Goal: Answer question/provide support: Share knowledge or assist other users

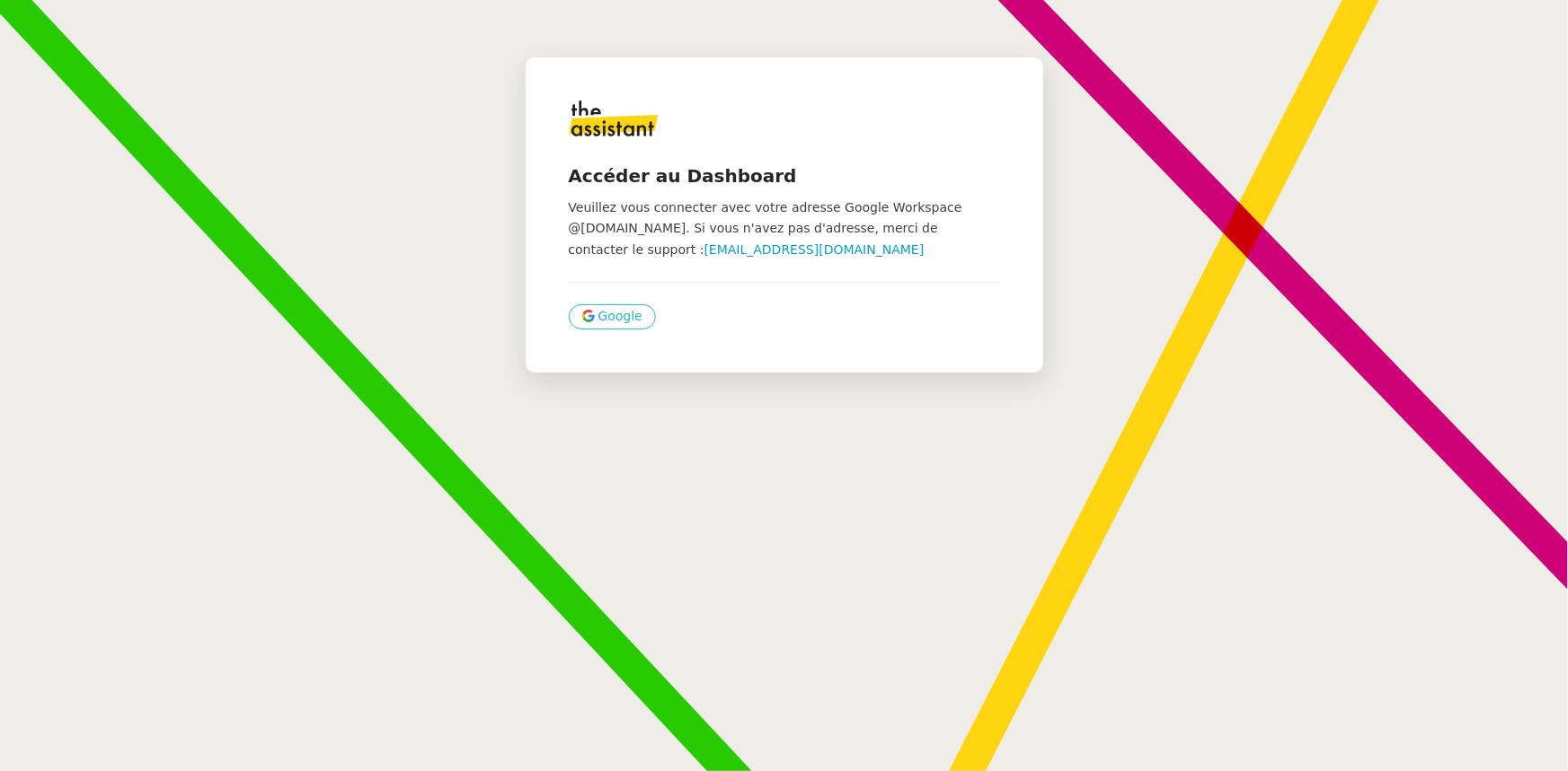
click at [614, 323] on span "Google" at bounding box center [620, 317] width 44 height 21
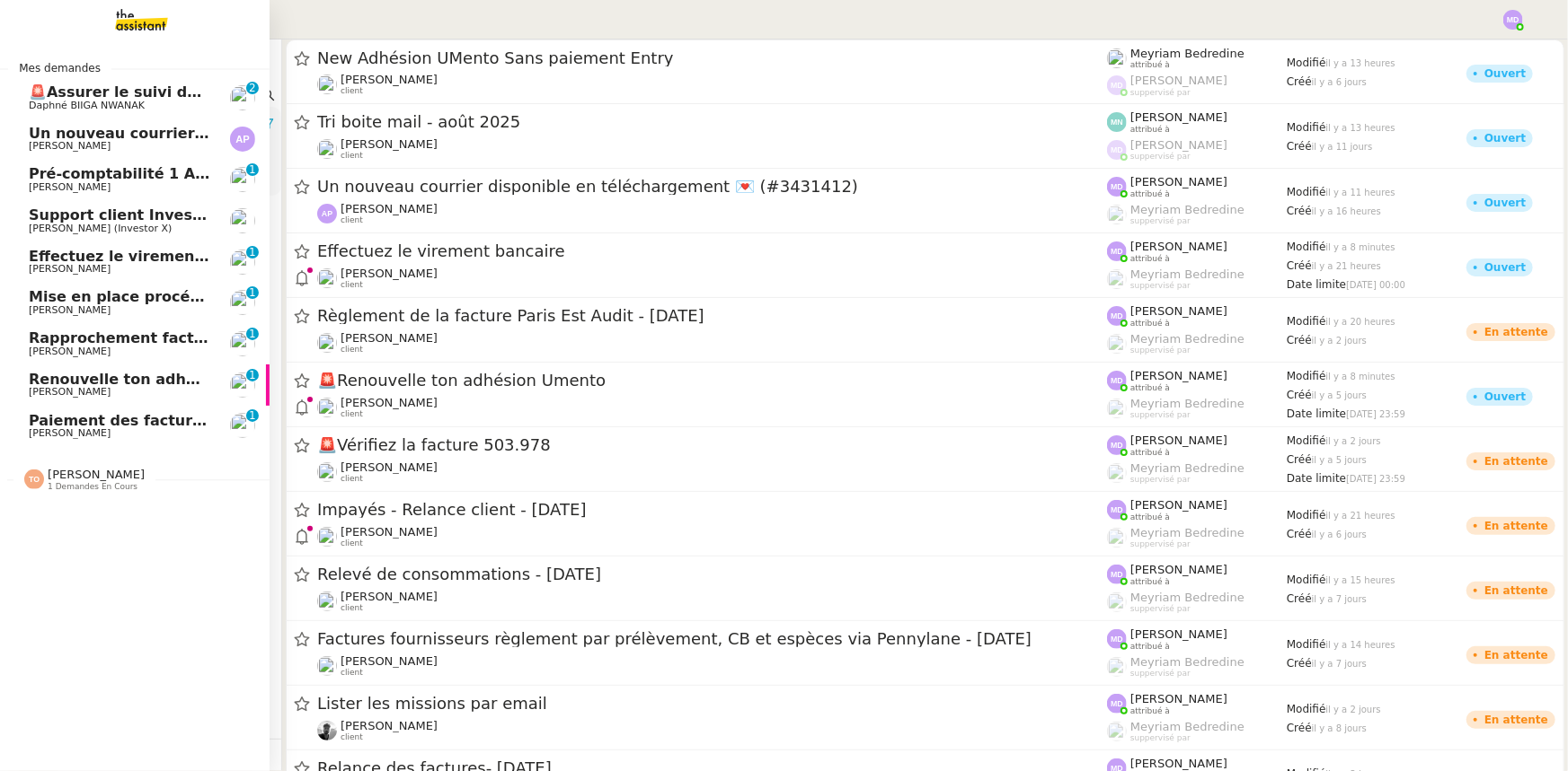
click at [128, 206] on link "Support client InvestorX [PERSON_NAME] (Investor X)" at bounding box center [135, 221] width 270 height 41
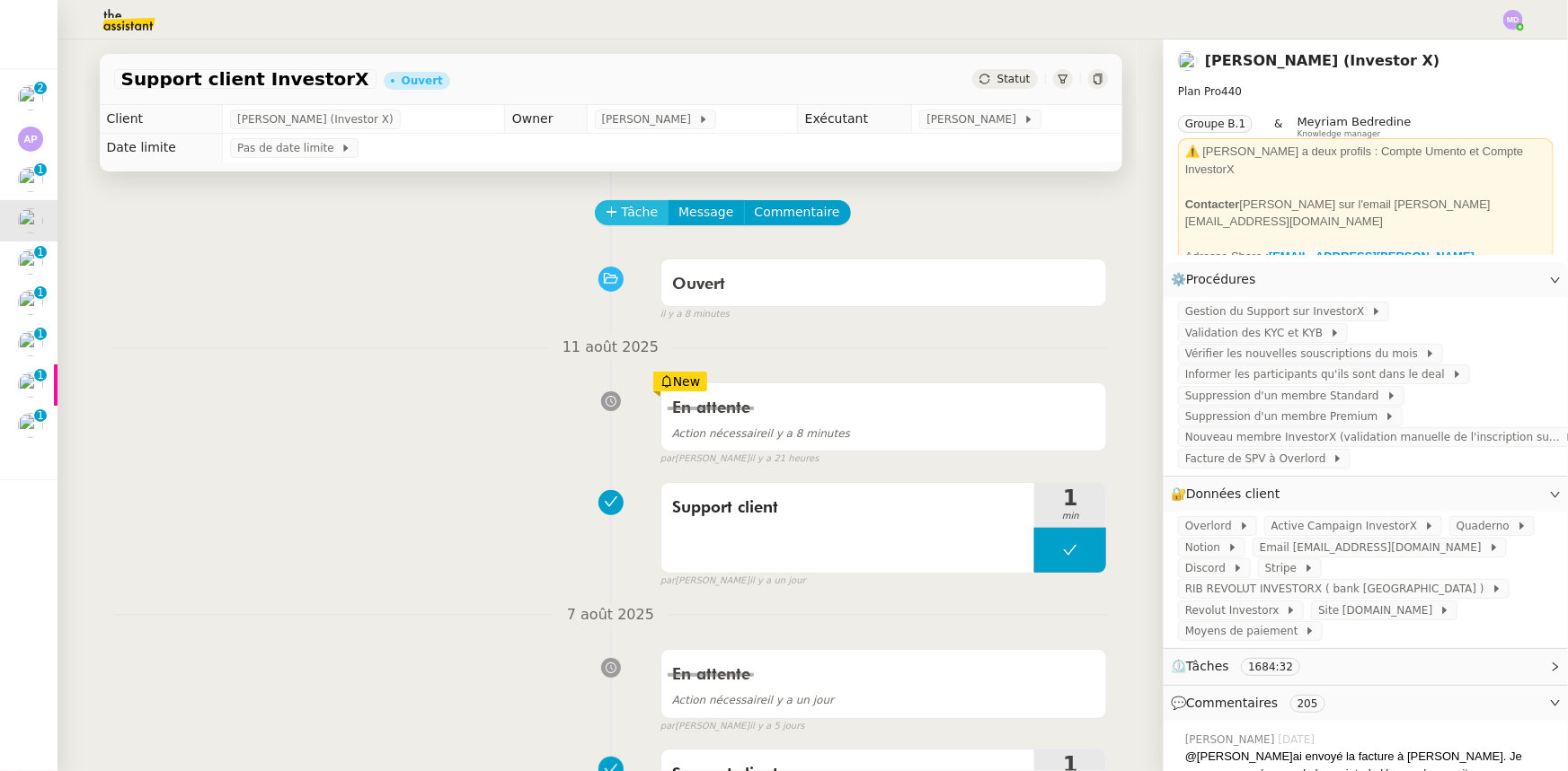
click at [630, 214] on span "Tâche" at bounding box center [640, 212] width 37 height 21
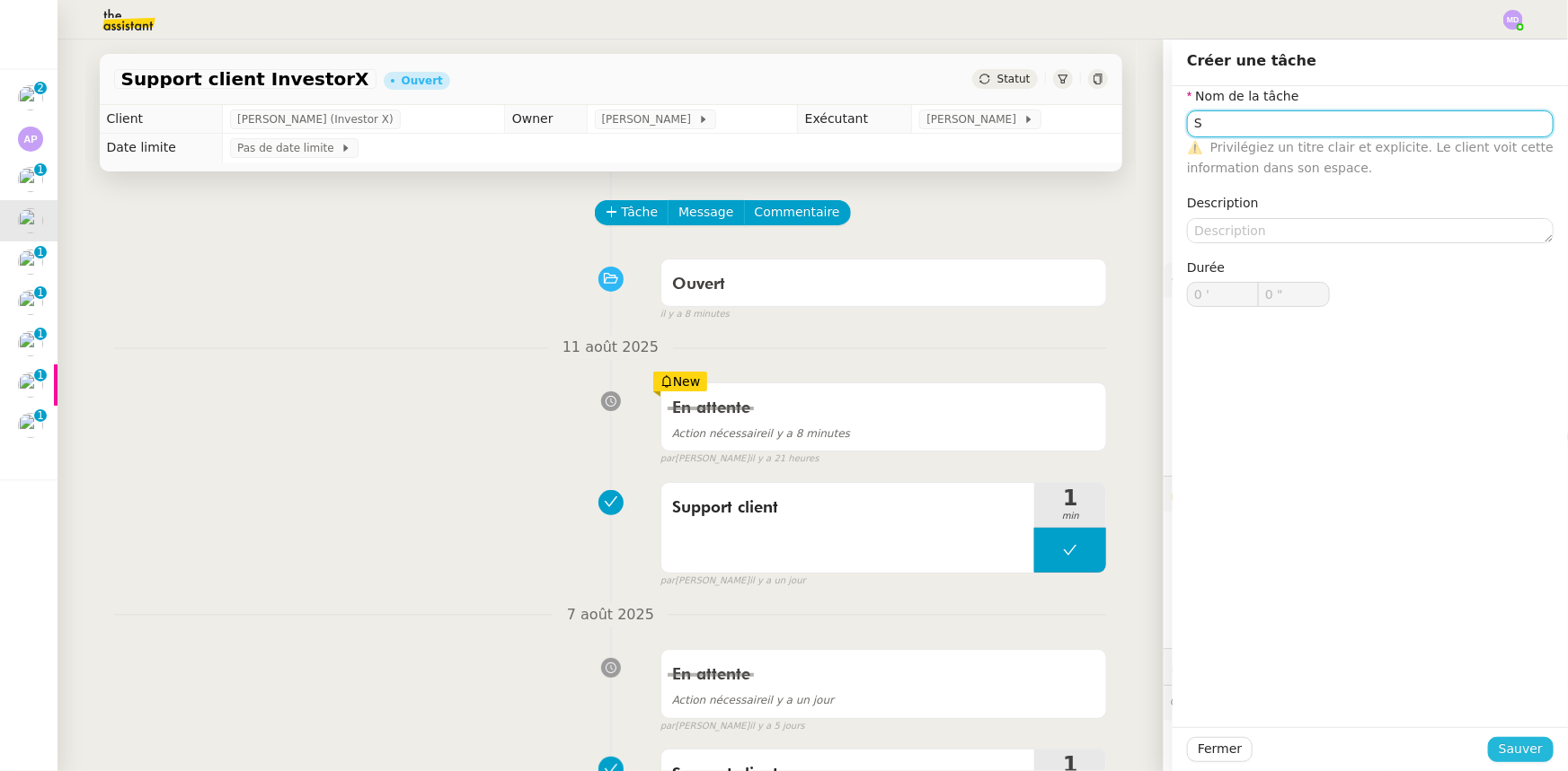
type input "S"
click at [1500, 743] on span "Sauver" at bounding box center [1520, 749] width 44 height 21
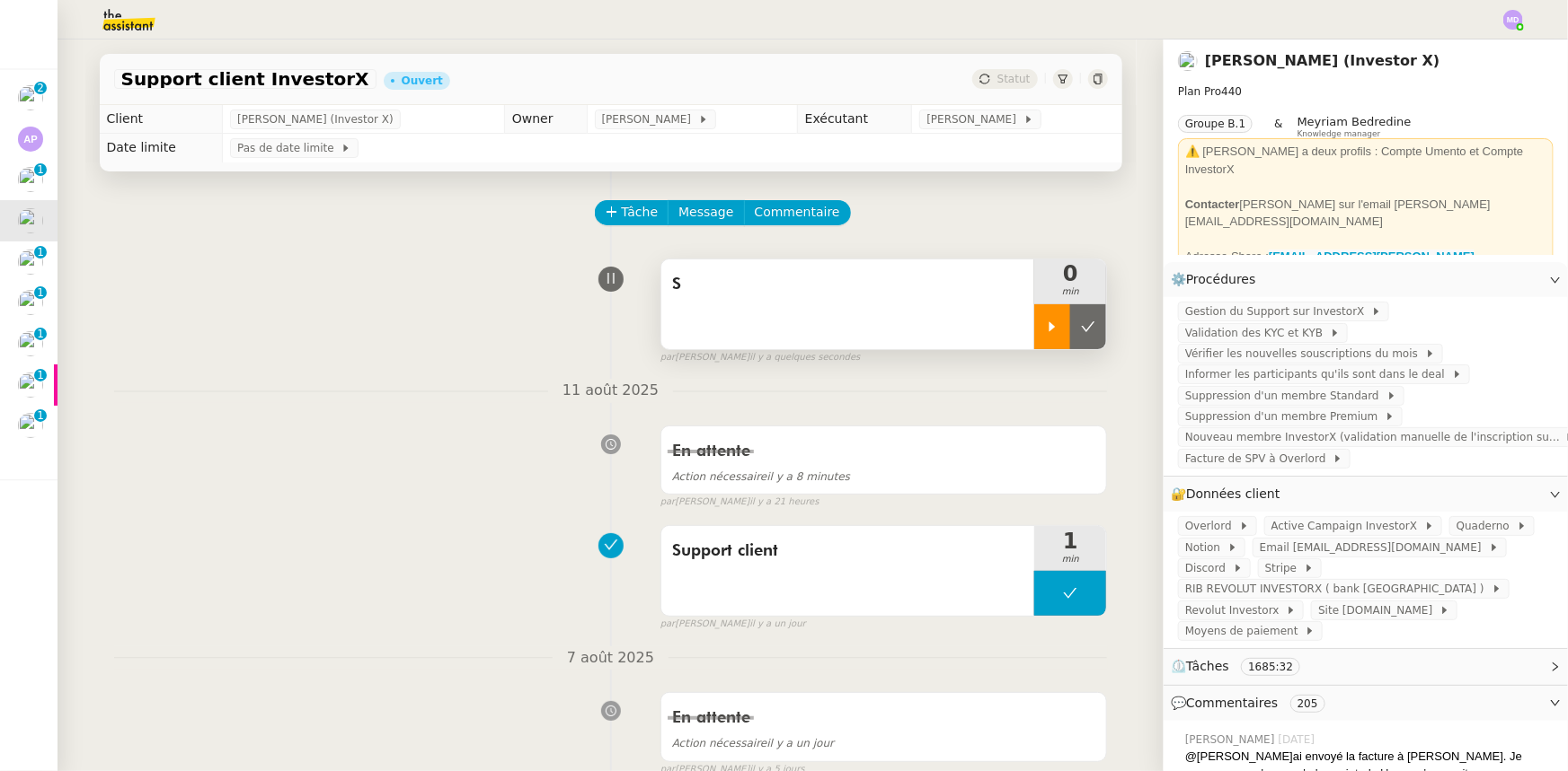
click at [1053, 336] on div at bounding box center [1052, 327] width 36 height 45
click at [834, 333] on div "S" at bounding box center [847, 305] width 373 height 90
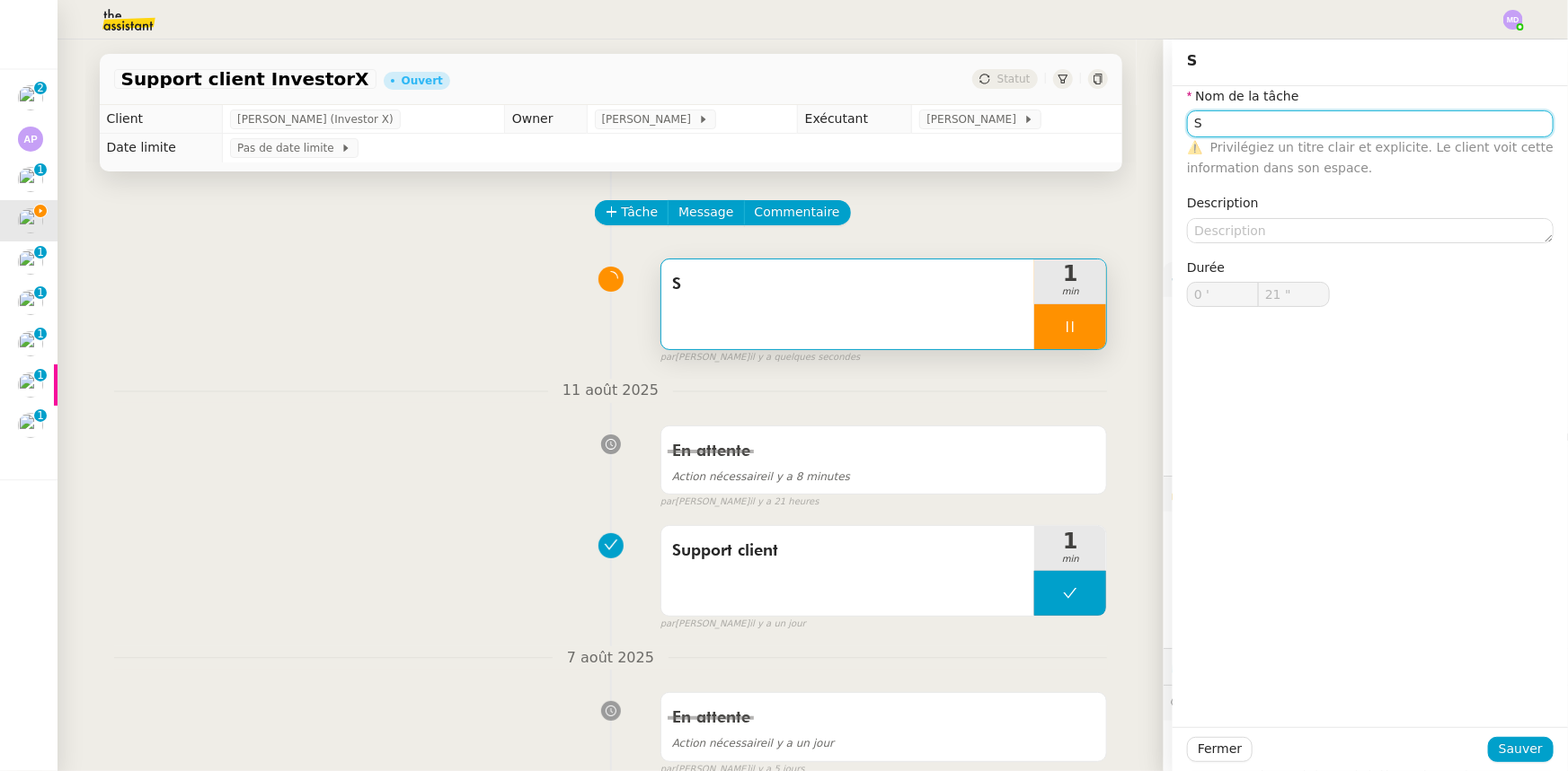
click at [1205, 118] on input "S" at bounding box center [1370, 123] width 367 height 26
type input "22 ""
type input "Support cl"
type input "23 ""
type input "Support clinet"
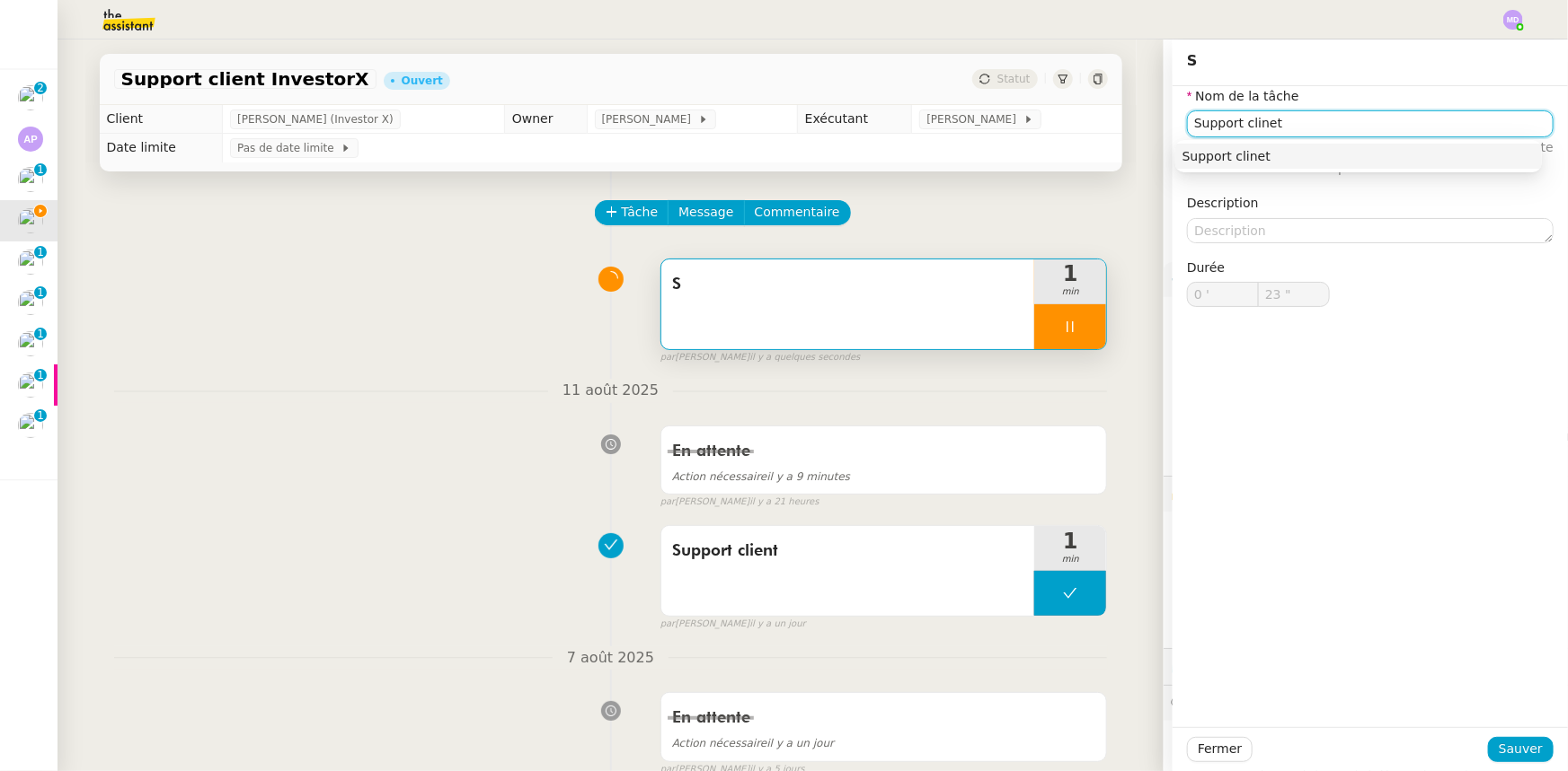
type input "24 ""
type input "Support client"
type input "26 ""
type input "Support client"
click at [1503, 751] on span "Sauver" at bounding box center [1520, 749] width 44 height 21
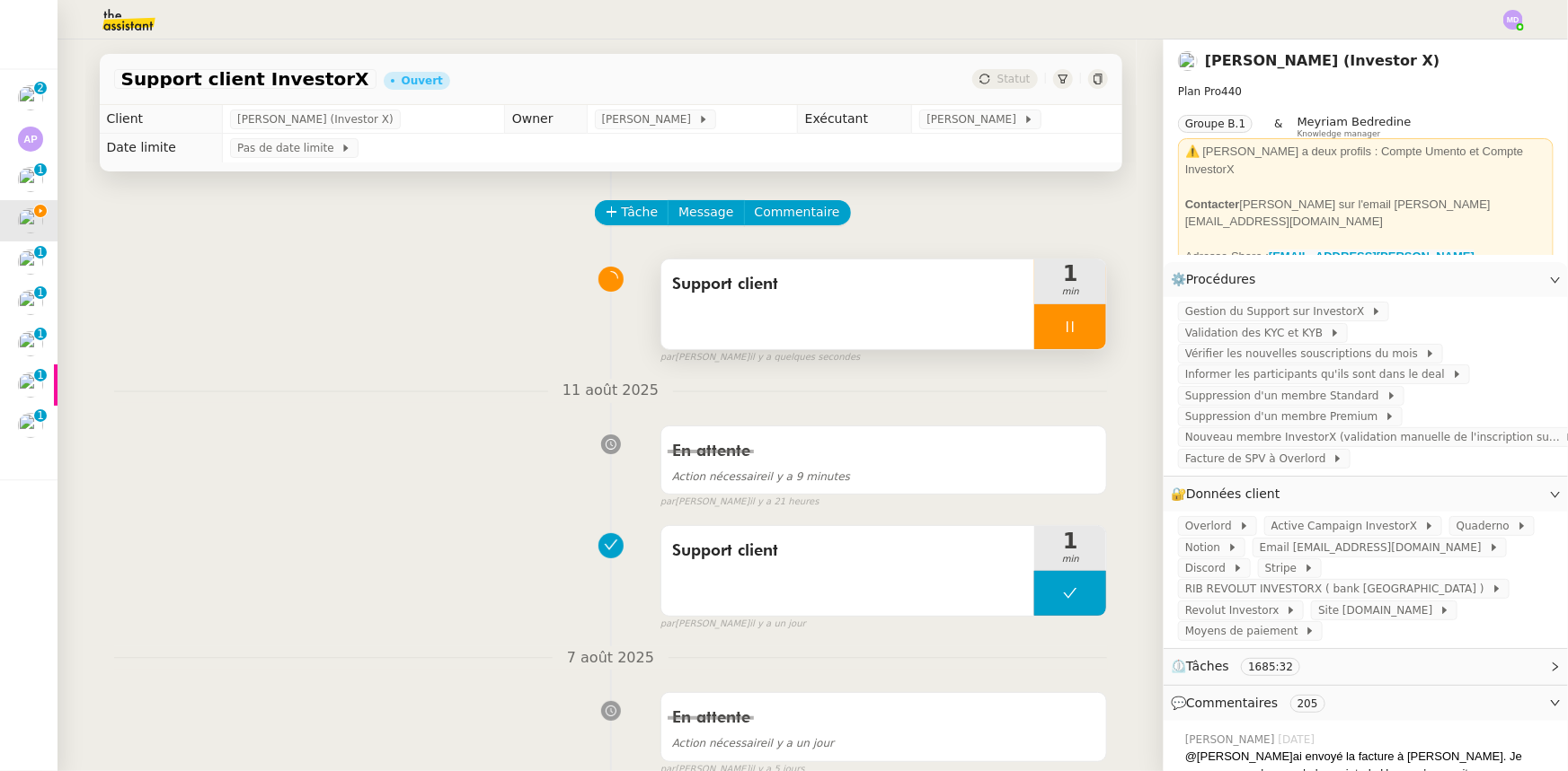
click at [1075, 330] on div at bounding box center [1069, 327] width 71 height 45
click at [1081, 330] on icon at bounding box center [1087, 326] width 14 height 14
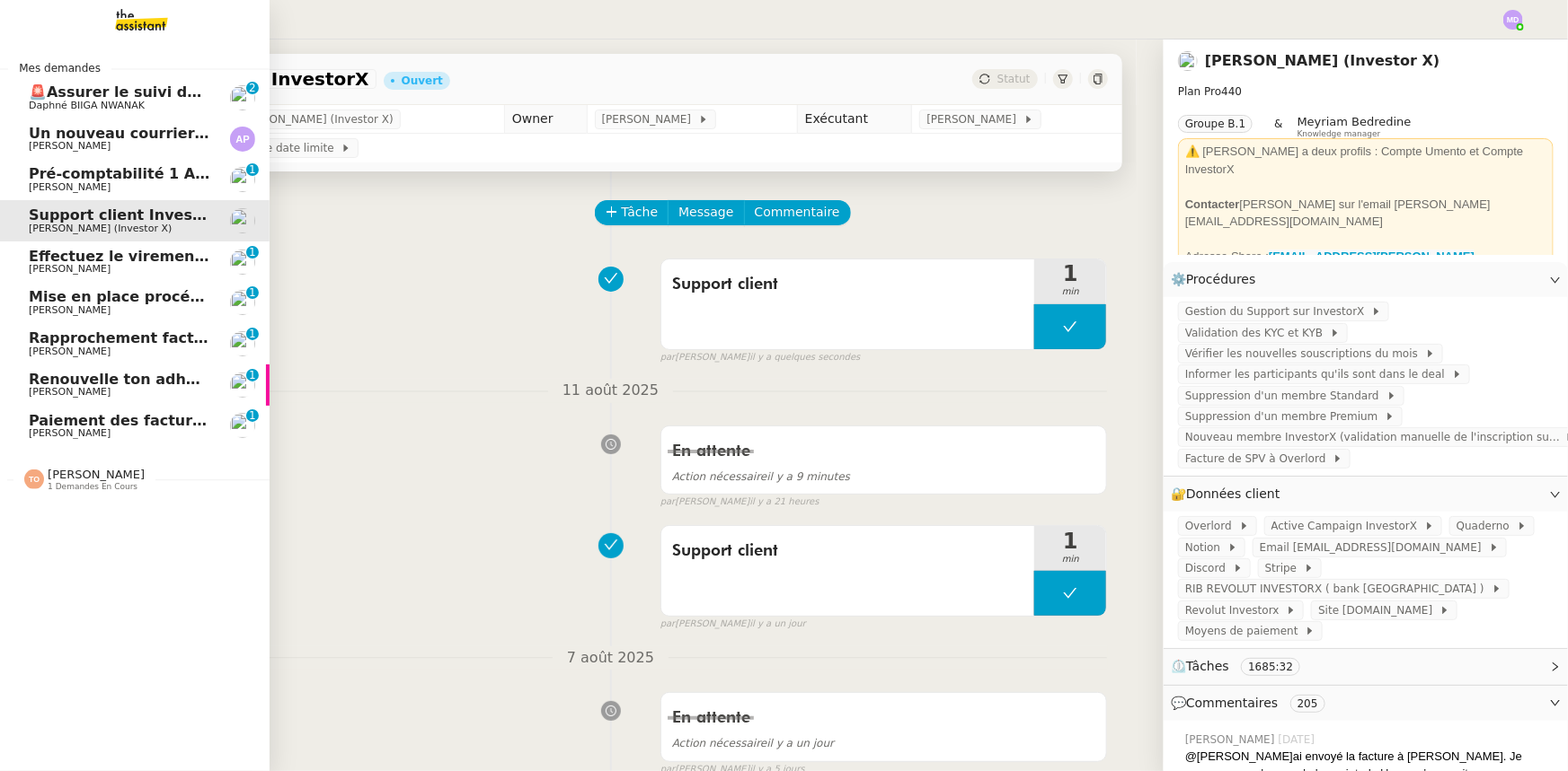
click at [36, 421] on span "Paiement des factures Deel - [DATE]" at bounding box center [176, 420] width 293 height 17
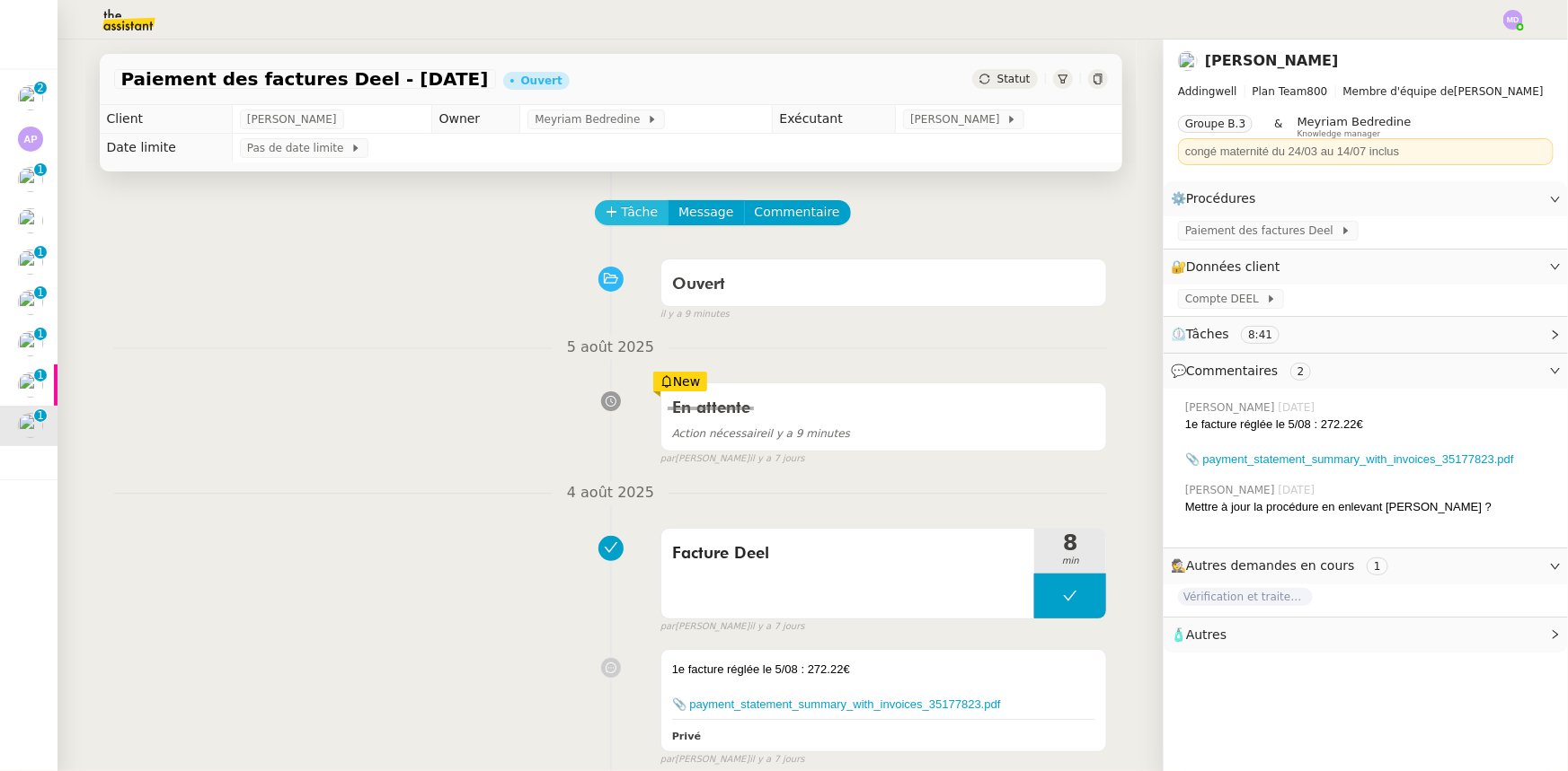
click at [623, 213] on span "Tâche" at bounding box center [640, 212] width 37 height 21
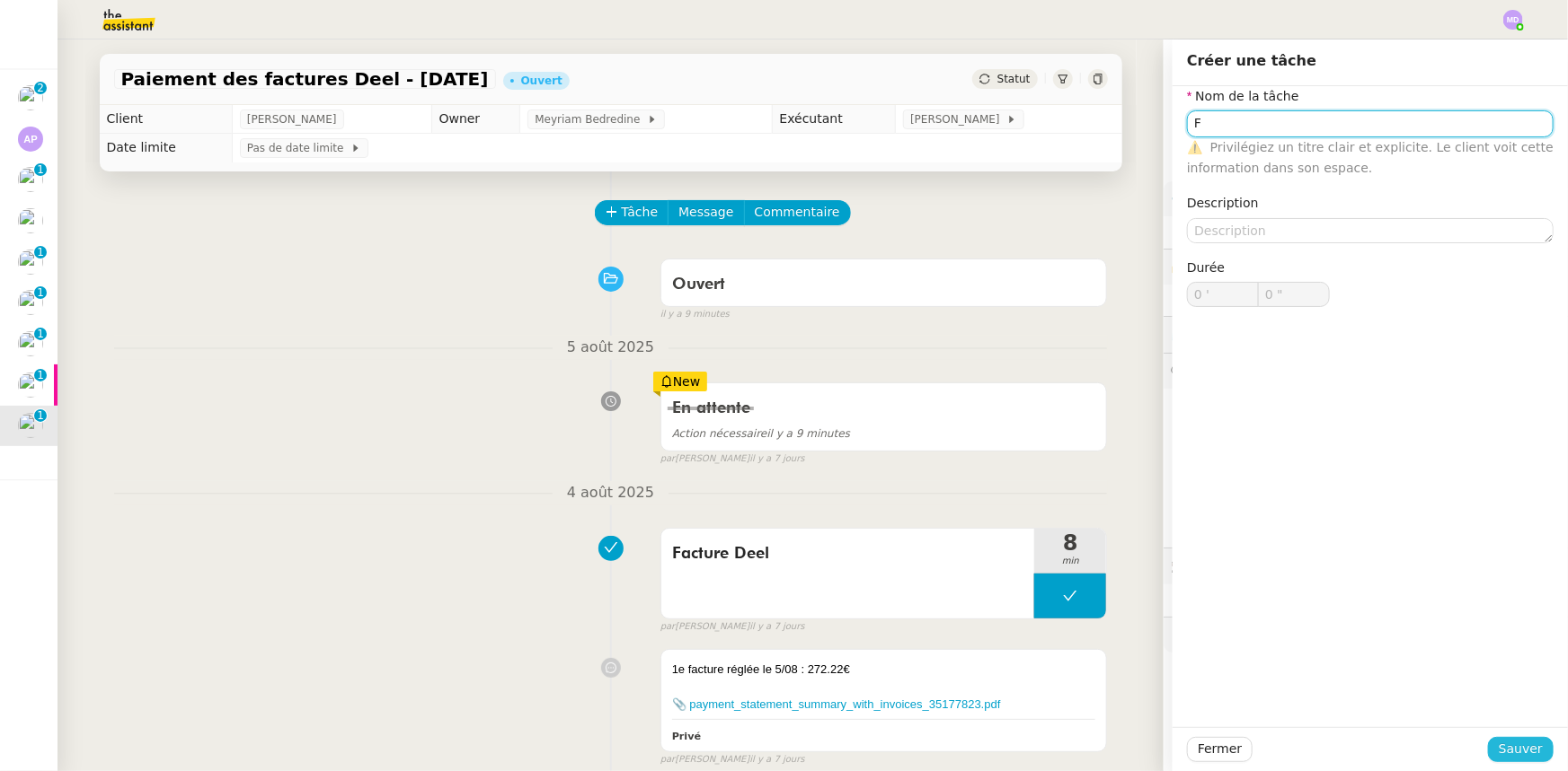
type input "F"
click at [1491, 747] on button "Sauver" at bounding box center [1521, 749] width 66 height 25
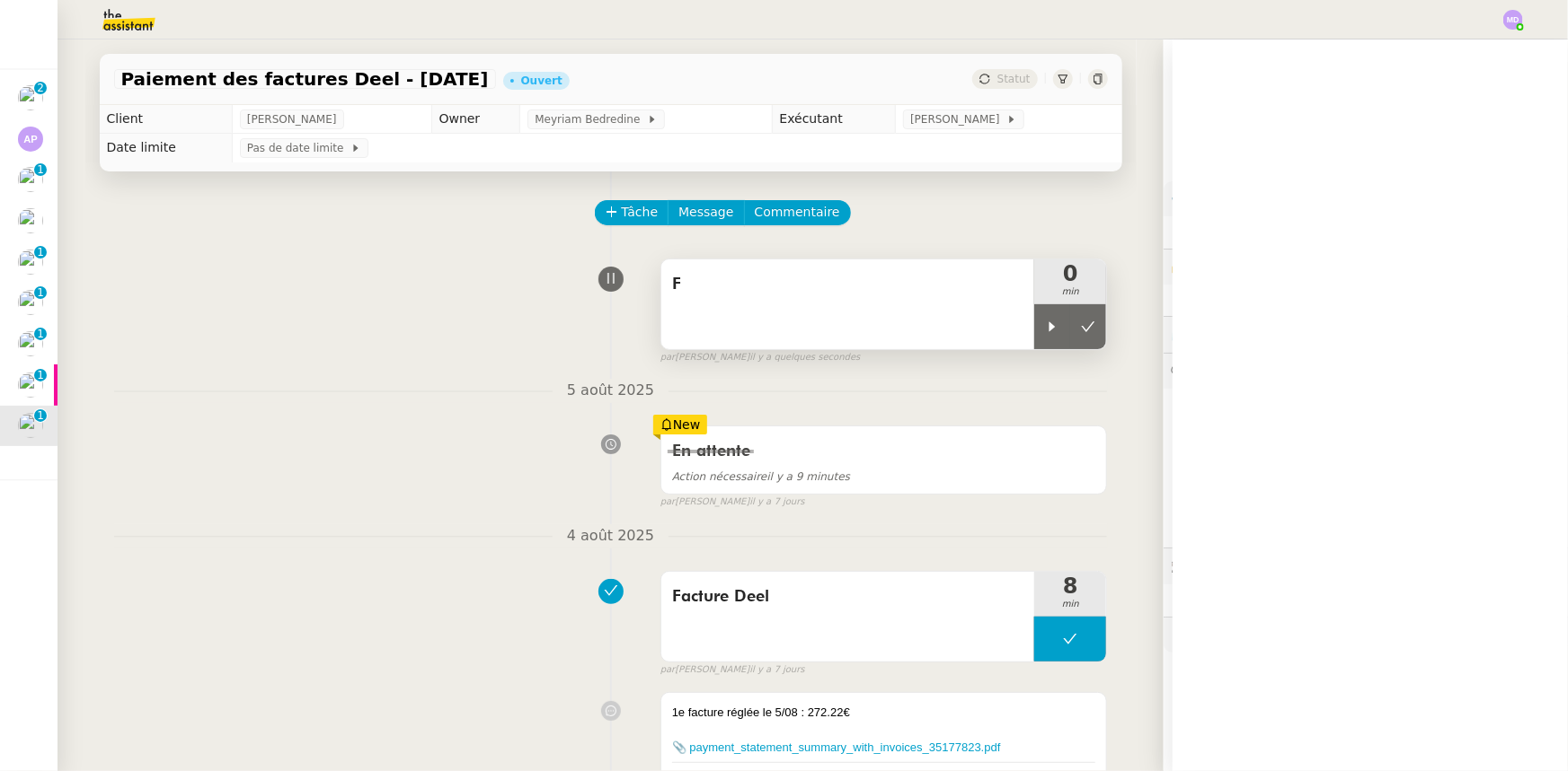
drag, startPoint x: 1042, startPoint y: 322, endPoint x: 894, endPoint y: 315, distance: 148.2
click at [1024, 321] on div "F 0 min" at bounding box center [884, 304] width 448 height 91
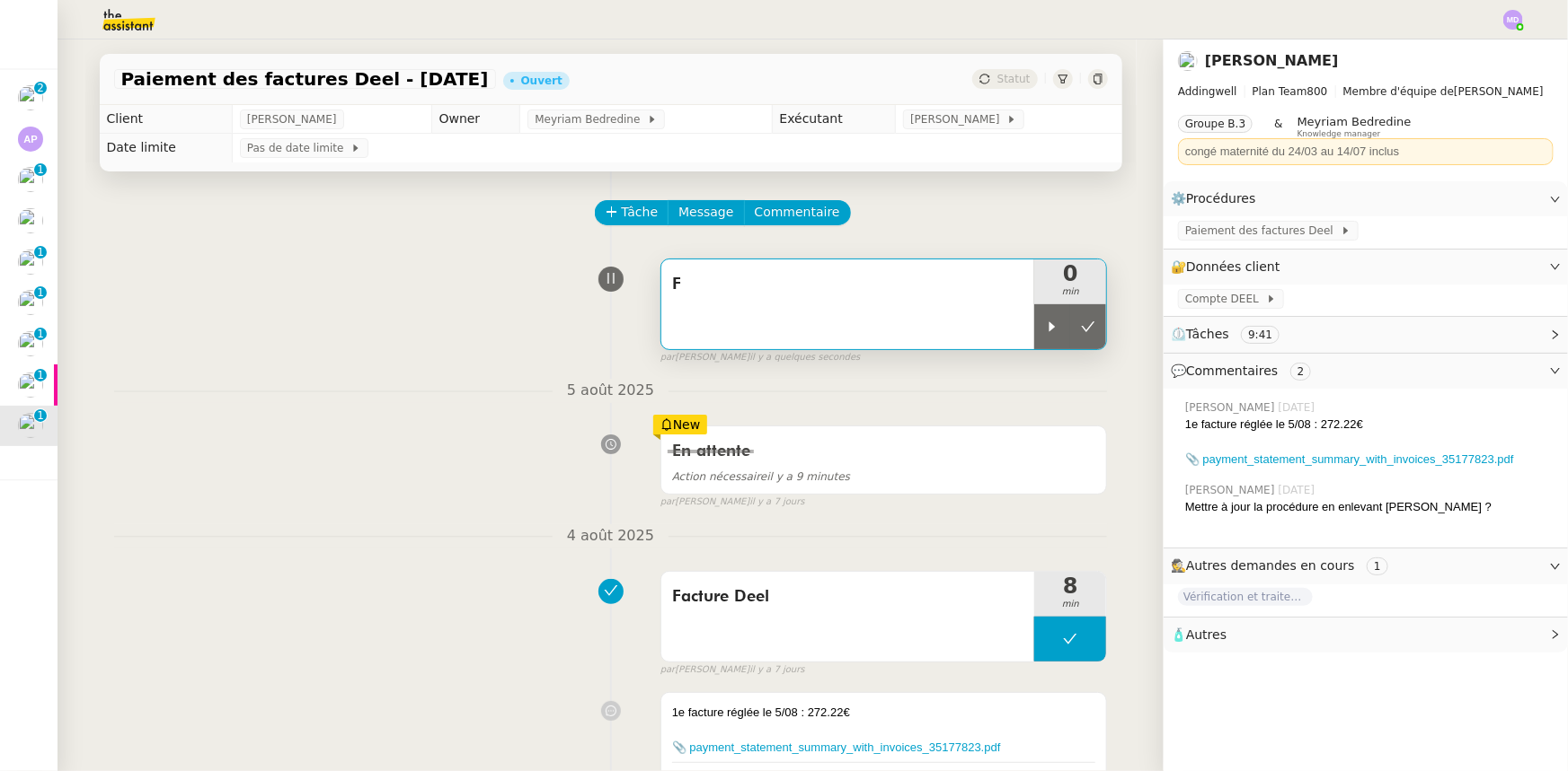
click at [828, 306] on div "F" at bounding box center [847, 305] width 373 height 90
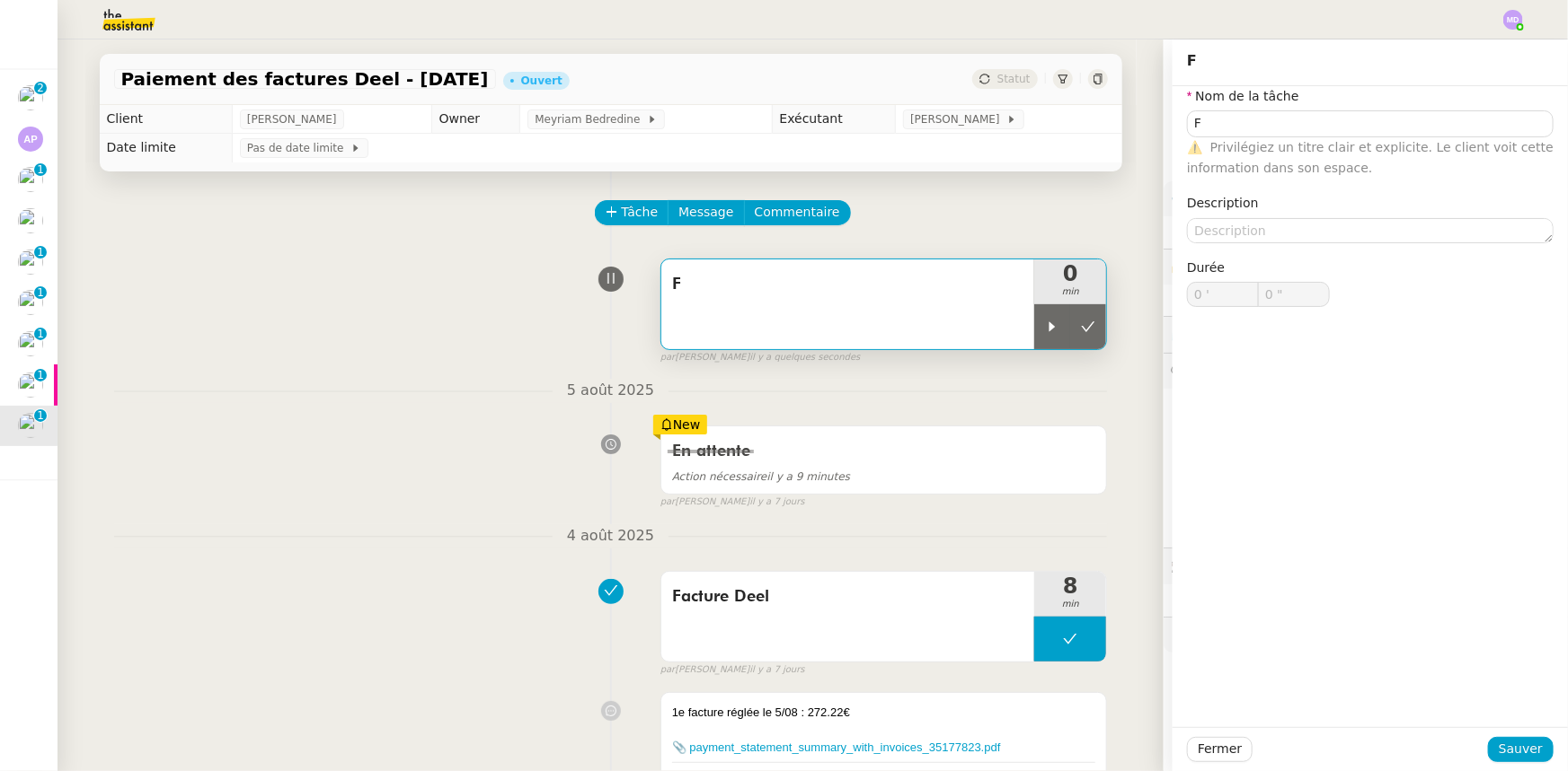
type input "F"
type input "0 '"
type input "0 ""
type input "F"
type input "0 '"
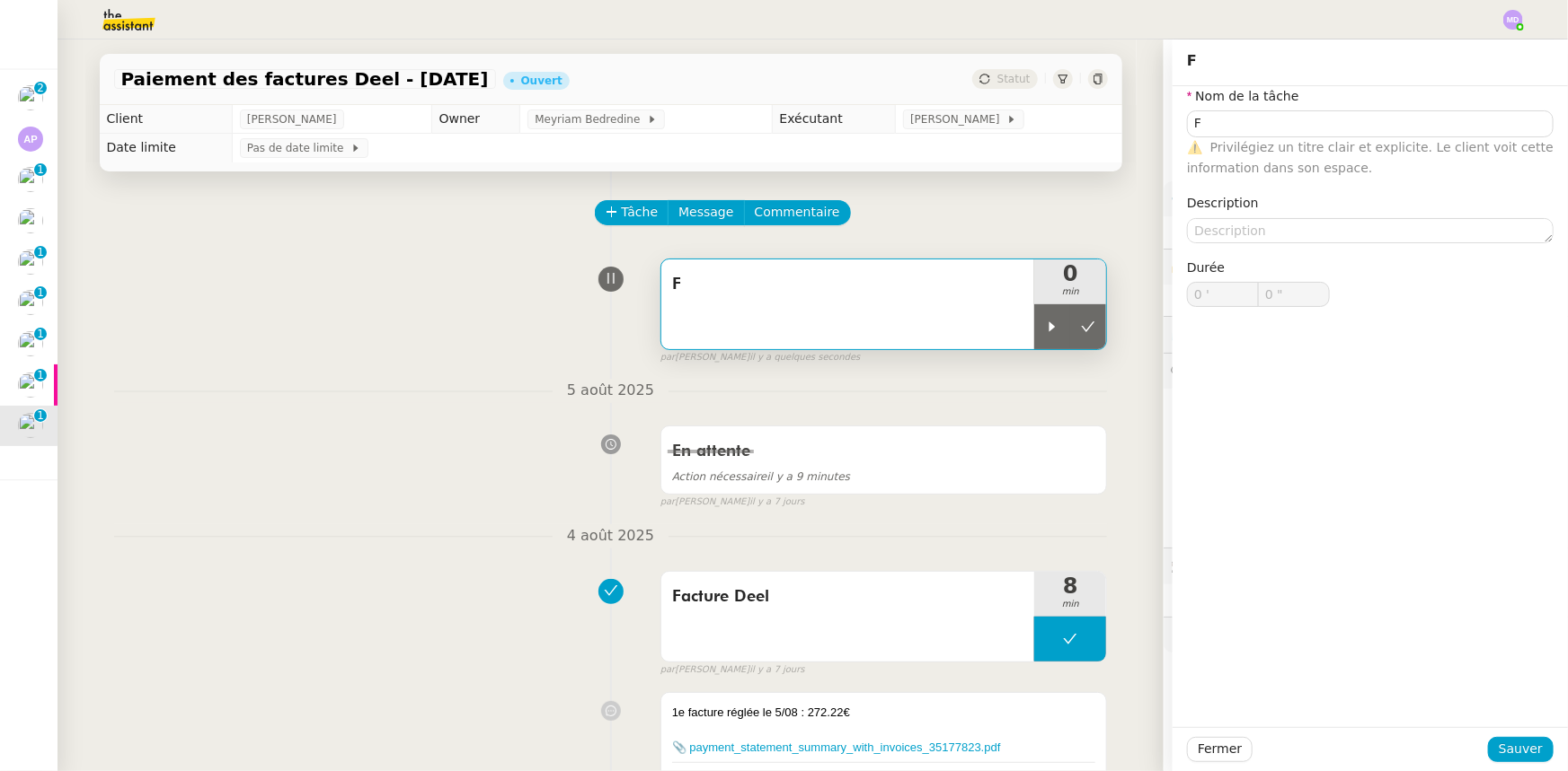
type input "0 ""
click at [1221, 133] on input "F" at bounding box center [1370, 123] width 367 height 26
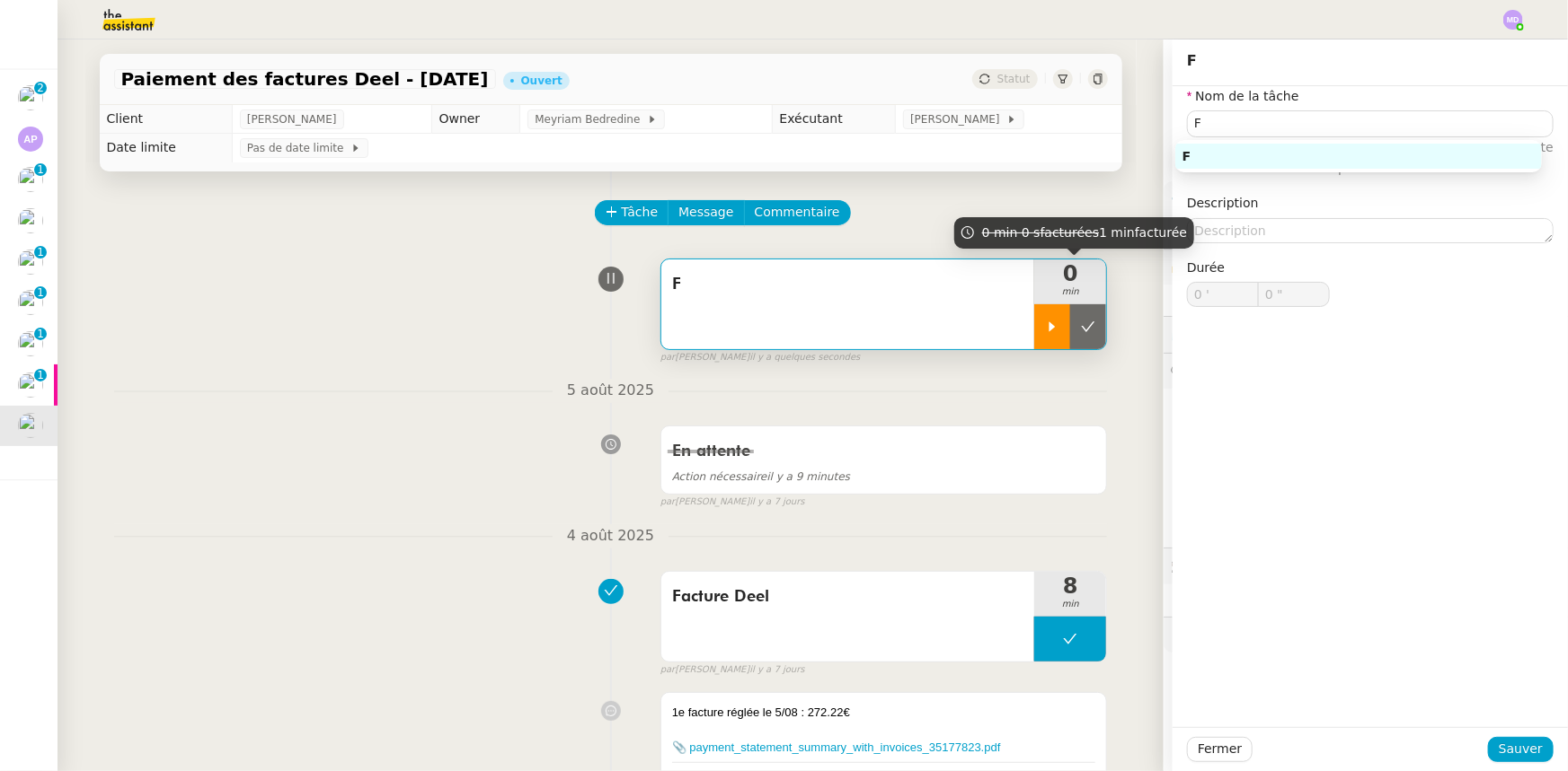
click at [1046, 318] on div at bounding box center [1052, 327] width 36 height 45
type input "F"
type input "0 '"
type input "0 ""
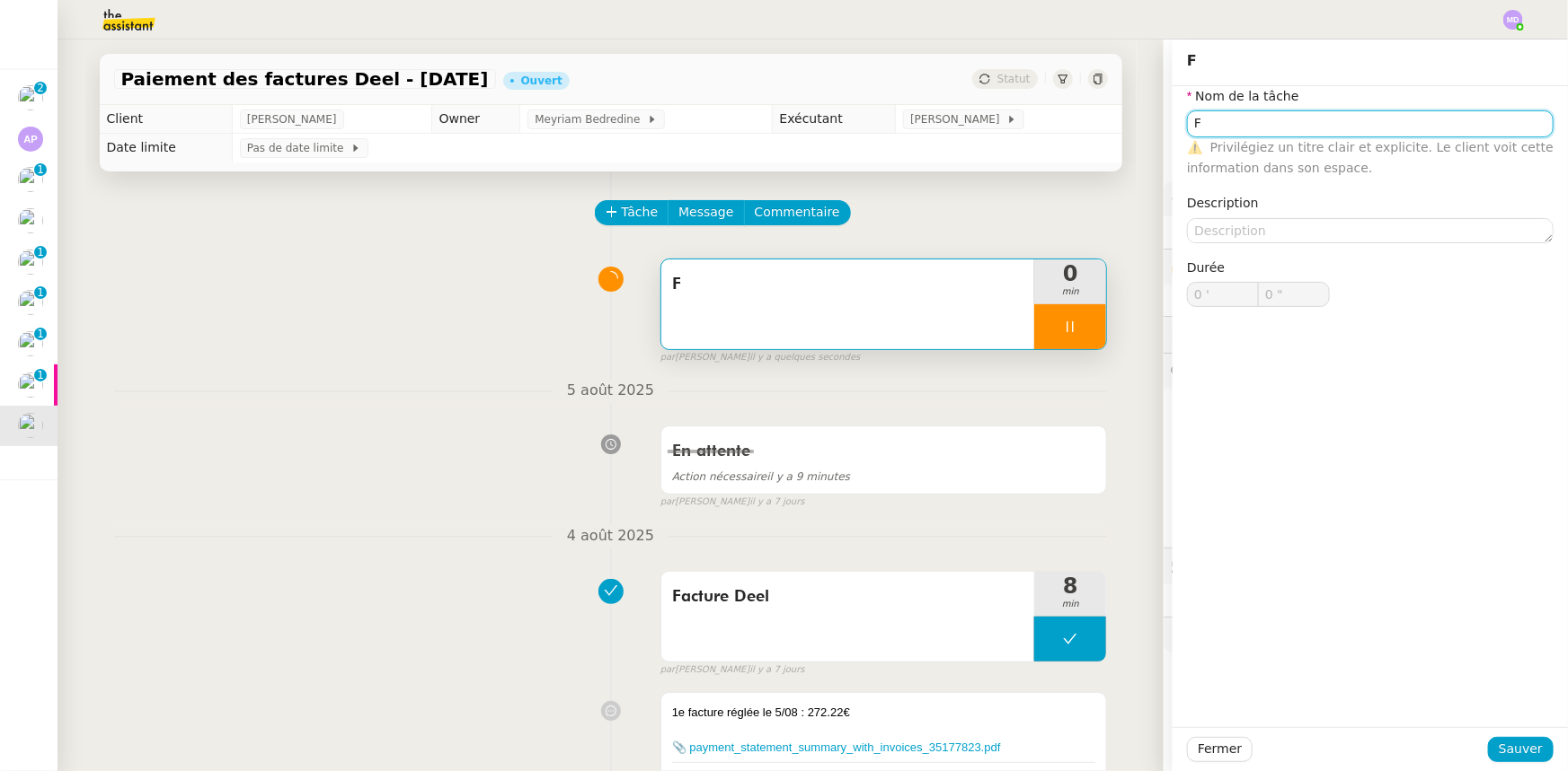
type input "F"
type input "0 '"
type input "0 ""
click at [1227, 126] on input "F" at bounding box center [1370, 123] width 367 height 26
type input "Fac"
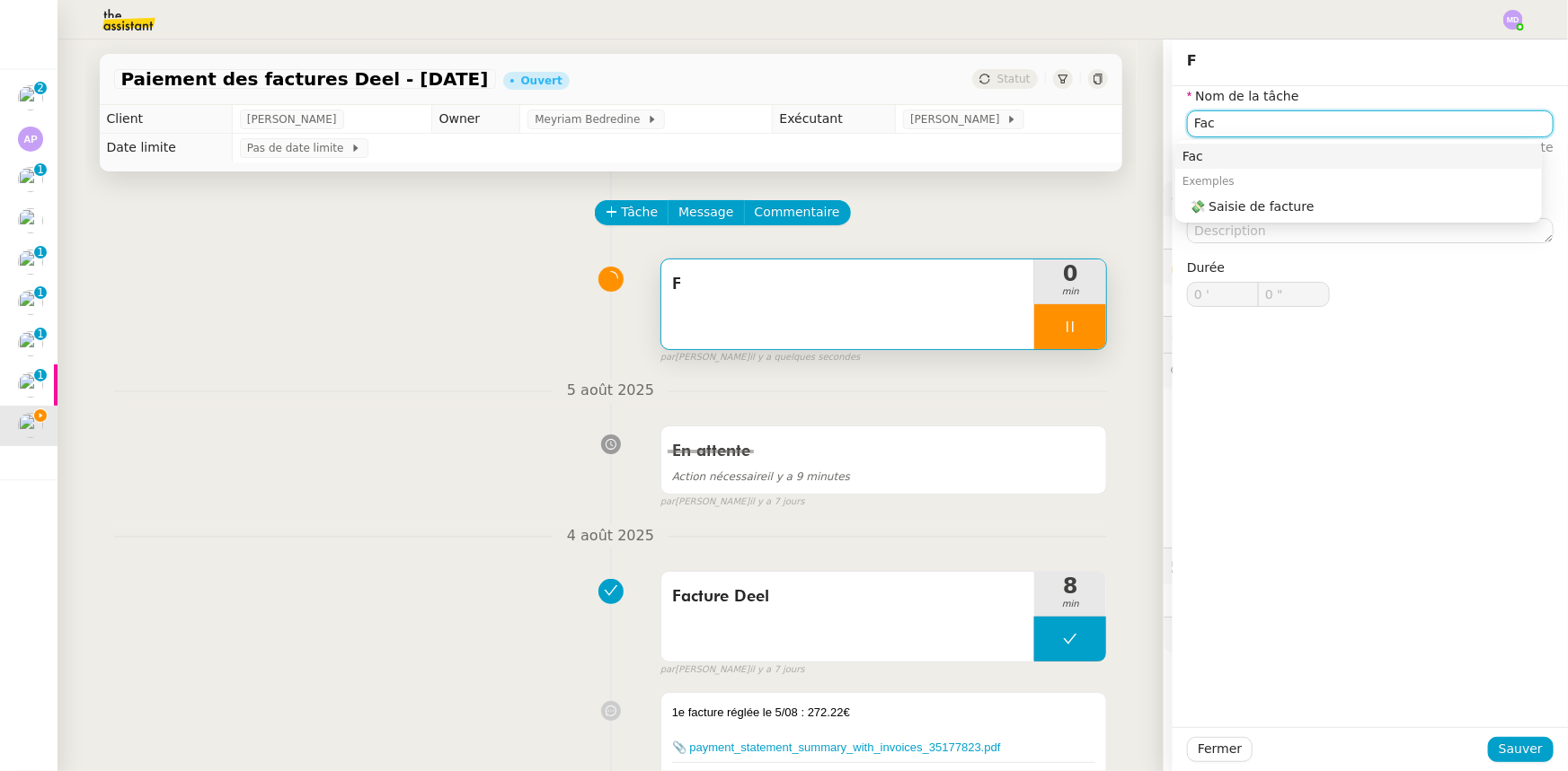
type input "1 ""
type input "Facture D"
type input "2 ""
type input "Facture Deel"
click at [1250, 147] on nz-auto-option "Facture Deel" at bounding box center [1358, 156] width 367 height 25
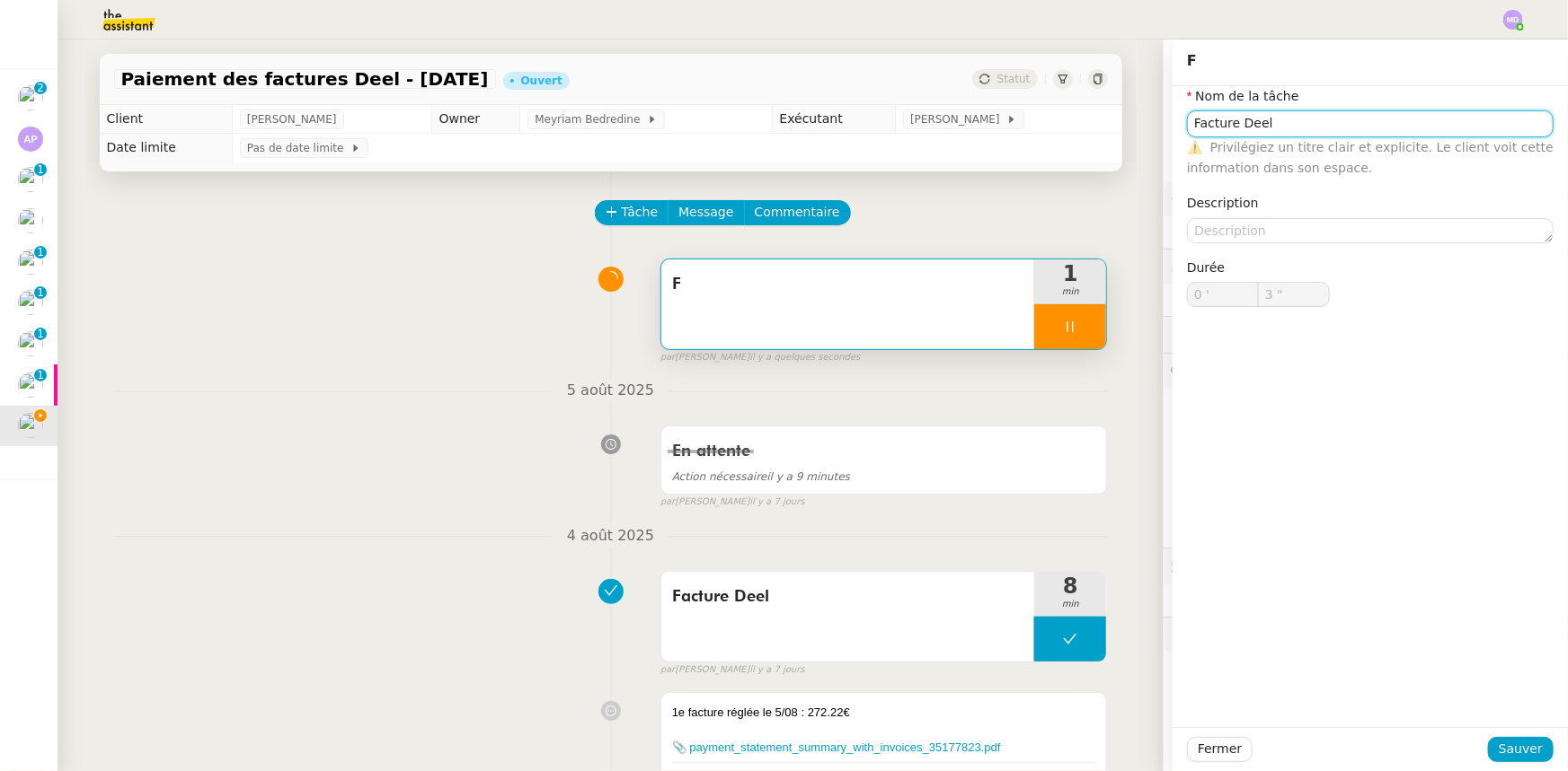
type input "4 ""
type input "Facture Deel"
click at [1510, 748] on span "Sauver" at bounding box center [1520, 749] width 44 height 21
type input "5 ""
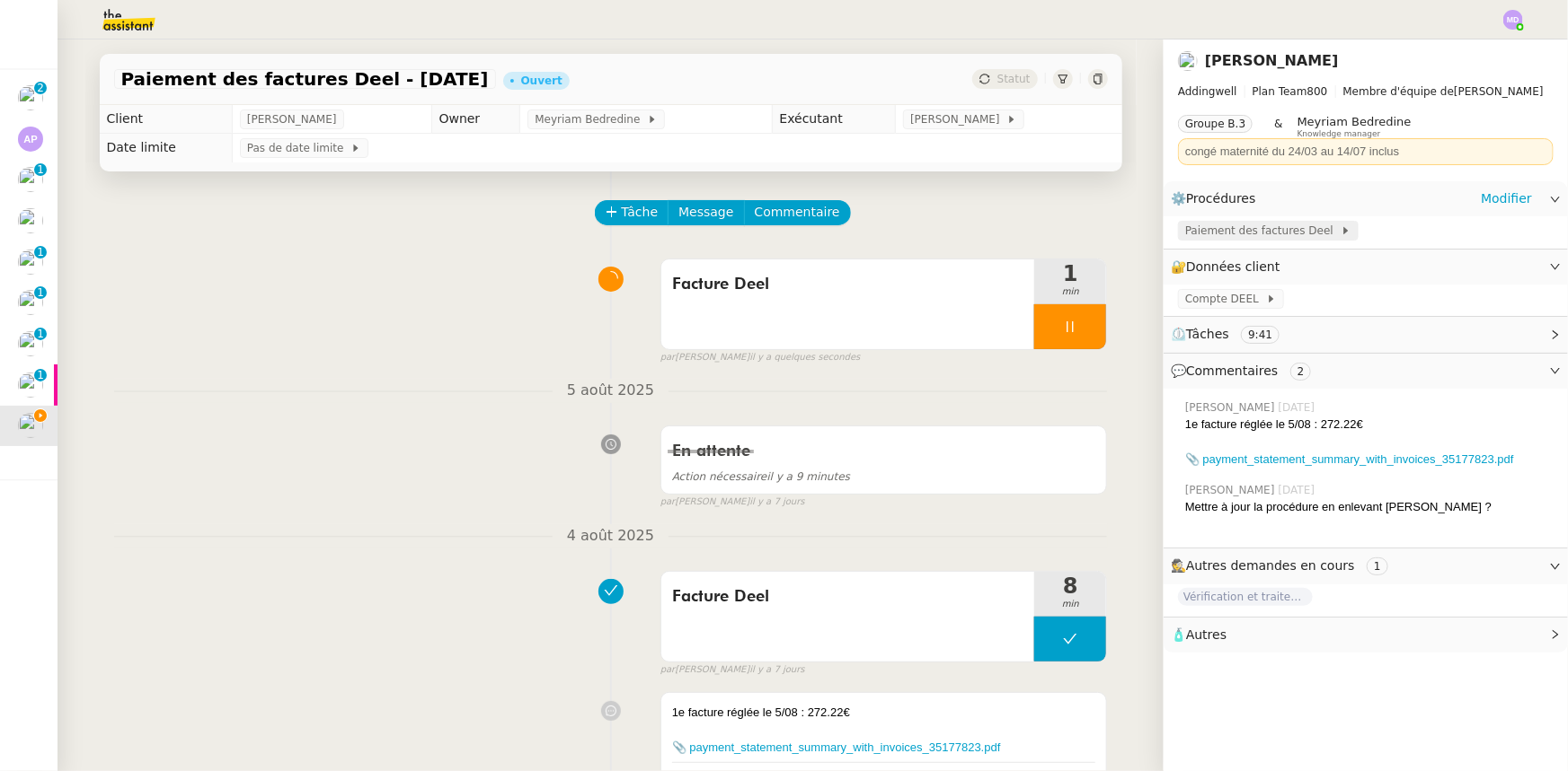
click at [1269, 228] on span "Paiement des factures Deel" at bounding box center [1262, 230] width 155 height 18
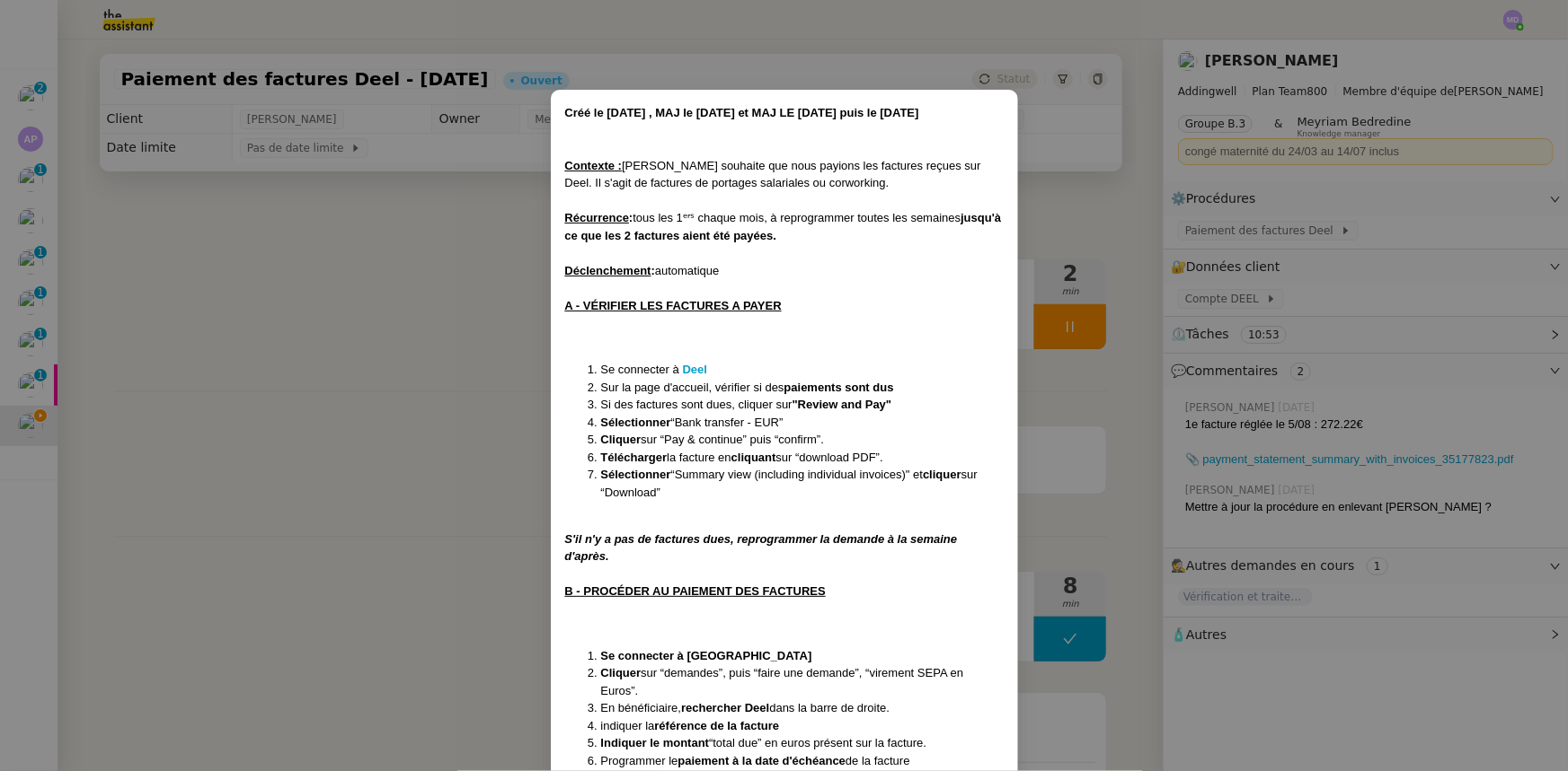
click at [96, 402] on nz-modal-container "Créé le [DATE] , MAJ le [DATE] et MAJ LE [DATE] puis le [DATE] Contexte : [PERS…" at bounding box center [784, 386] width 1568 height 771
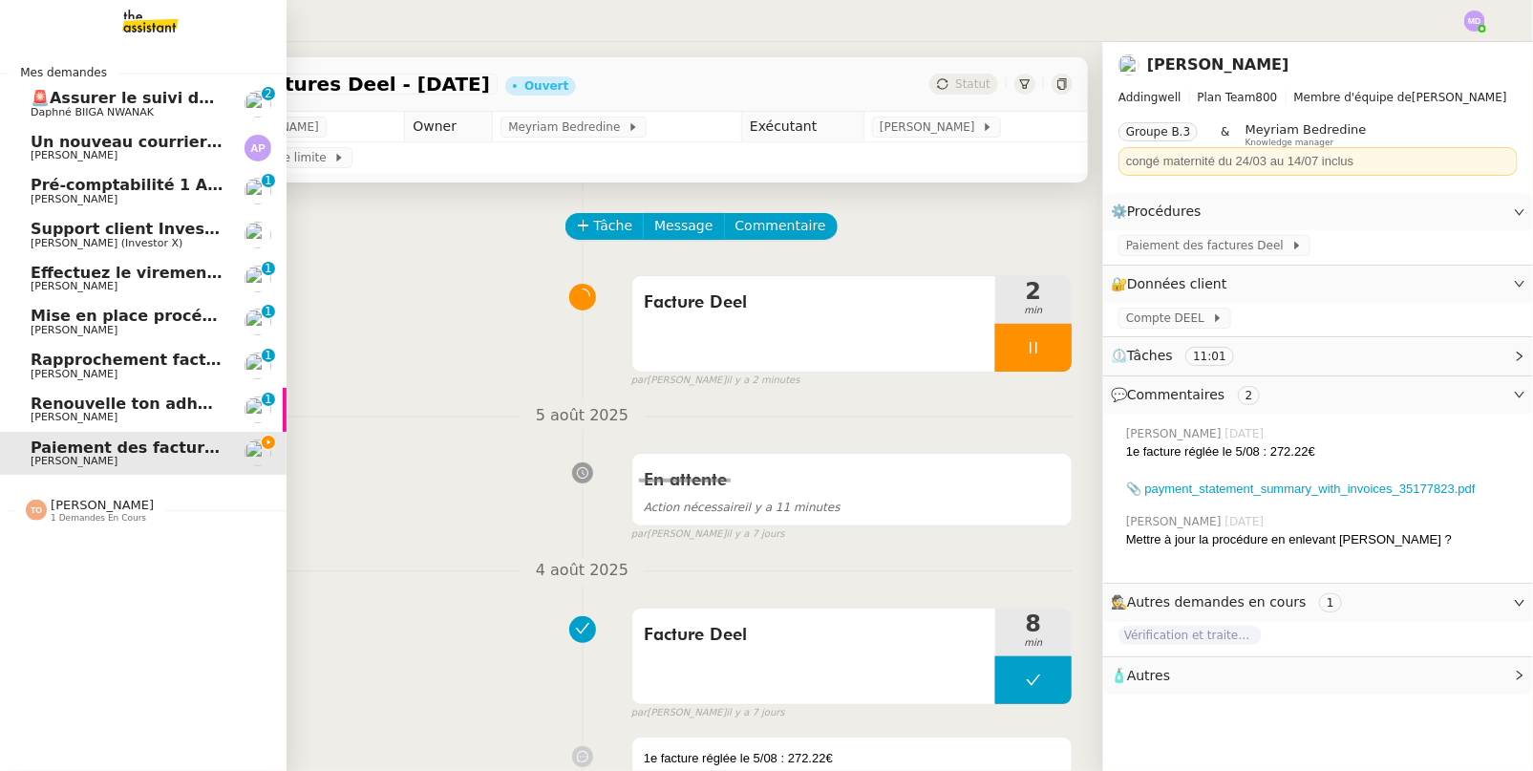
click at [138, 103] on span "🚨Assurer le suivi de la création de l'association" at bounding box center [238, 98] width 415 height 18
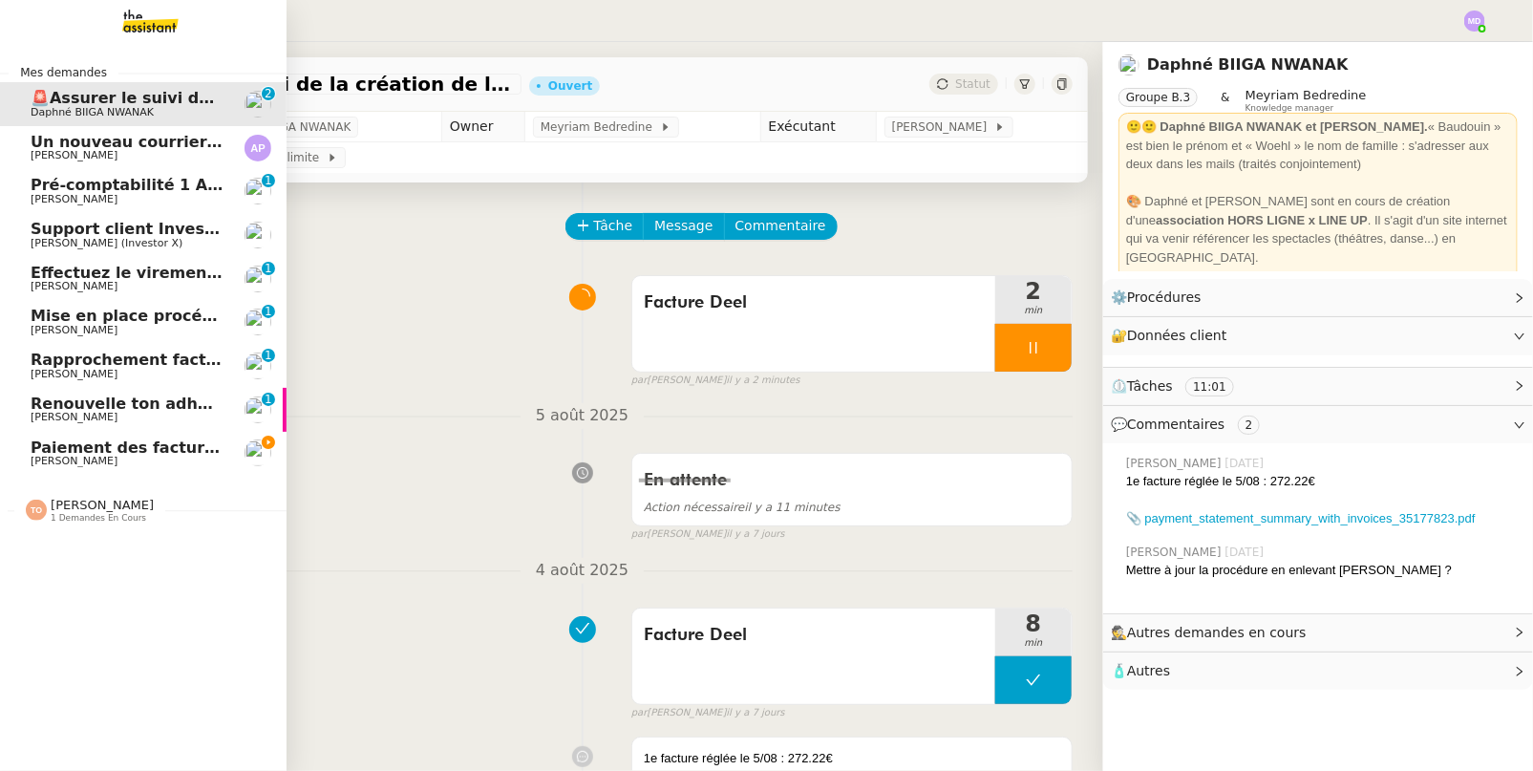
click at [147, 149] on span "Un nouveau courrier disponible en téléchargement 💌 (#3431412)" at bounding box center [316, 142] width 571 height 18
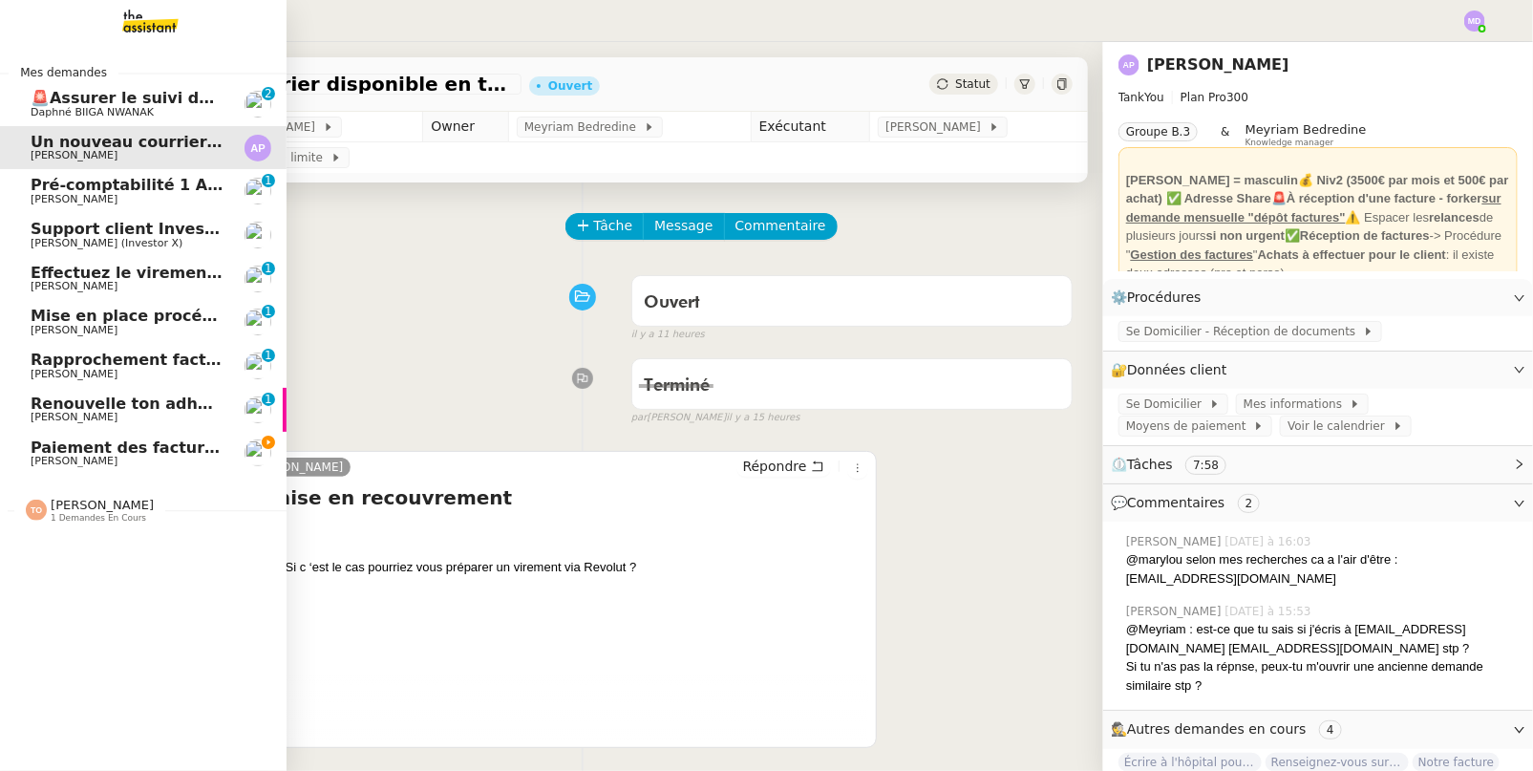
click at [39, 456] on span "[PERSON_NAME]" at bounding box center [74, 461] width 87 height 12
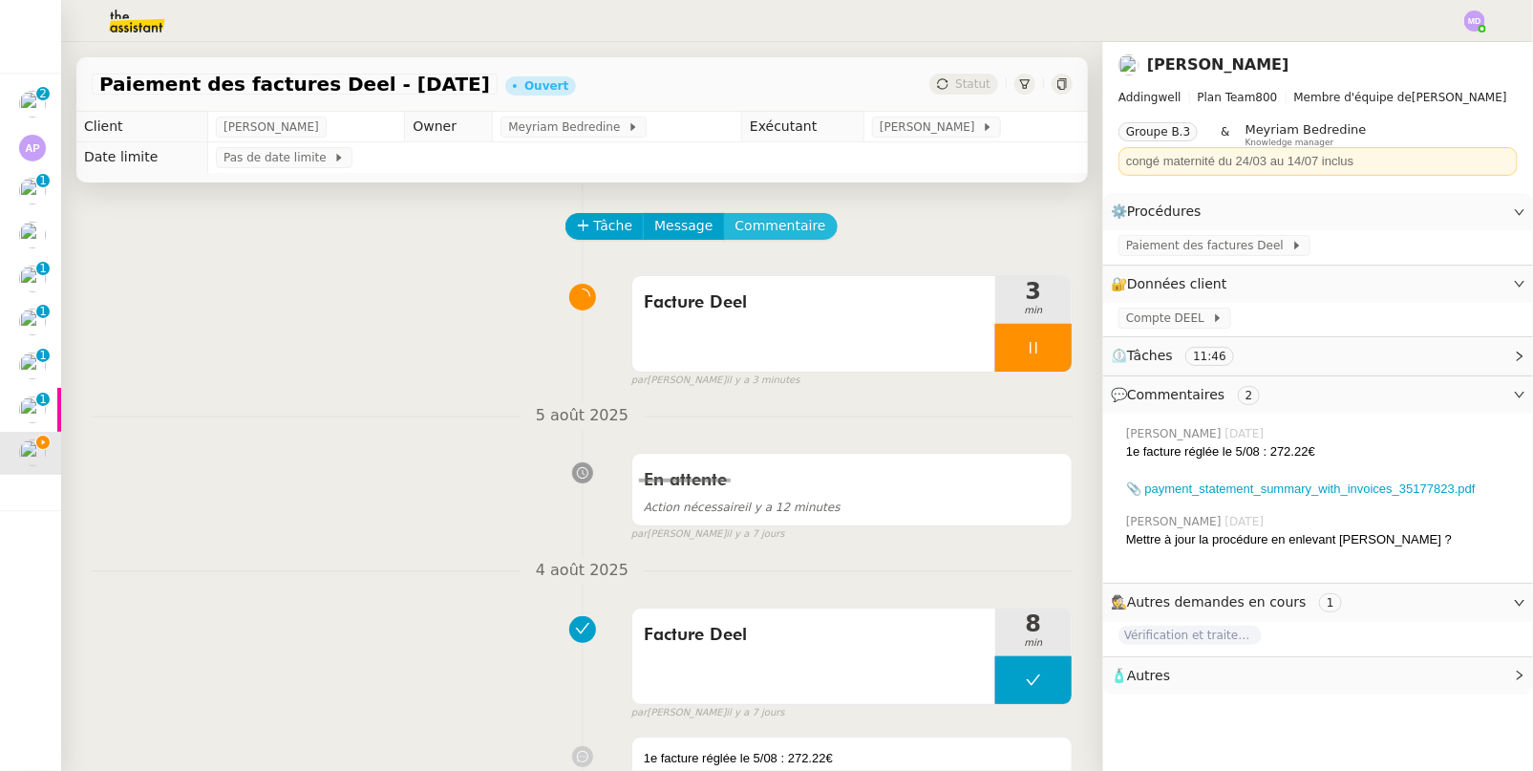
click at [758, 227] on span "Commentaire" at bounding box center [780, 226] width 91 height 22
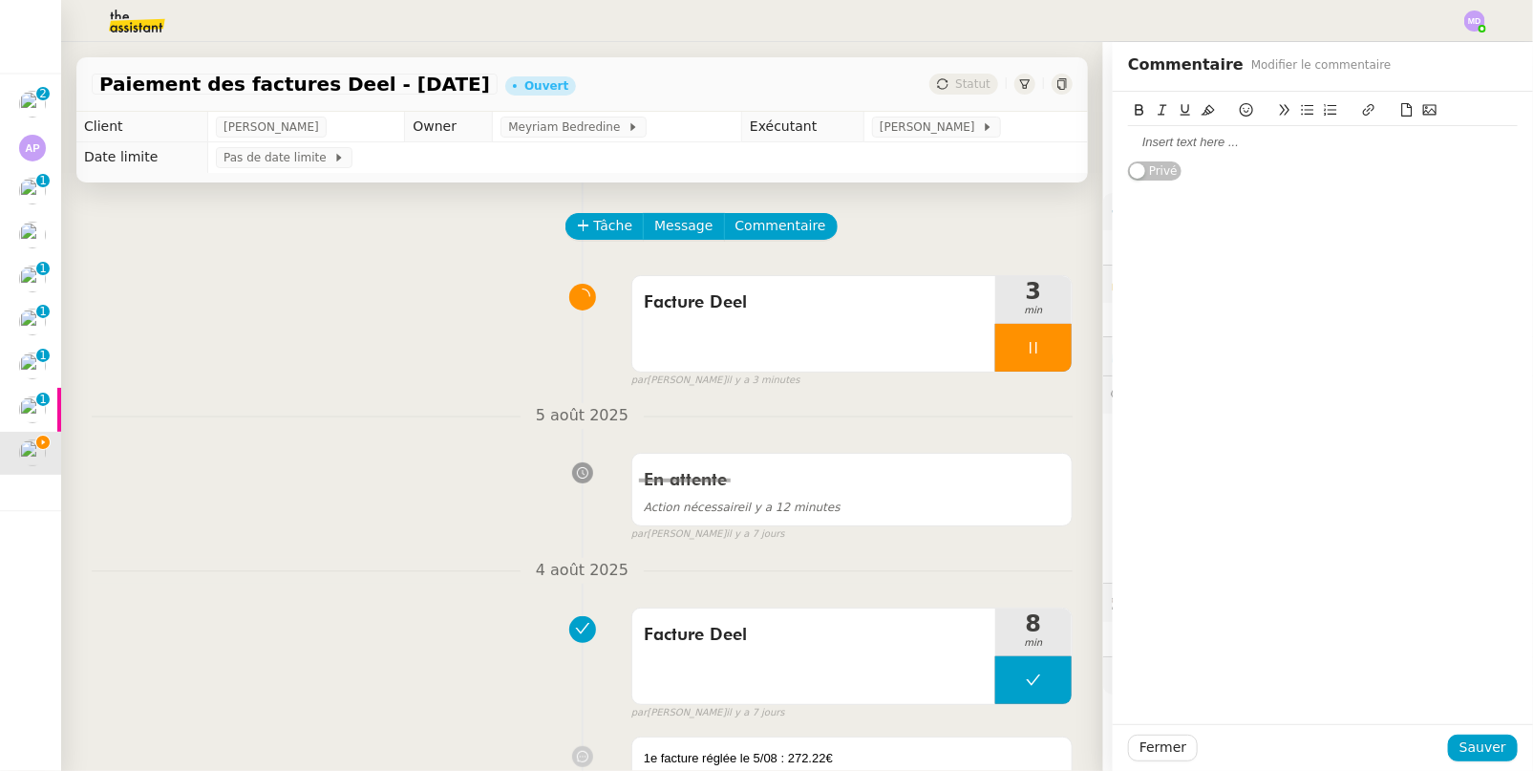
click at [1188, 152] on div at bounding box center [1323, 142] width 390 height 32
click at [1480, 755] on span "Sauver" at bounding box center [1482, 747] width 47 height 22
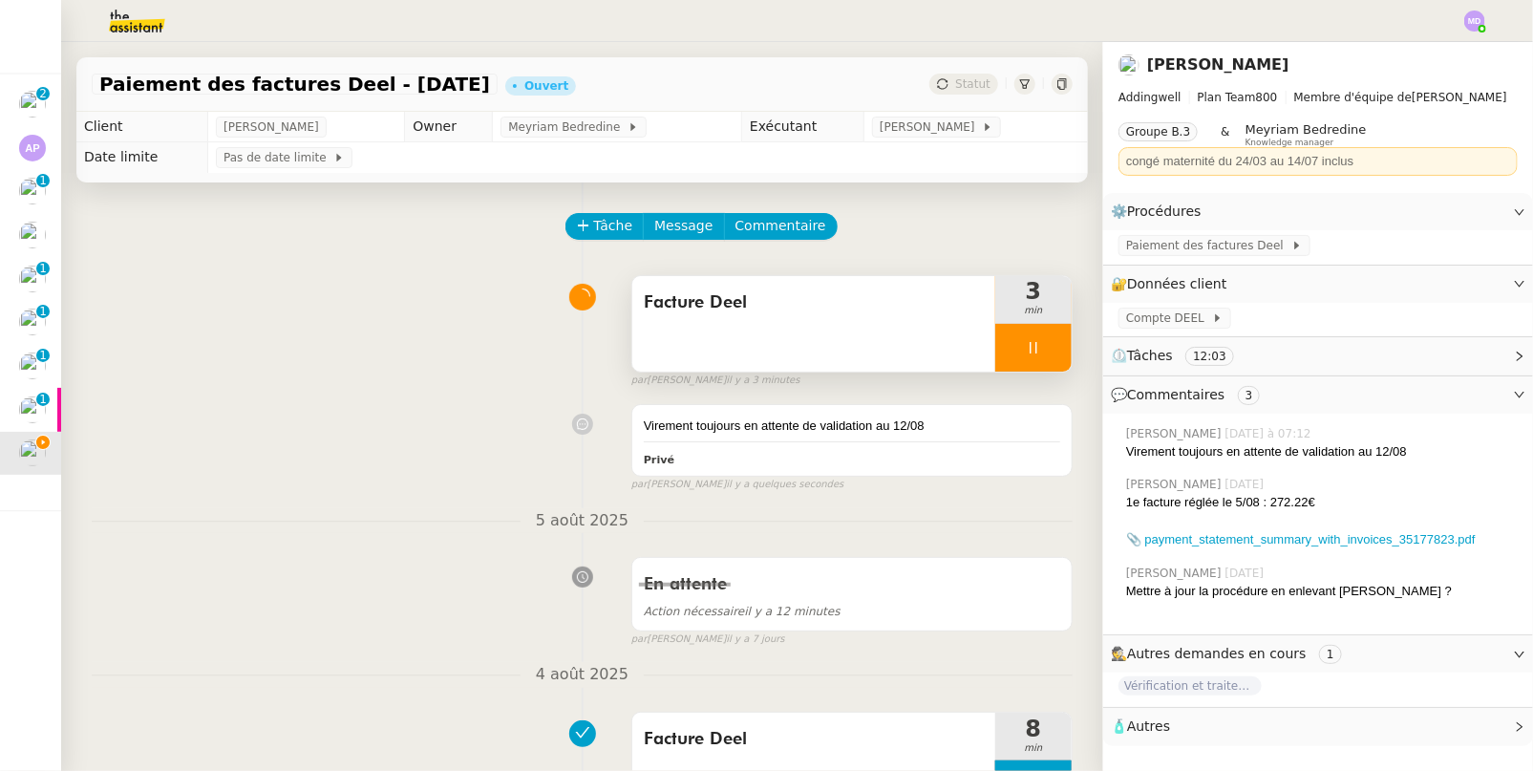
click at [1014, 357] on div at bounding box center [1033, 348] width 76 height 48
click at [1033, 355] on button at bounding box center [1052, 348] width 38 height 48
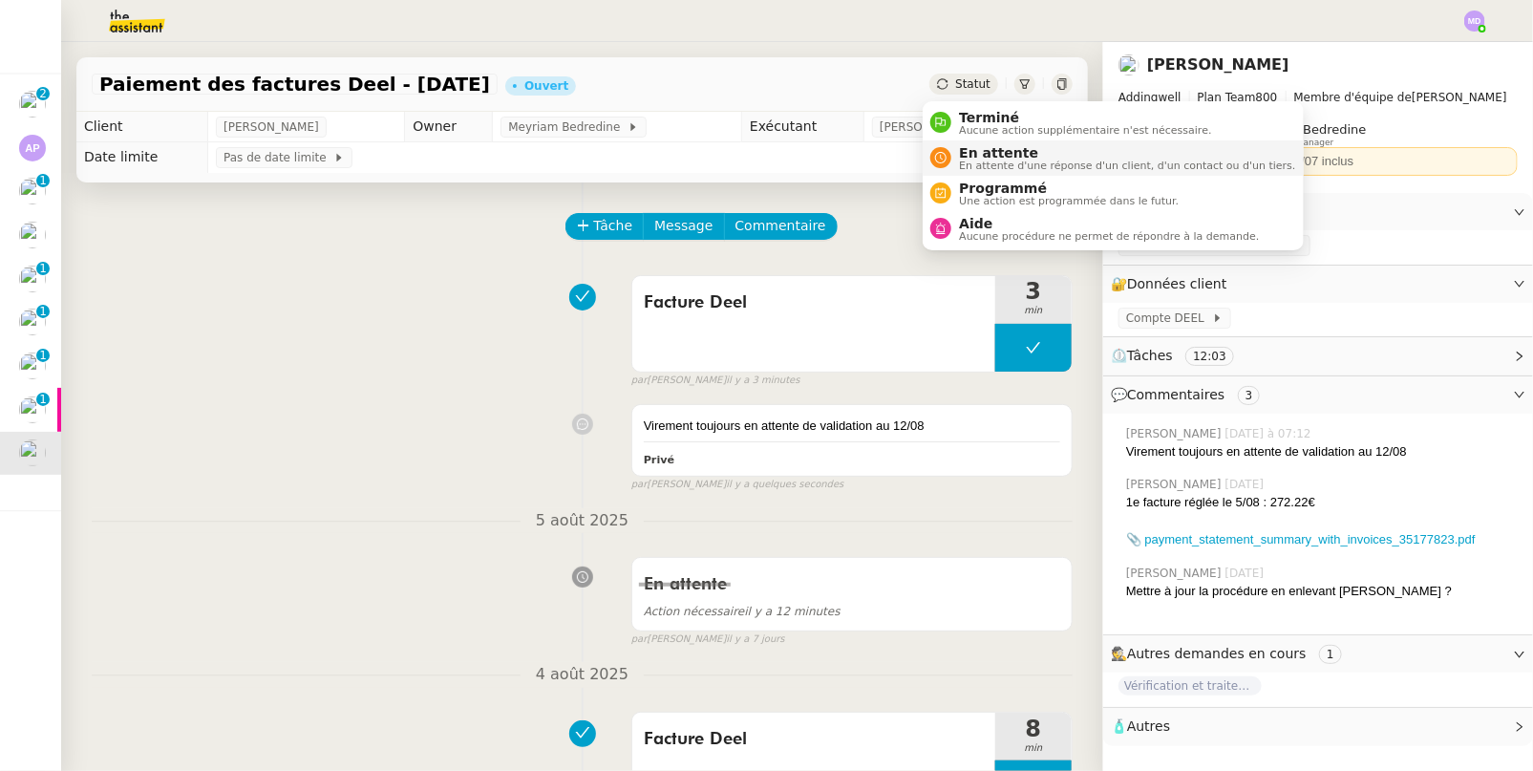
click at [959, 145] on span "En attente" at bounding box center [1127, 152] width 336 height 15
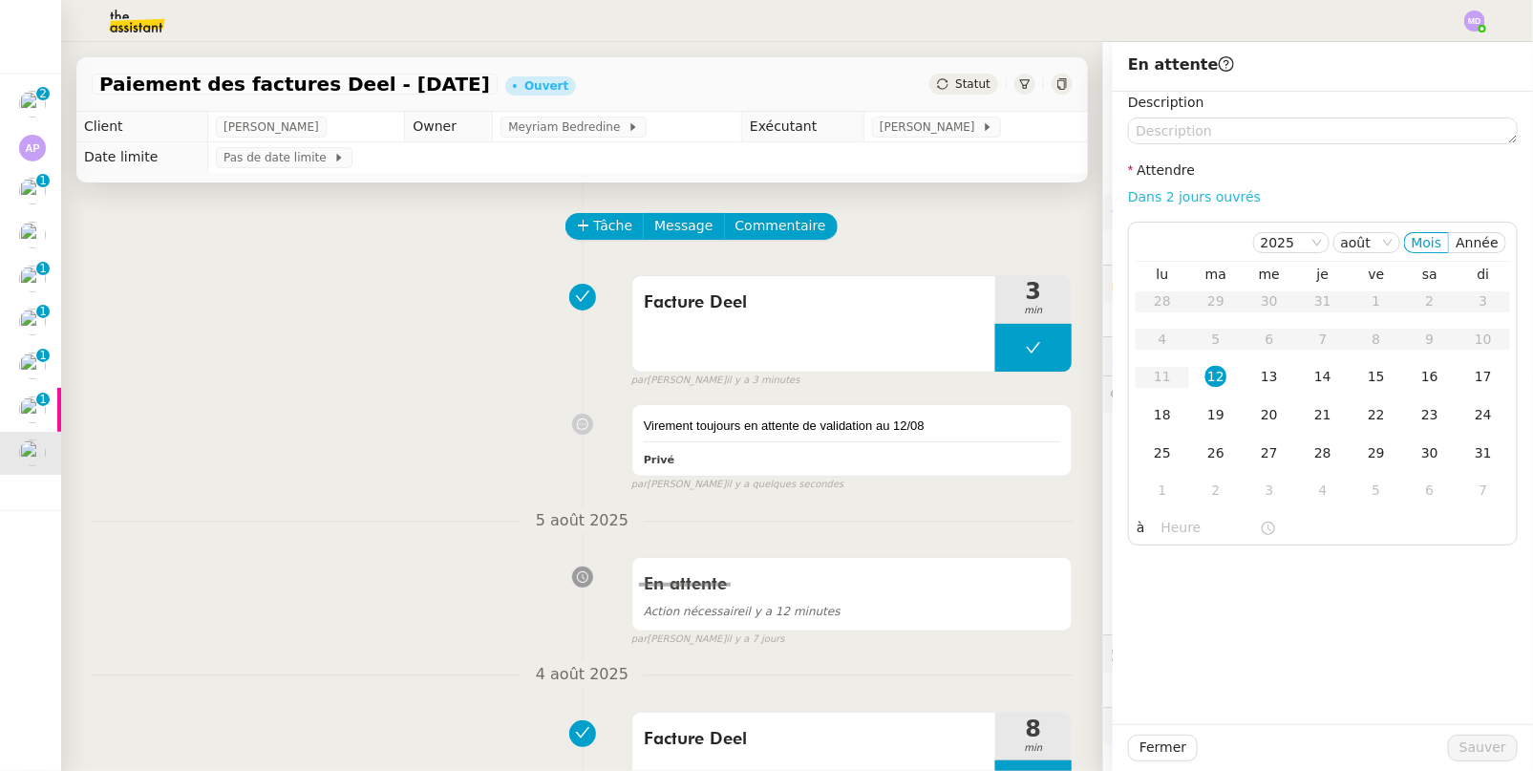
click at [1208, 197] on link "Dans 2 jours ouvrés" at bounding box center [1194, 196] width 133 height 15
type input "07:00"
click at [1205, 414] on div "19" at bounding box center [1215, 414] width 21 height 21
click at [1471, 745] on span "Sauver" at bounding box center [1482, 747] width 47 height 22
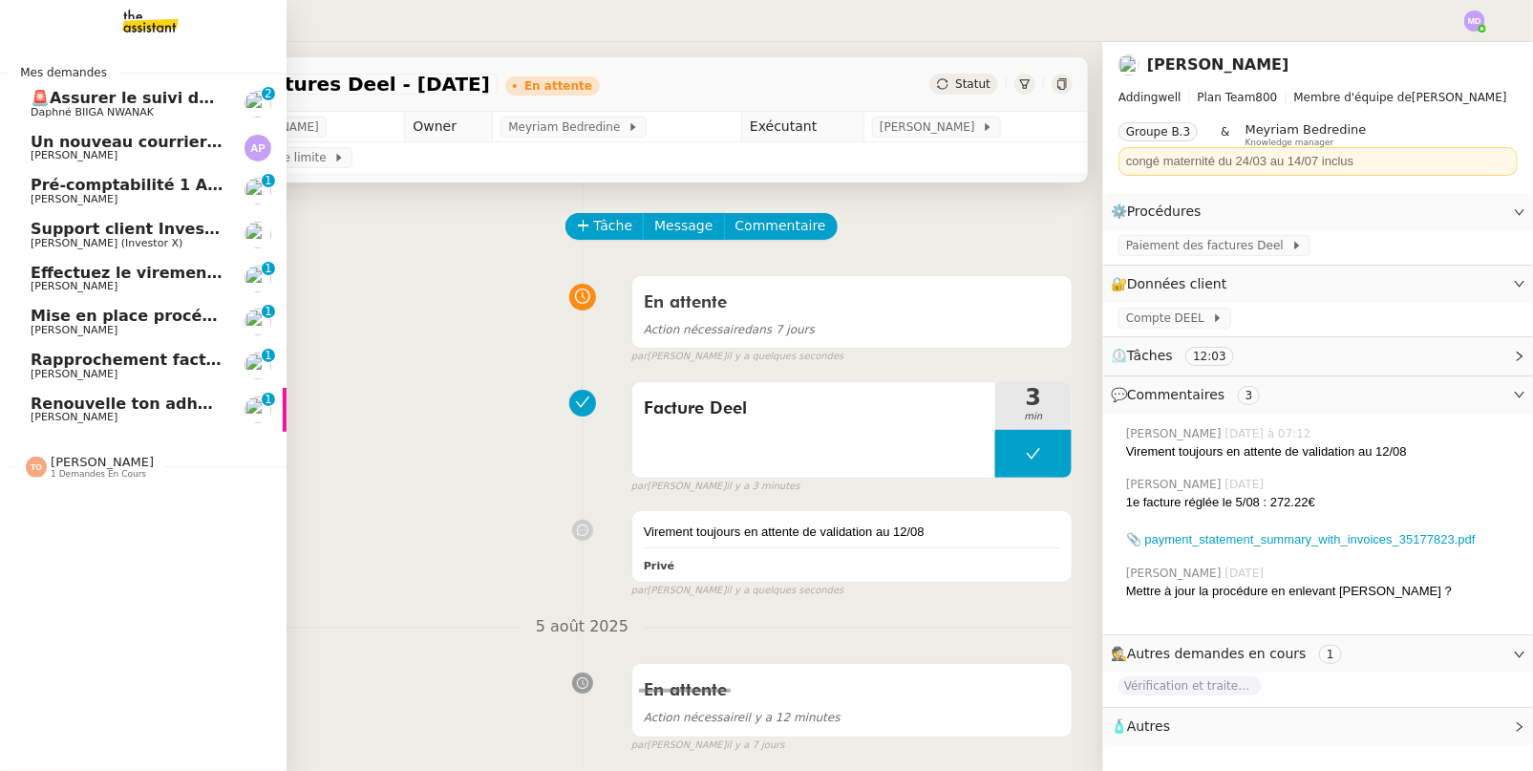
click at [94, 409] on span "Renouvelle ton adhésion Umento" at bounding box center [174, 403] width 286 height 18
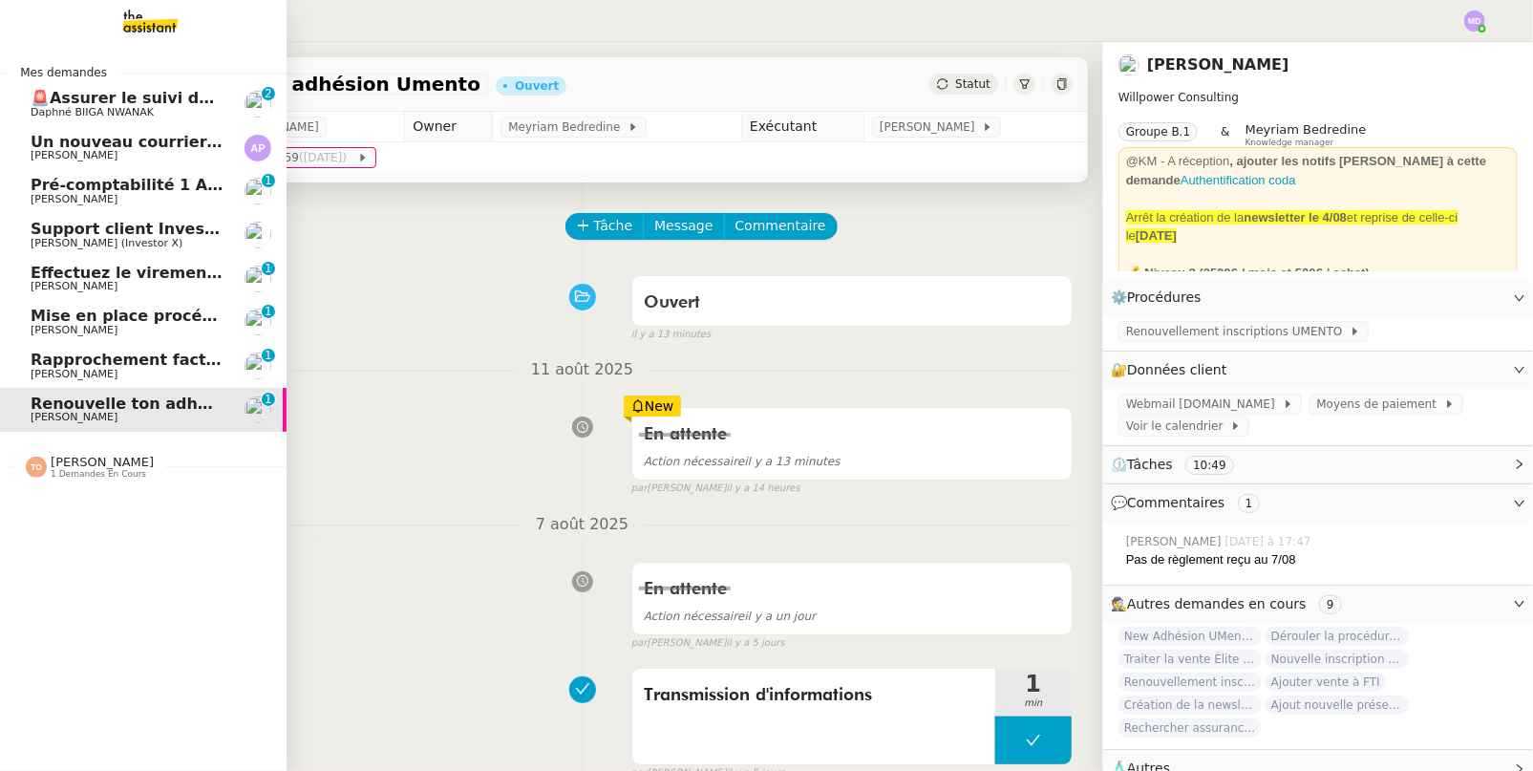
click at [136, 349] on link "Rapprochement factures/paiements clients - [DATE] [PERSON_NAME] 0 1 2 3 4 5 6 7…" at bounding box center [143, 366] width 287 height 44
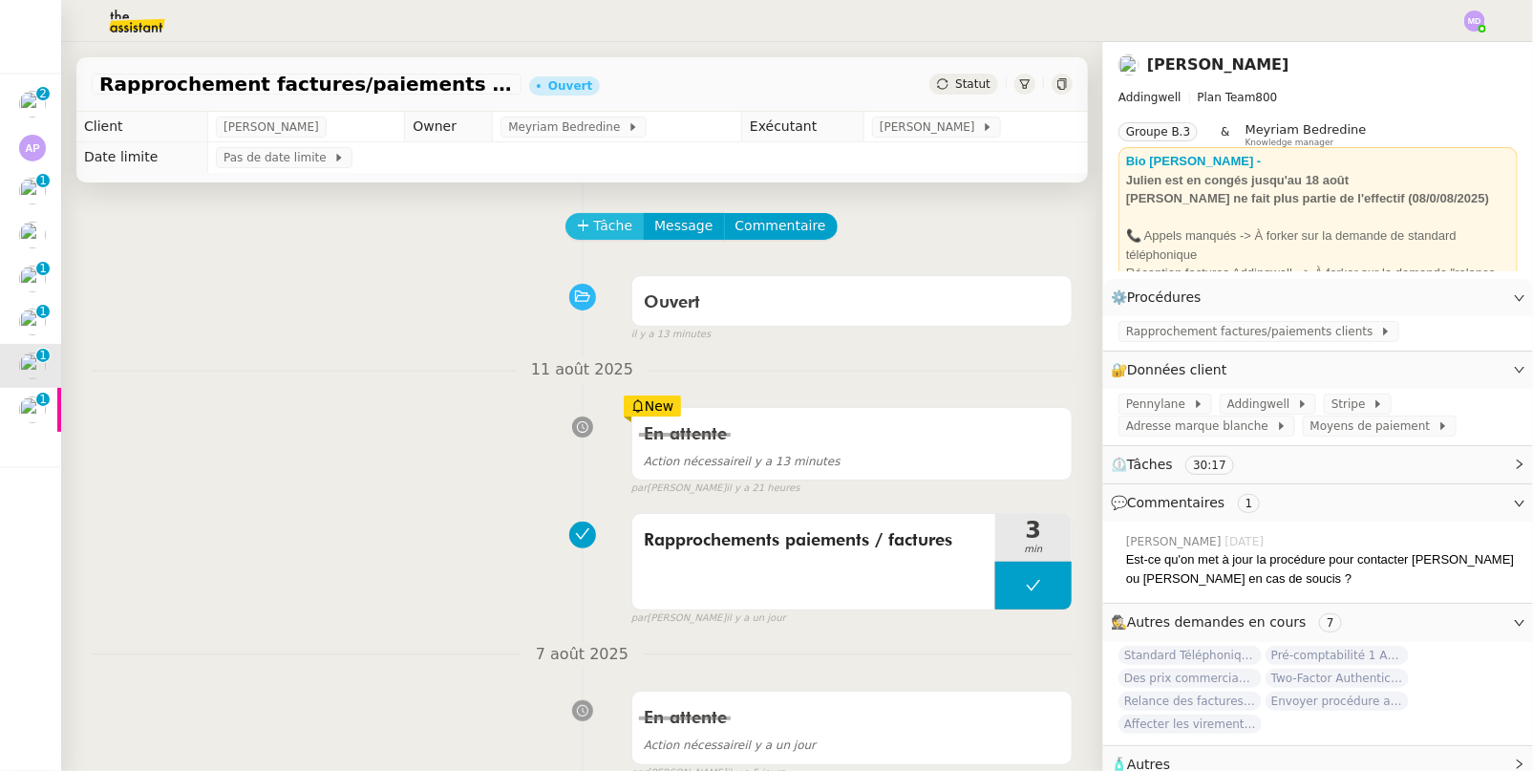
click at [591, 215] on button "Tâche" at bounding box center [604, 226] width 79 height 27
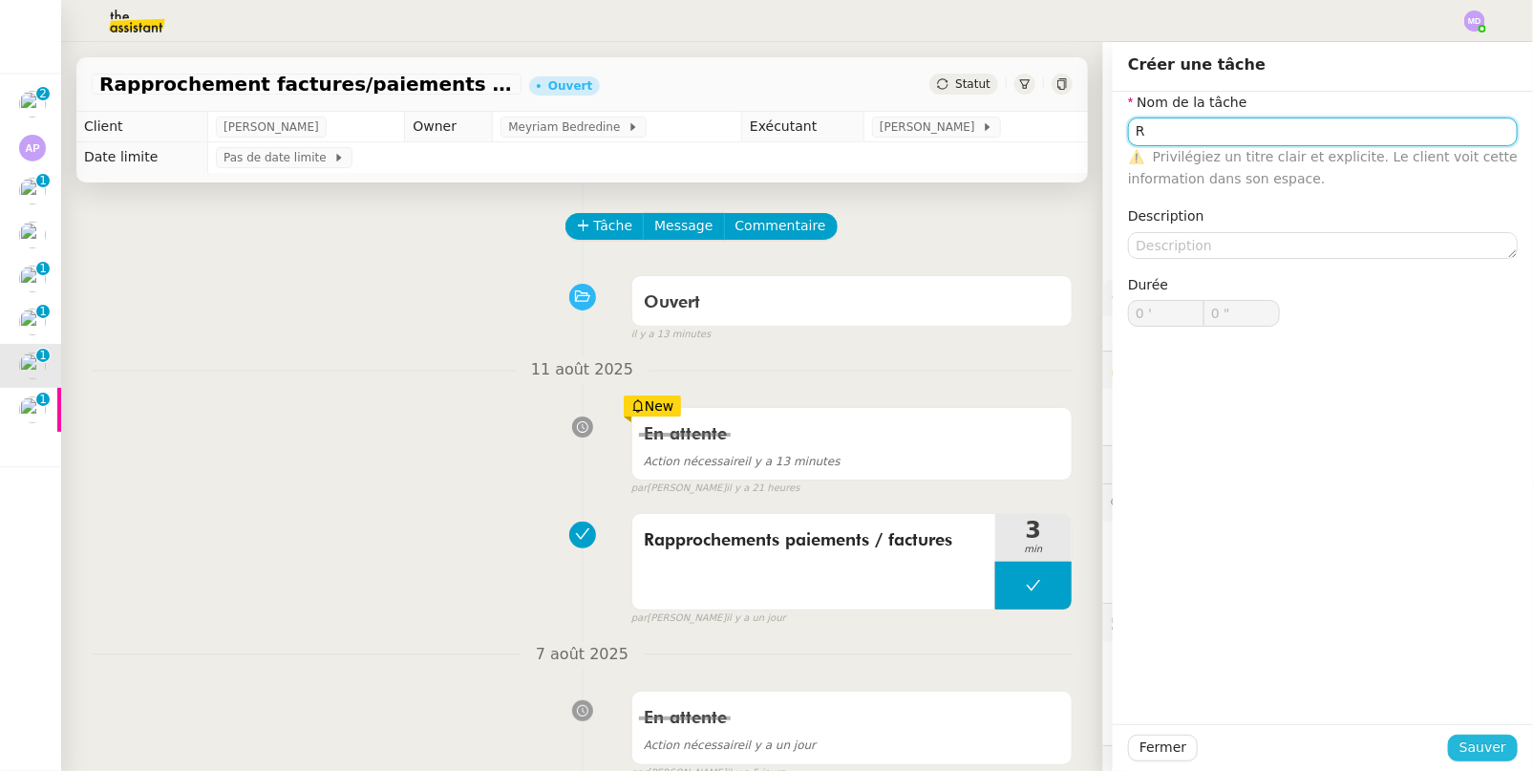
type input "R"
click at [1464, 748] on span "Sauver" at bounding box center [1482, 747] width 47 height 22
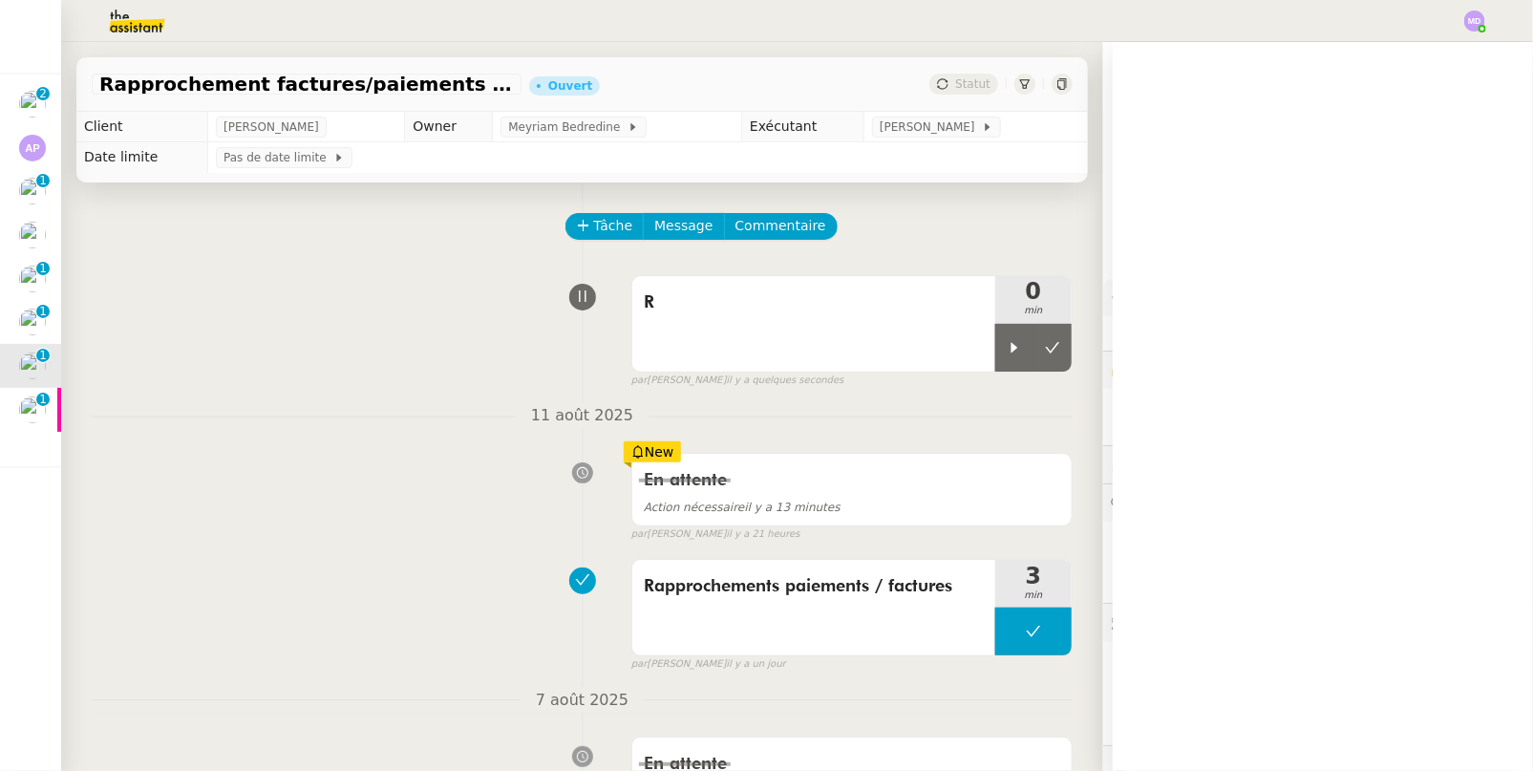
drag, startPoint x: 1011, startPoint y: 355, endPoint x: 982, endPoint y: 386, distance: 42.6
click at [1010, 354] on div at bounding box center [1014, 348] width 38 height 48
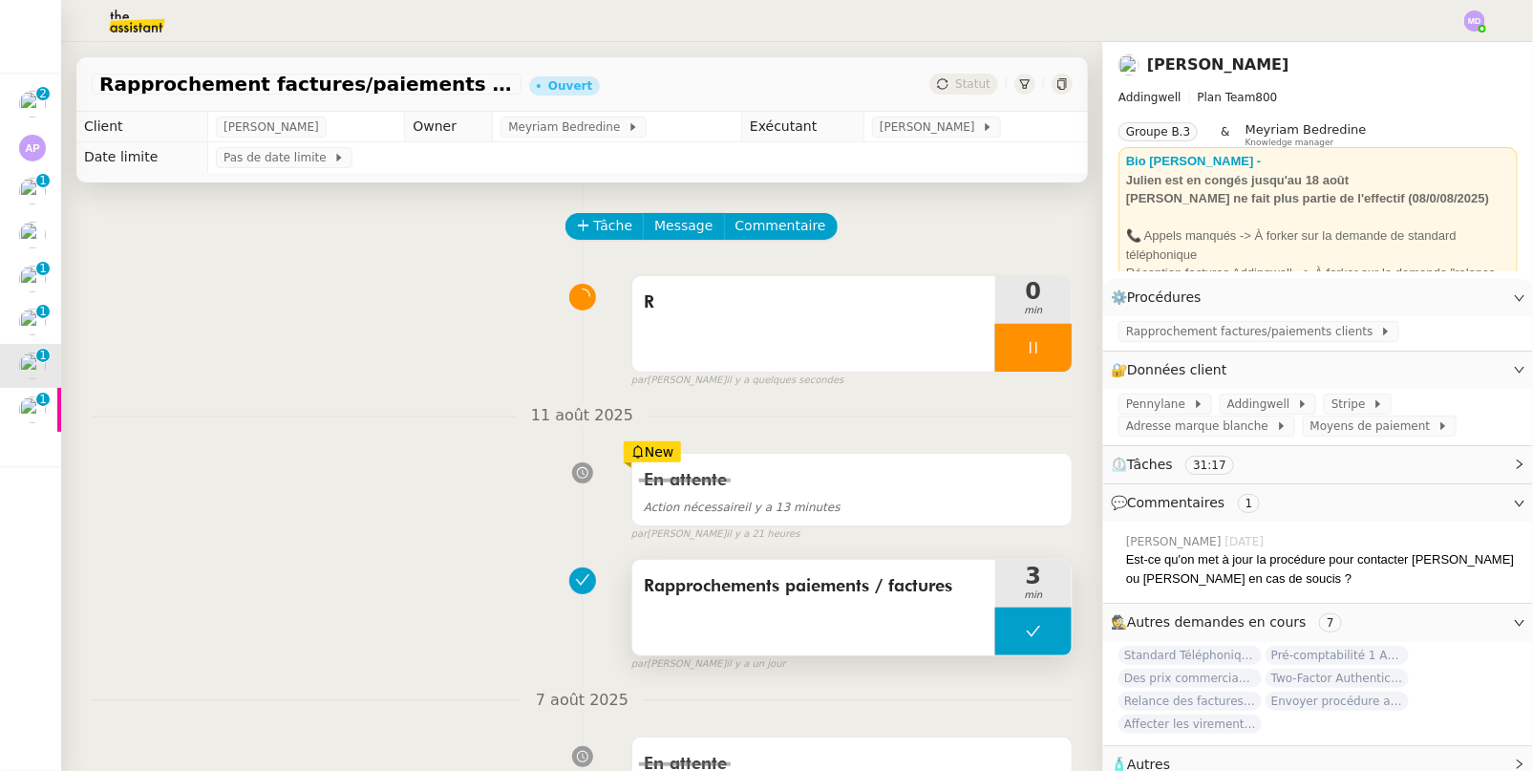
click at [854, 590] on span "Rapprochements paiements / factures" at bounding box center [814, 586] width 340 height 29
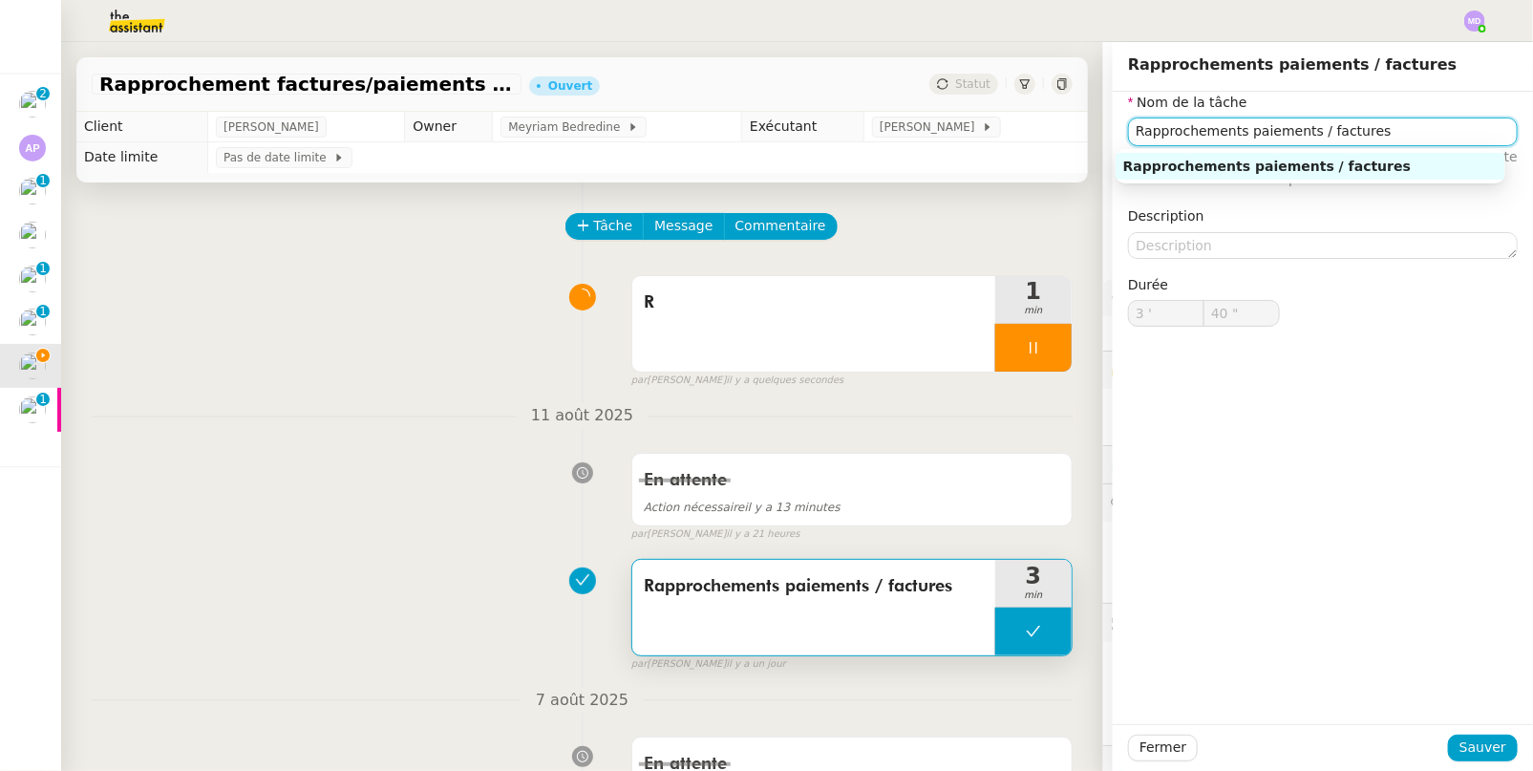
drag, startPoint x: 1131, startPoint y: 131, endPoint x: 1437, endPoint y: 147, distance: 307.0
click at [1491, 134] on input "Rapprochements paiements / factures" at bounding box center [1323, 131] width 390 height 28
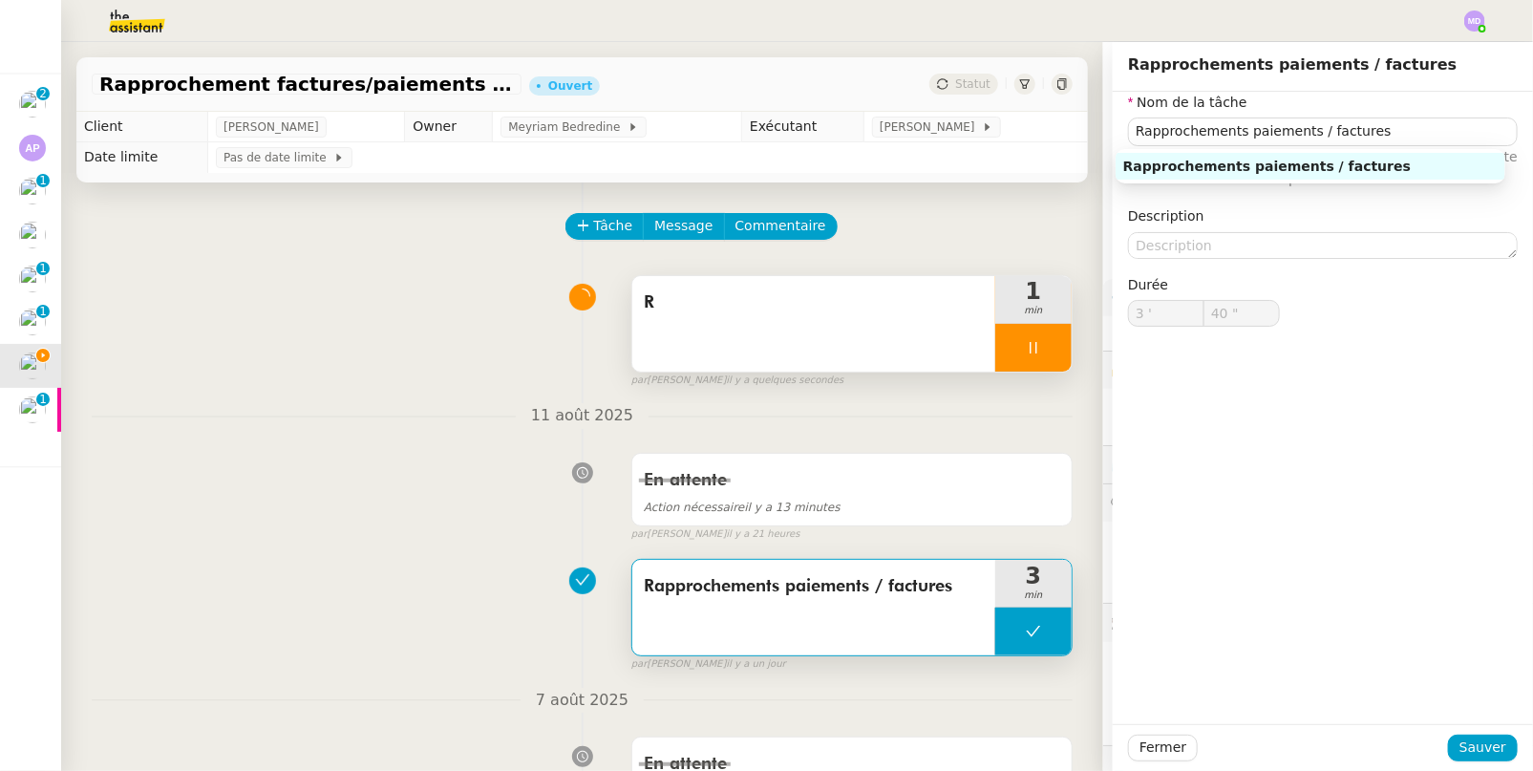
click at [664, 300] on span "R" at bounding box center [814, 302] width 340 height 29
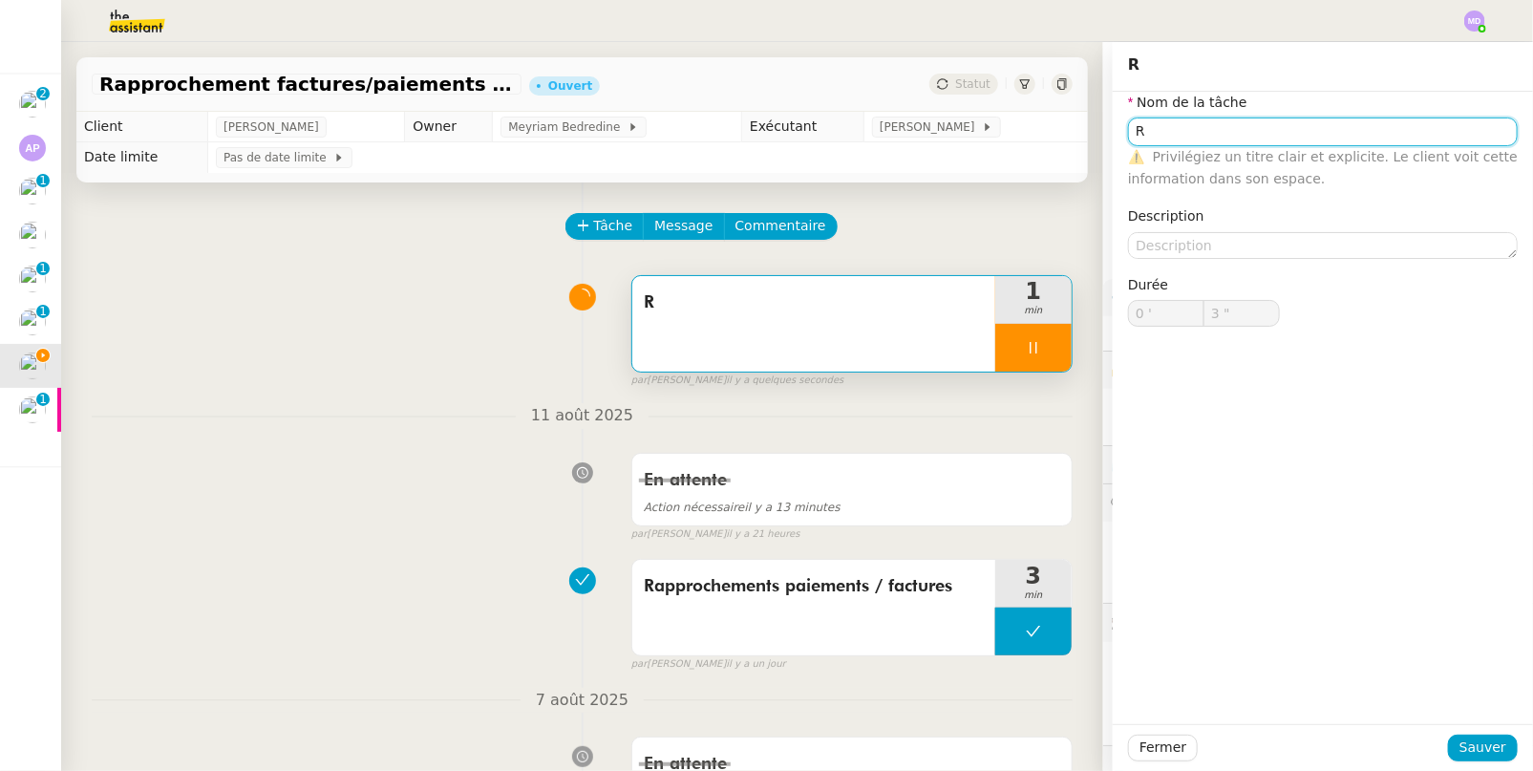
click at [1194, 124] on input "R" at bounding box center [1323, 131] width 390 height 28
paste input "approchements paiements / factures"
type input "Rapprochements paiements / factures"
type input "4 ""
type input "Rapprochements paiements / factures"
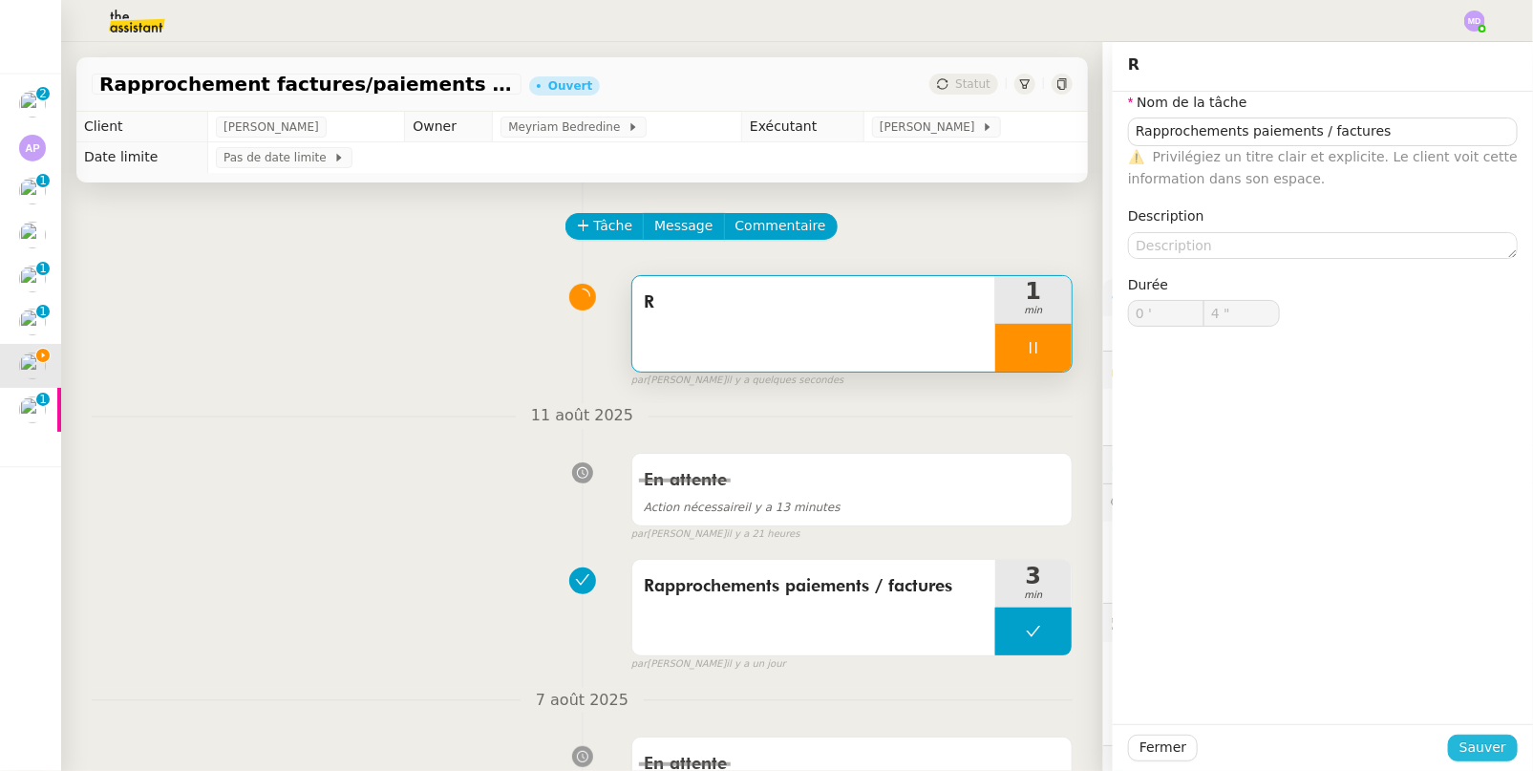
drag, startPoint x: 1460, startPoint y: 746, endPoint x: 1429, endPoint y: 474, distance: 274.0
click at [1460, 741] on span "Sauver" at bounding box center [1482, 747] width 47 height 22
type input "5 ""
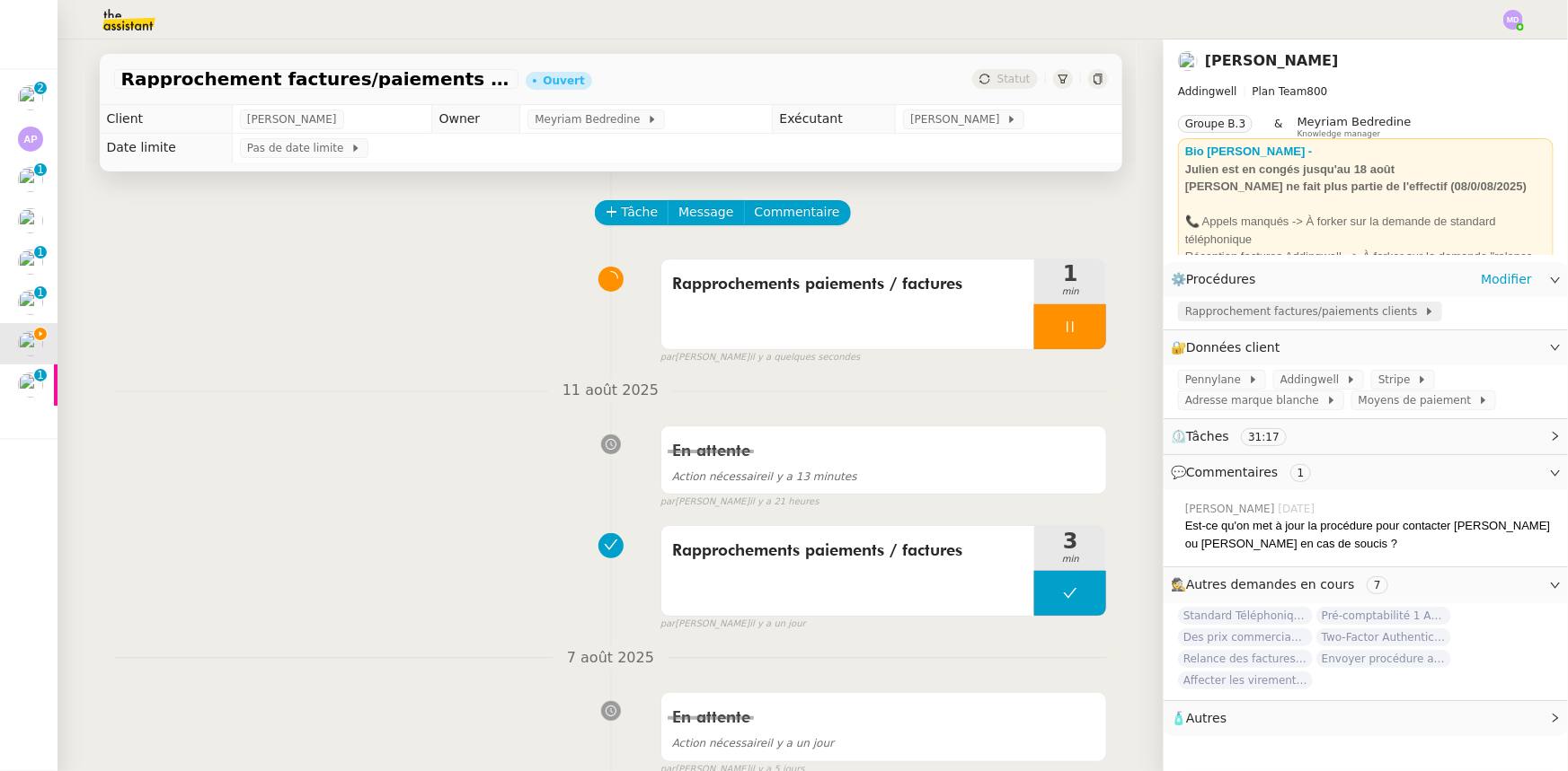
click at [1267, 321] on span "Rapprochement factures/paiements clients" at bounding box center [1305, 311] width 239 height 18
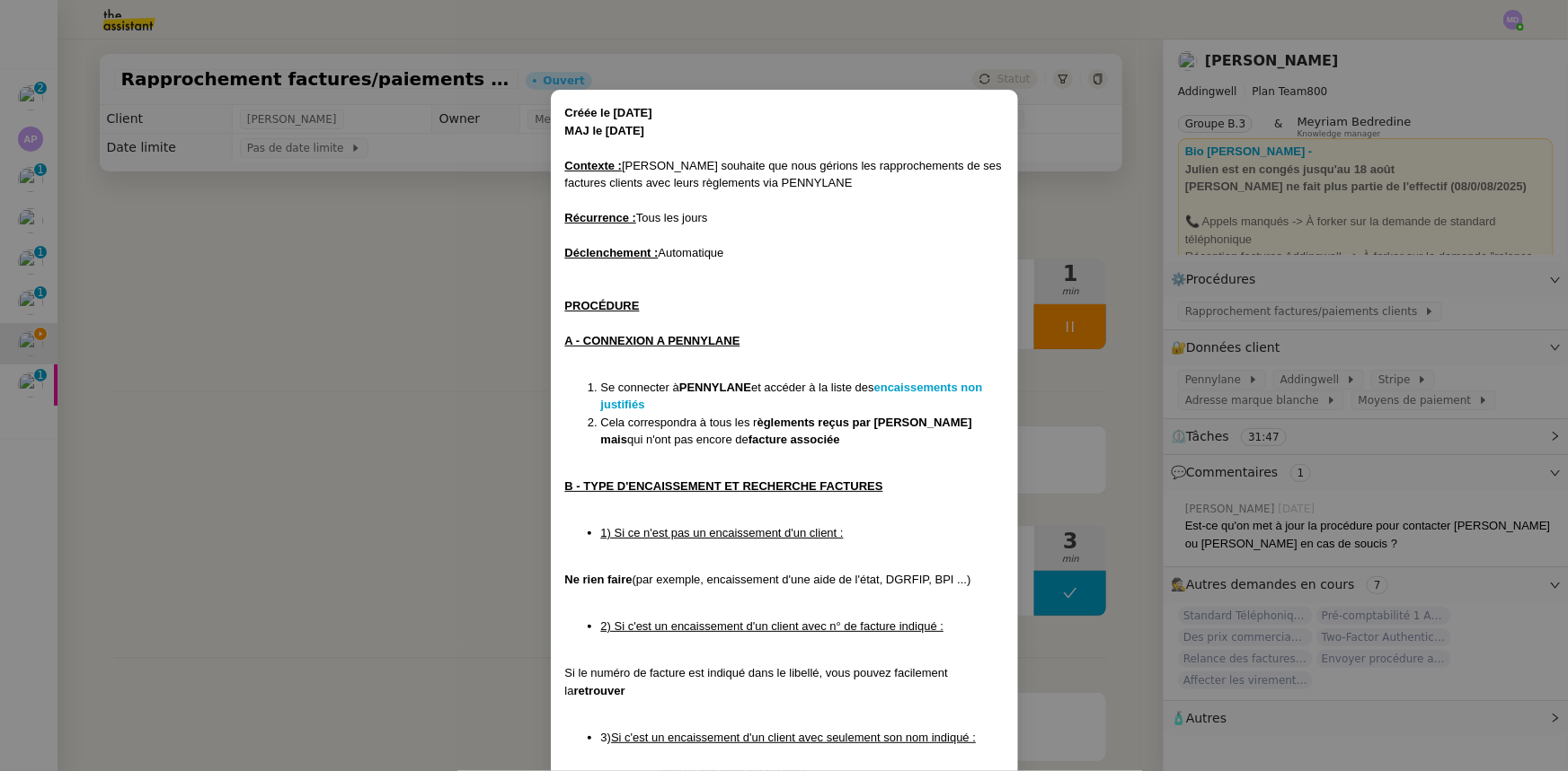
drag, startPoint x: 275, startPoint y: 310, endPoint x: 295, endPoint y: 304, distance: 20.9
click at [275, 310] on nz-modal-container "Créée le [DATE] MAJ le [DATE] Contexte : [PERSON_NAME] souhaite que nous gérion…" at bounding box center [784, 386] width 1568 height 771
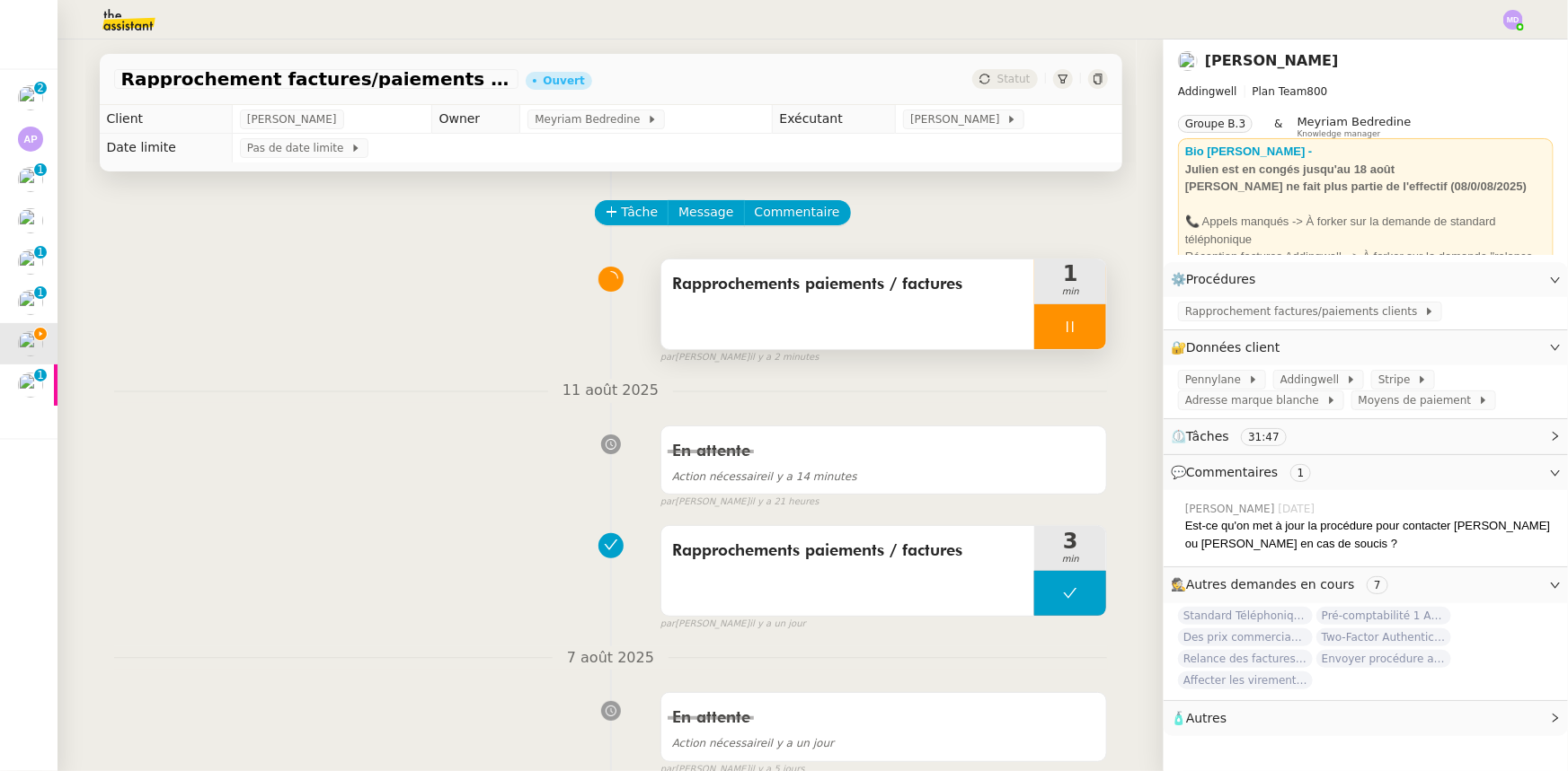
click at [1072, 336] on div at bounding box center [1069, 327] width 71 height 45
click at [1073, 336] on button at bounding box center [1088, 327] width 36 height 45
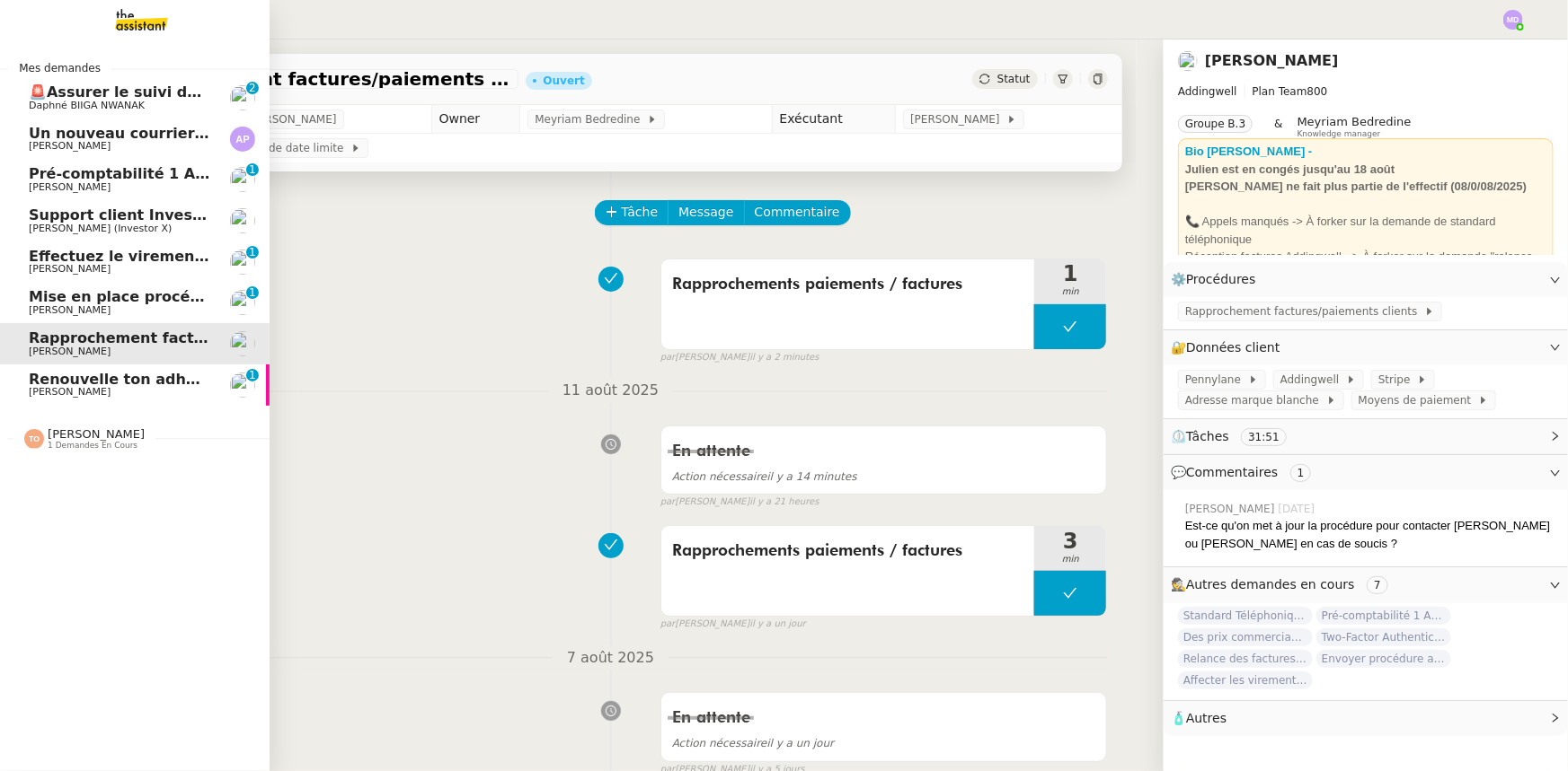
click at [103, 294] on span "Mise en place procédure - relevés bancaires mensuels" at bounding box center [248, 297] width 439 height 17
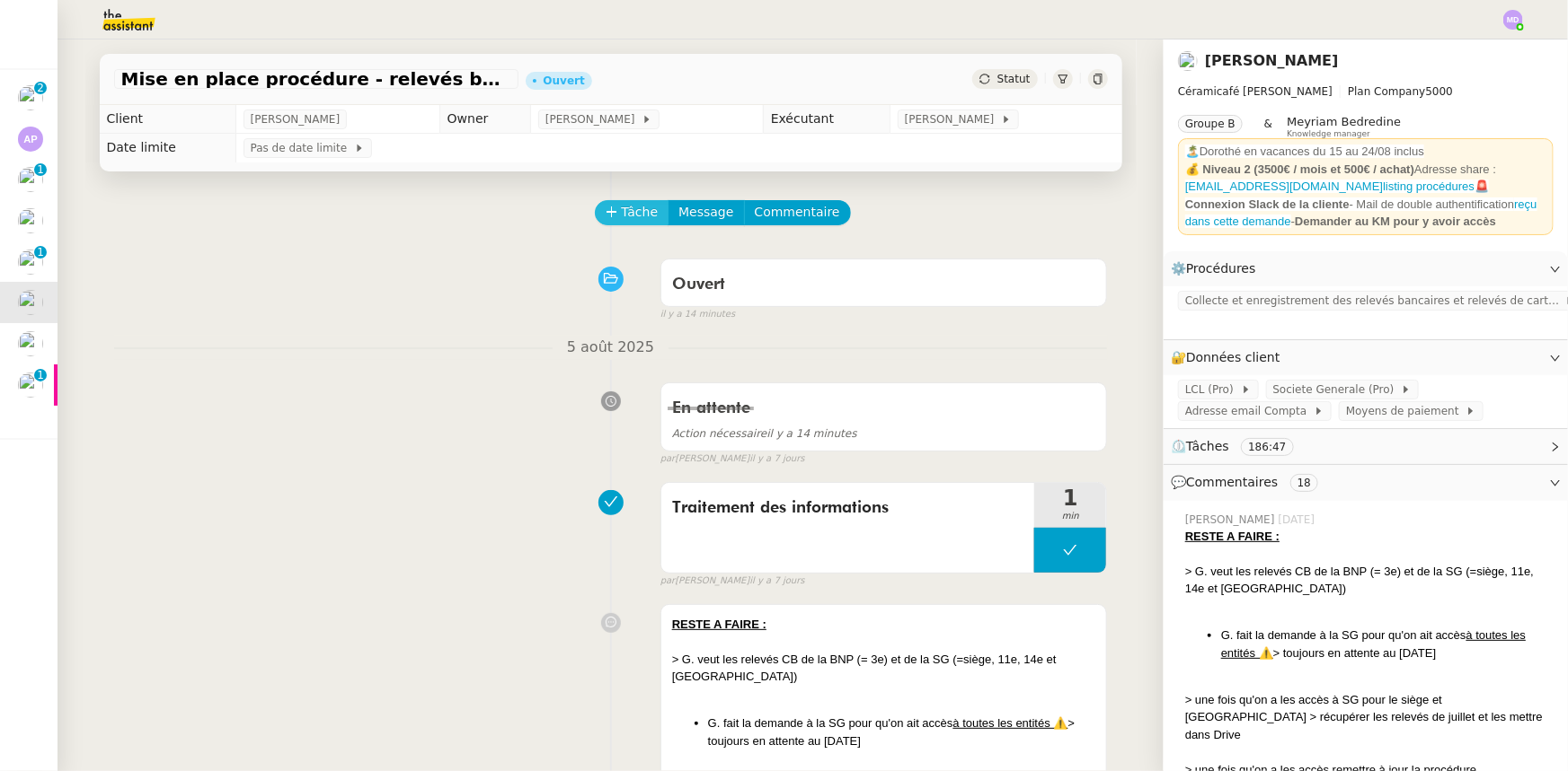
click at [622, 213] on span "Tâche" at bounding box center [640, 212] width 37 height 21
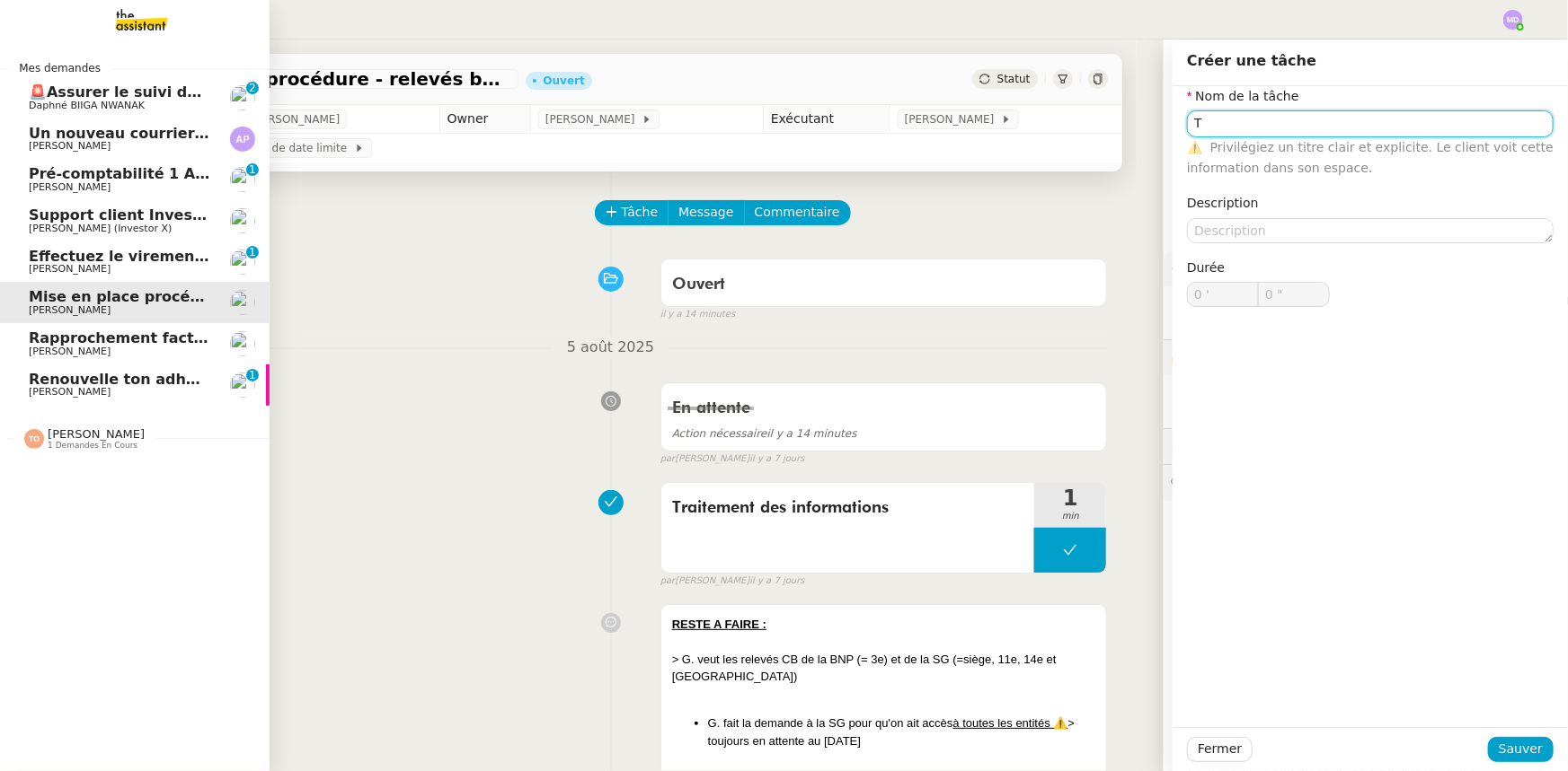
type input "T"
click at [32, 242] on link "Effectuez le virement bancaire [PERSON_NAME] 0 1 2 3 4 5 6 7 8 9" at bounding box center [135, 262] width 270 height 41
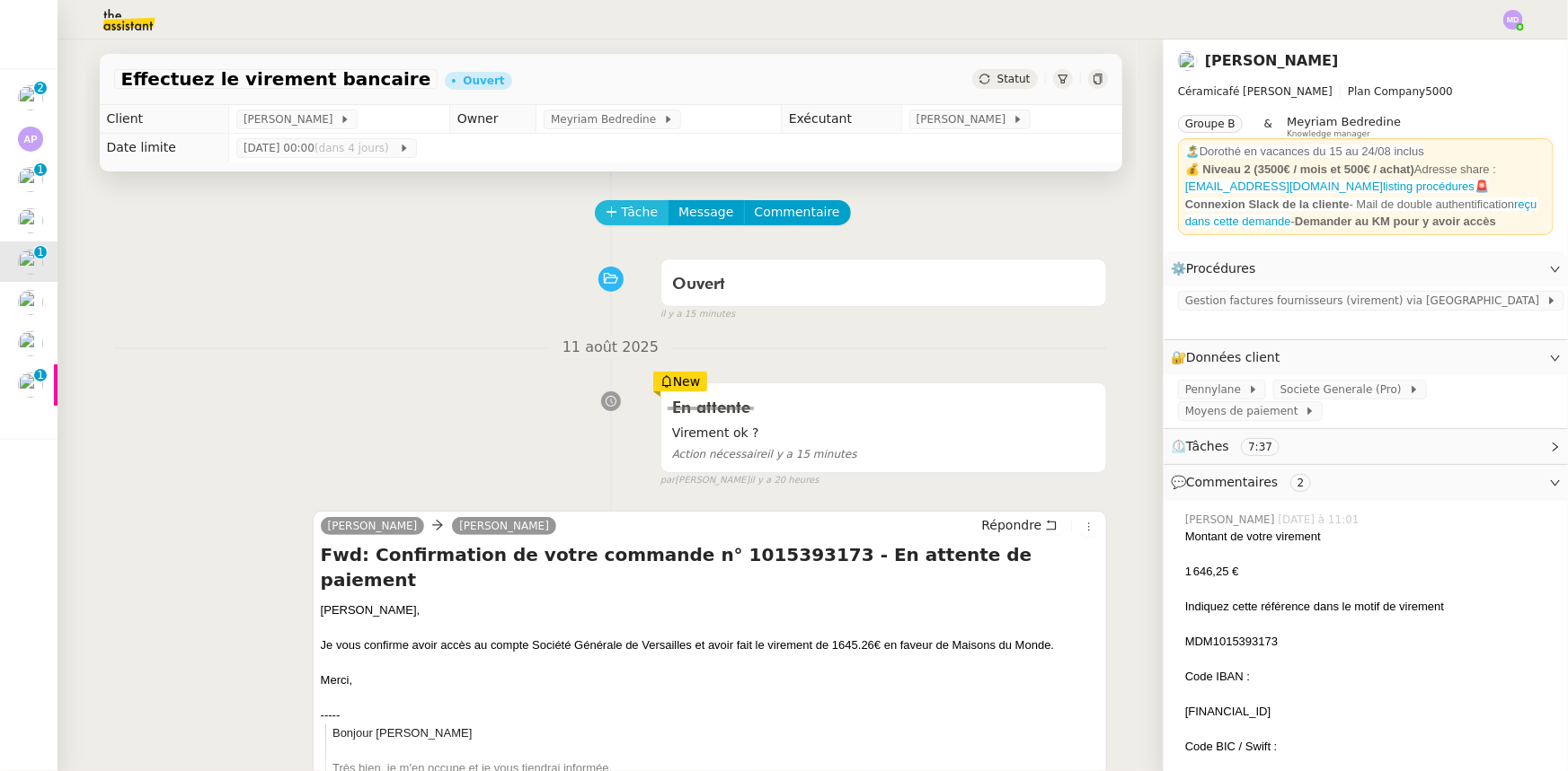
click at [606, 210] on icon at bounding box center [611, 212] width 12 height 12
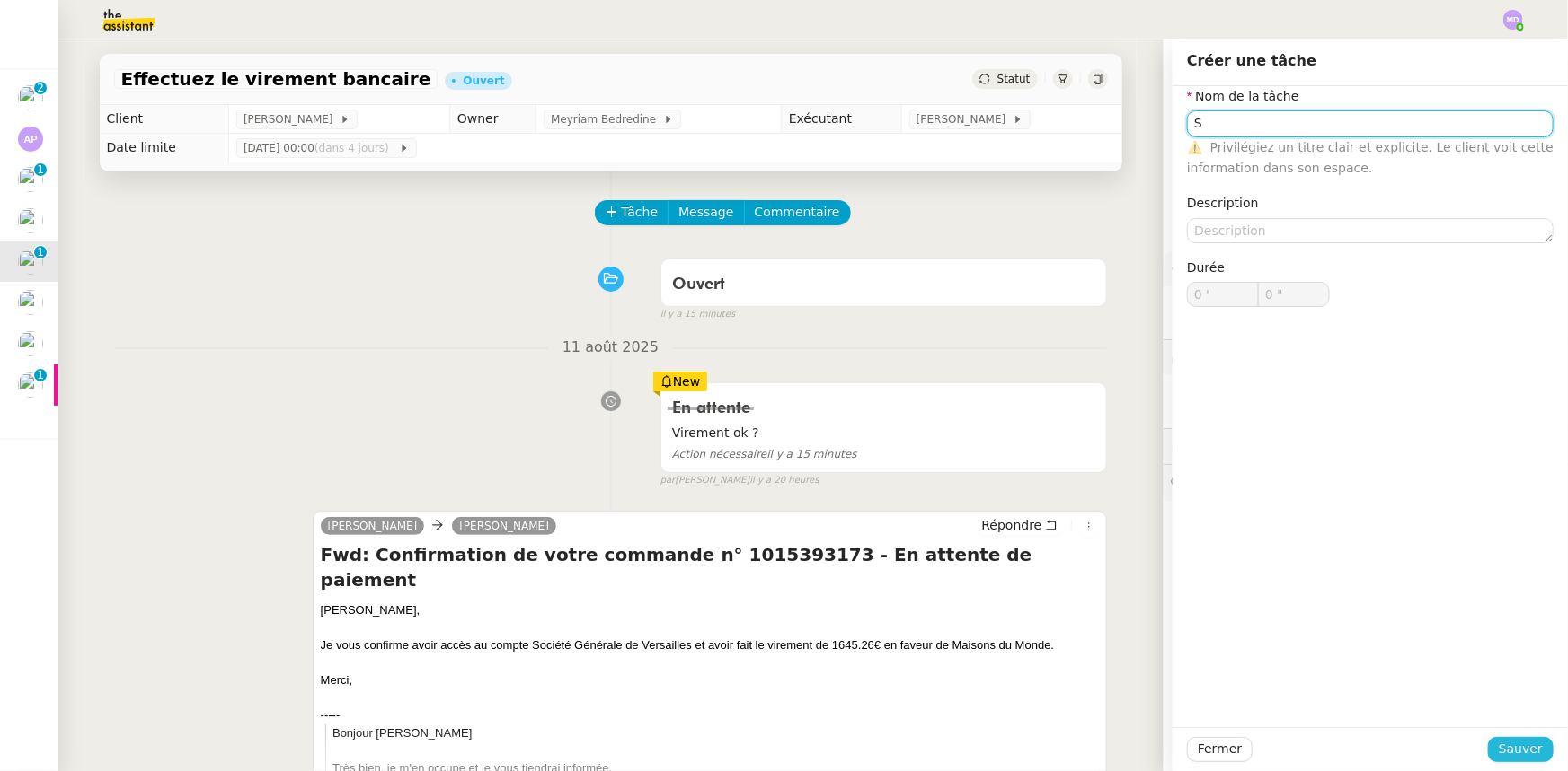
type input "S"
click at [1499, 748] on span "Sauver" at bounding box center [1520, 749] width 44 height 21
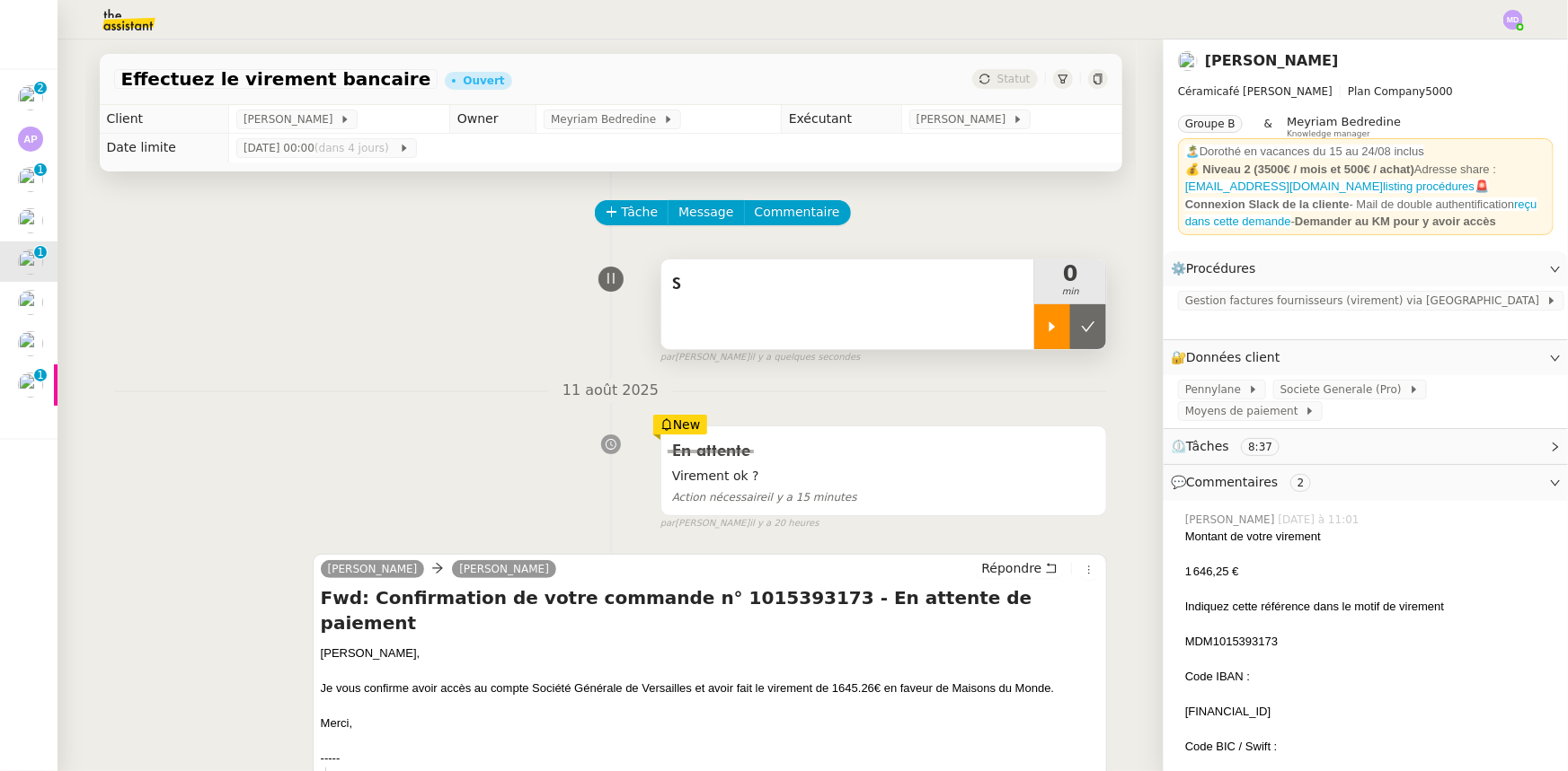
drag, startPoint x: 1030, startPoint y: 344, endPoint x: 960, endPoint y: 330, distance: 71.4
click at [1034, 342] on div at bounding box center [1052, 327] width 36 height 45
click at [959, 330] on div "S" at bounding box center [847, 305] width 373 height 90
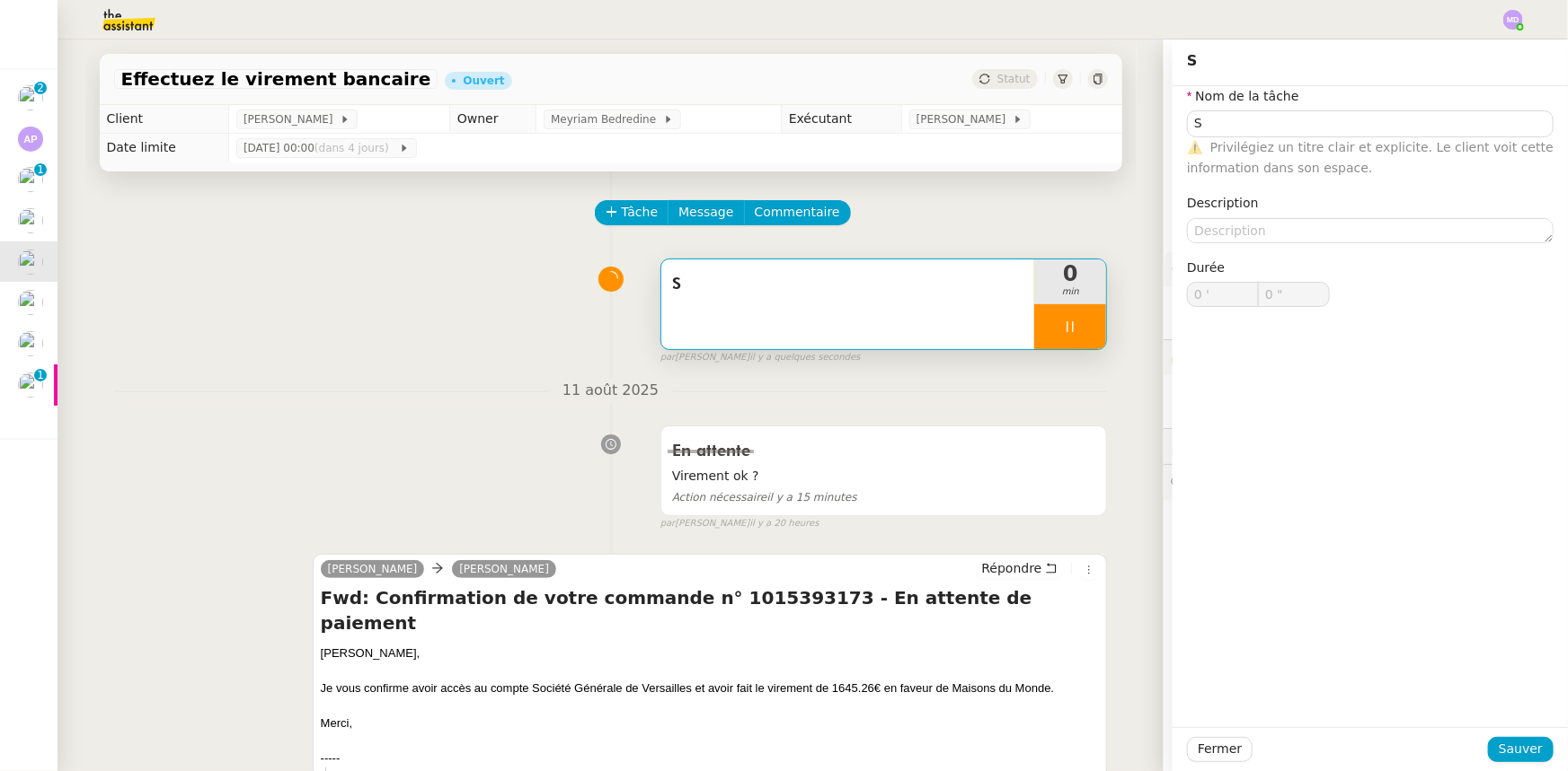
type input "S"
type input "0 '"
type input "0 ""
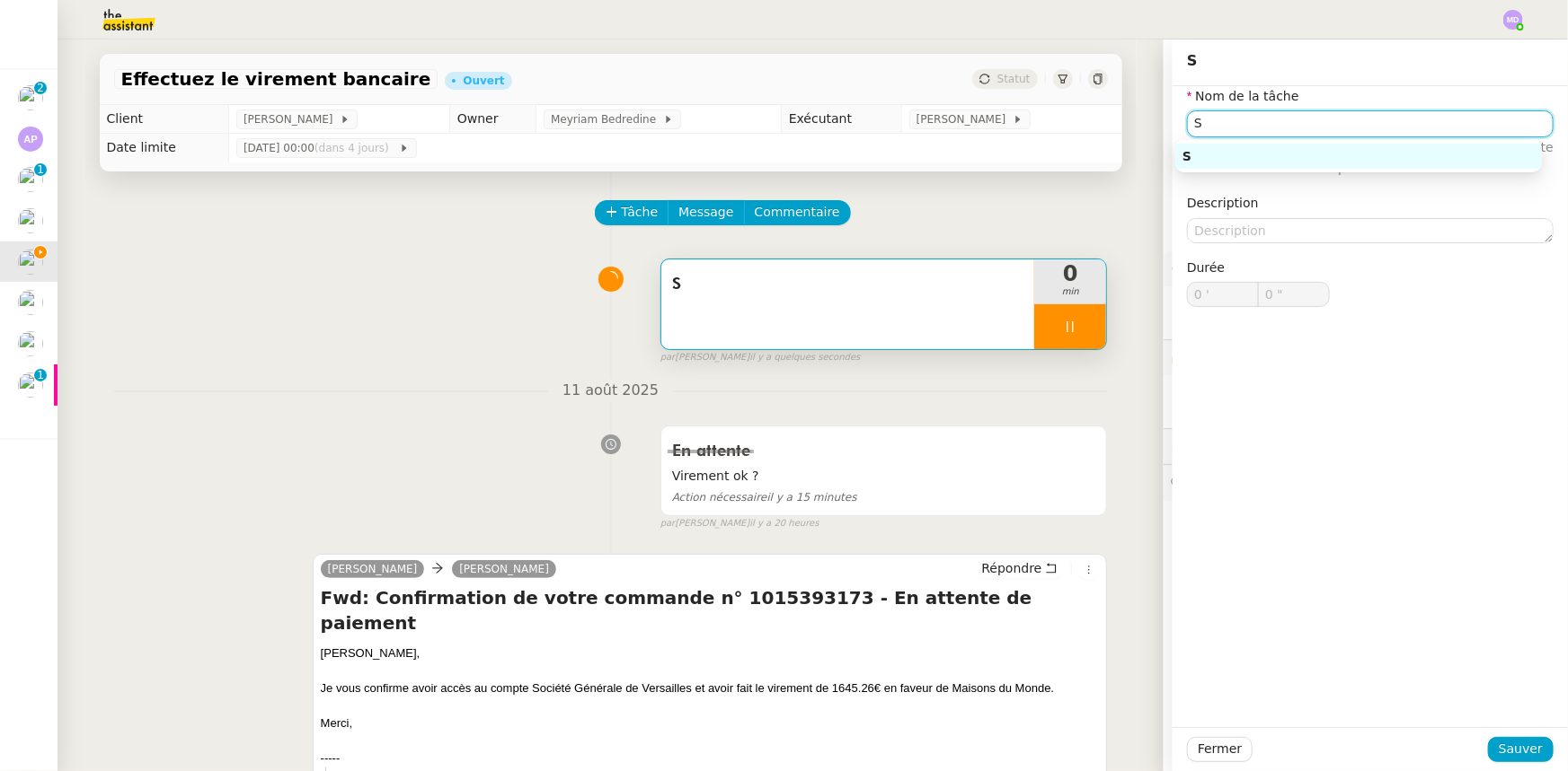
click at [1294, 128] on input "S" at bounding box center [1370, 123] width 367 height 26
type input "Su"
type input "1 ""
type input "Suivi bonn"
type input "2 ""
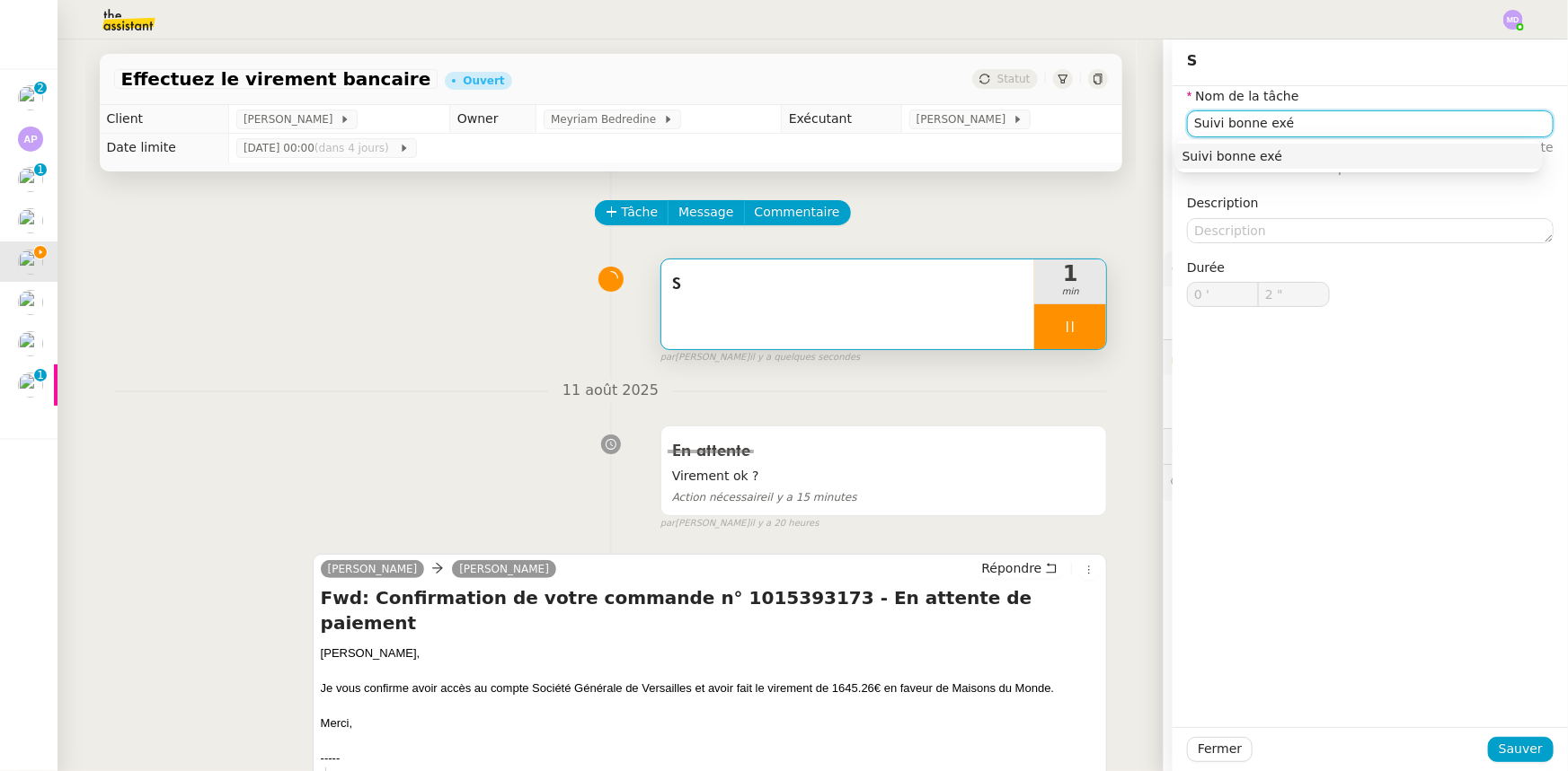
type input "Suivi bonne exéc"
type input "3 ""
type input "Suivi b"
type input "4 ""
type input "Suivi vir"
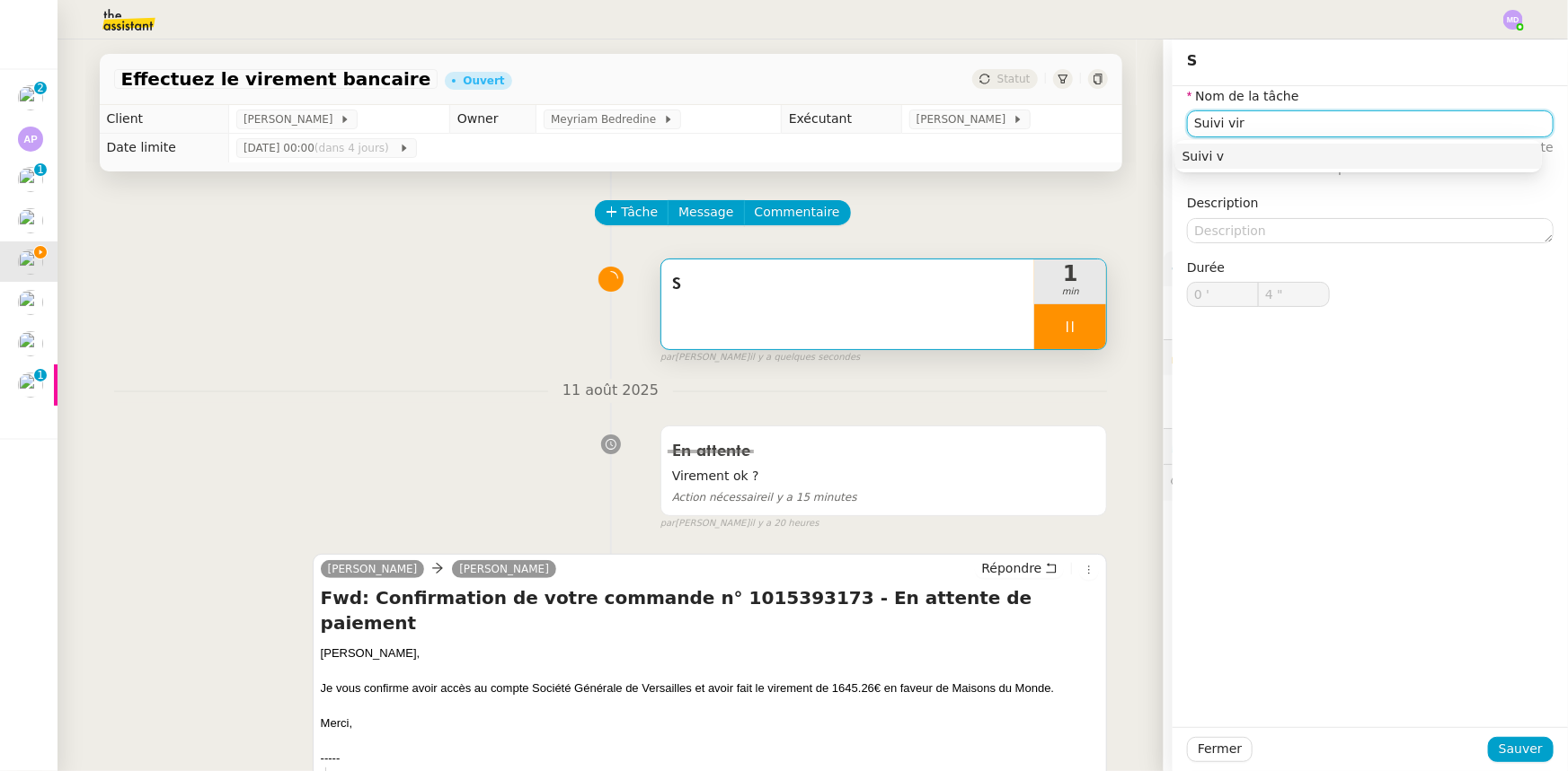
type input "5 ""
type input "Suivi virement"
type input "6 ""
type input "Suivi virement"
click at [1510, 751] on span "Sauver" at bounding box center [1520, 749] width 44 height 21
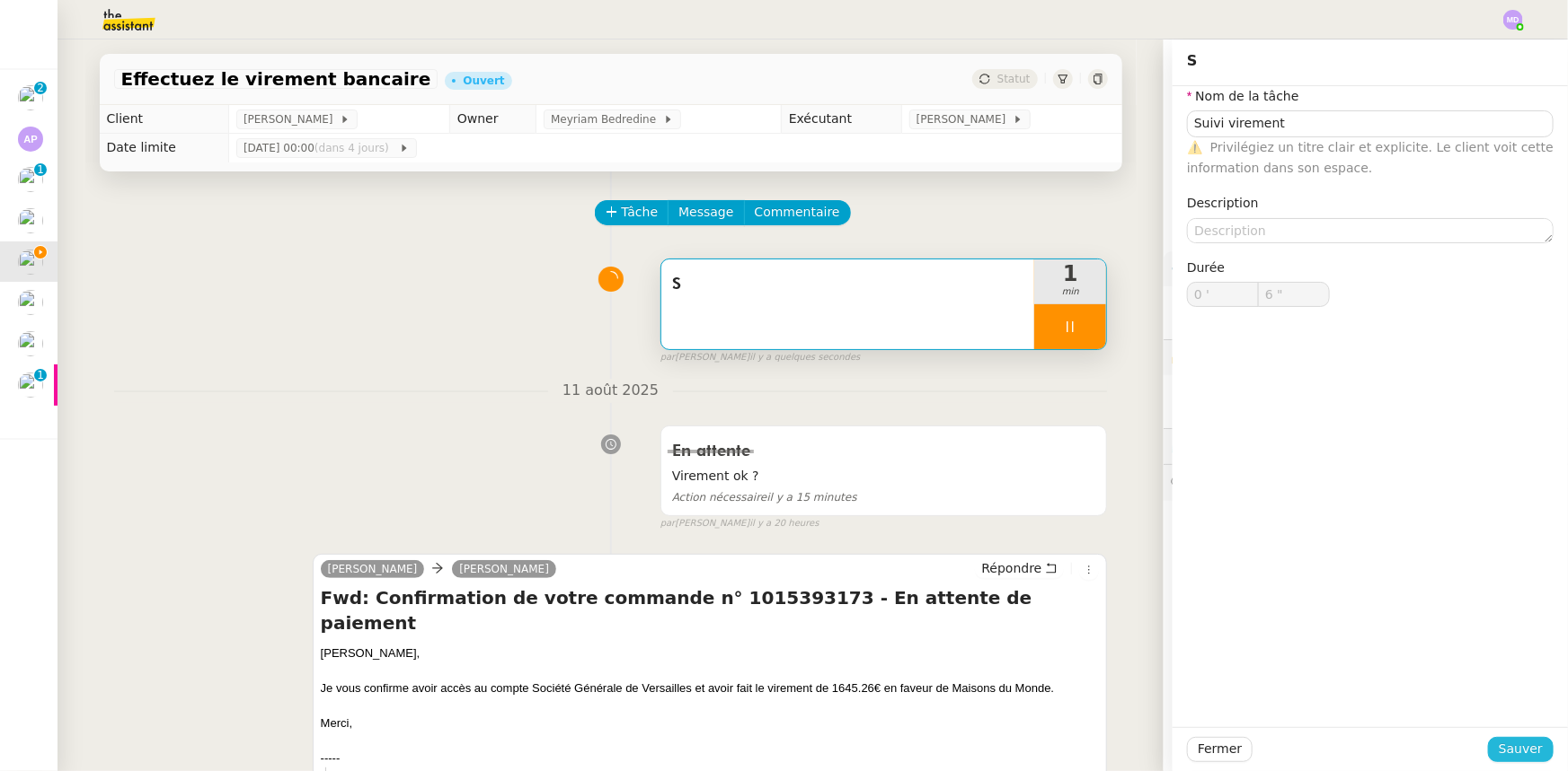
type input "7 ""
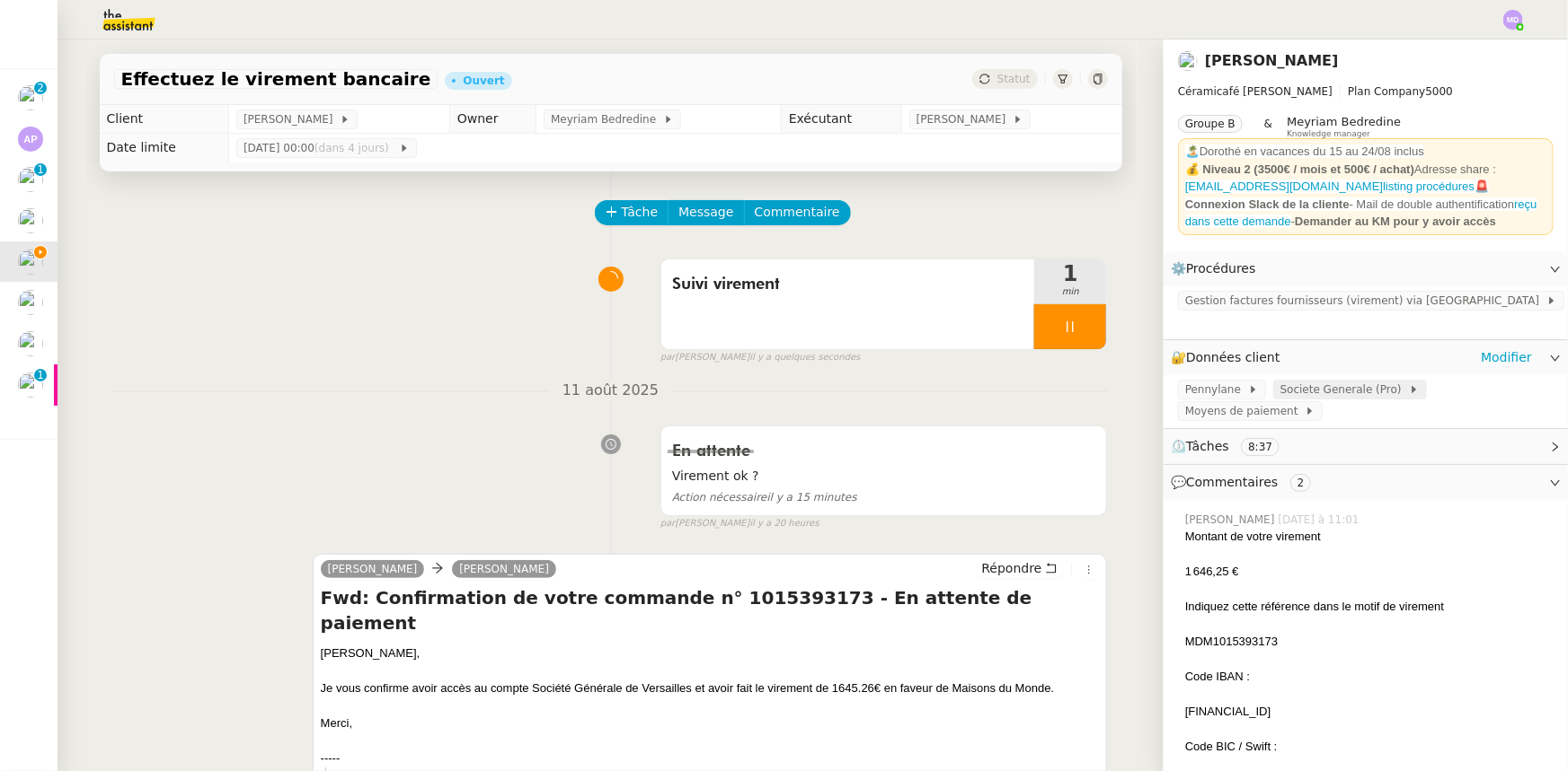
click at [1329, 381] on span "Societe Generale (Pro)" at bounding box center [1344, 389] width 129 height 18
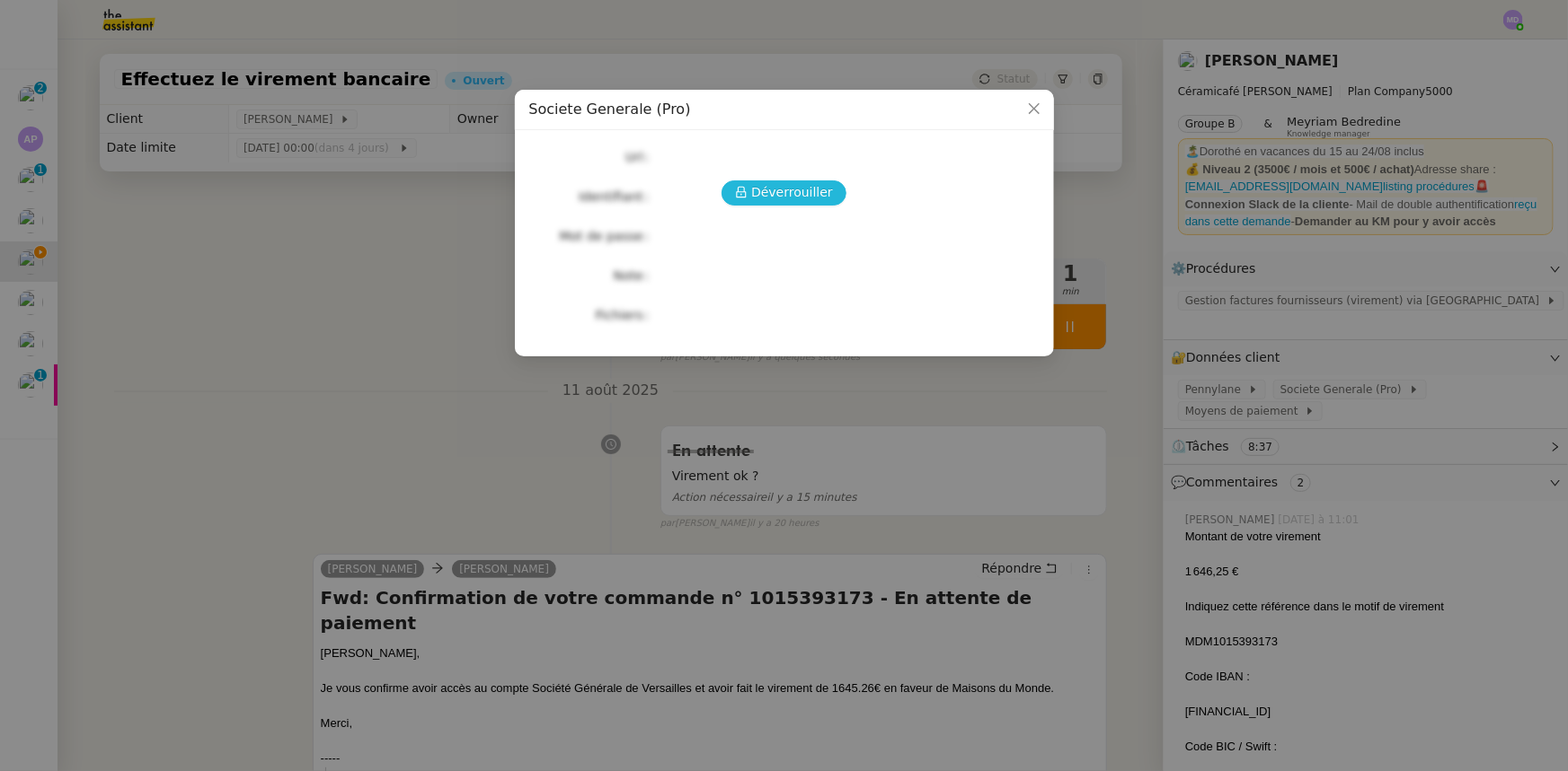
click at [780, 183] on span "Déverrouiller" at bounding box center [791, 193] width 82 height 21
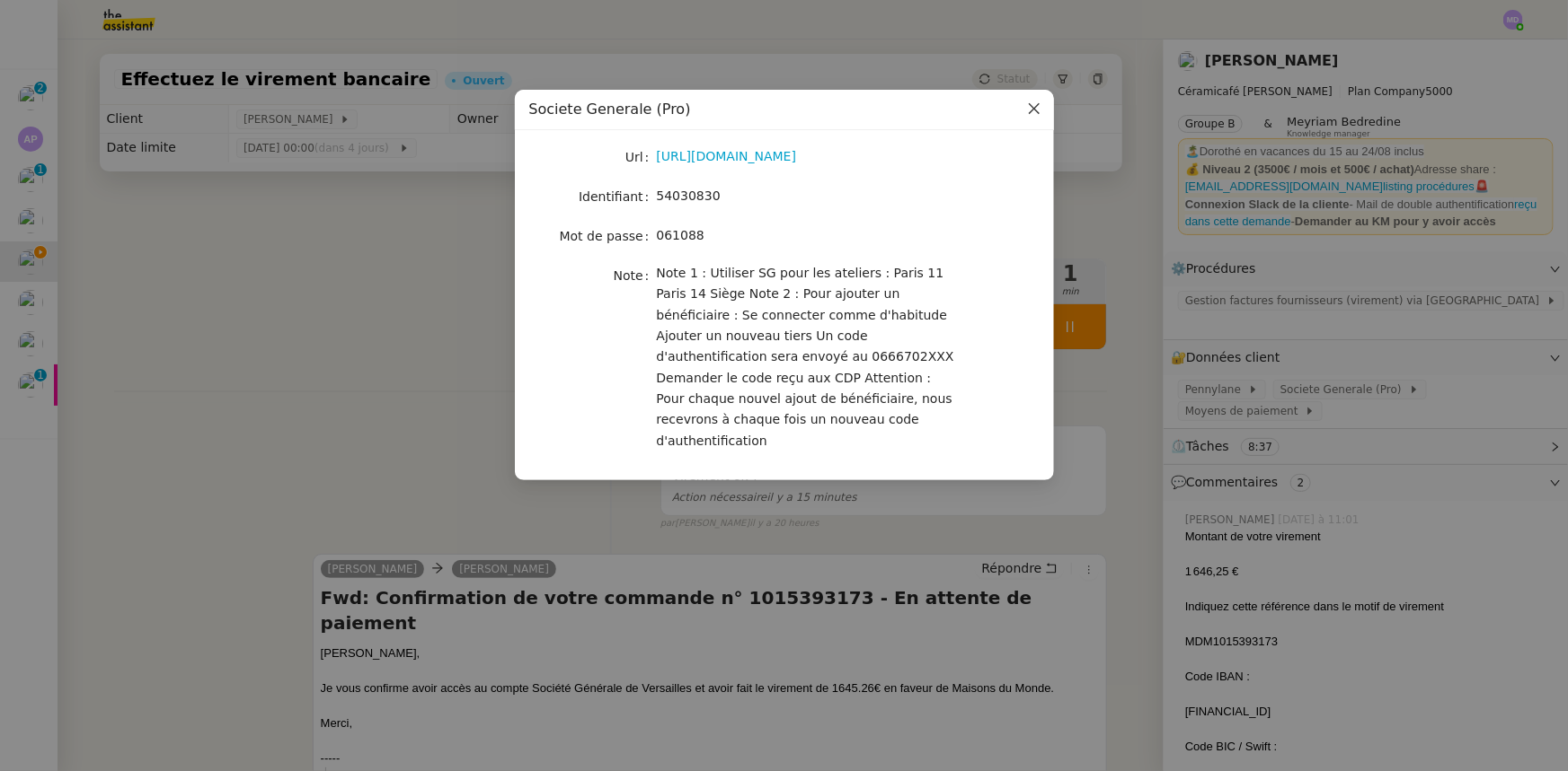
click at [1036, 114] on icon "Close" at bounding box center [1034, 108] width 14 height 14
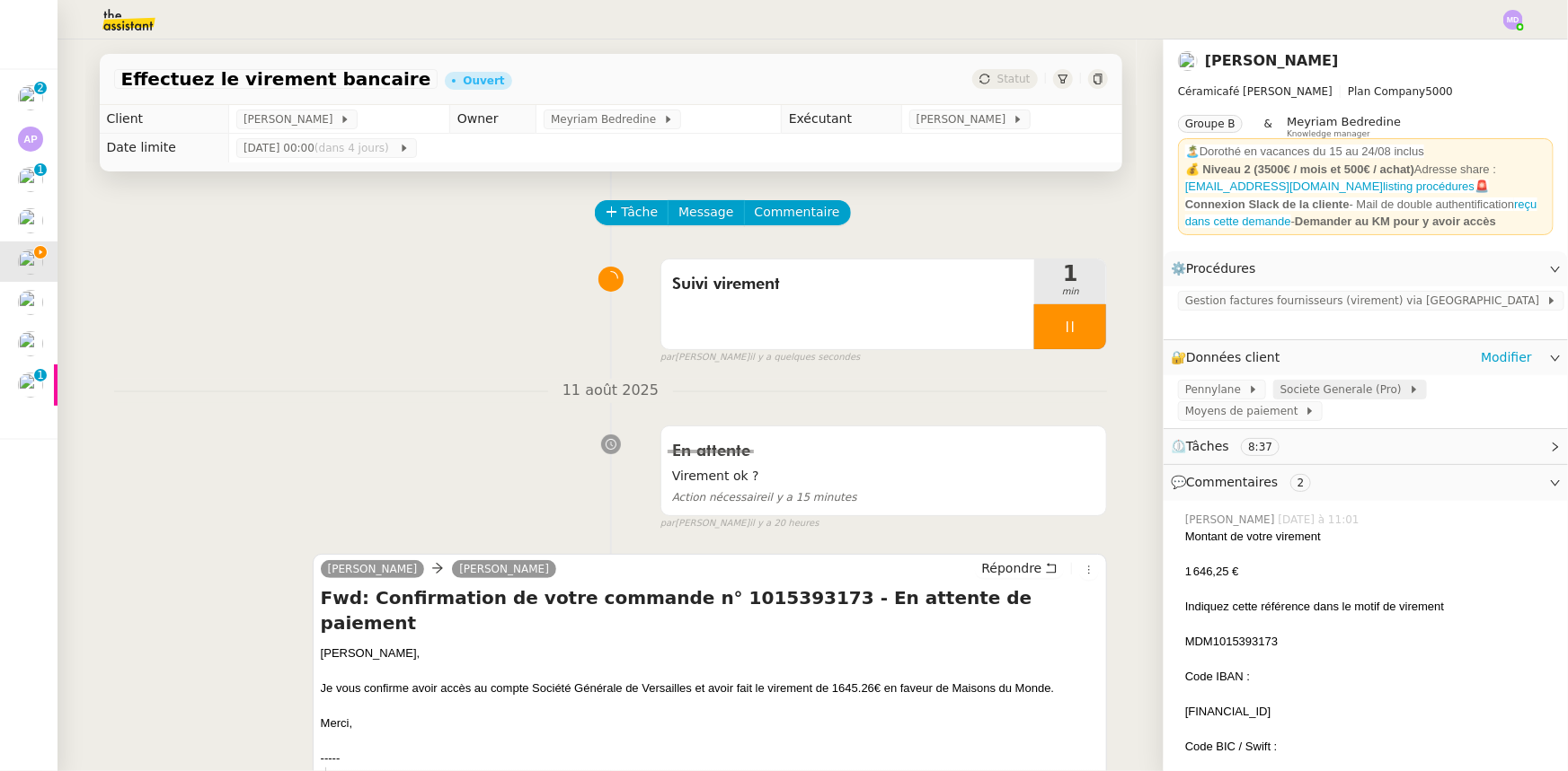
click at [1340, 381] on span "Societe Generale (Pro)" at bounding box center [1344, 389] width 129 height 18
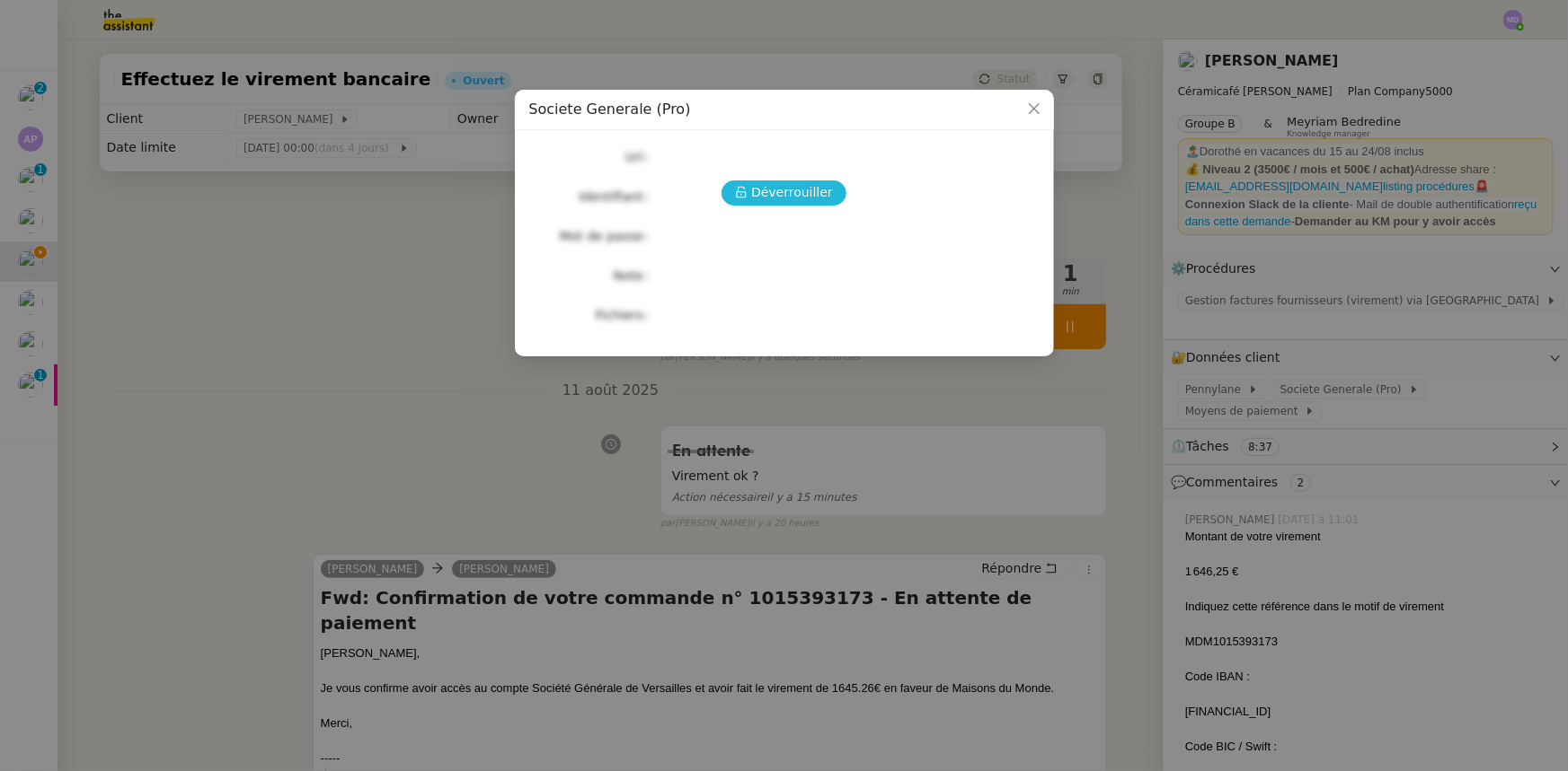
click at [800, 193] on span "Déverrouiller" at bounding box center [791, 193] width 82 height 21
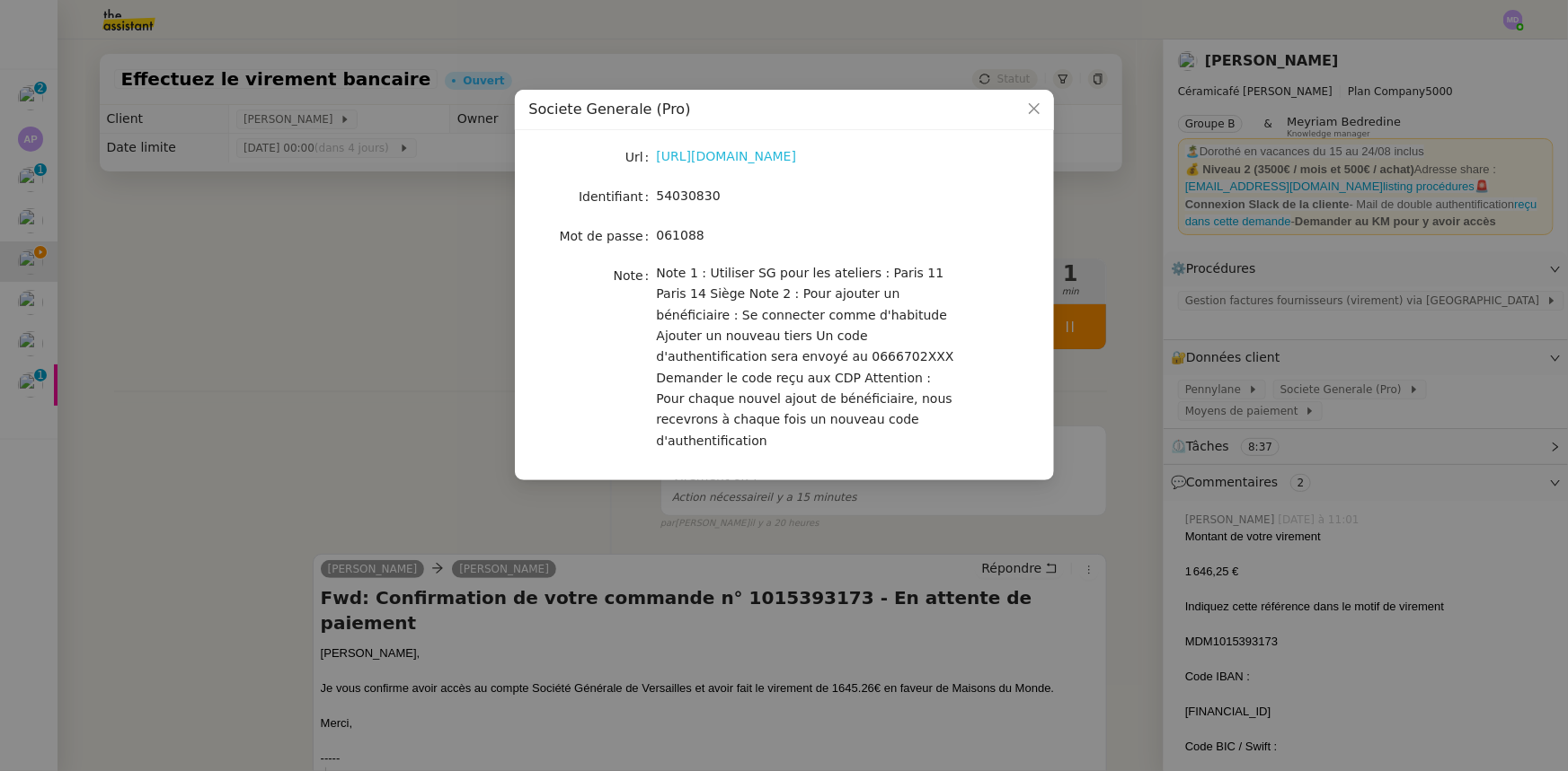
click at [789, 153] on link "[URL][DOMAIN_NAME]" at bounding box center [726, 156] width 140 height 14
click at [486, 370] on nz-modal-container "Societe Generale (Pro) Url [URL][DOMAIN_NAME] Identifiant 54030830 Mot de passe…" at bounding box center [784, 386] width 1568 height 771
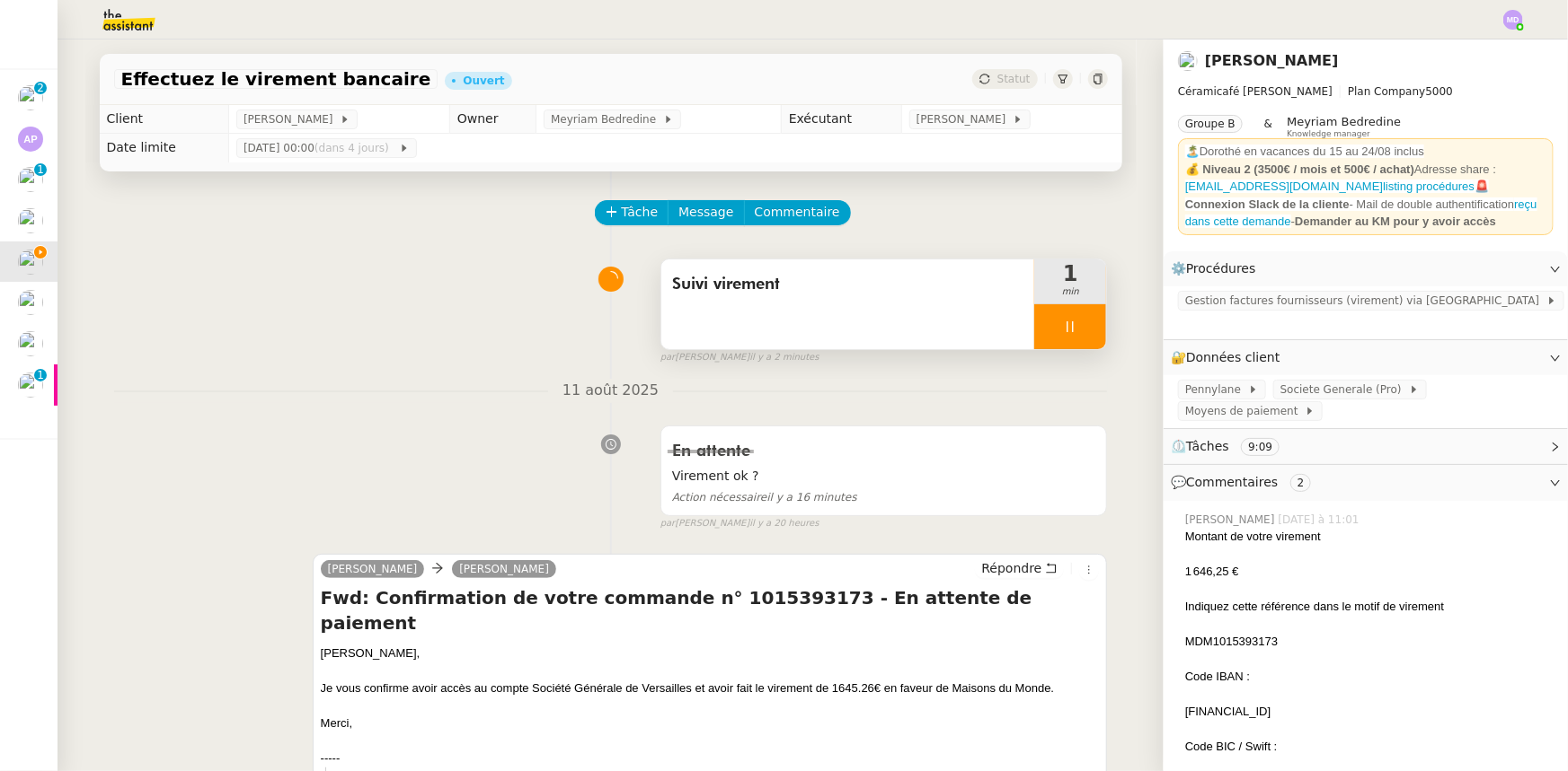
click at [1065, 323] on div at bounding box center [1069, 327] width 71 height 45
click at [1081, 323] on icon at bounding box center [1087, 326] width 14 height 14
click at [635, 223] on span "Tâche" at bounding box center [640, 212] width 37 height 21
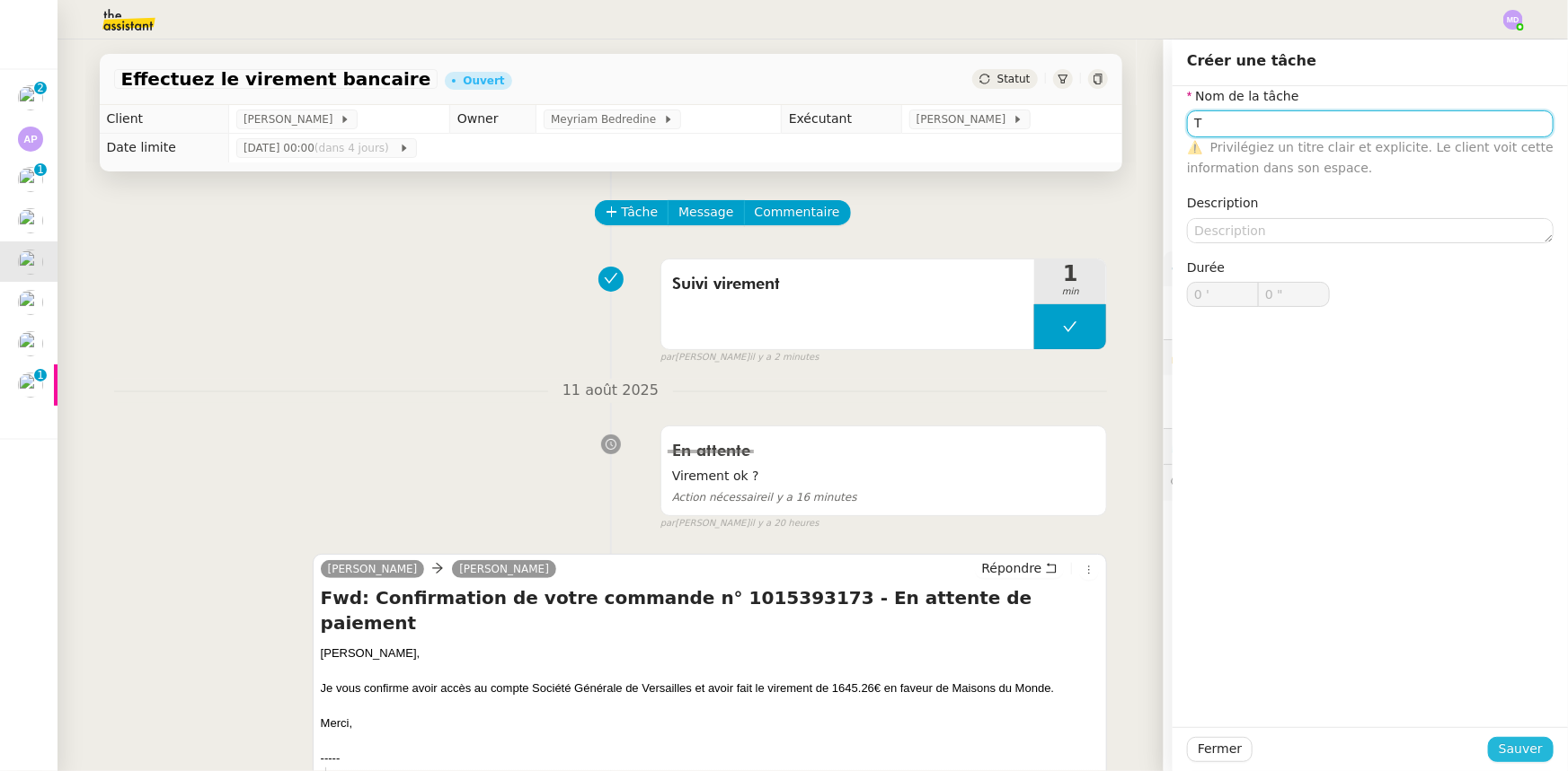
type input "T"
click at [1522, 760] on button "Sauver" at bounding box center [1521, 749] width 66 height 25
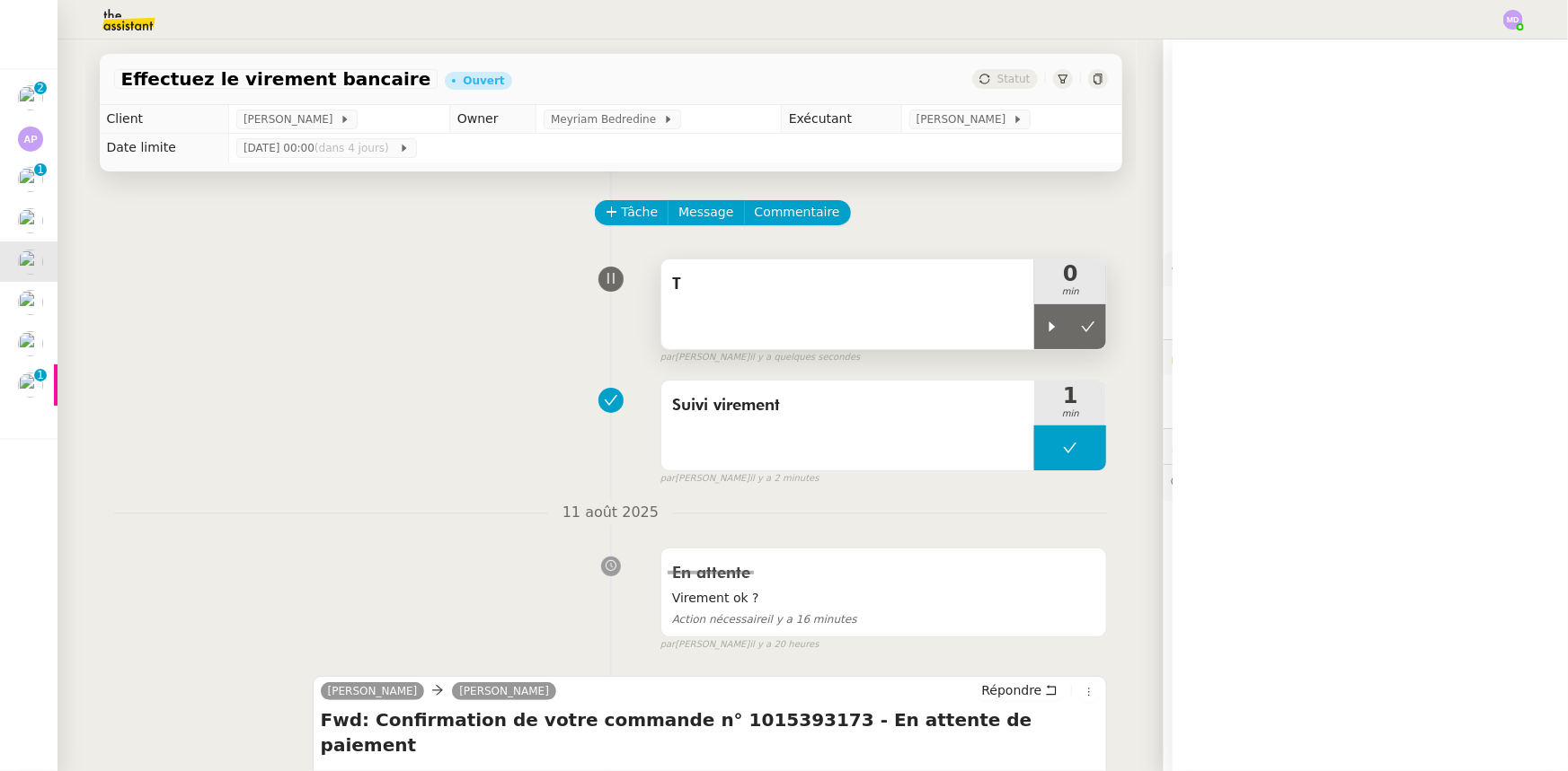
drag, startPoint x: 1034, startPoint y: 332, endPoint x: 926, endPoint y: 310, distance: 110.2
click at [1045, 332] on icon at bounding box center [1052, 326] width 14 height 14
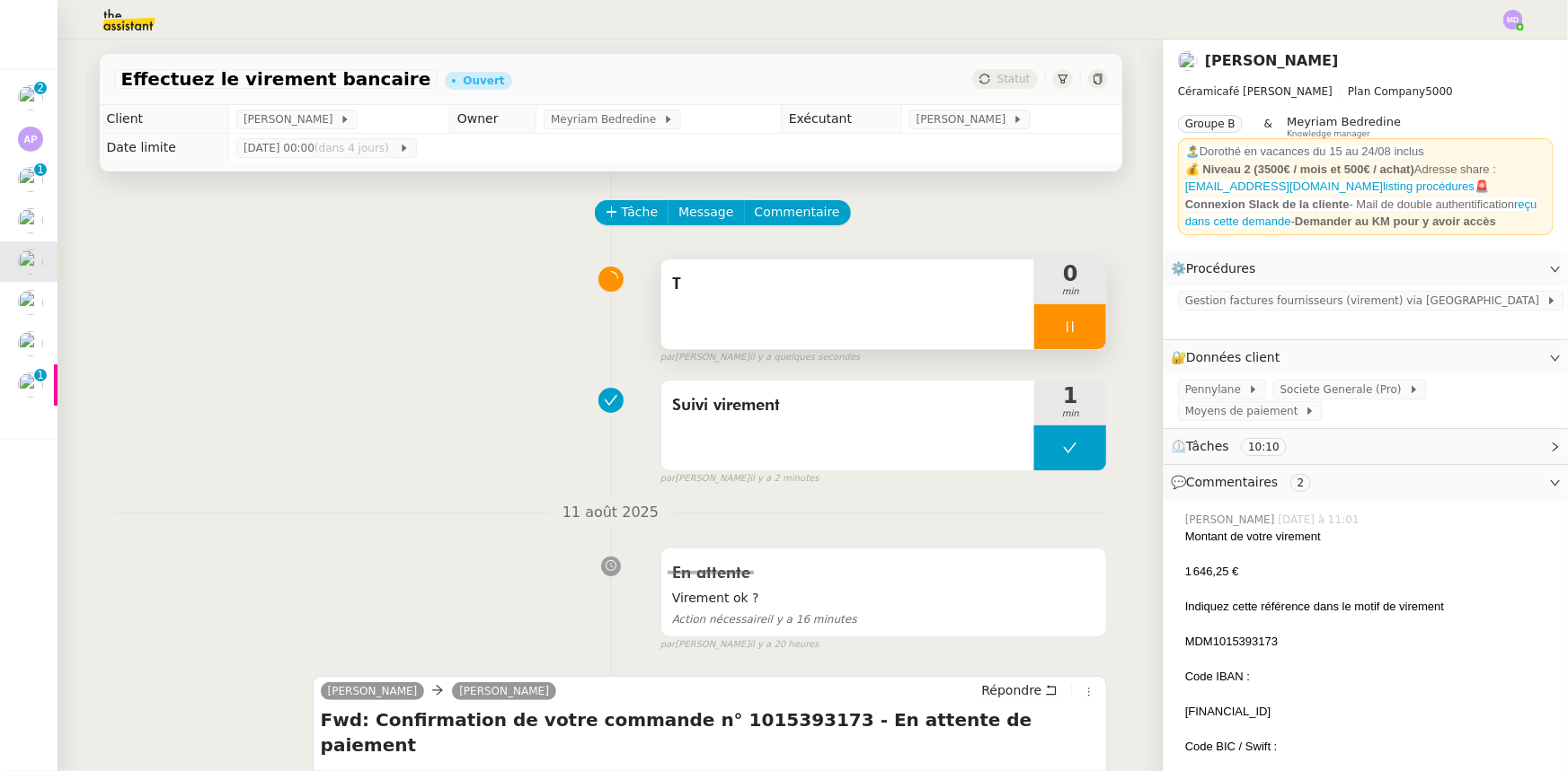
click at [917, 308] on div "T" at bounding box center [847, 305] width 373 height 90
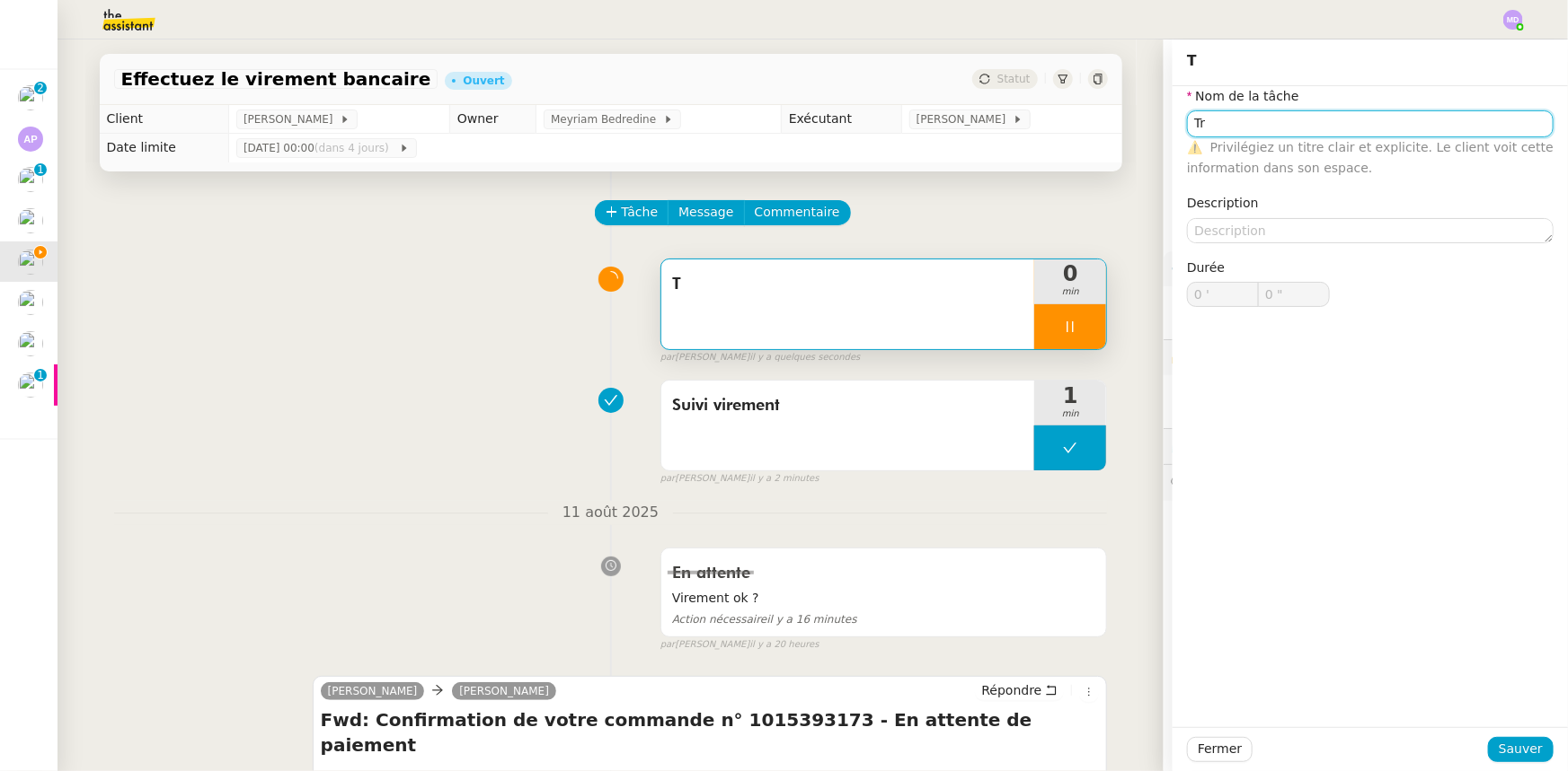
click at [1215, 127] on input "Tr" at bounding box center [1370, 123] width 367 height 26
type input "Tra"
type input "1 ""
type input "Transmissi"
type input "2 ""
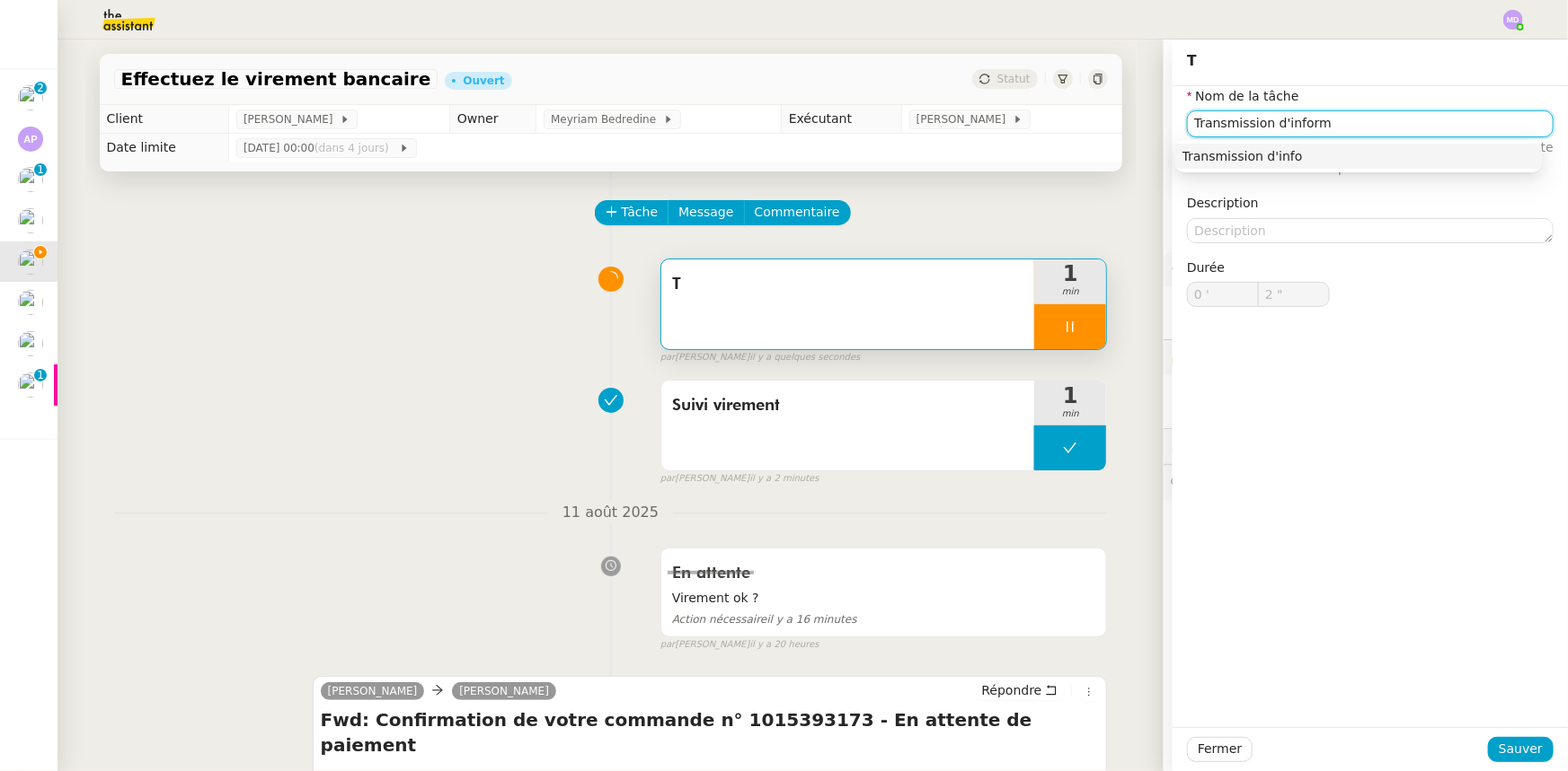
type input "Transmission d'informa"
type input "3 ""
type input "Transmission d'informations"
type input "4 ""
type input "Transmission d'informations"
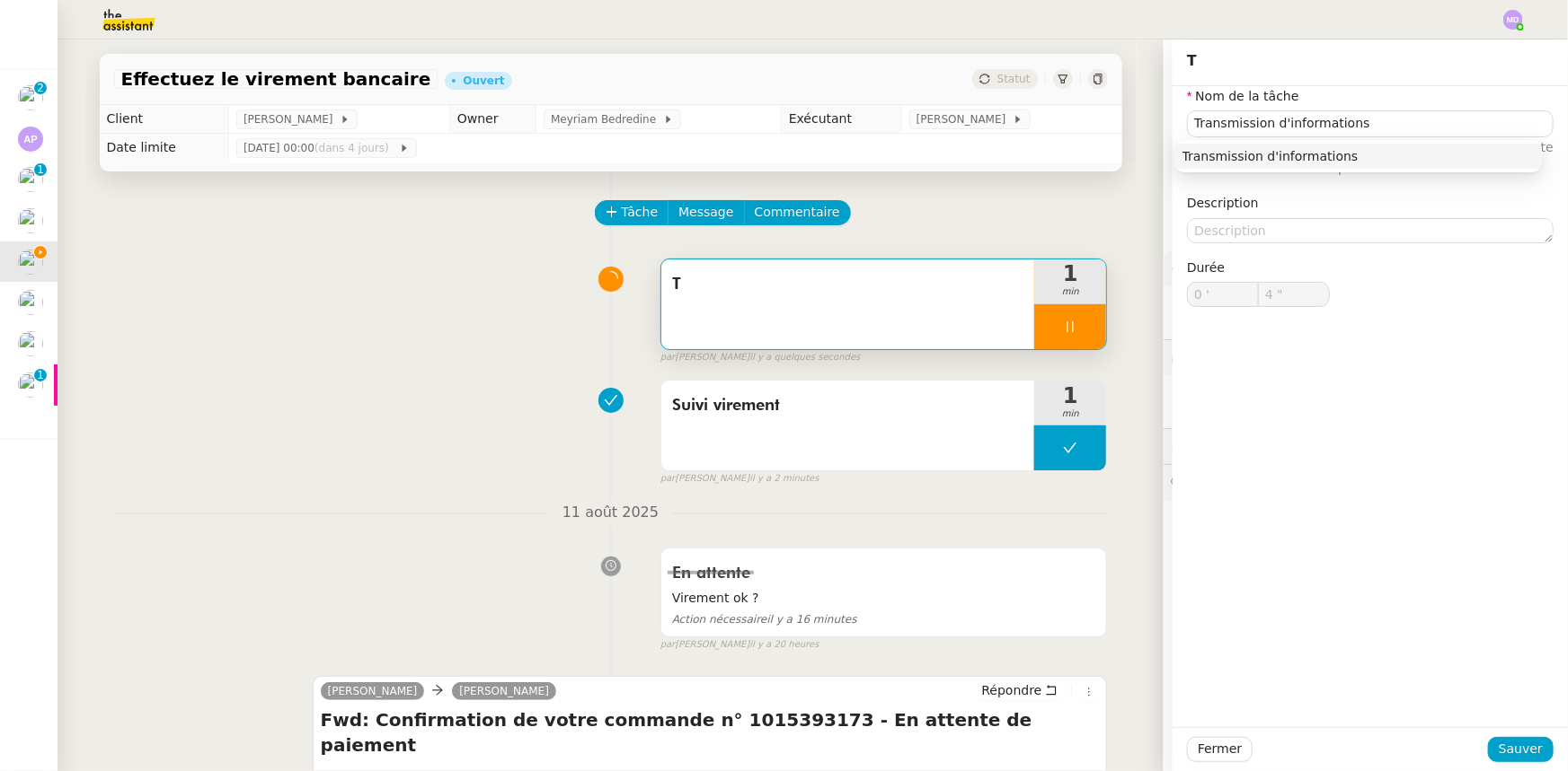
click at [1489, 736] on div "Fermer Sauver" at bounding box center [1370, 749] width 395 height 44
click at [1498, 752] on span "Sauver" at bounding box center [1520, 749] width 44 height 21
type input "6 ""
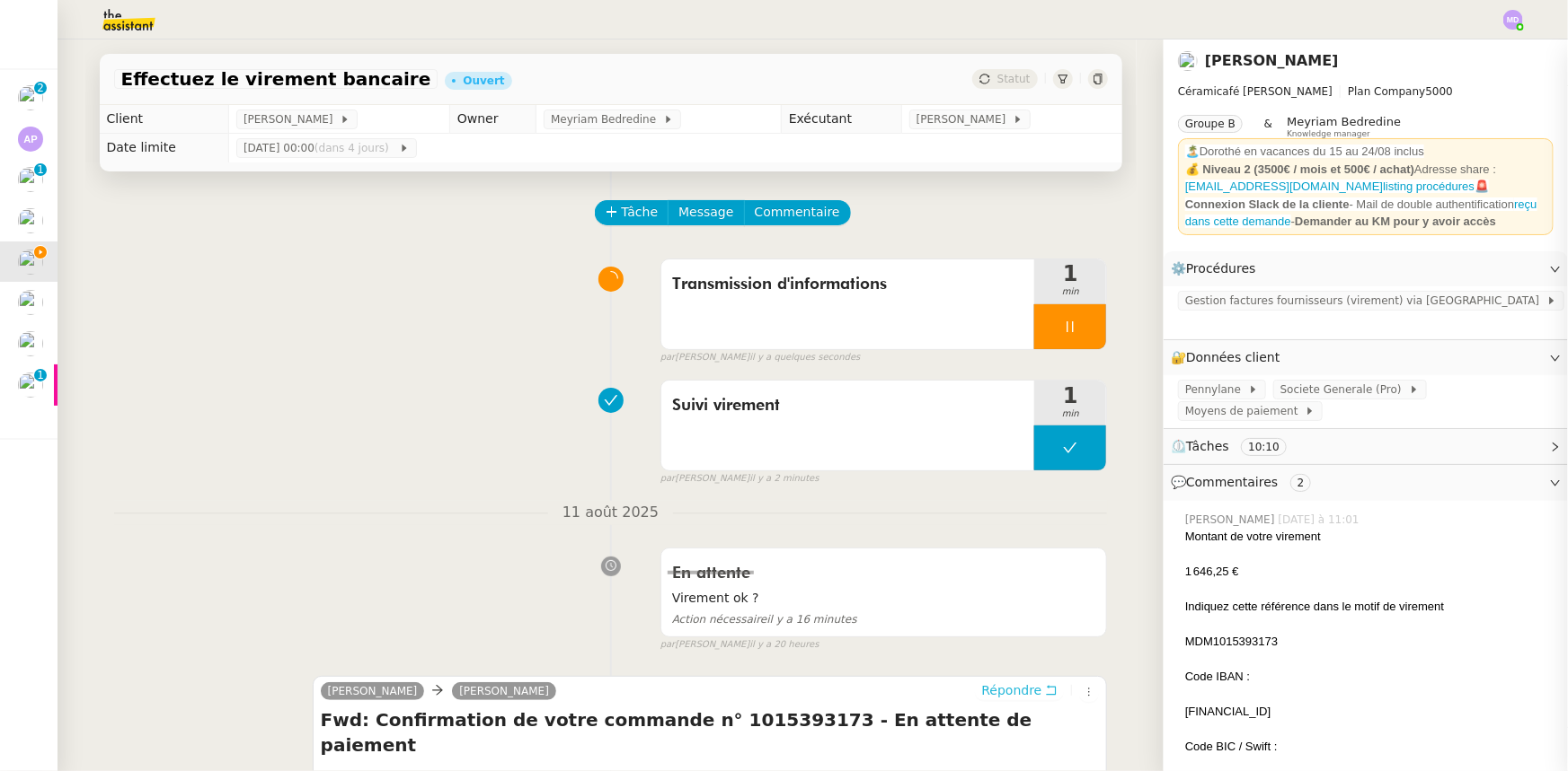
click at [1005, 690] on span "Répondre" at bounding box center [1011, 690] width 60 height 18
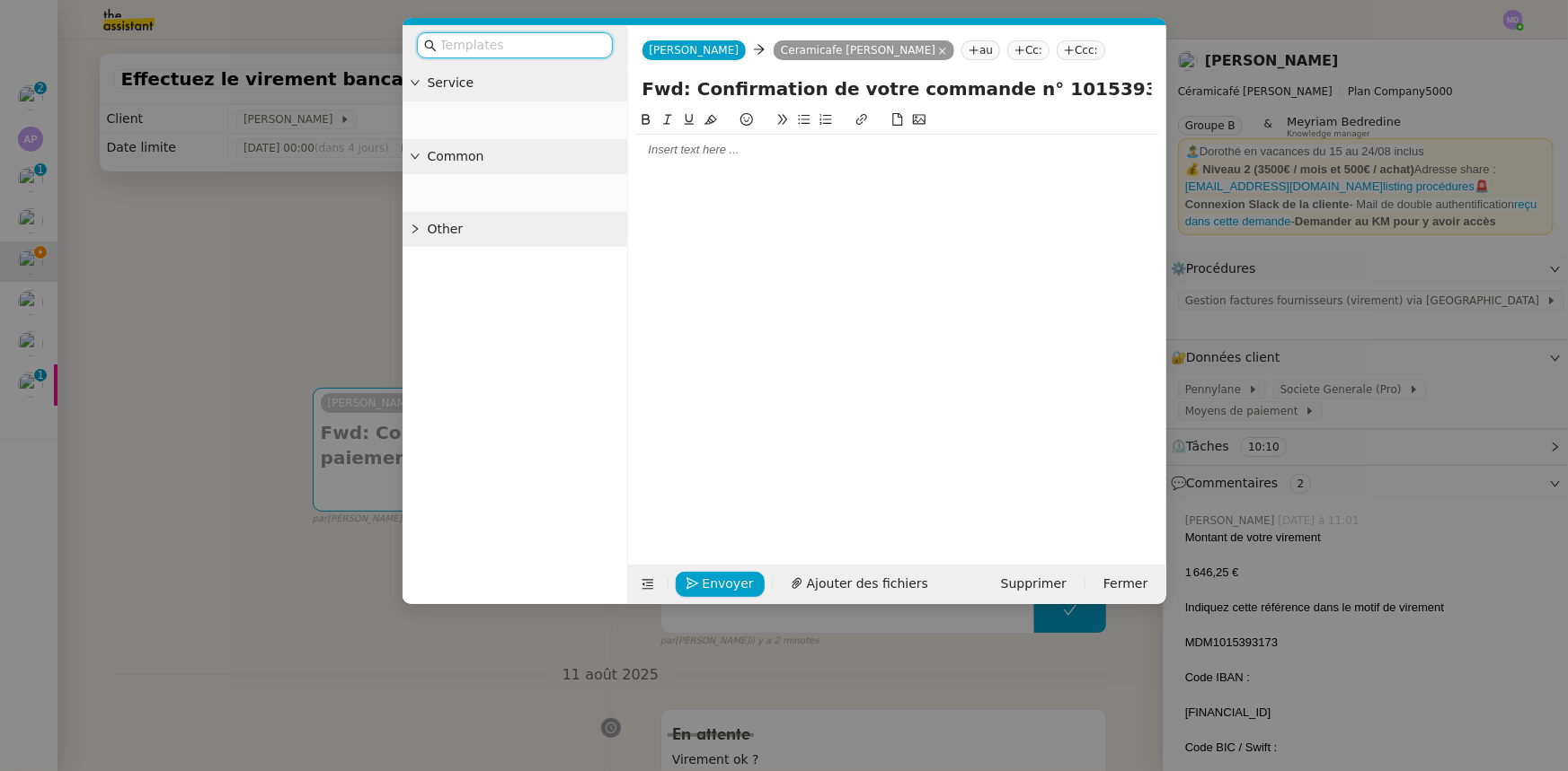
click at [691, 149] on div at bounding box center [896, 149] width 524 height 16
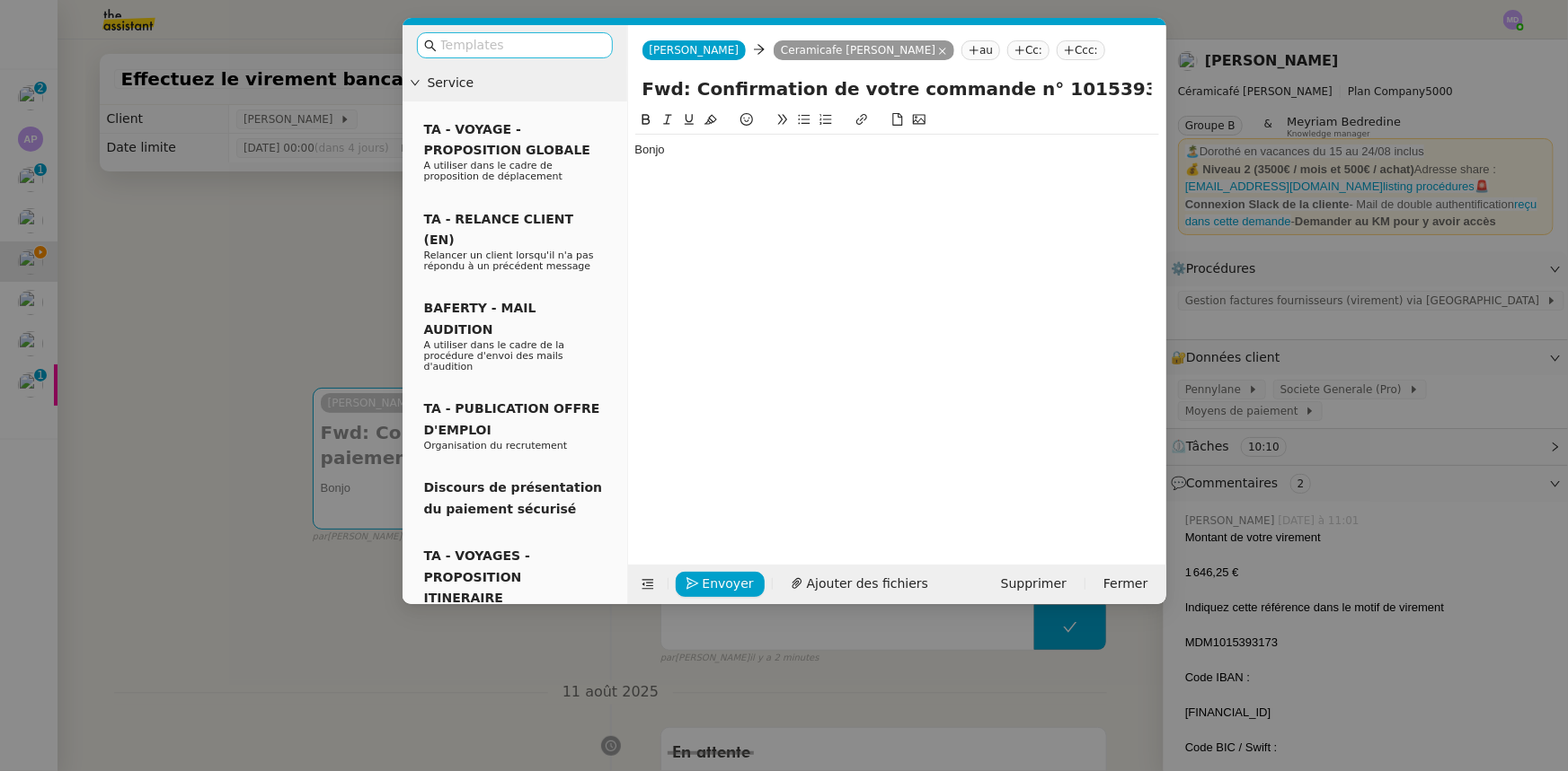
click at [552, 42] on input "text" at bounding box center [521, 45] width 162 height 21
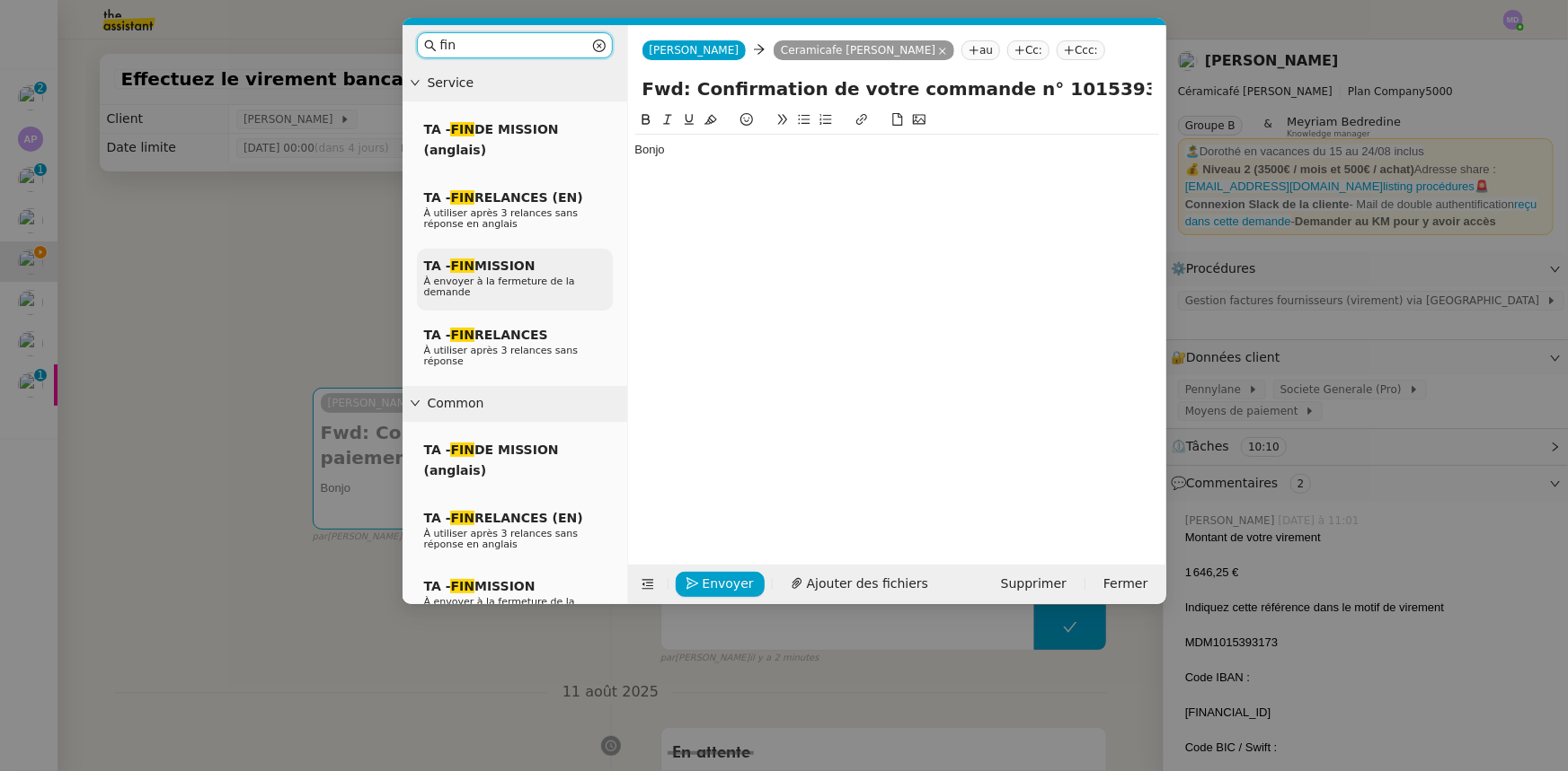
type input "fin"
click at [530, 273] on div "TA - FIN MISSION À envoyer à la fermeture de la demande" at bounding box center [515, 280] width 196 height 62
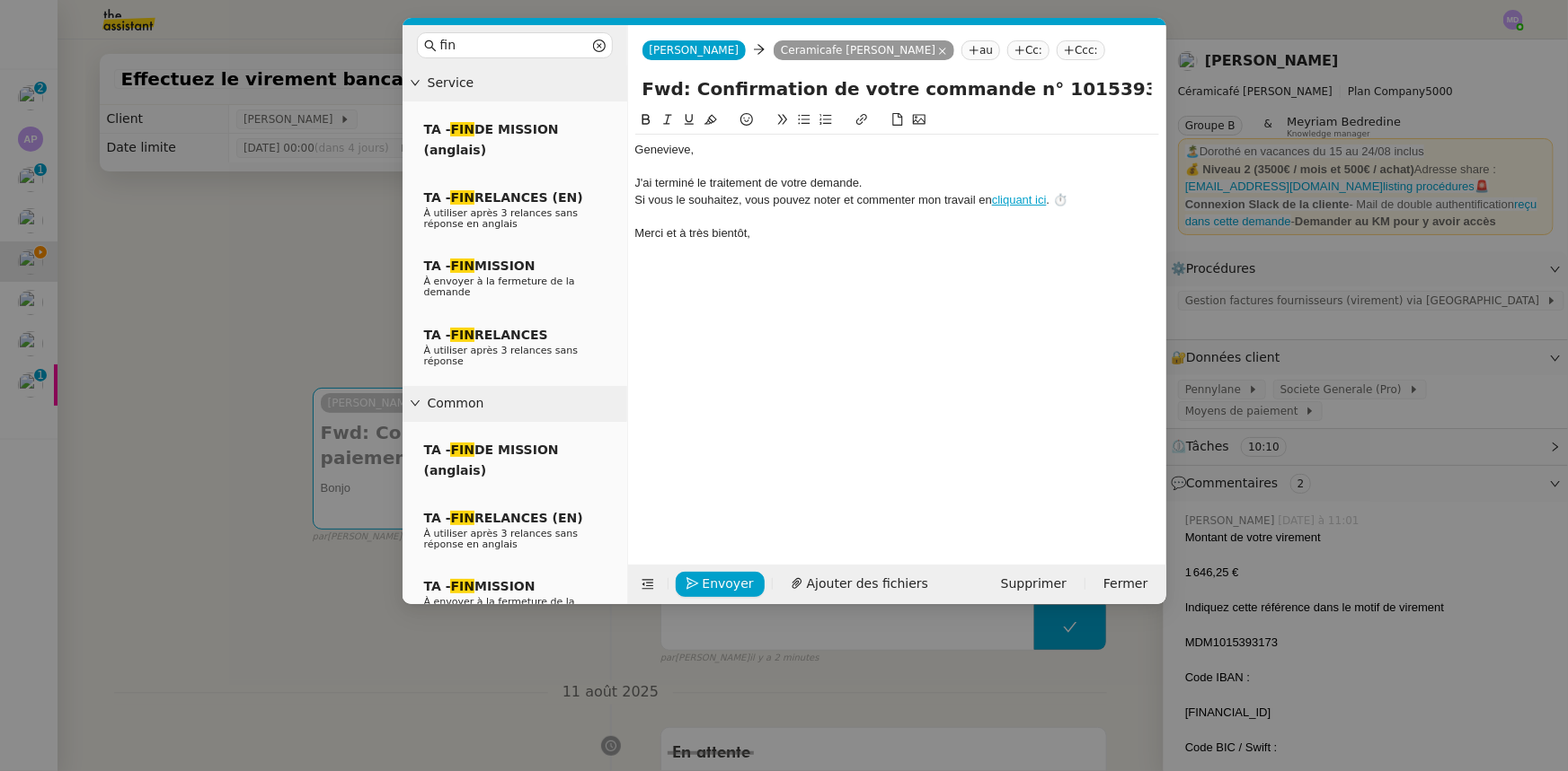
click at [637, 148] on div "﻿[PERSON_NAME]﻿," at bounding box center [896, 149] width 524 height 16
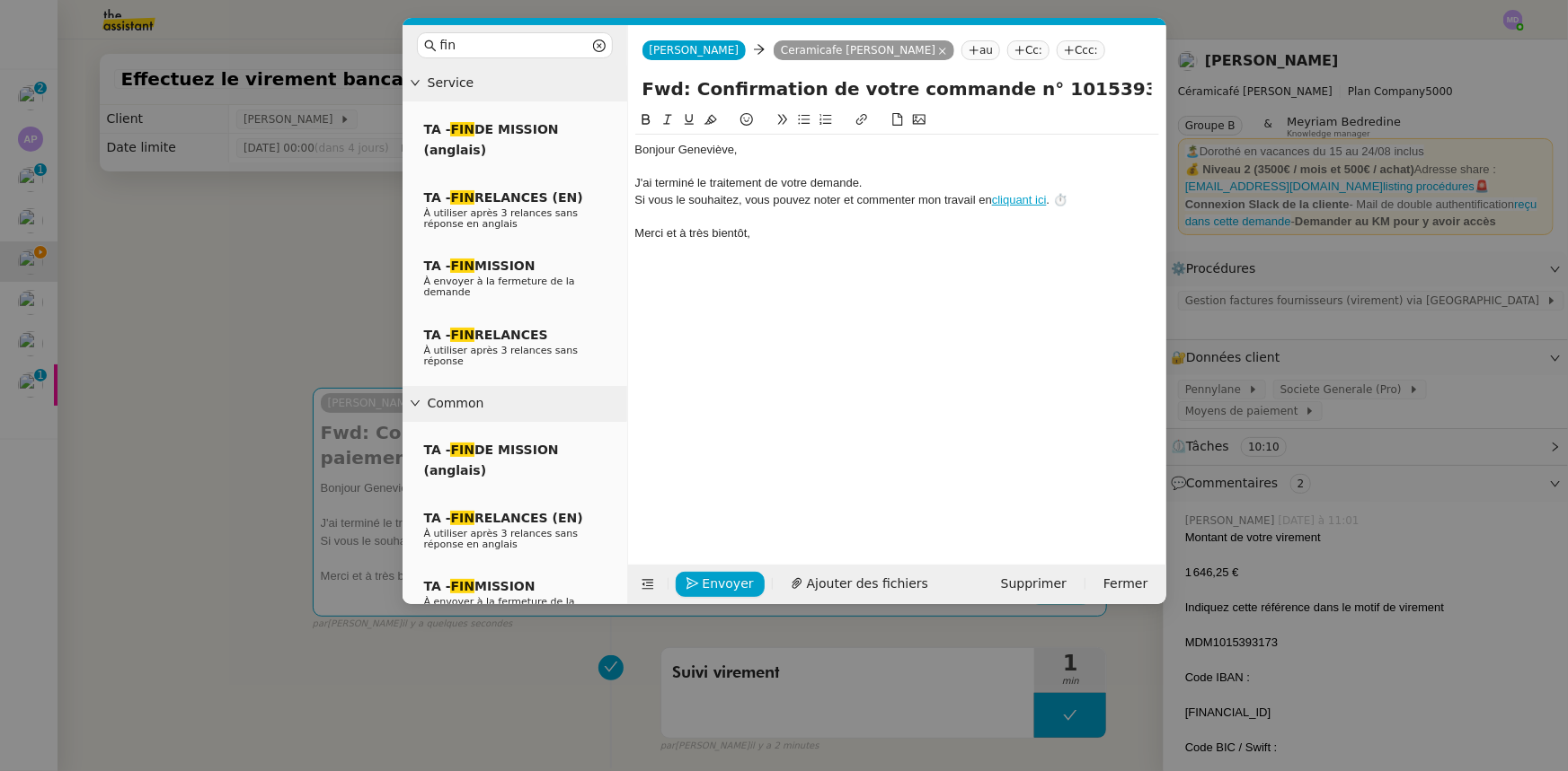
click at [670, 162] on div at bounding box center [896, 166] width 524 height 16
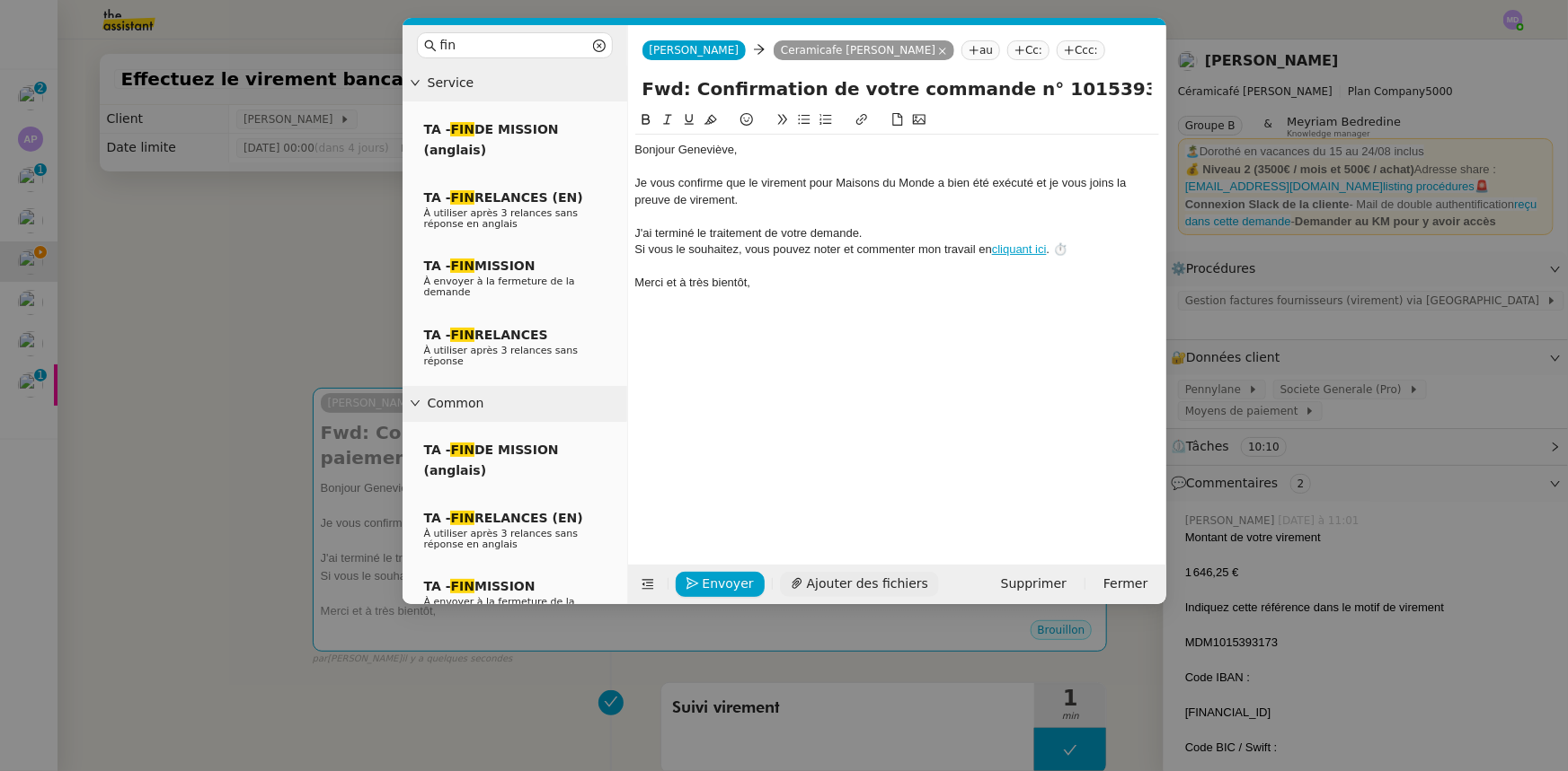
click at [833, 574] on span "Ajouter des fichiers" at bounding box center [867, 584] width 121 height 21
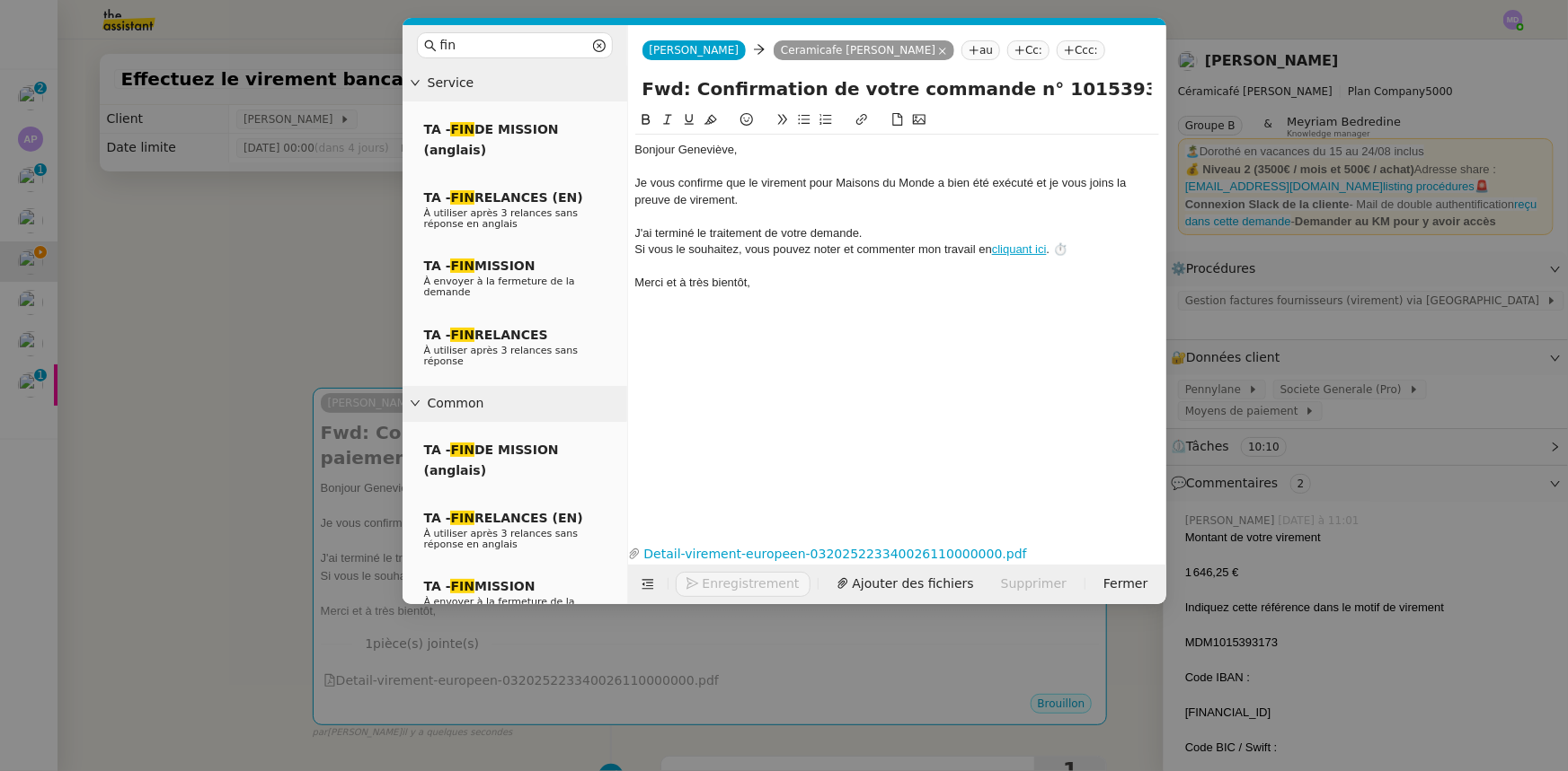
click at [270, 263] on nz-modal-container "fin Service TA - FIN DE MISSION (anglais) TA - FIN RELANCES (EN) À utiliser apr…" at bounding box center [784, 386] width 1568 height 771
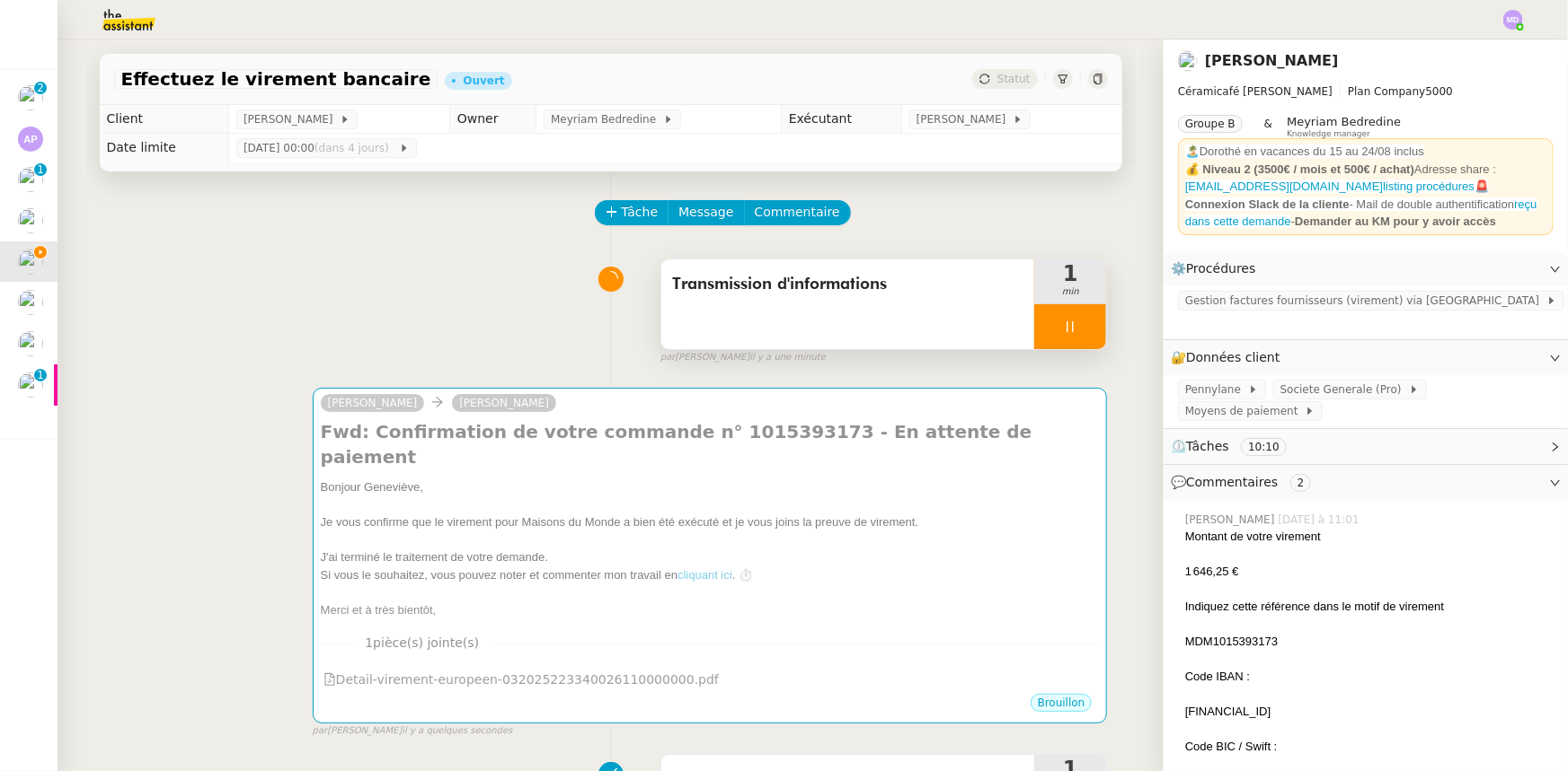
click at [1081, 338] on div at bounding box center [1069, 327] width 71 height 45
click at [1081, 338] on button at bounding box center [1088, 327] width 36 height 45
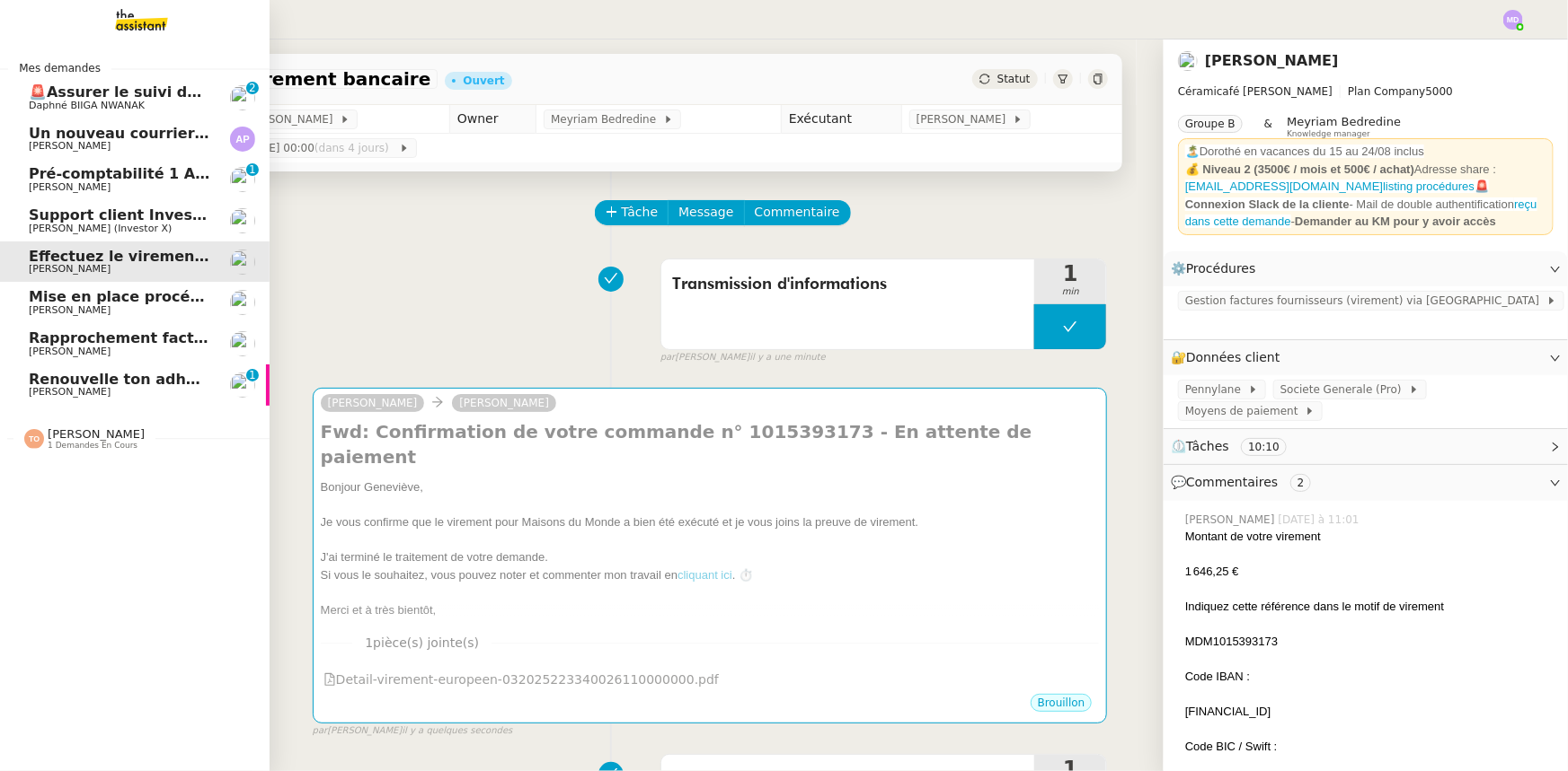
click at [53, 302] on span "Mise en place procédure - relevés bancaires mensuels" at bounding box center [248, 297] width 439 height 17
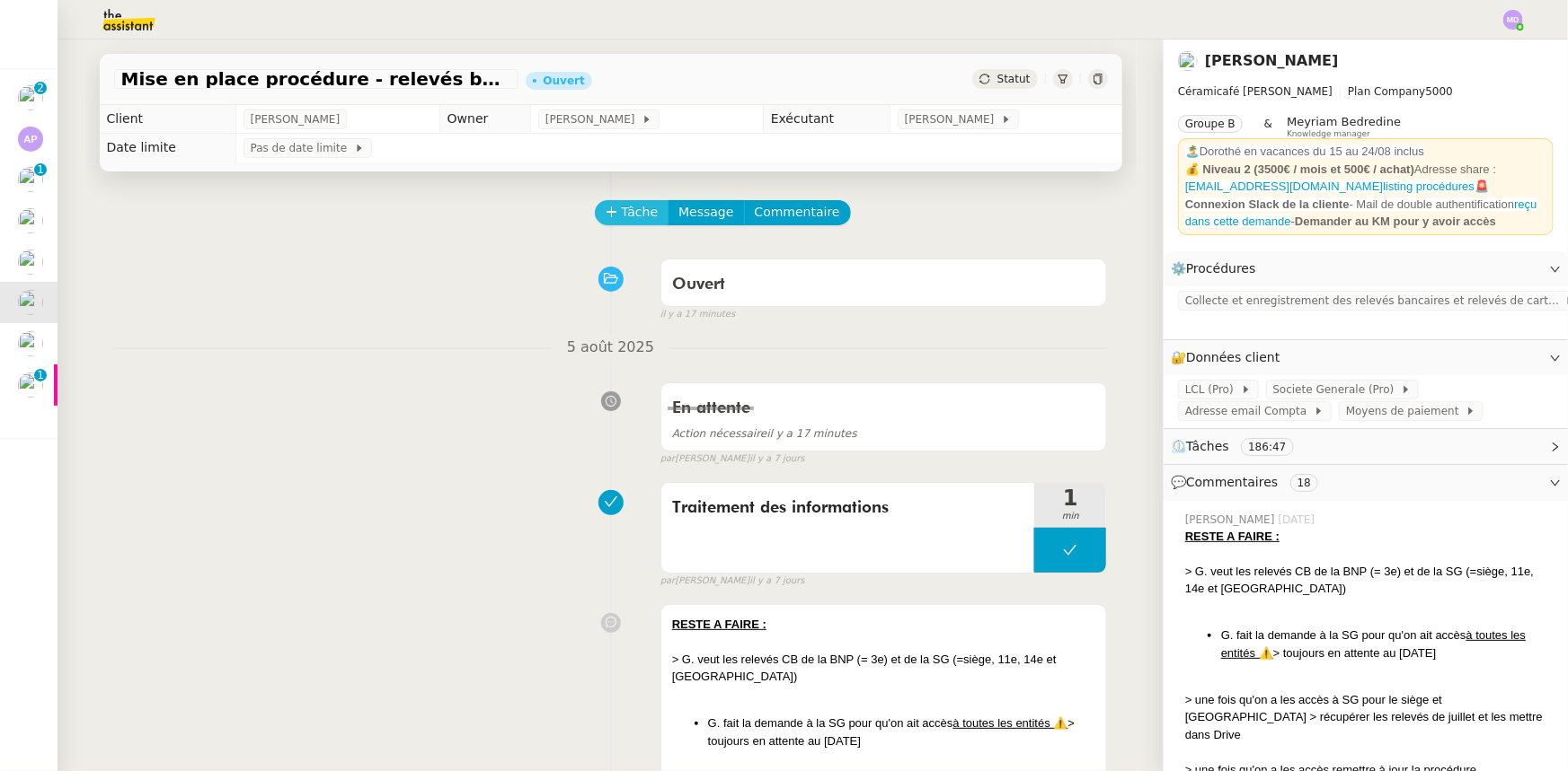
click at [610, 213] on button "Tâche" at bounding box center [631, 212] width 74 height 25
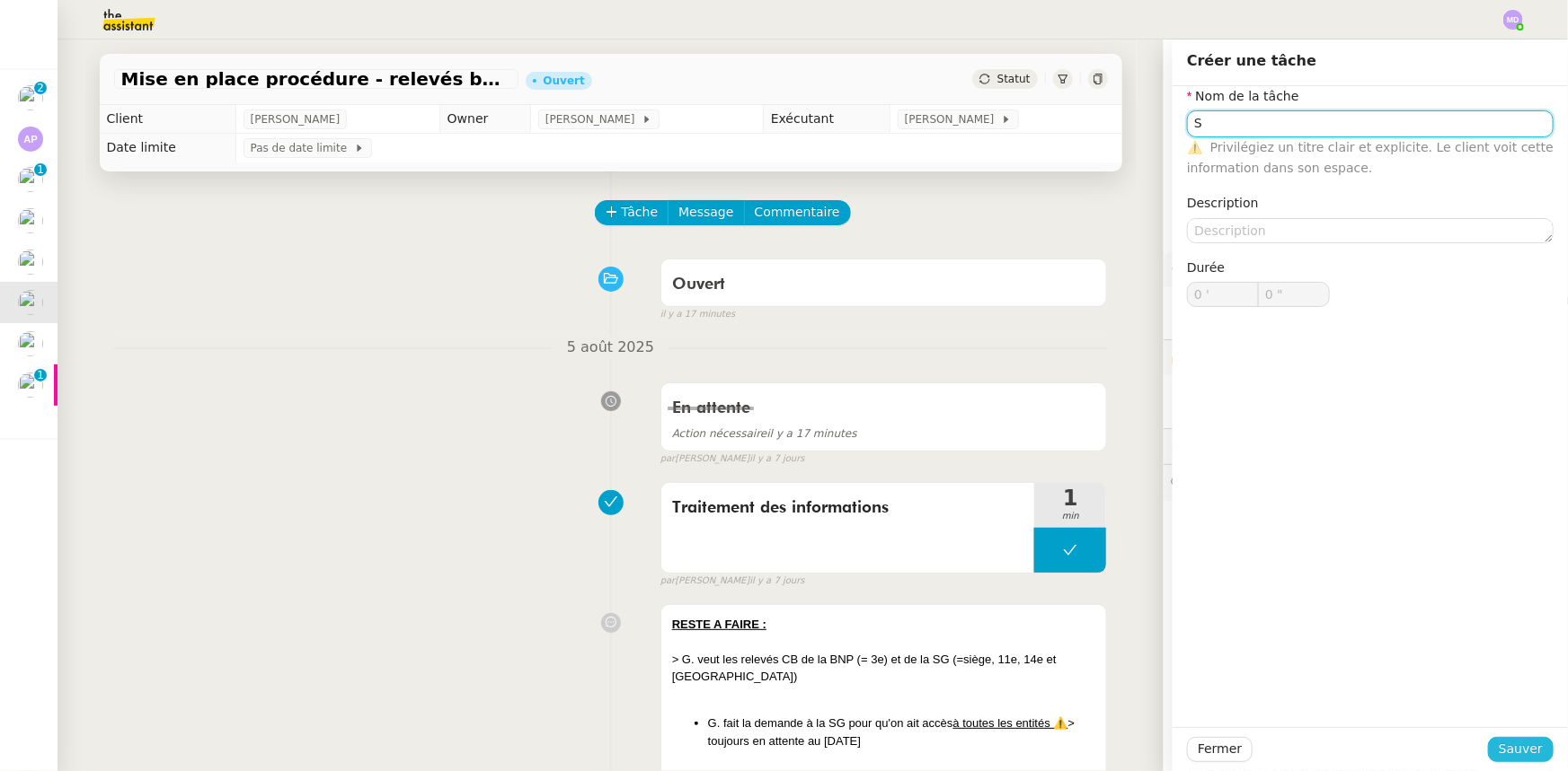
type input "S"
click at [1516, 750] on span "Sauver" at bounding box center [1520, 749] width 44 height 21
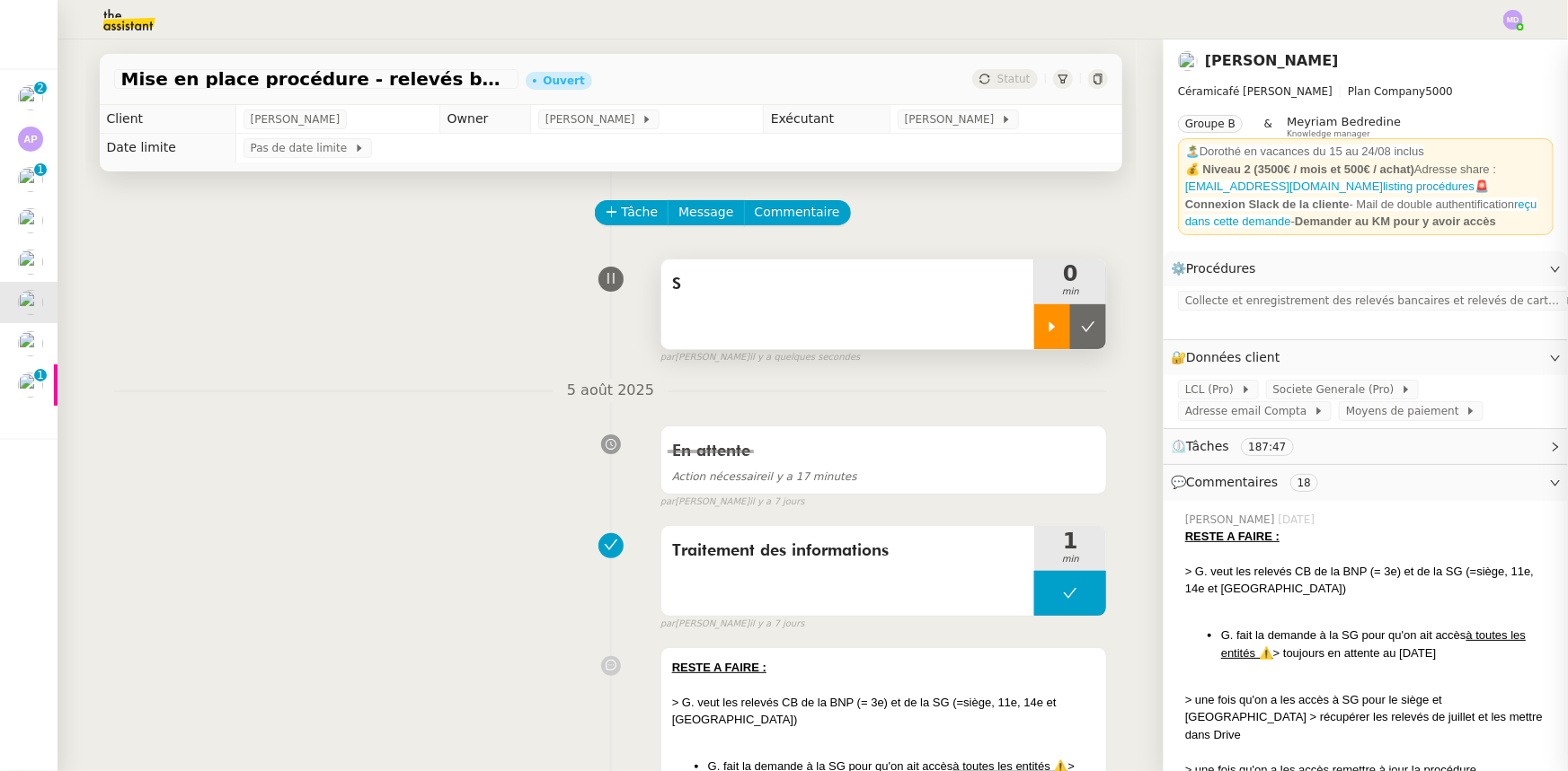
drag, startPoint x: 1040, startPoint y: 329, endPoint x: 963, endPoint y: 315, distance: 78.3
click at [1034, 327] on div at bounding box center [1052, 327] width 36 height 45
click at [963, 315] on div "S" at bounding box center [847, 305] width 373 height 90
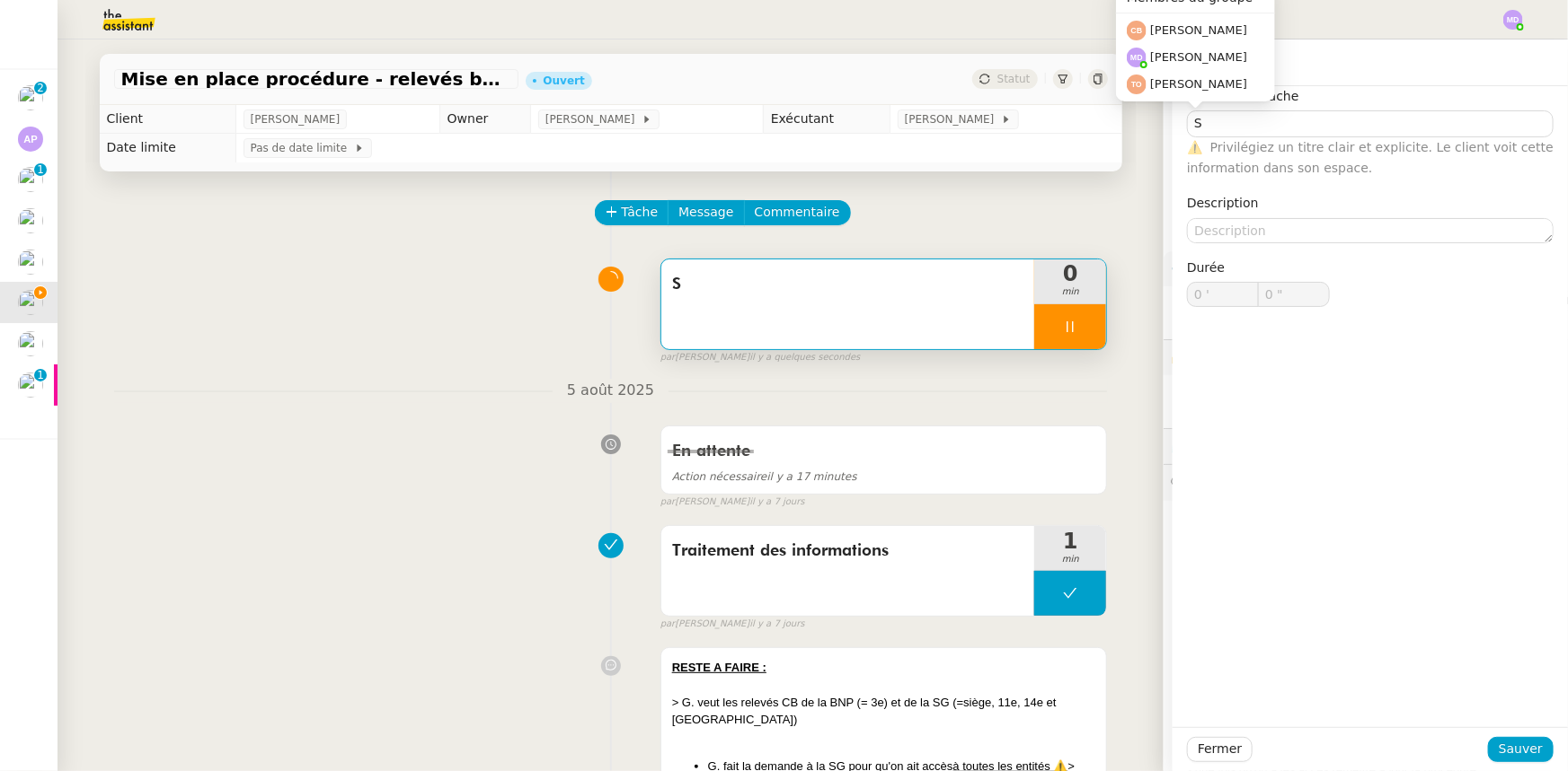
click at [1211, 111] on div "Membres du groupe [PERSON_NAME] [PERSON_NAME] [PERSON_NAME] Orec" at bounding box center [1195, 49] width 159 height 132
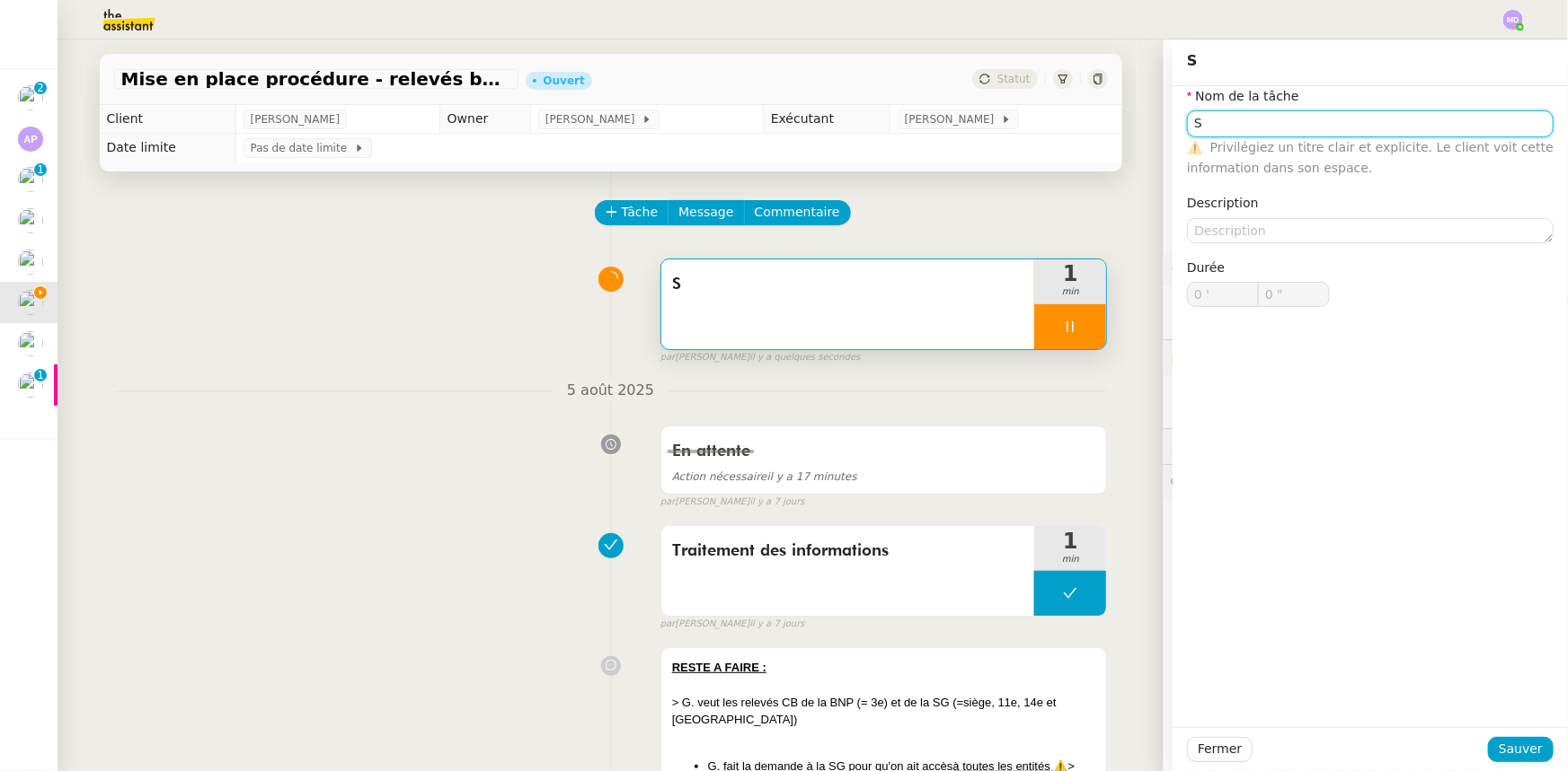
click at [1212, 118] on input "S" at bounding box center [1370, 123] width 367 height 26
type input "1 ""
type input "Sui"
type input "2 ""
type input "Suivi ac"
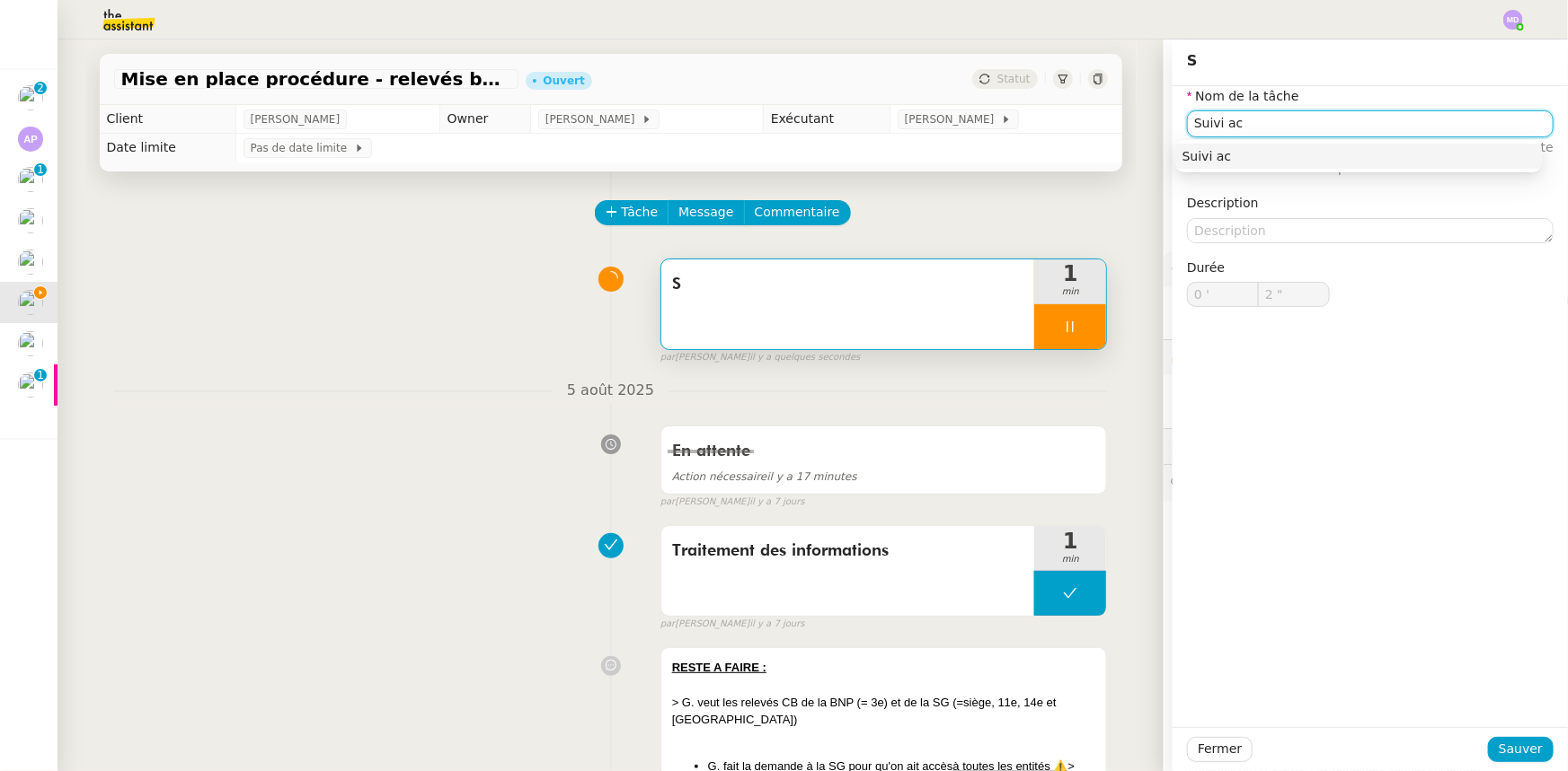
type input "3 ""
type input "Suivi accès SG"
type input "4 ""
type input "Suivi accès SG"
click at [1515, 739] on span "Sauver" at bounding box center [1520, 749] width 44 height 21
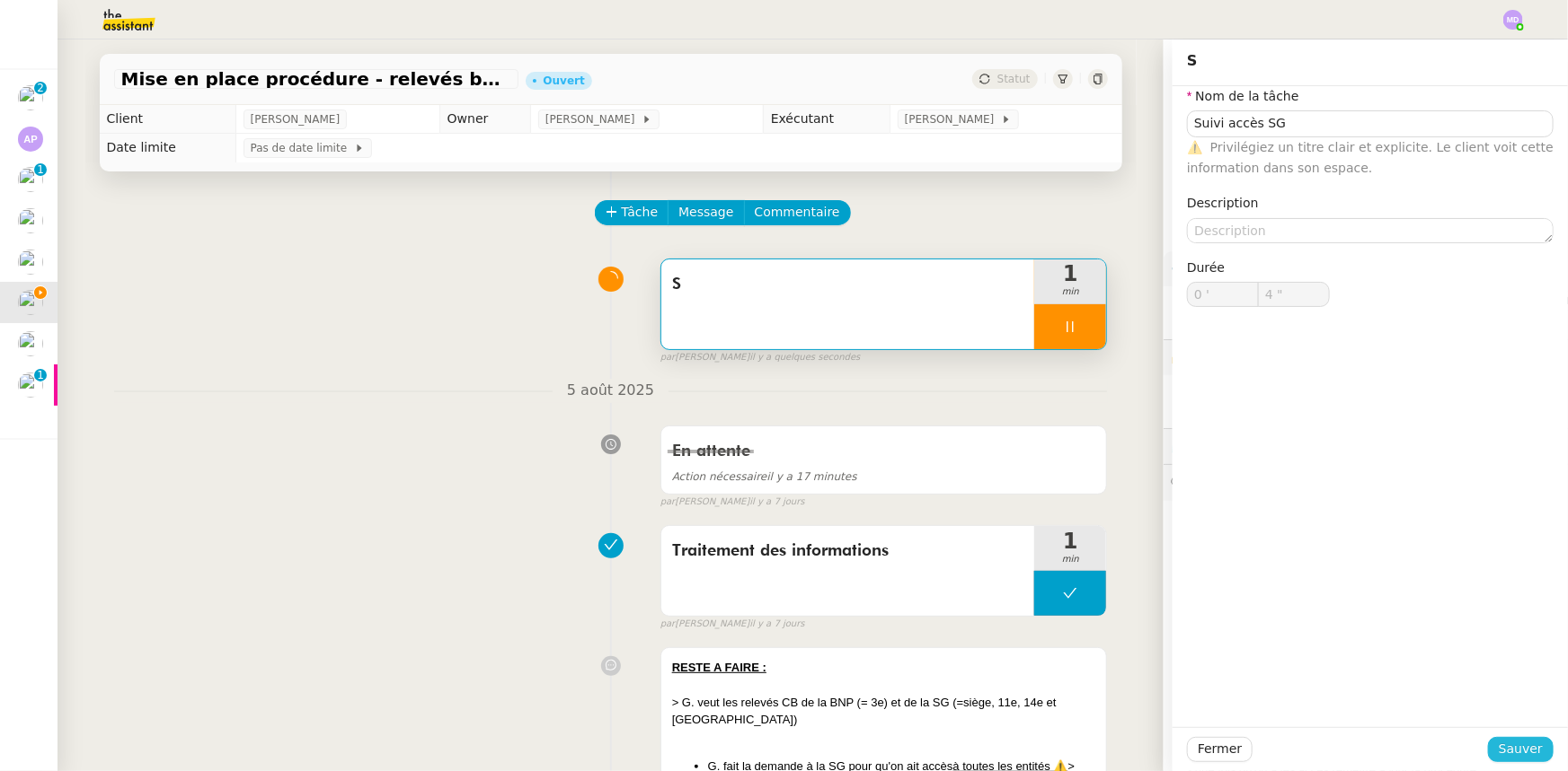
type input "5 ""
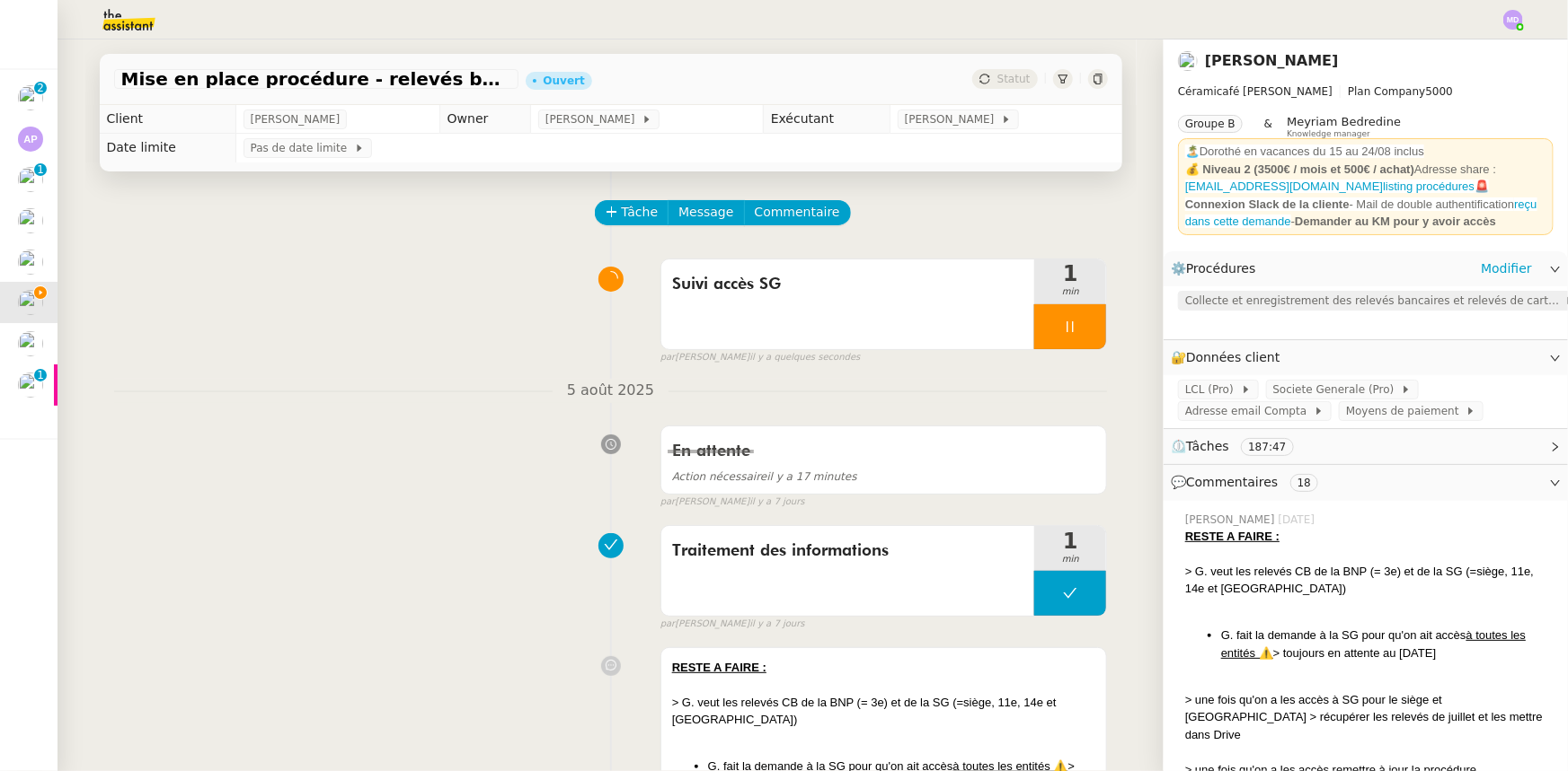
click at [1267, 300] on span "Collecte et enregistrement des relevés bancaires et relevés de cartes bancaires" at bounding box center [1374, 300] width 379 height 18
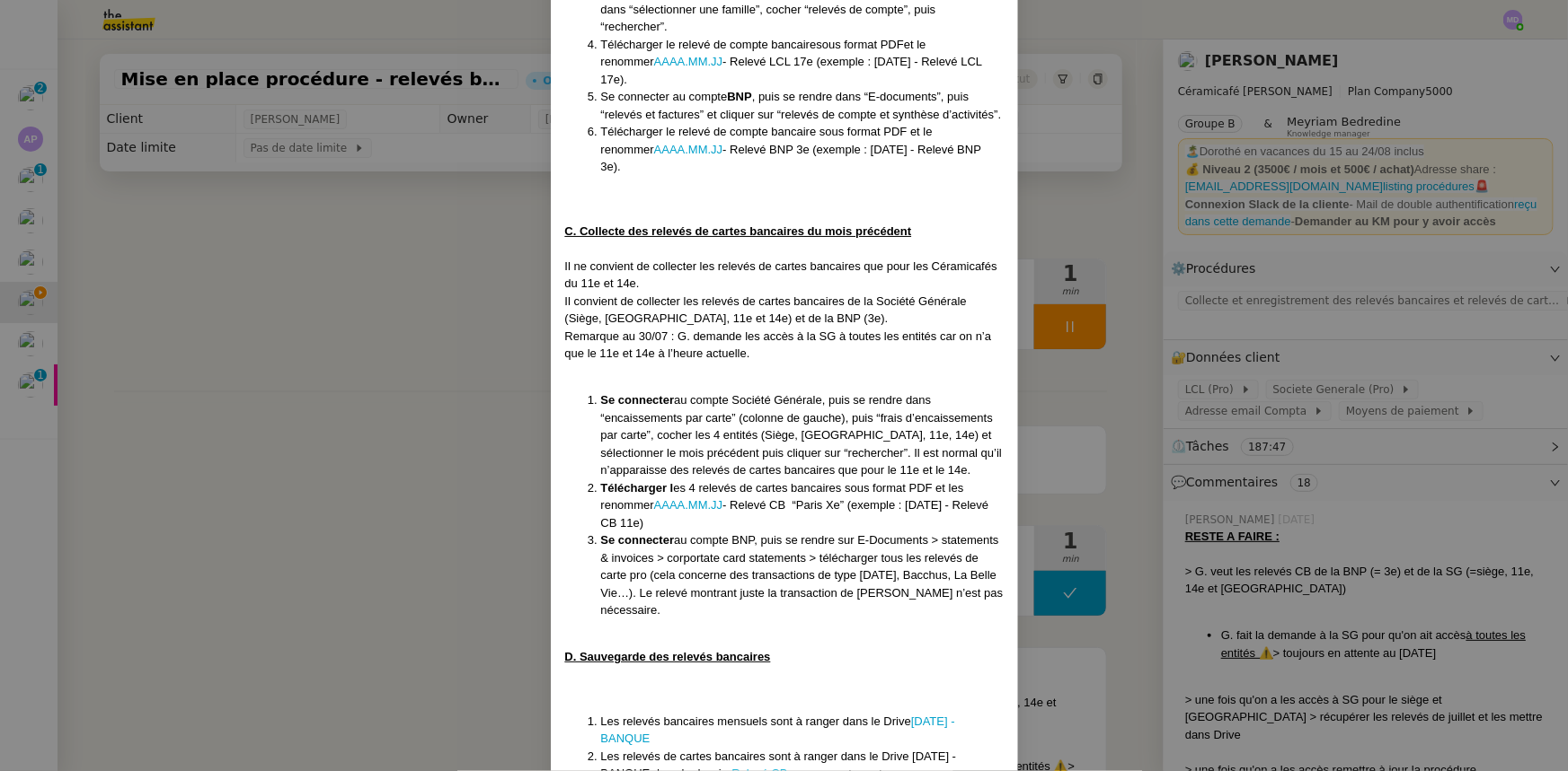
scroll to position [868, 0]
click at [482, 260] on nz-modal-container "Mise en place : [DATE] MAJ le [DATE] Contexte : [PERSON_NAME] souhaite que nous…" at bounding box center [784, 386] width 1568 height 771
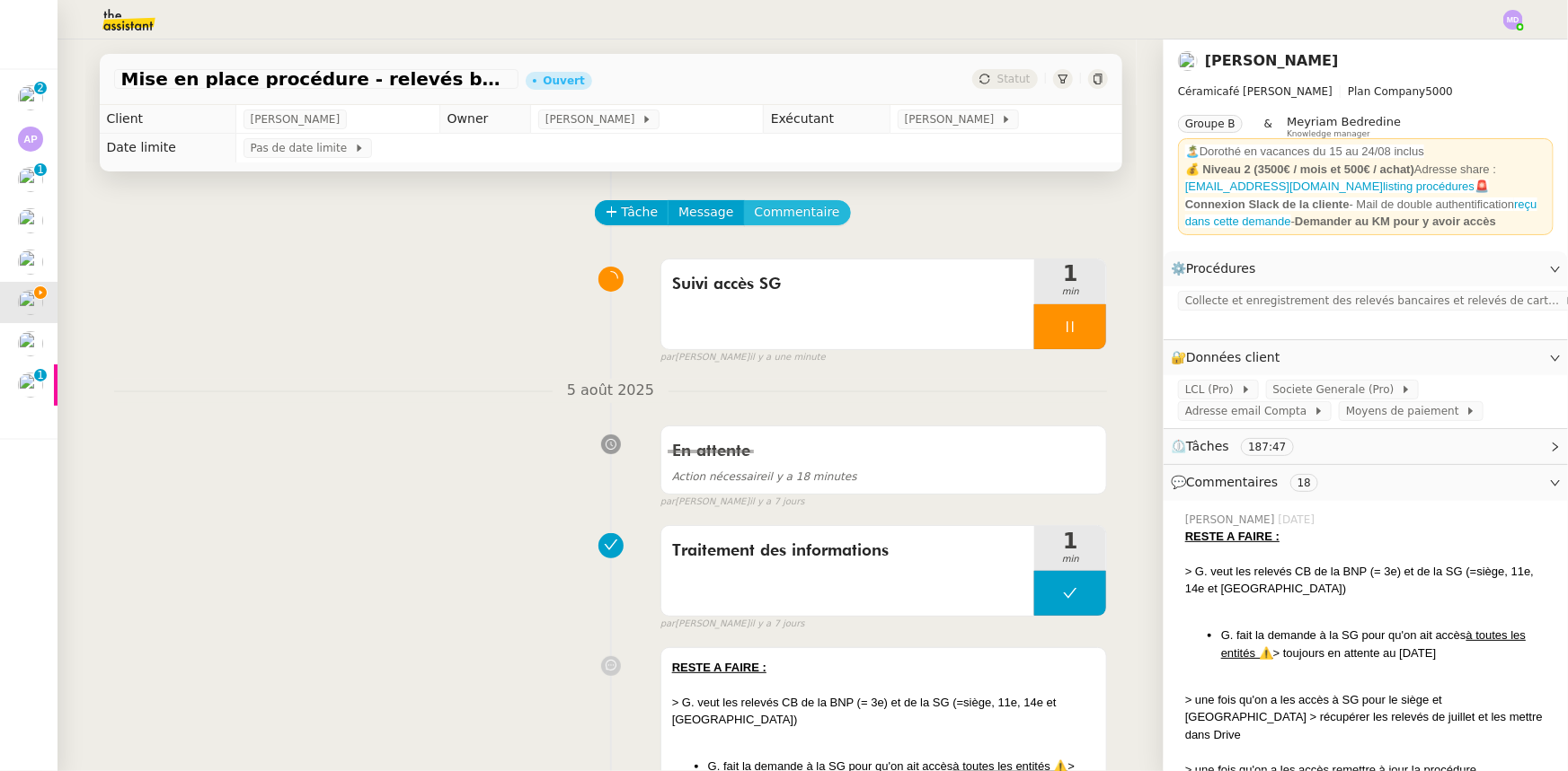
click at [773, 218] on span "Commentaire" at bounding box center [797, 212] width 86 height 21
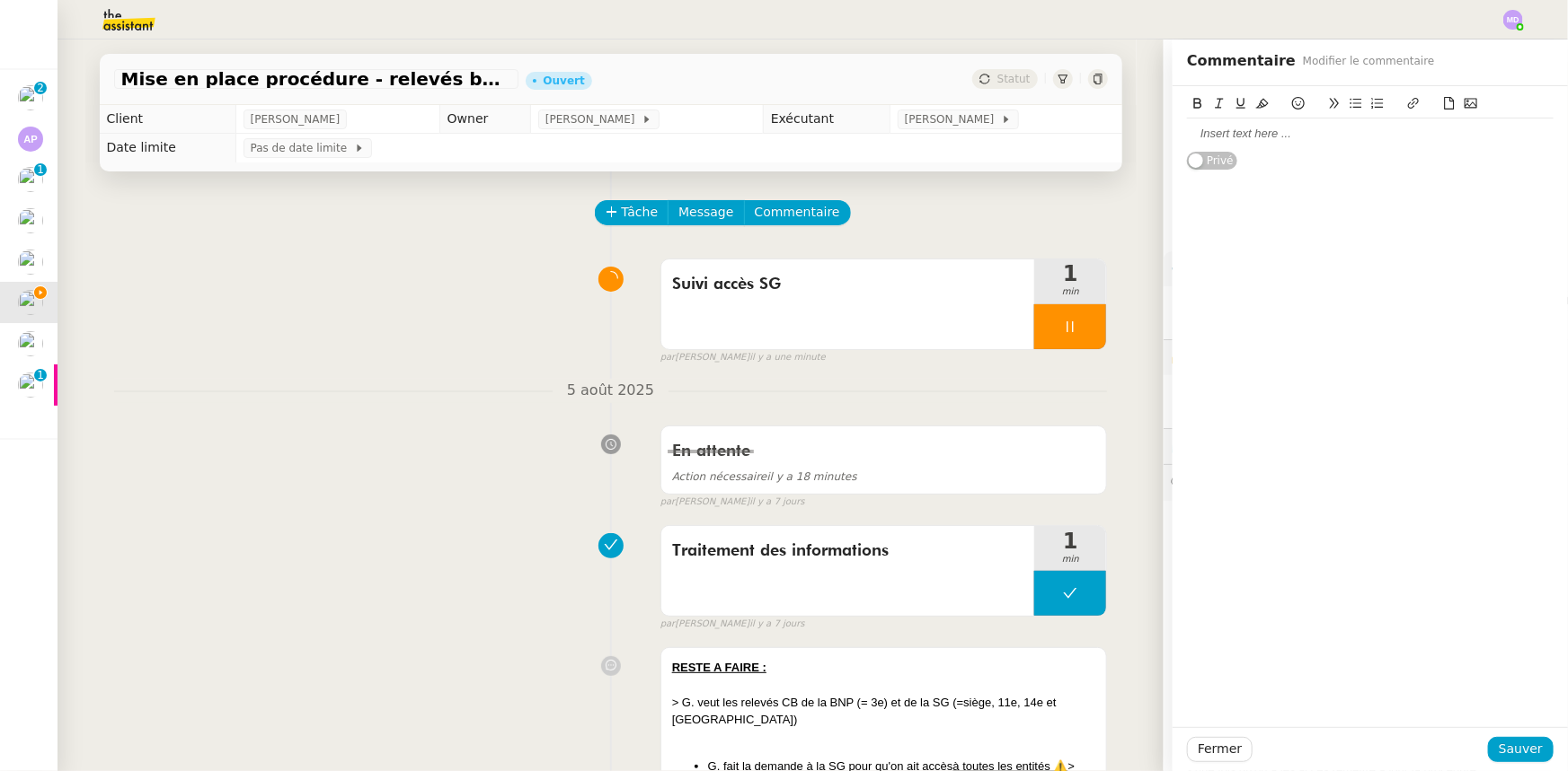
click at [1230, 144] on div at bounding box center [1370, 134] width 367 height 30
click at [1501, 759] on span "Sauver" at bounding box center [1520, 749] width 44 height 21
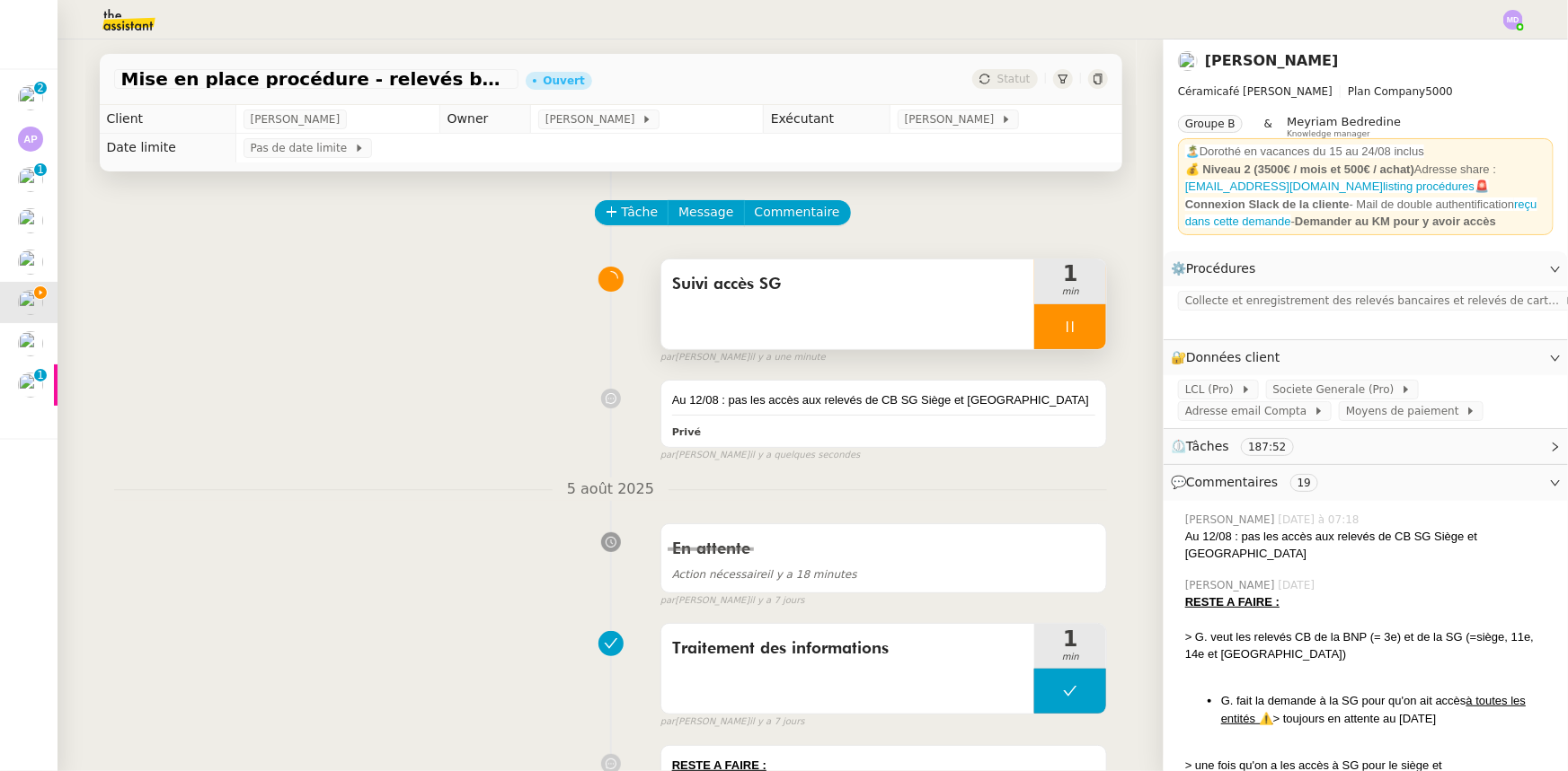
click at [1070, 330] on div at bounding box center [1069, 327] width 71 height 45
click at [1082, 330] on icon at bounding box center [1088, 326] width 13 height 10
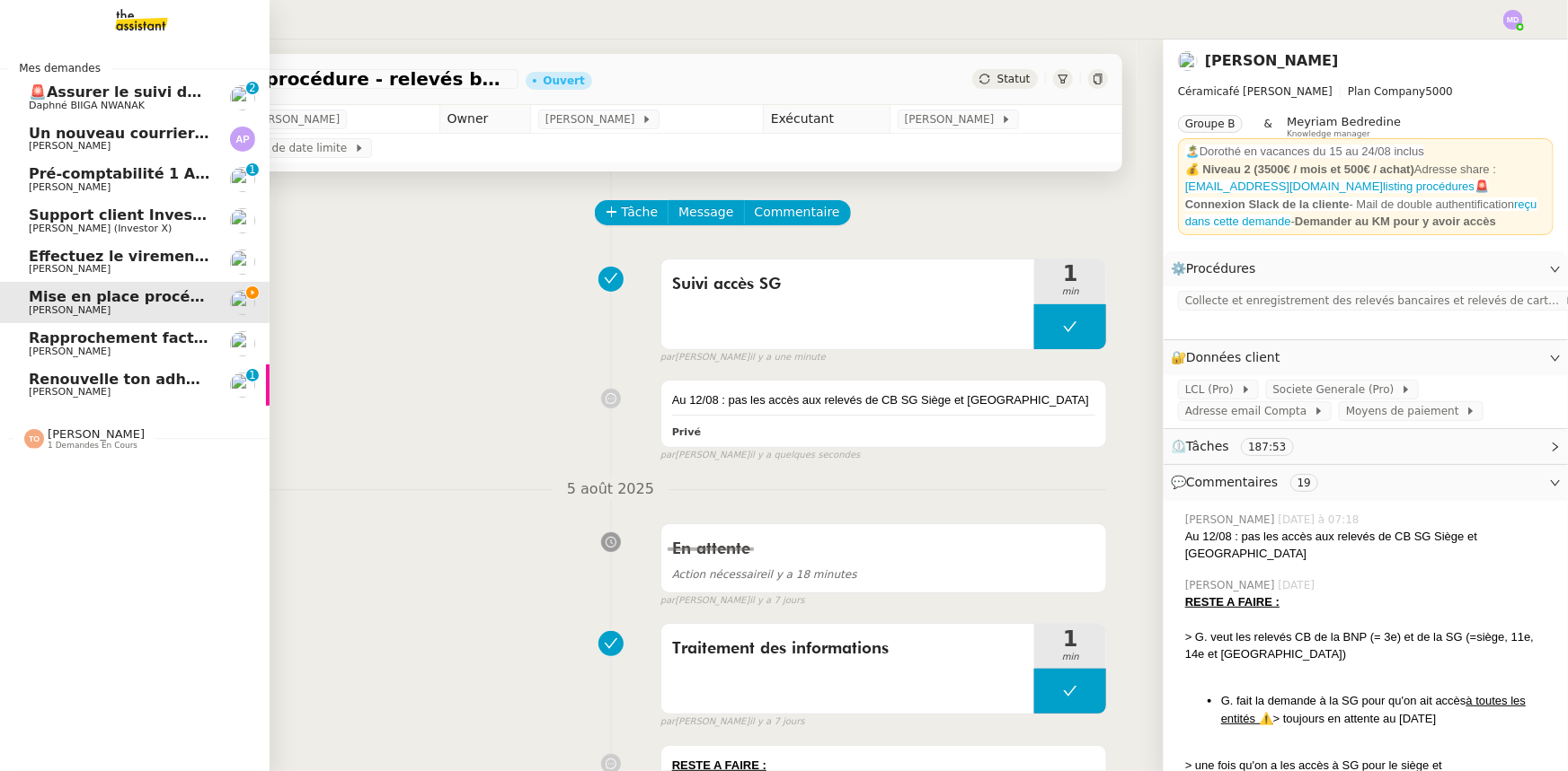
click at [23, 133] on link "Un nouveau courrier disponible en téléchargement 💌 (#3431412) [PERSON_NAME]" at bounding box center [135, 139] width 270 height 41
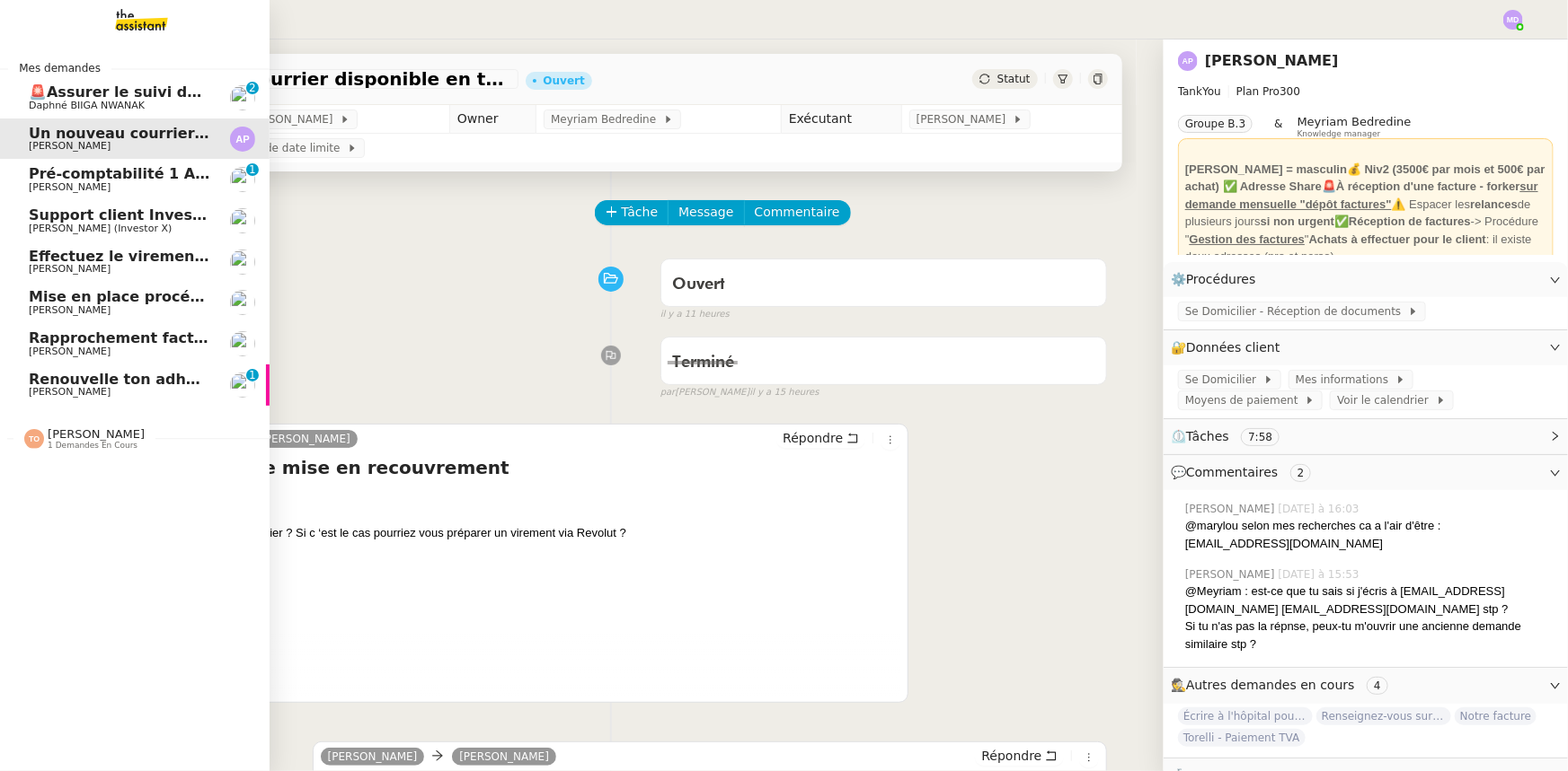
click at [87, 87] on span "🚨Assurer le suivi de la création de l'association" at bounding box center [224, 92] width 390 height 17
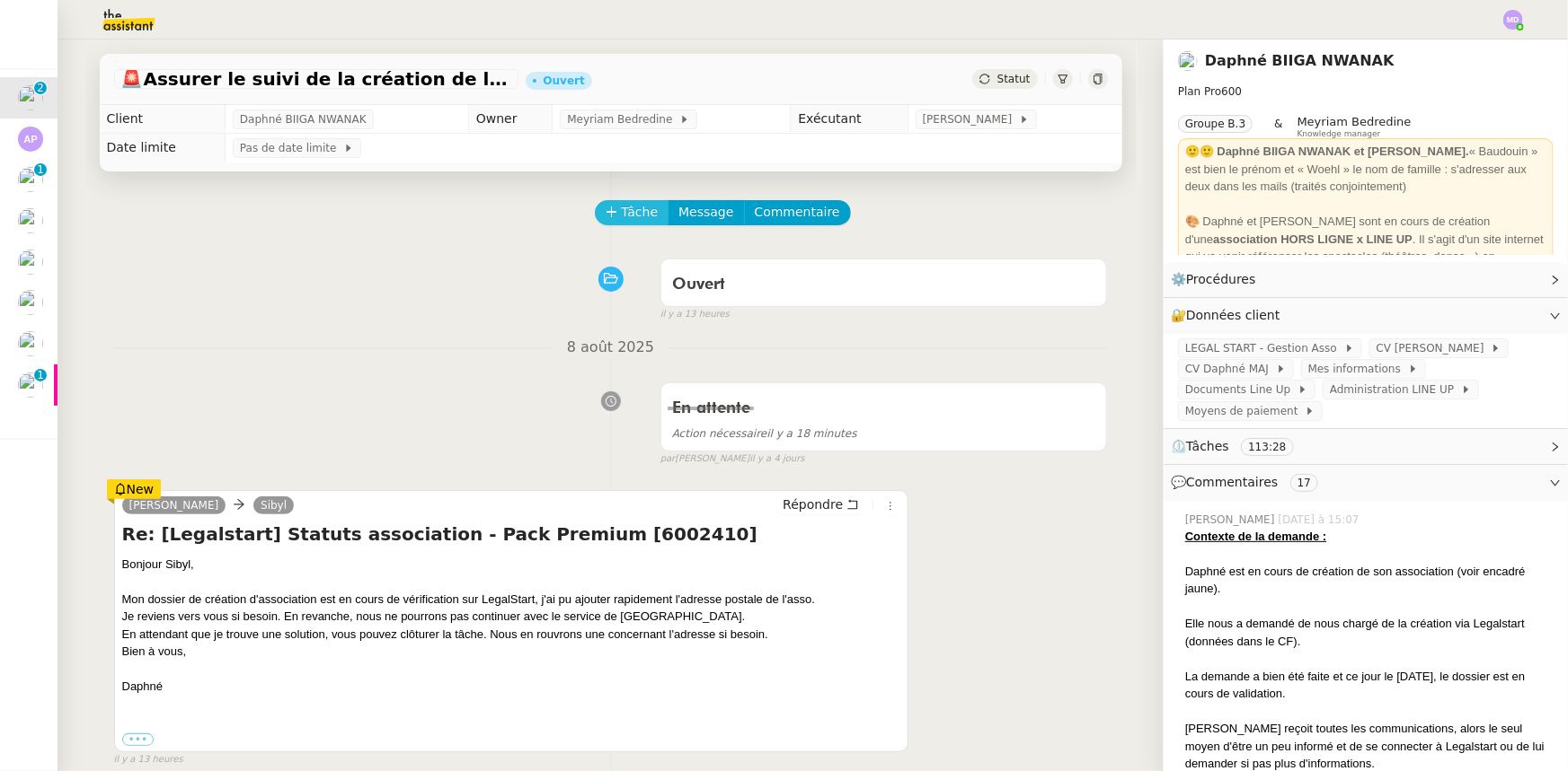
click at [629, 214] on span "Tâche" at bounding box center [640, 212] width 37 height 21
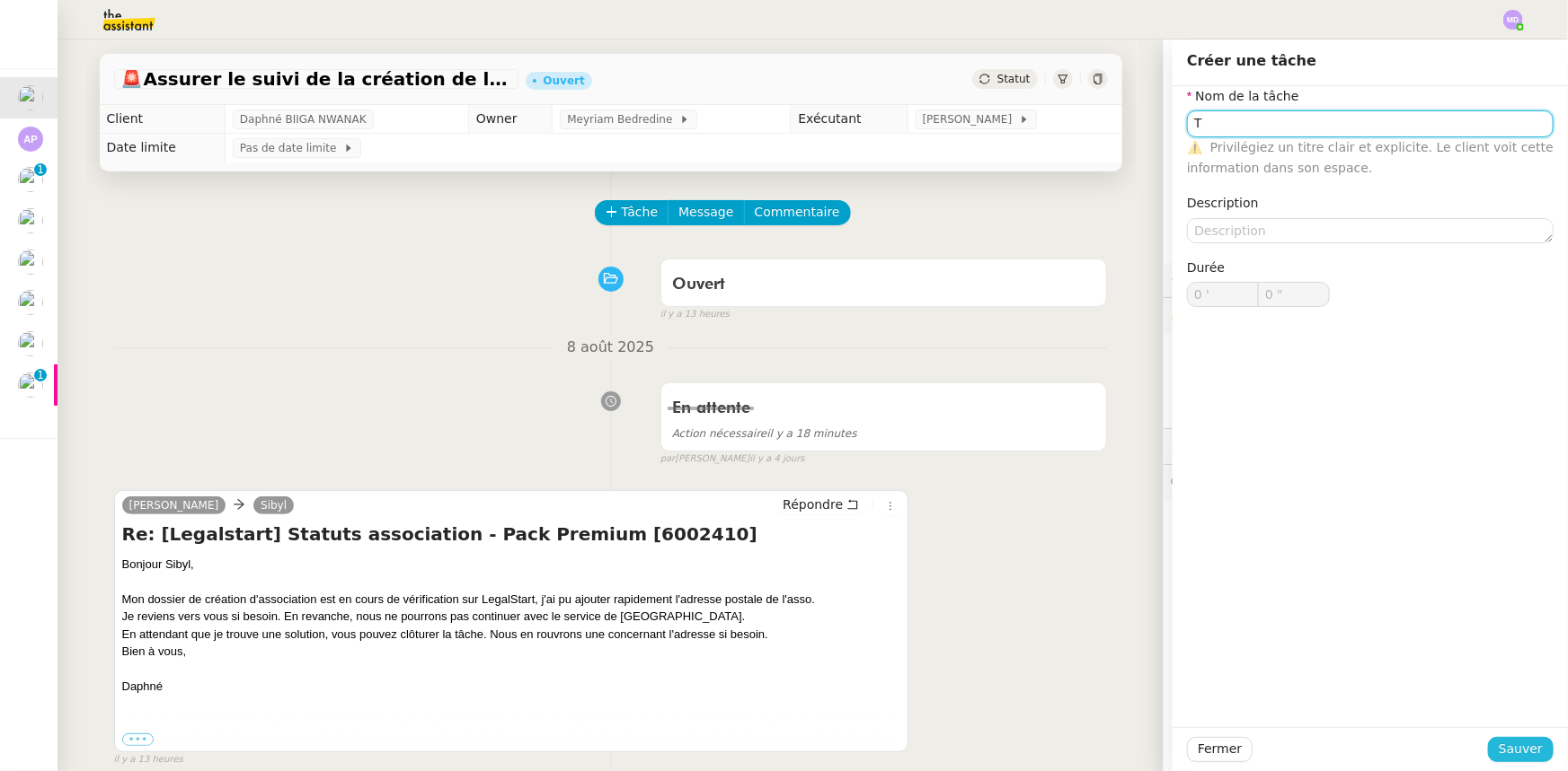
type input "T"
click at [1498, 749] on span "Sauver" at bounding box center [1520, 749] width 44 height 21
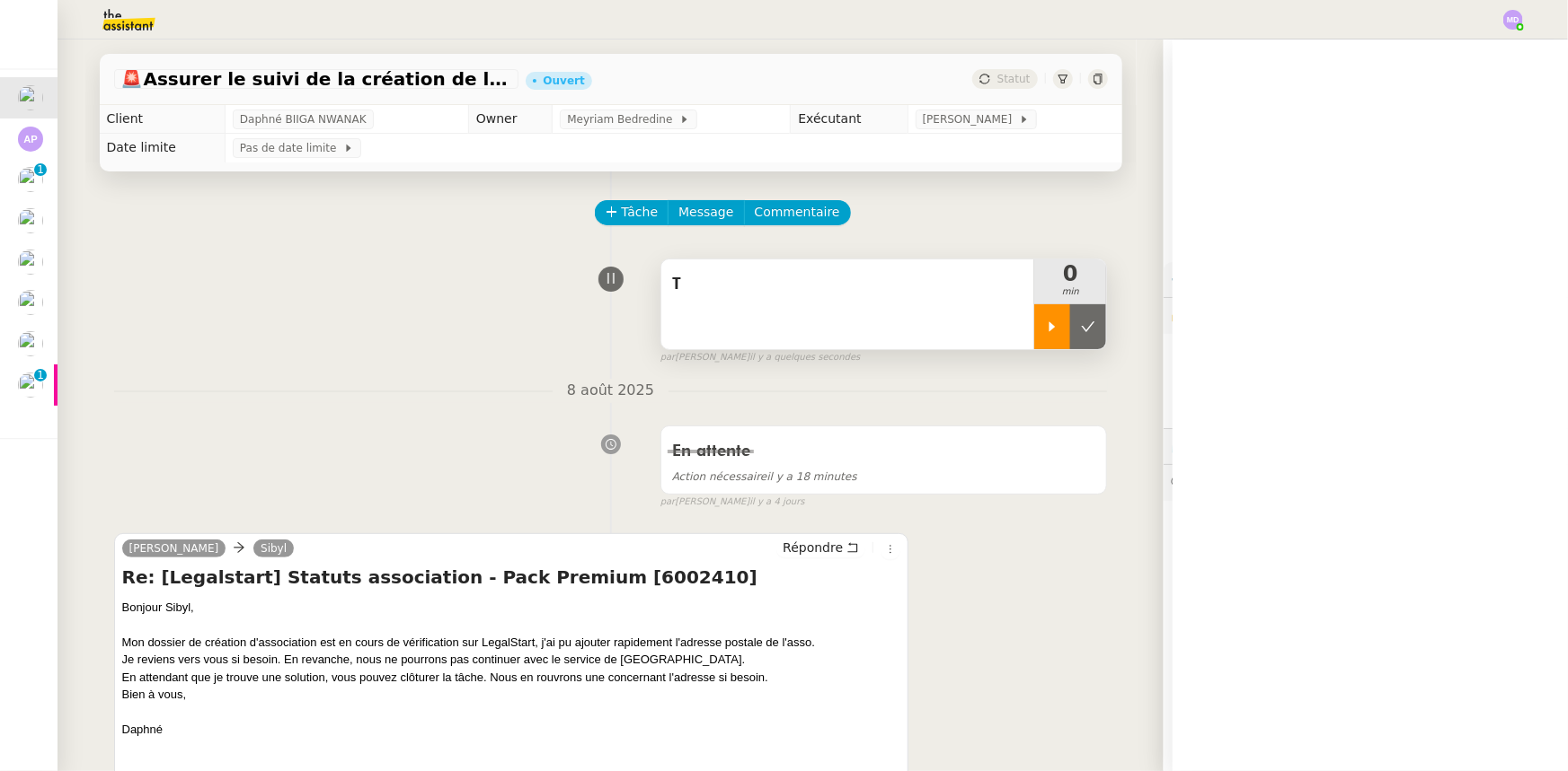
click at [1044, 340] on div at bounding box center [1052, 327] width 36 height 45
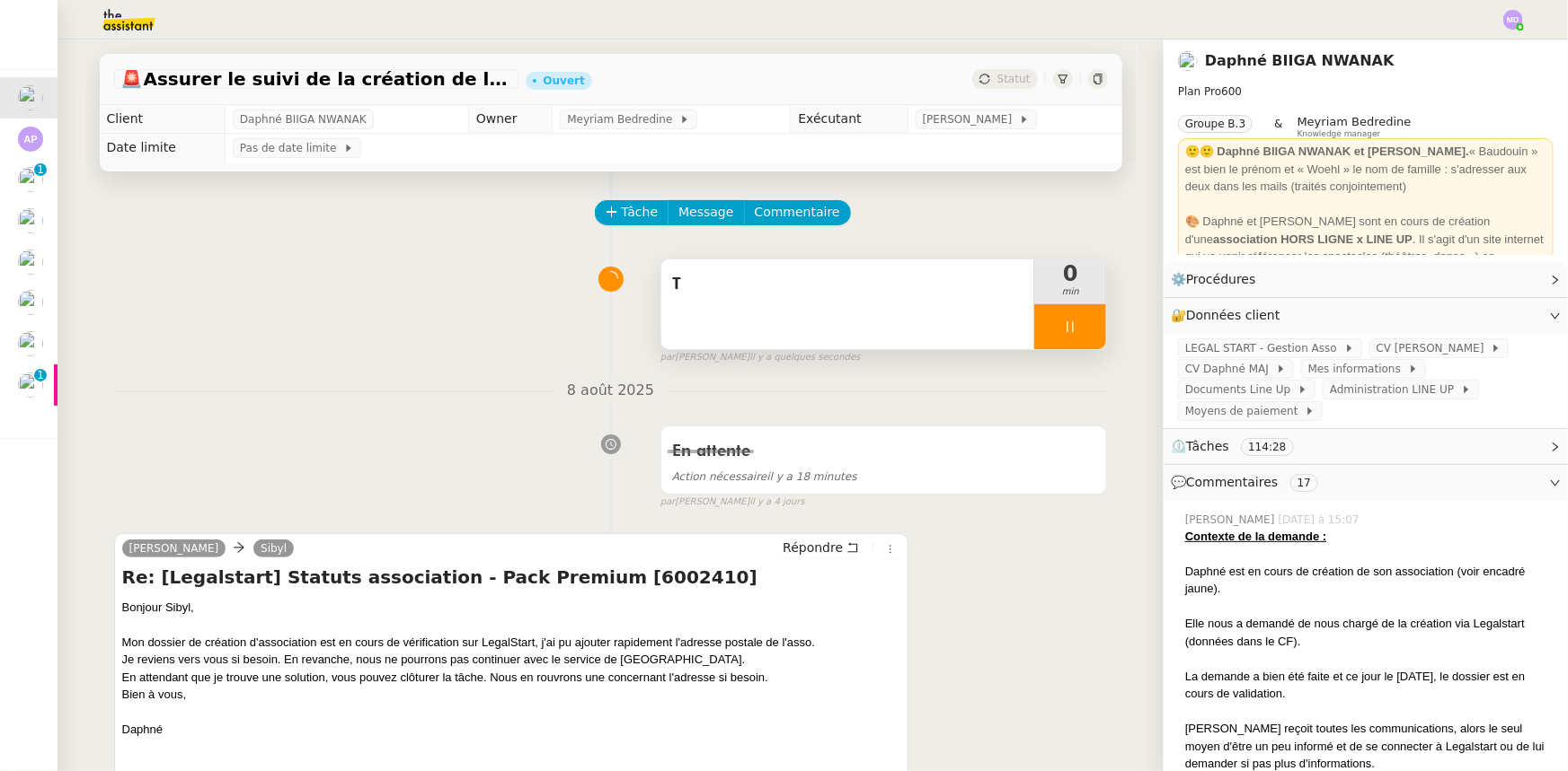
click at [933, 320] on div "T" at bounding box center [847, 305] width 373 height 90
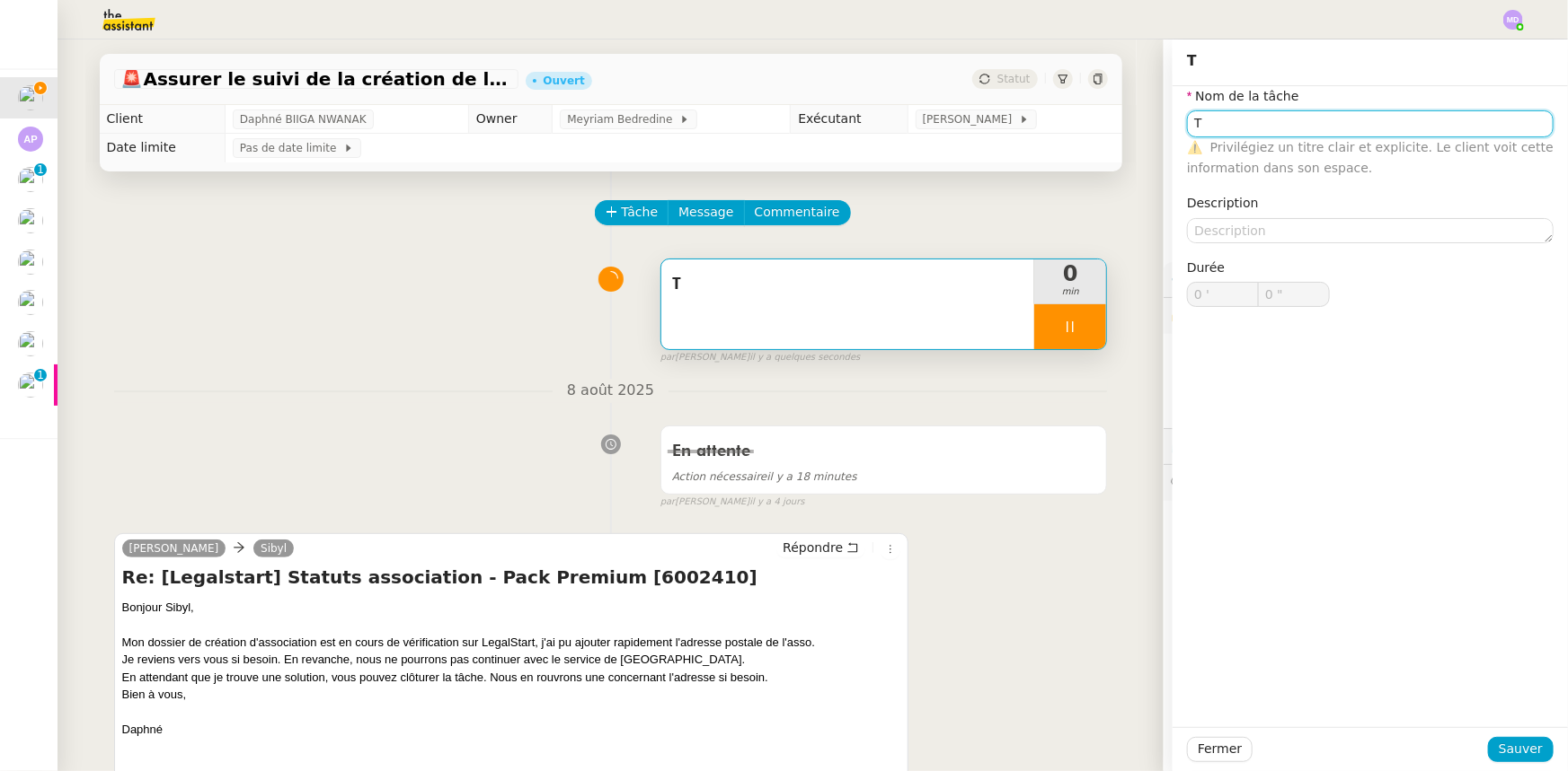
click at [1243, 130] on input "T" at bounding box center [1370, 123] width 367 height 26
type input "1 ""
type input "Traitement"
type input "2 ""
type input "Traitement des nfro"
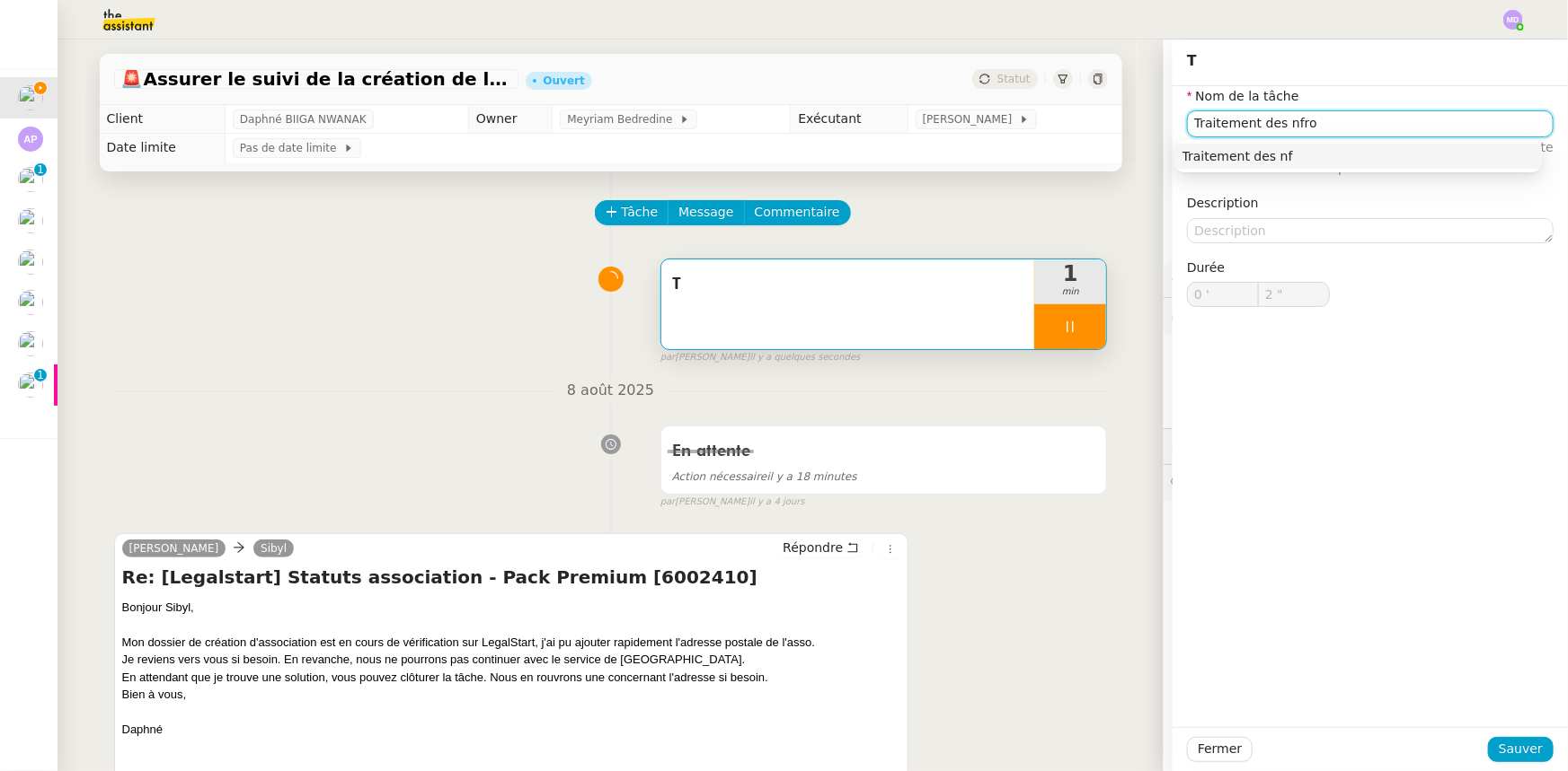
type input "3 ""
type input "Traitement des inf"
type input "4 ""
type input "Traitement des informations"
click at [1243, 149] on div "Traitement des informations" at bounding box center [1358, 156] width 352 height 16
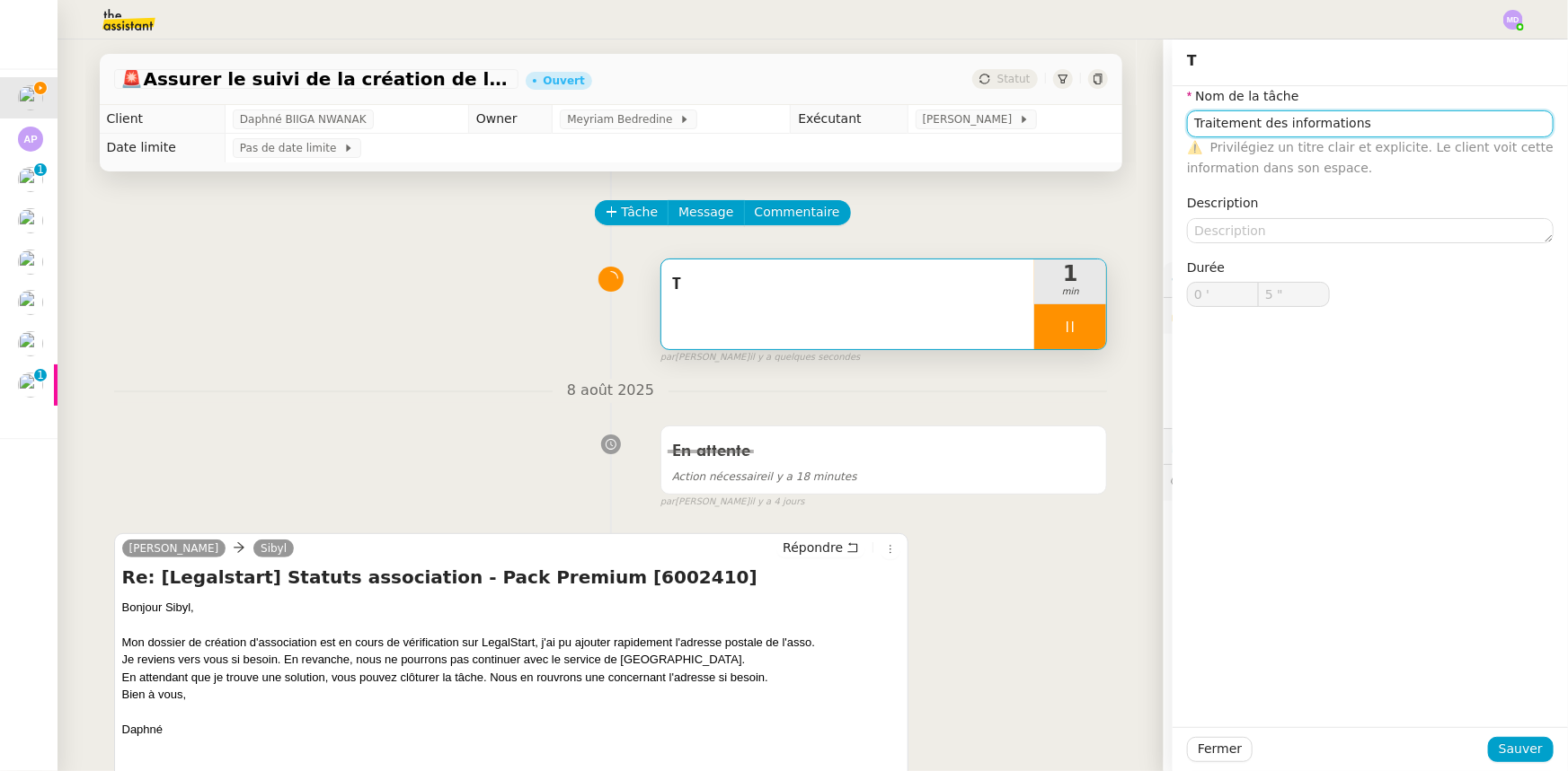
type input "6 ""
type input "Traitement des informations"
click at [1519, 736] on div "Fermer Sauver" at bounding box center [1370, 749] width 395 height 44
drag, startPoint x: 1510, startPoint y: 740, endPoint x: 1430, endPoint y: 720, distance: 82.5
click at [1509, 740] on span "Sauver" at bounding box center [1520, 749] width 44 height 21
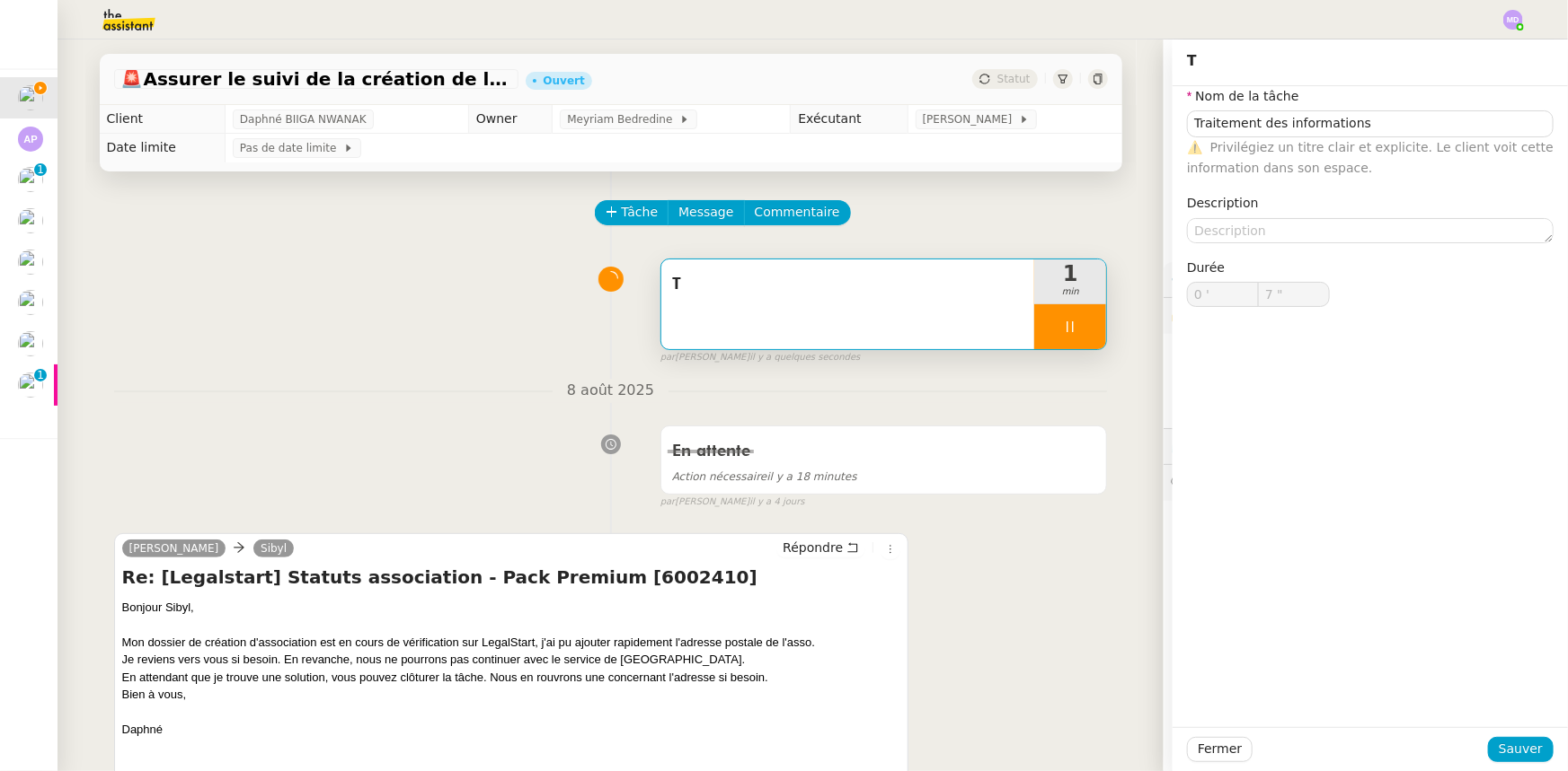
type input "8 ""
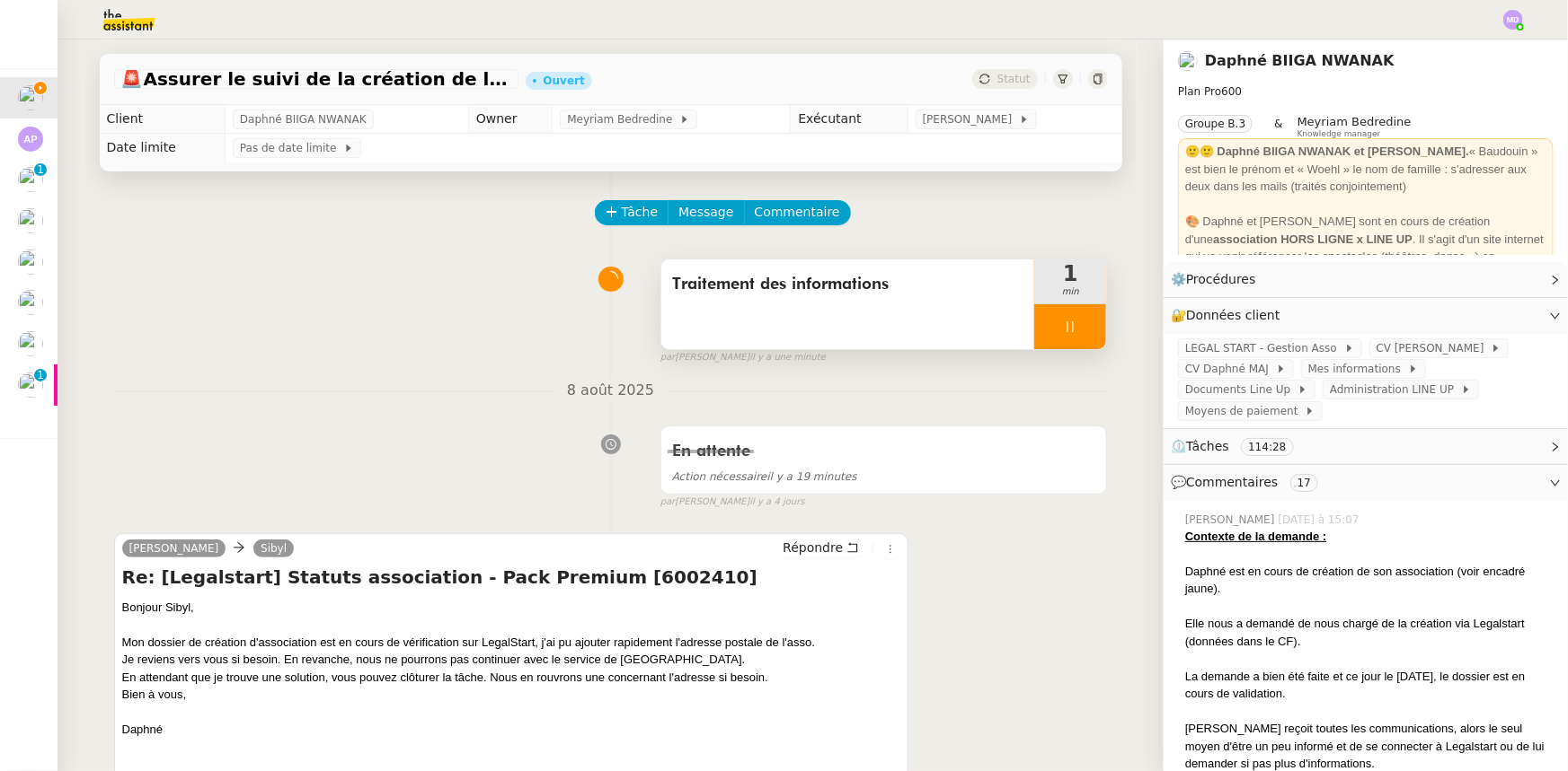
click at [1053, 347] on div at bounding box center [1069, 327] width 71 height 45
click at [1070, 320] on button at bounding box center [1088, 327] width 36 height 45
click at [1063, 321] on icon at bounding box center [1069, 326] width 14 height 14
click at [1045, 325] on icon at bounding box center [1052, 326] width 14 height 14
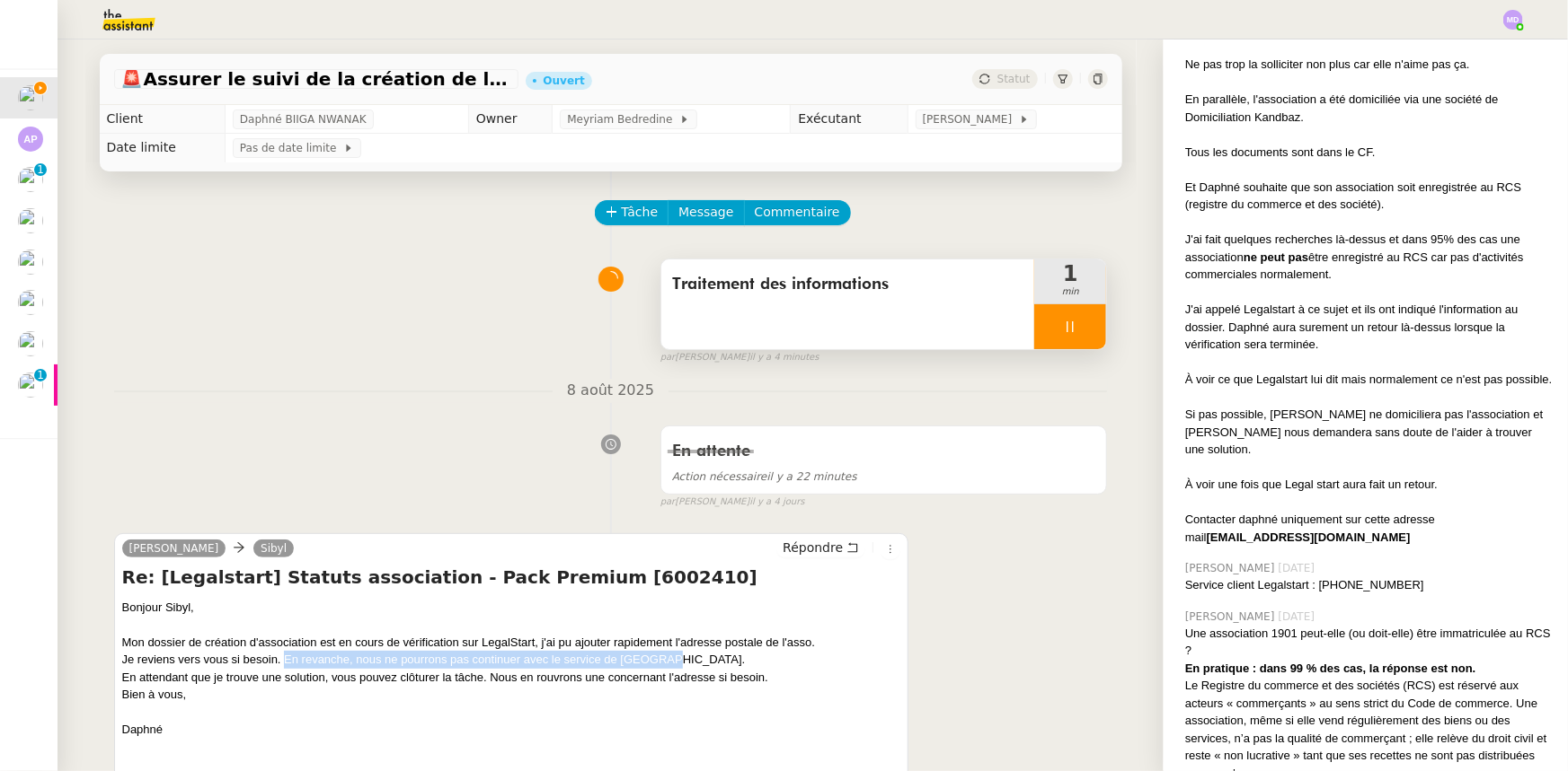
drag, startPoint x: 666, startPoint y: 662, endPoint x: 278, endPoint y: 665, distance: 388.0
click at [278, 665] on div "Je reviens vers vous si besoin. En revanche, nous ne pourrons pas continuer ave…" at bounding box center [512, 659] width 779 height 18
copy div "En revanche, nous ne pourrons pas continuer avec le service de Kandbaz."
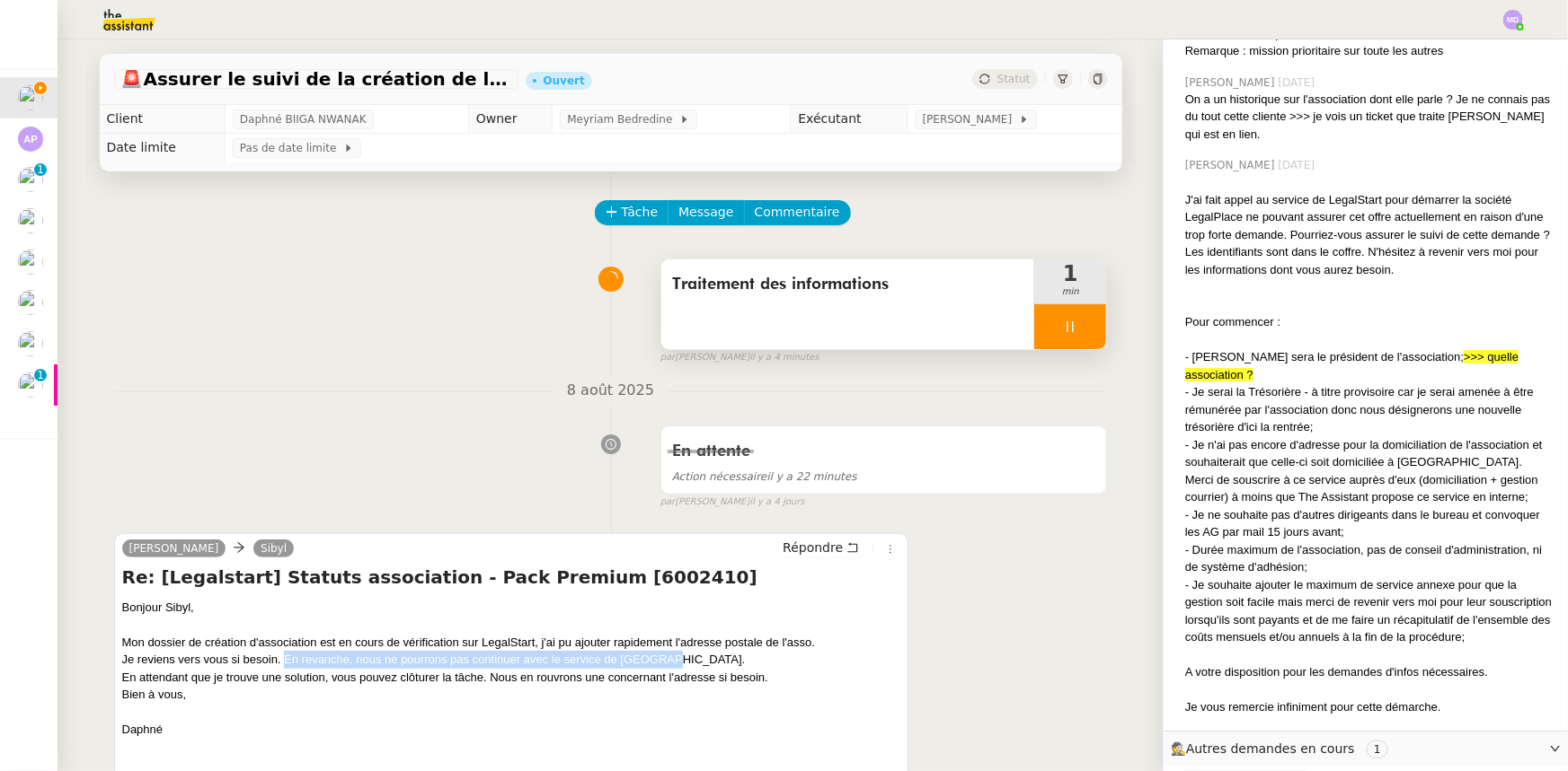
scroll to position [3643, 0]
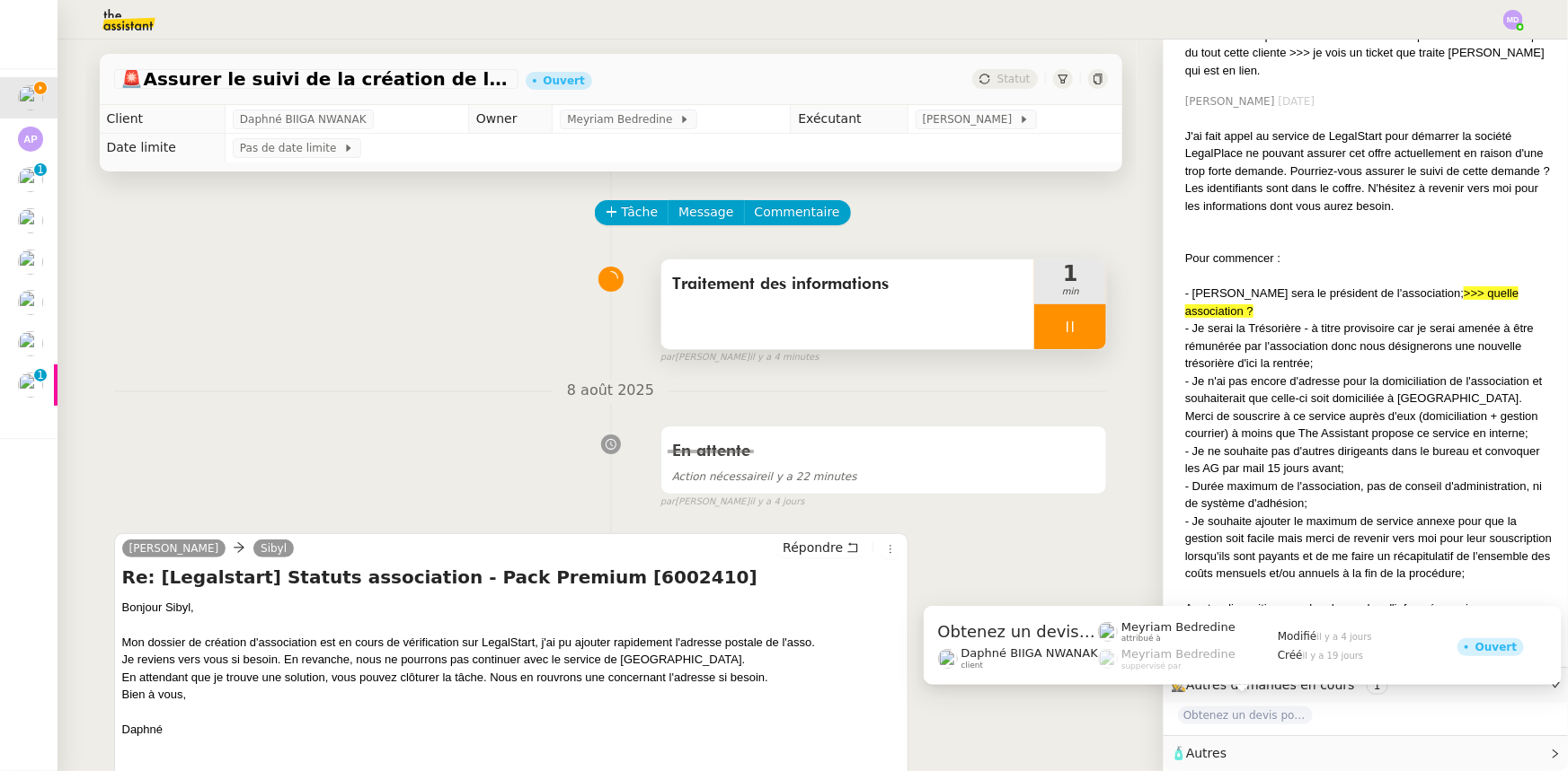
click at [1228, 709] on span "Obtenez un devis pour l'automatisation" at bounding box center [1244, 716] width 135 height 18
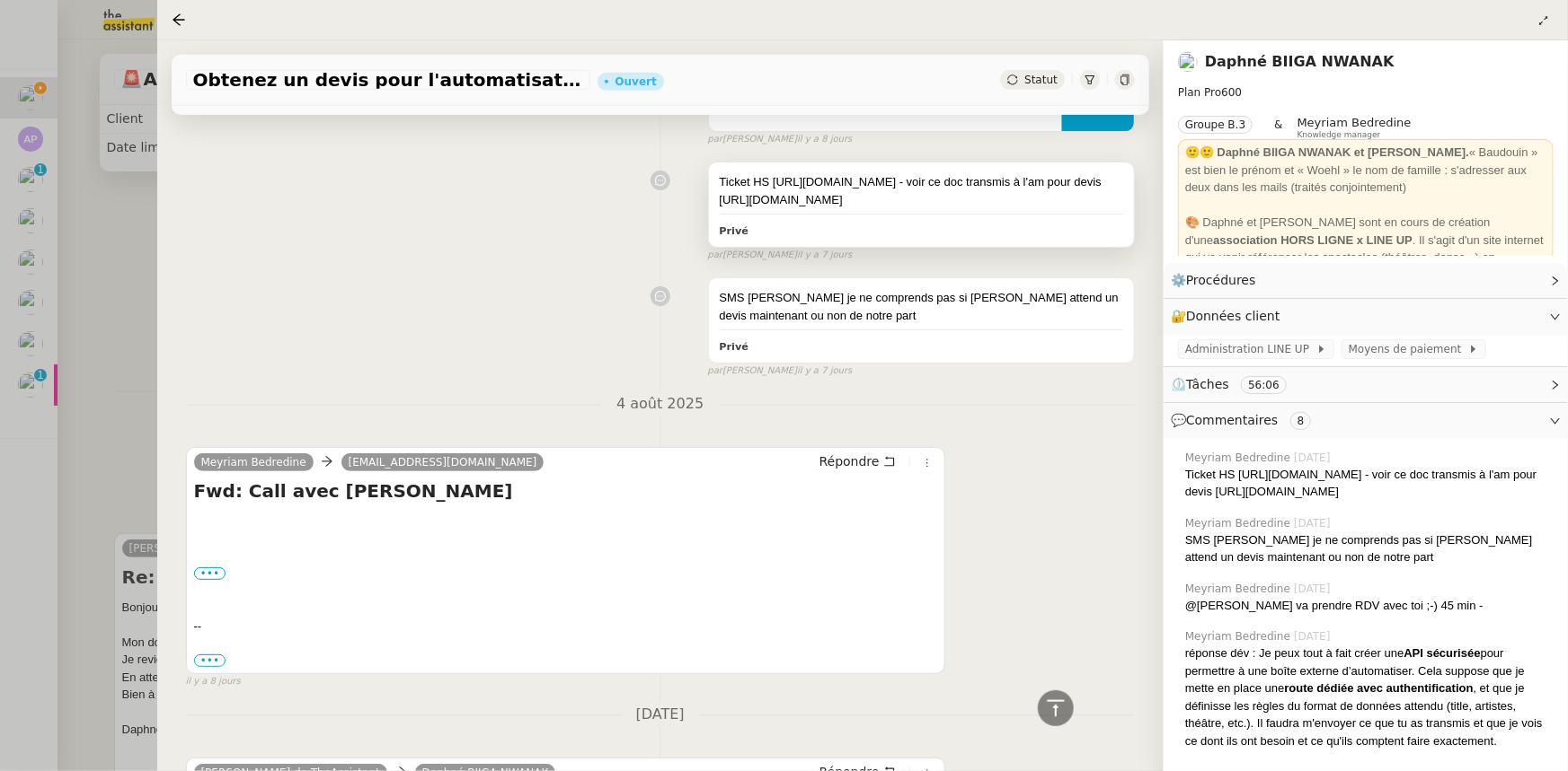
scroll to position [490, 0]
click at [179, 19] on icon at bounding box center [178, 19] width 14 height 14
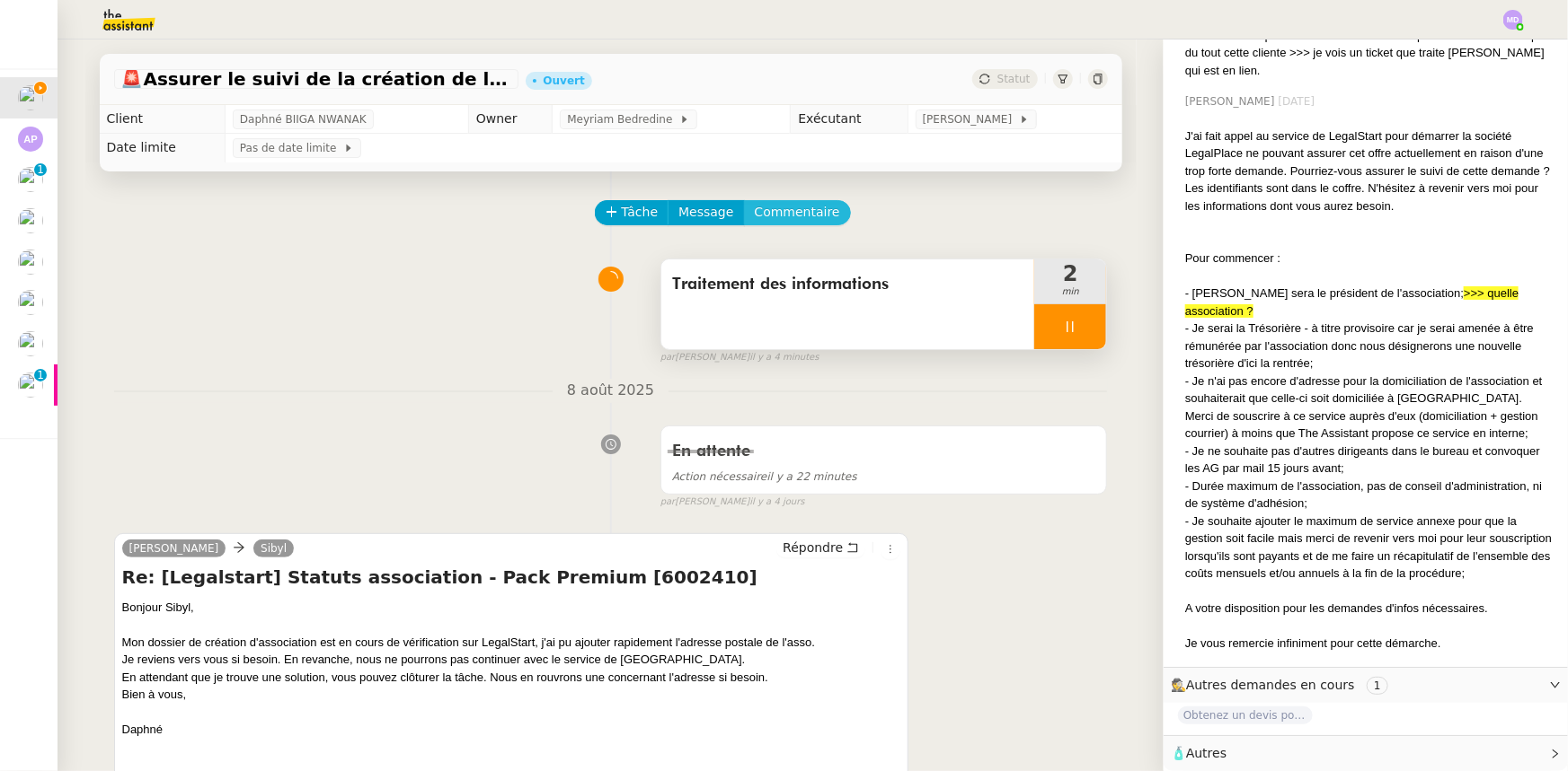
click at [775, 214] on span "Commentaire" at bounding box center [797, 212] width 86 height 21
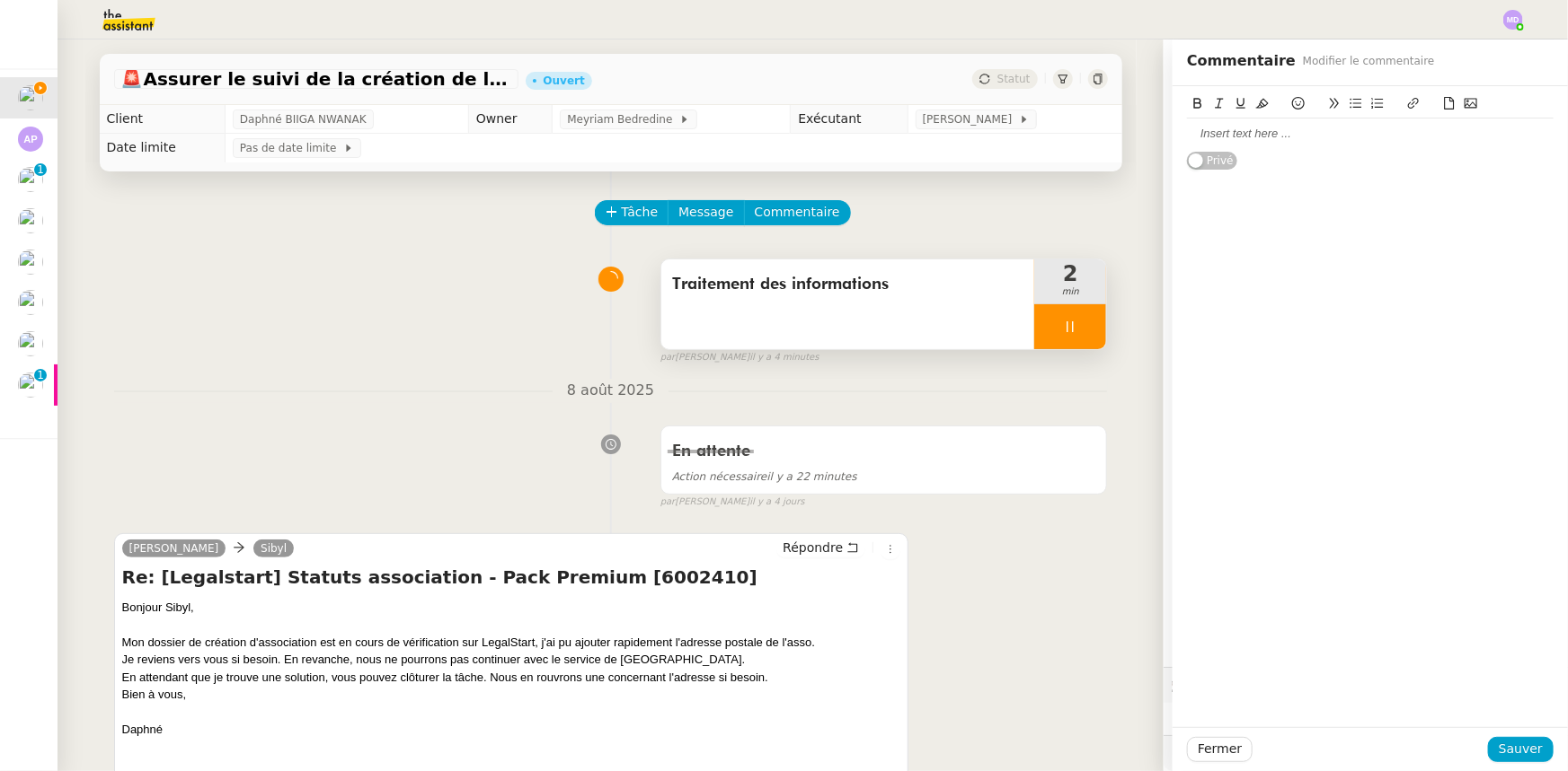
click at [1275, 130] on div at bounding box center [1370, 134] width 367 height 16
click at [1187, 134] on div "En revanche, nous ne pourrons pas continuer avec le service de Kandbaz." at bounding box center [1370, 142] width 367 height 33
click at [1264, 159] on div "Info : En revanche, nous ne pourrons pas continuer avec le service de Kandbaz." at bounding box center [1370, 142] width 367 height 48
click at [1516, 749] on span "Sauver" at bounding box center [1520, 749] width 44 height 21
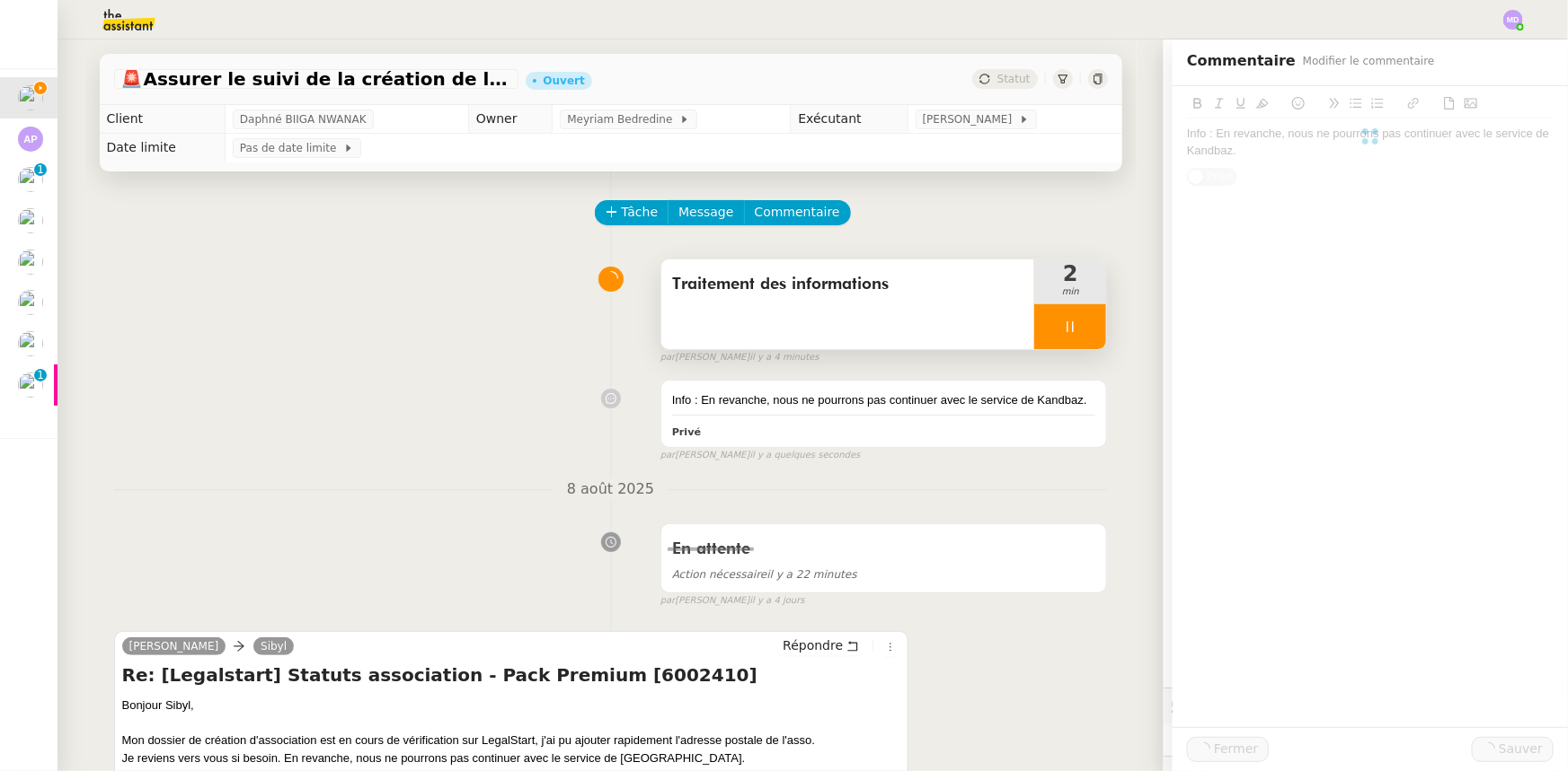
click at [1068, 343] on div at bounding box center [1069, 327] width 71 height 45
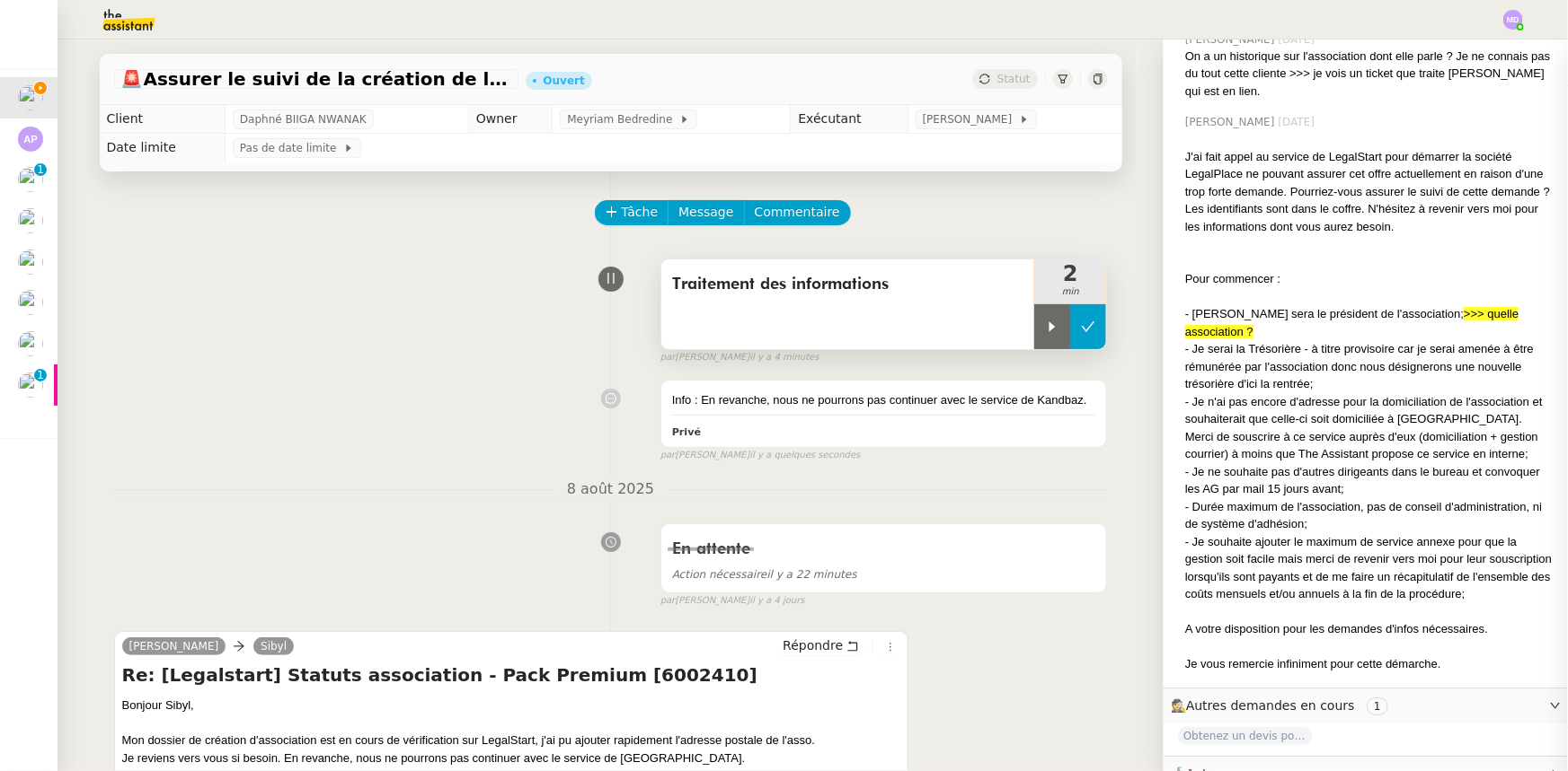
click at [1081, 334] on icon at bounding box center [1087, 326] width 14 height 14
click at [622, 214] on span "Tâche" at bounding box center [640, 212] width 37 height 21
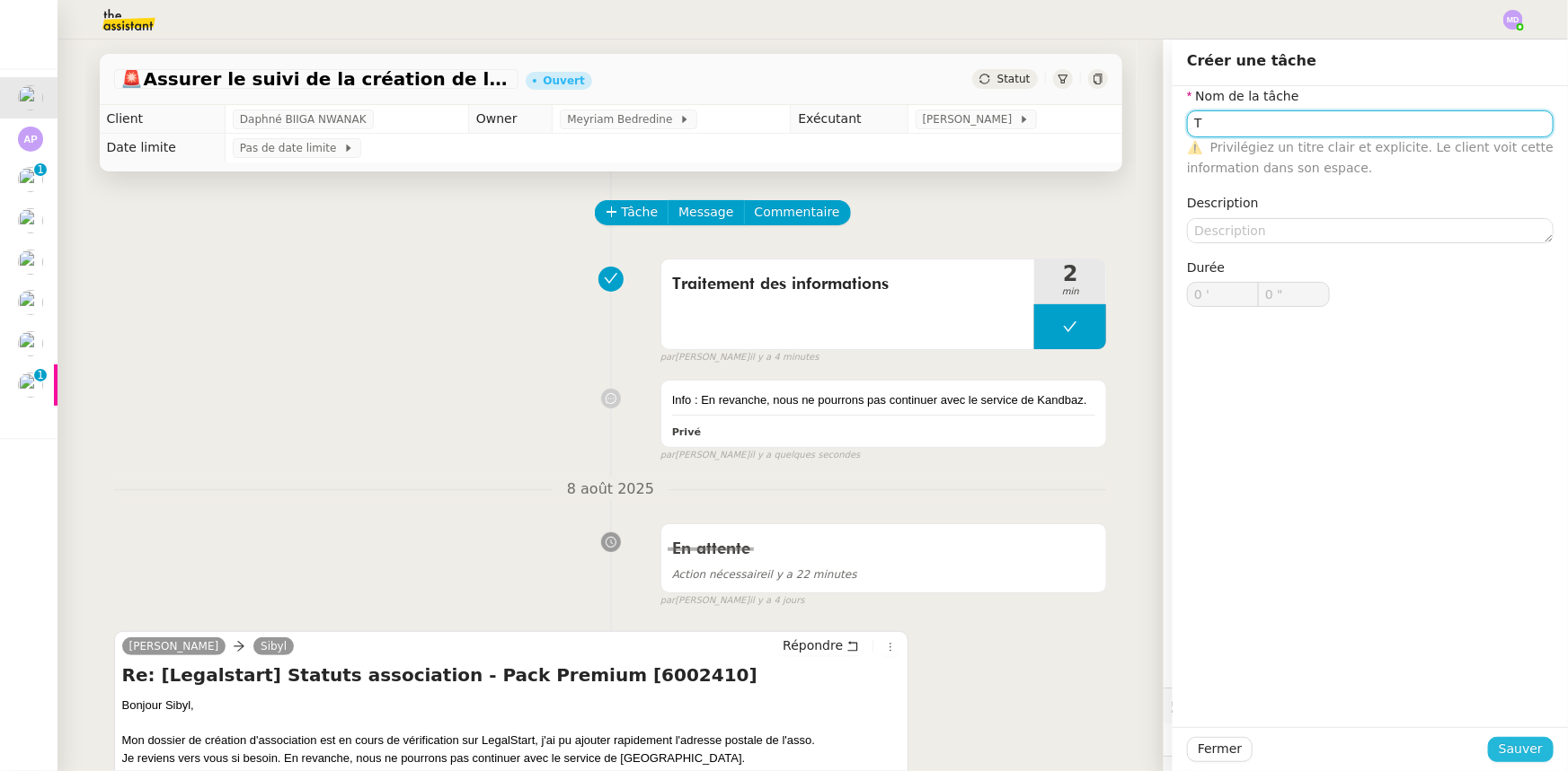
type input "T"
click at [1499, 743] on span "Sauver" at bounding box center [1520, 749] width 44 height 21
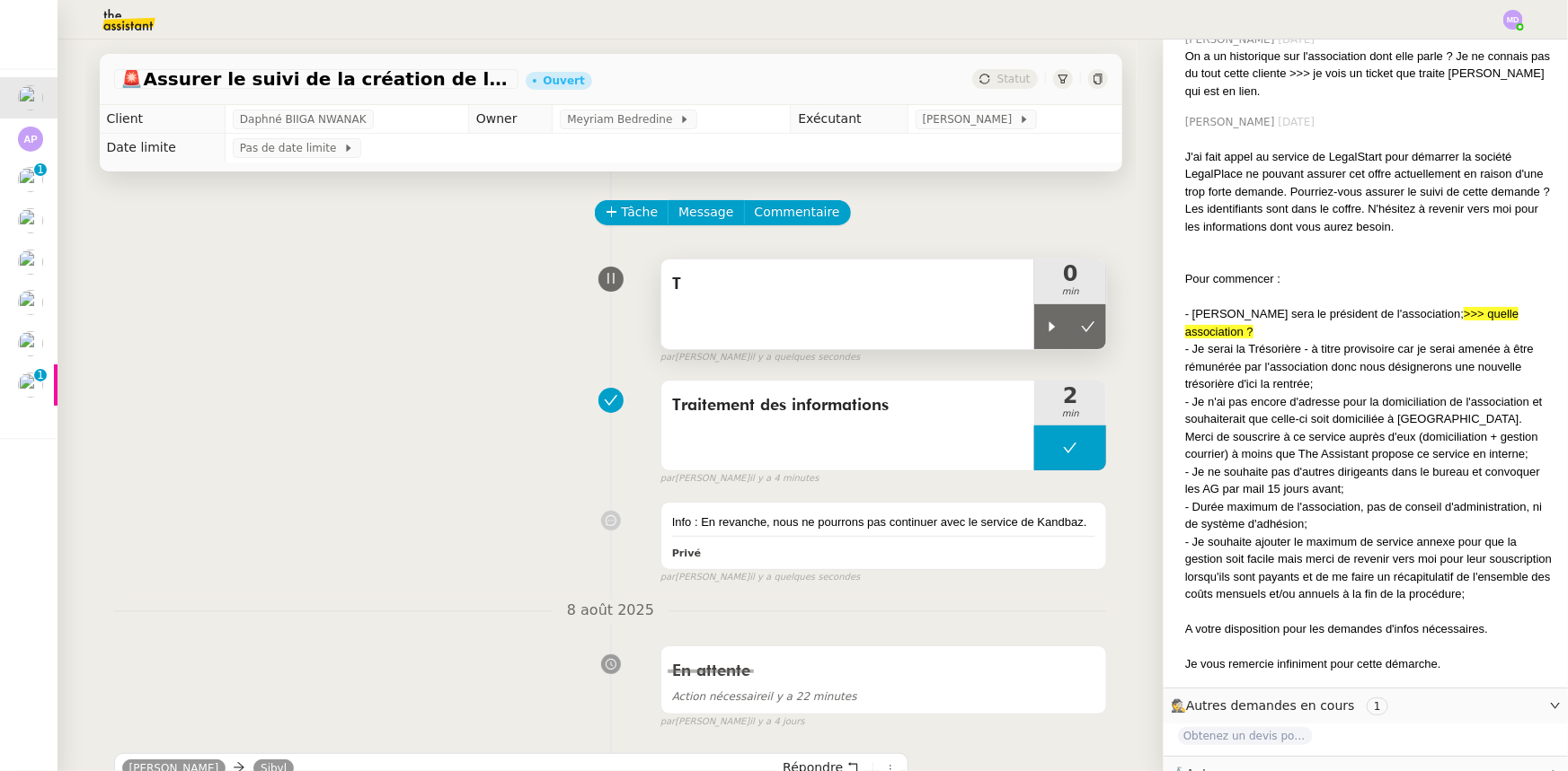
click at [952, 323] on div "T" at bounding box center [847, 305] width 373 height 90
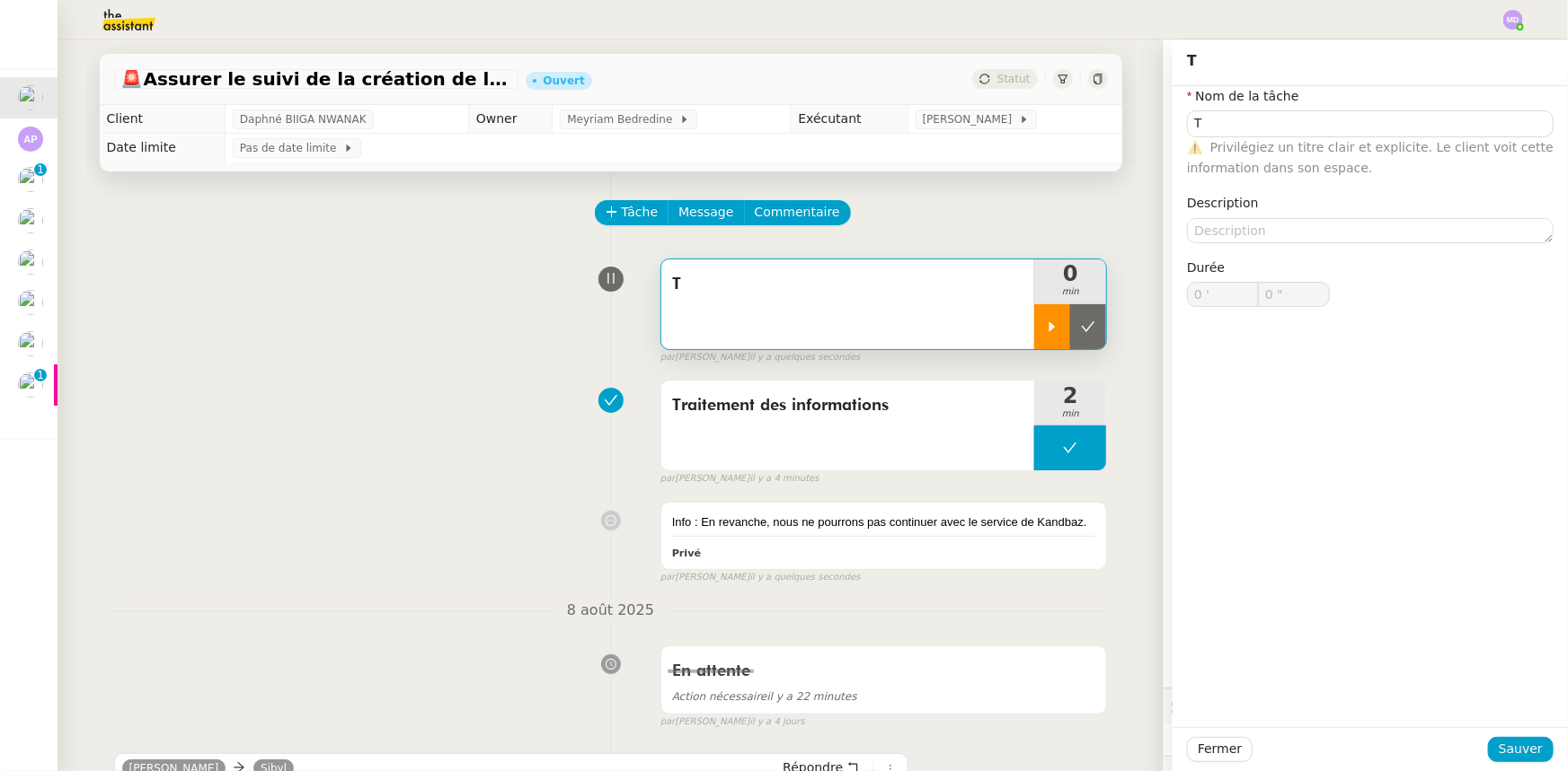
click at [1045, 330] on icon at bounding box center [1052, 326] width 14 height 14
type input "T"
type input "0 '"
type input "0 ""
click at [1230, 115] on input "Tr" at bounding box center [1370, 123] width 367 height 26
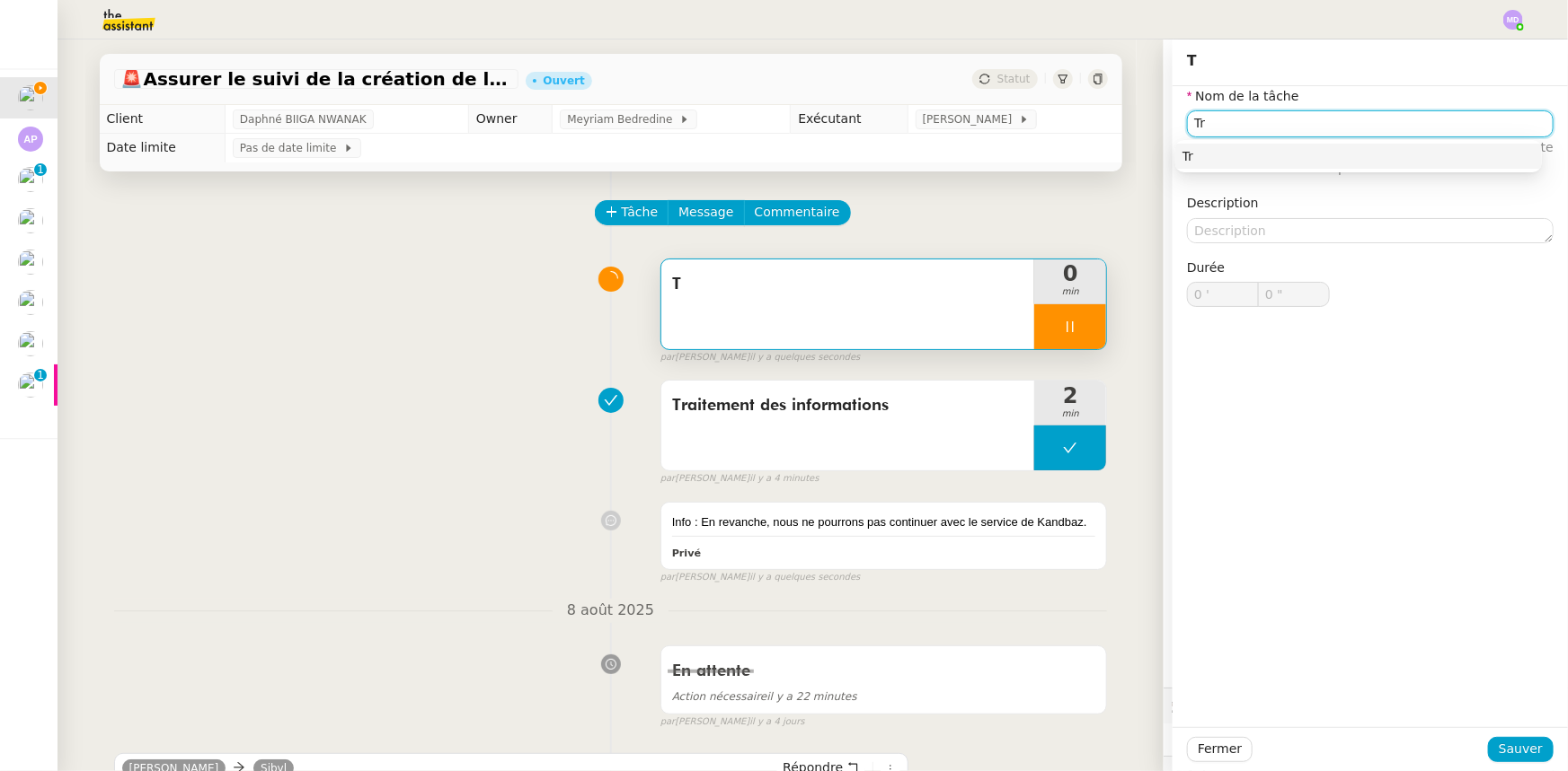
type input "T"
type input "0 '"
type input "0 ""
type input "Ta"
type input "1 ""
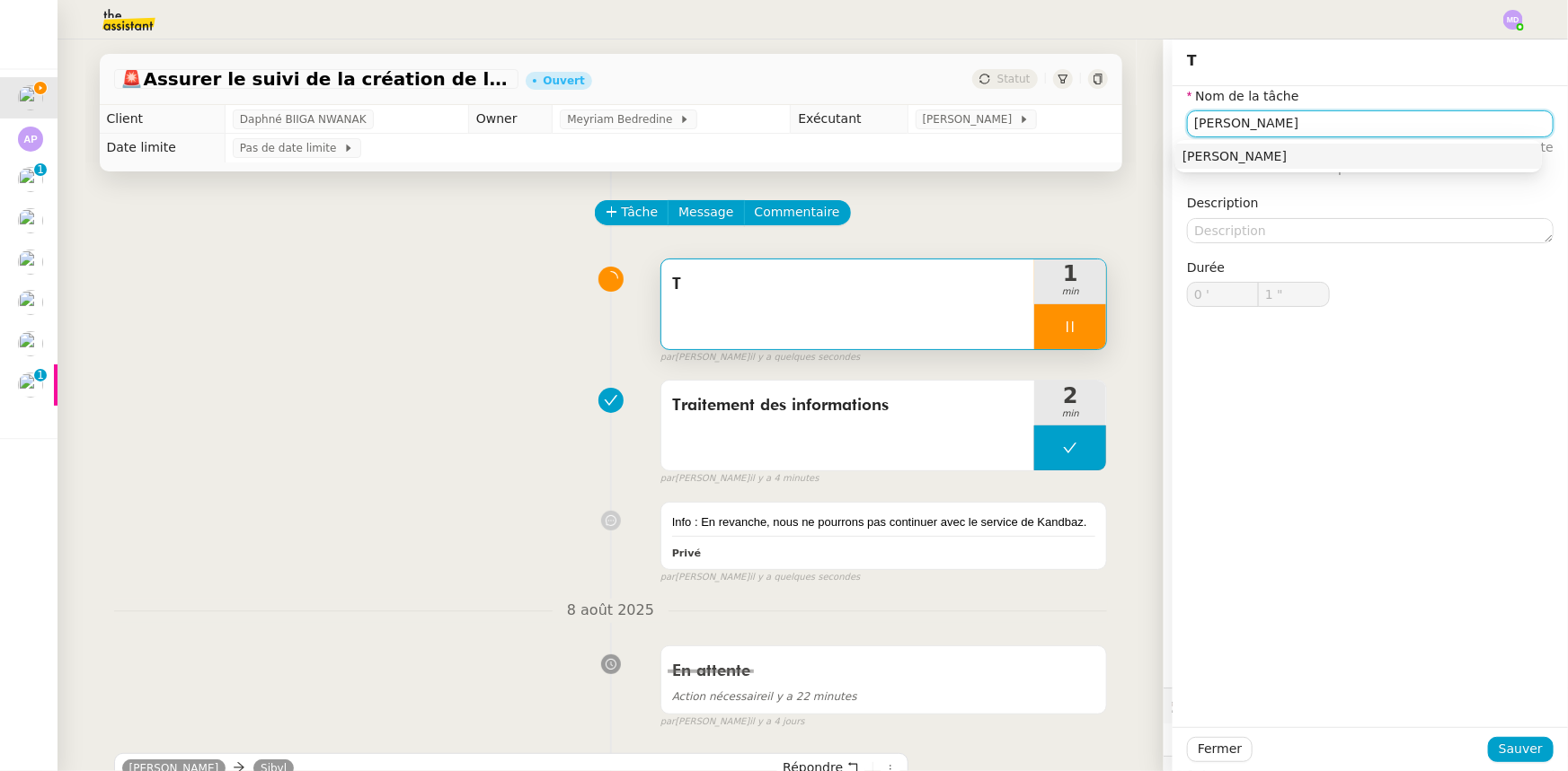
type input "Taran"
type input "2 ""
type input "Tran"
type input "3 ""
type input "Transmissio"
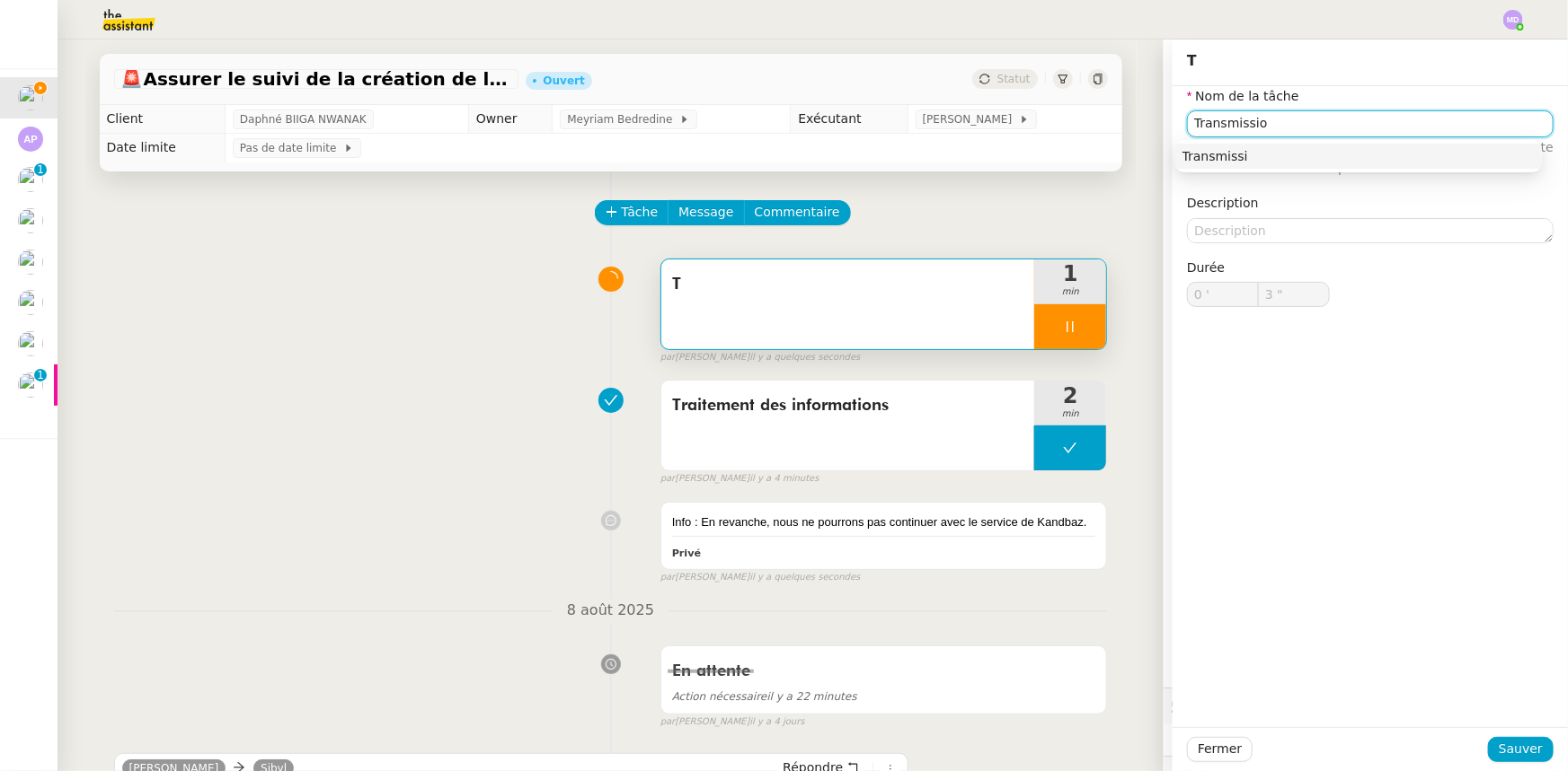
type input "4 ""
type input "Transmission d'informat"
type input "5 ""
type input "Transmission d'informations"
type input "6 ""
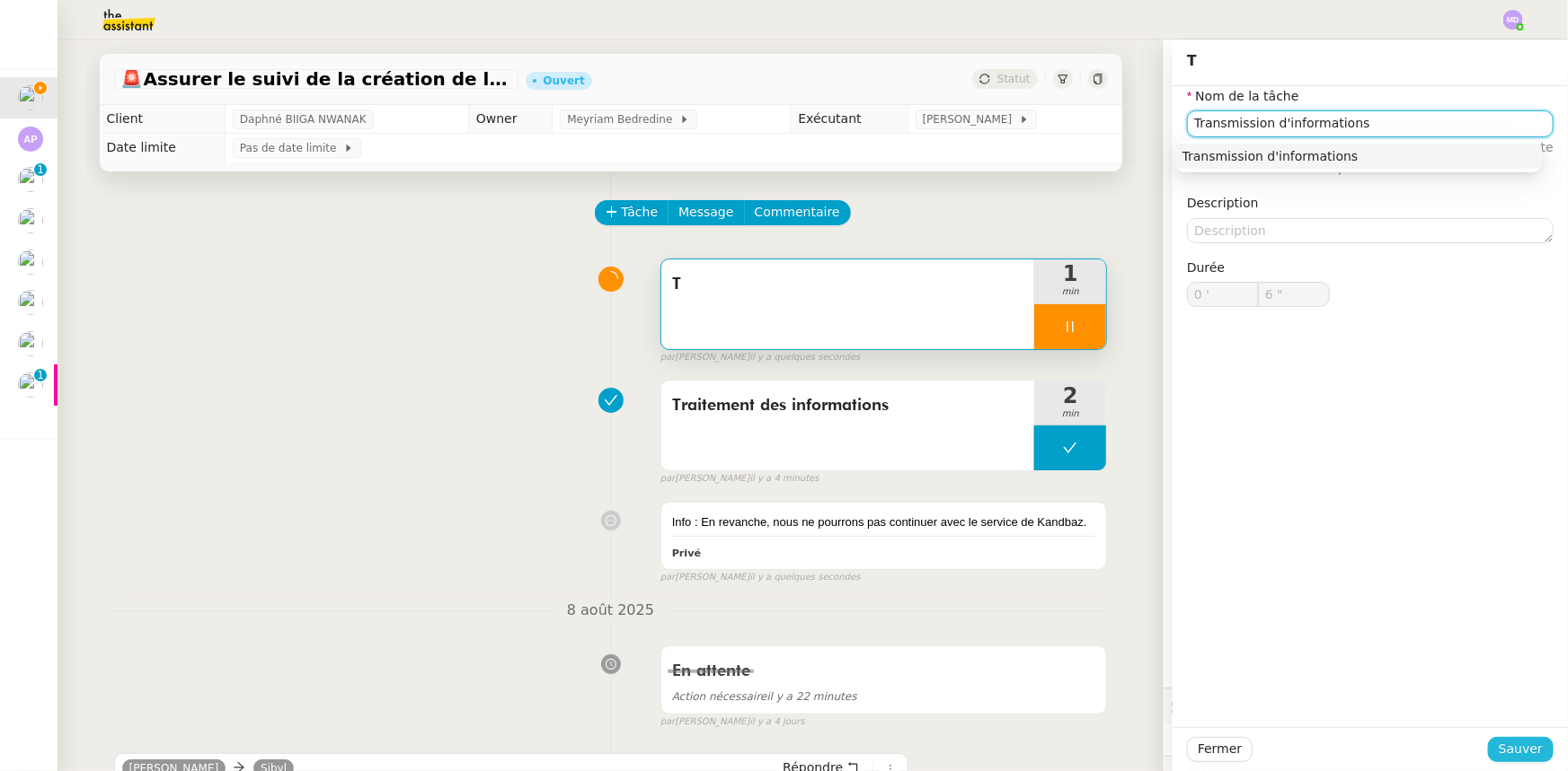
type input "Transmission d'informations"
click at [1499, 746] on span "Sauver" at bounding box center [1520, 749] width 44 height 21
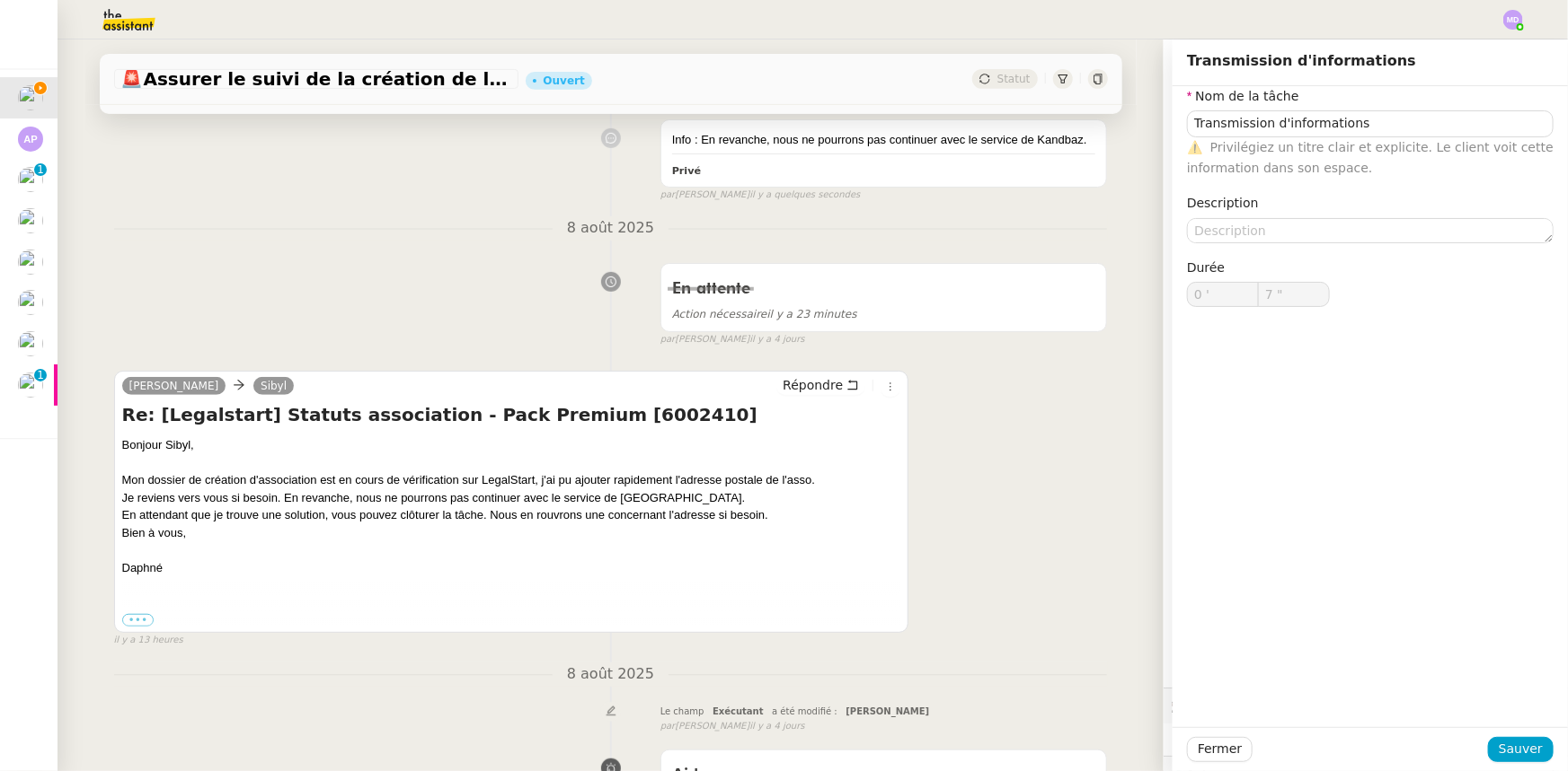
scroll to position [408, 0]
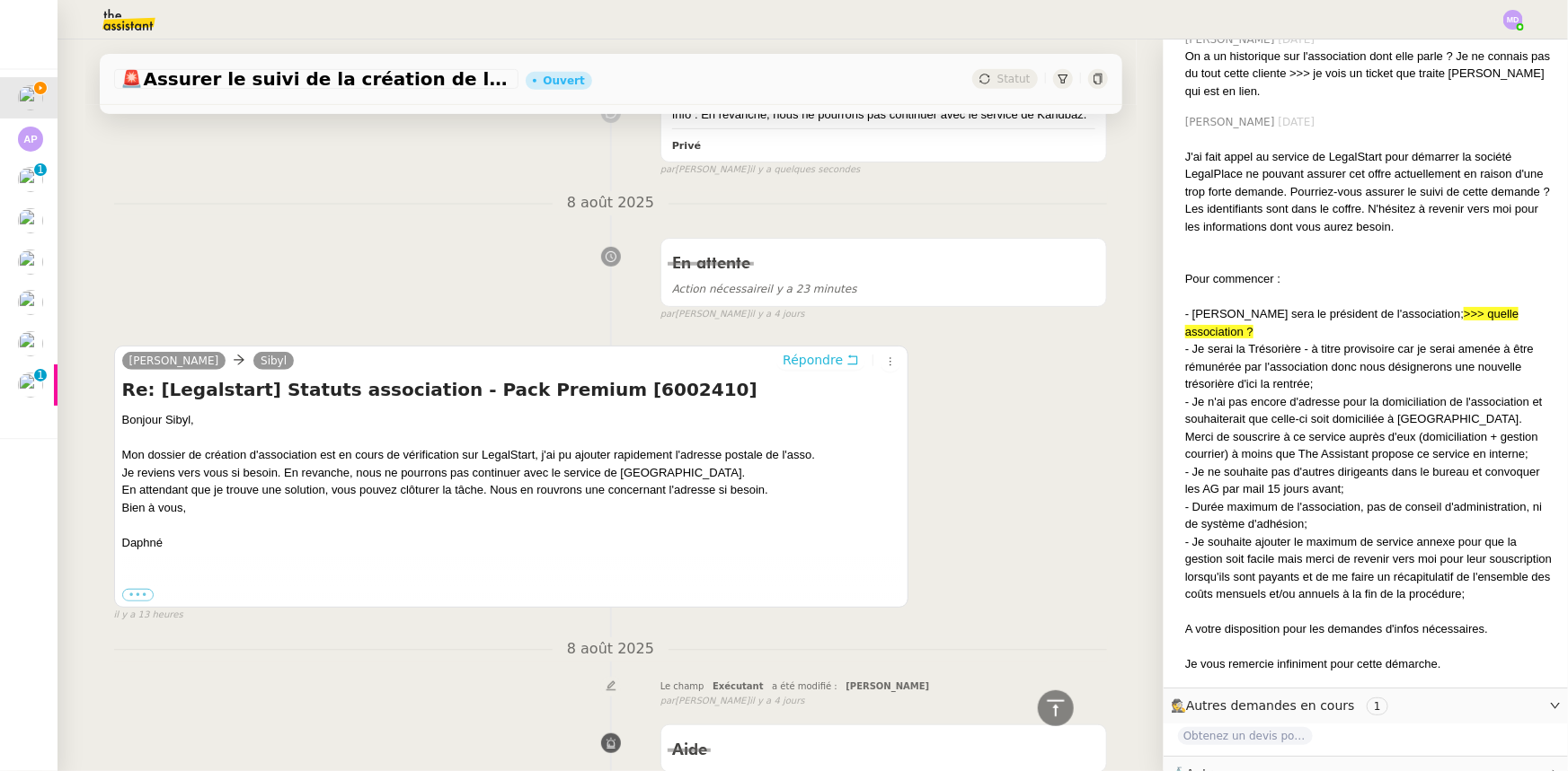
click at [826, 363] on span "Répondre" at bounding box center [813, 359] width 60 height 18
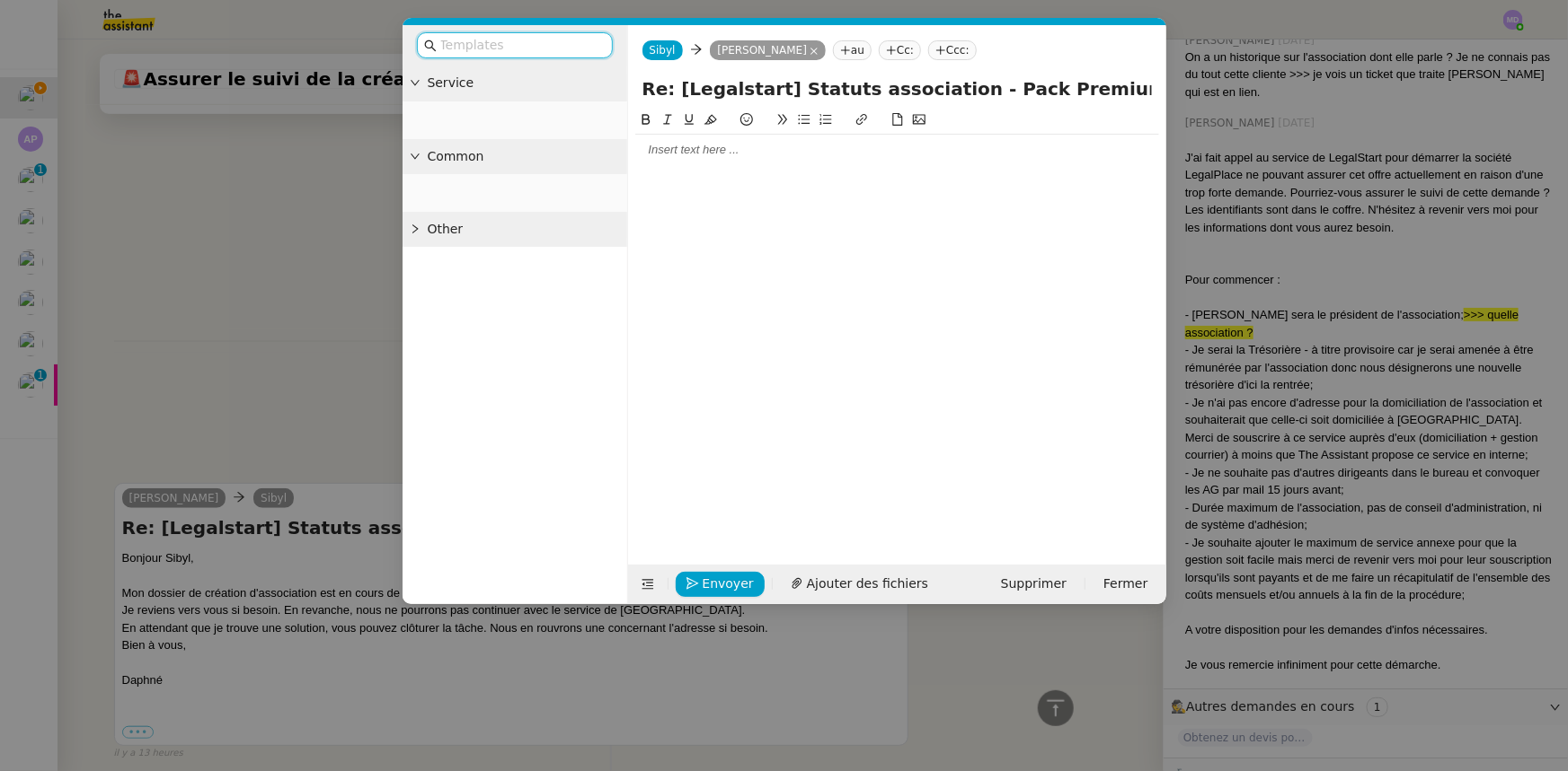
scroll to position [3644, 0]
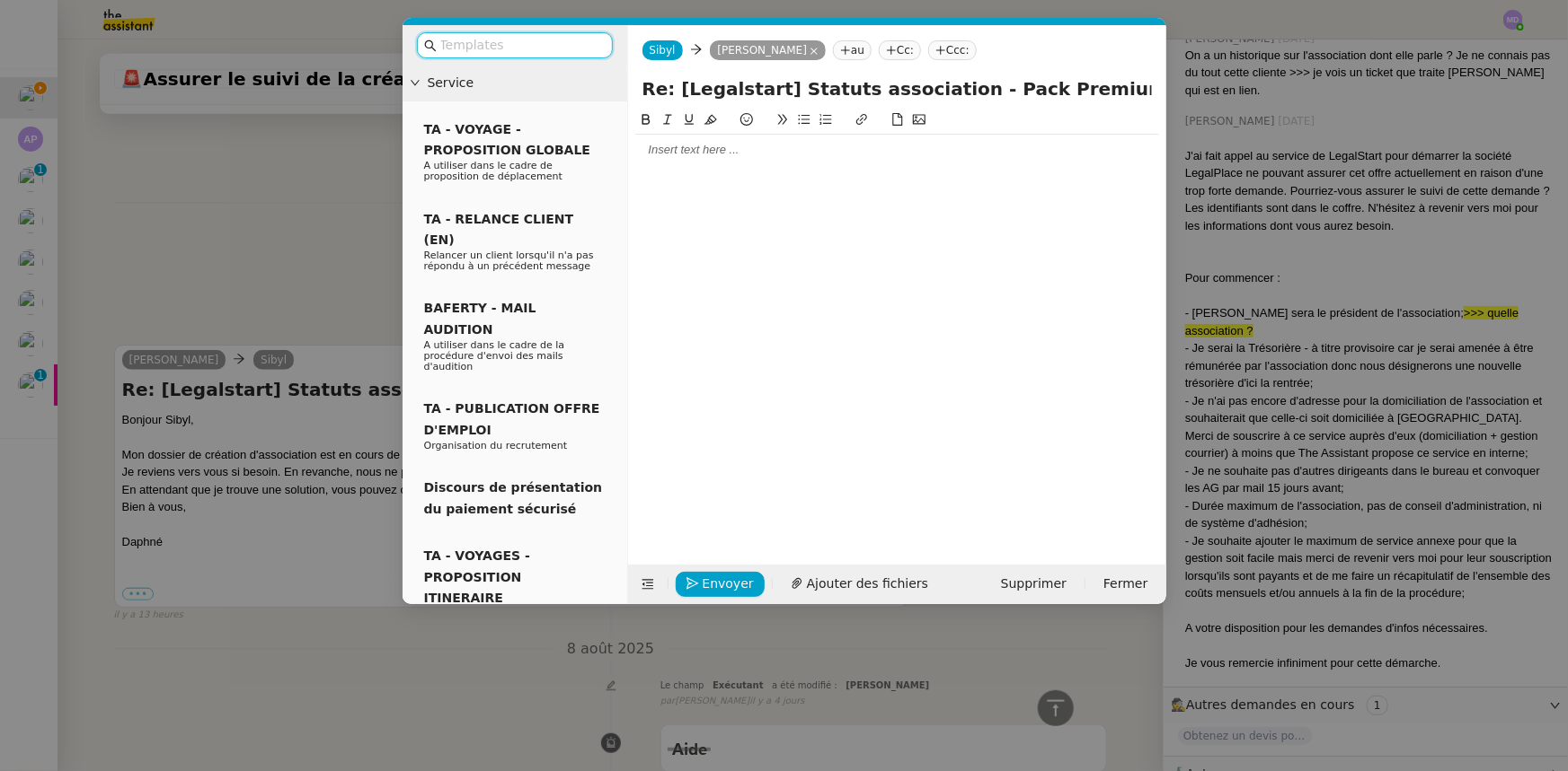
click at [676, 149] on div at bounding box center [896, 149] width 524 height 16
click at [502, 47] on input "text" at bounding box center [521, 45] width 162 height 21
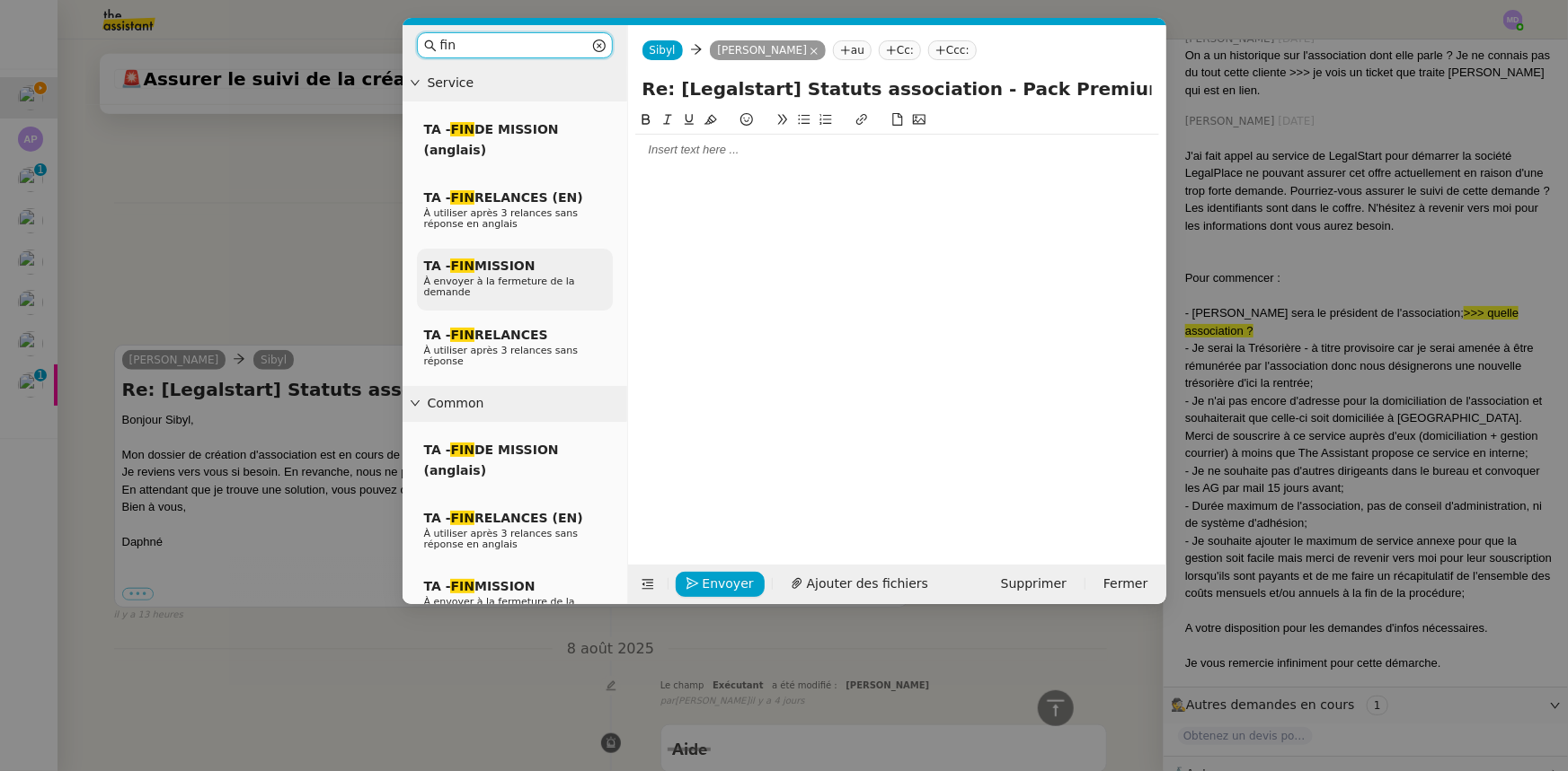
type input "fin"
drag, startPoint x: 477, startPoint y: 272, endPoint x: 532, endPoint y: 232, distance: 68.0
click at [478, 271] on span "TA - FIN MISSION" at bounding box center [480, 265] width 111 height 14
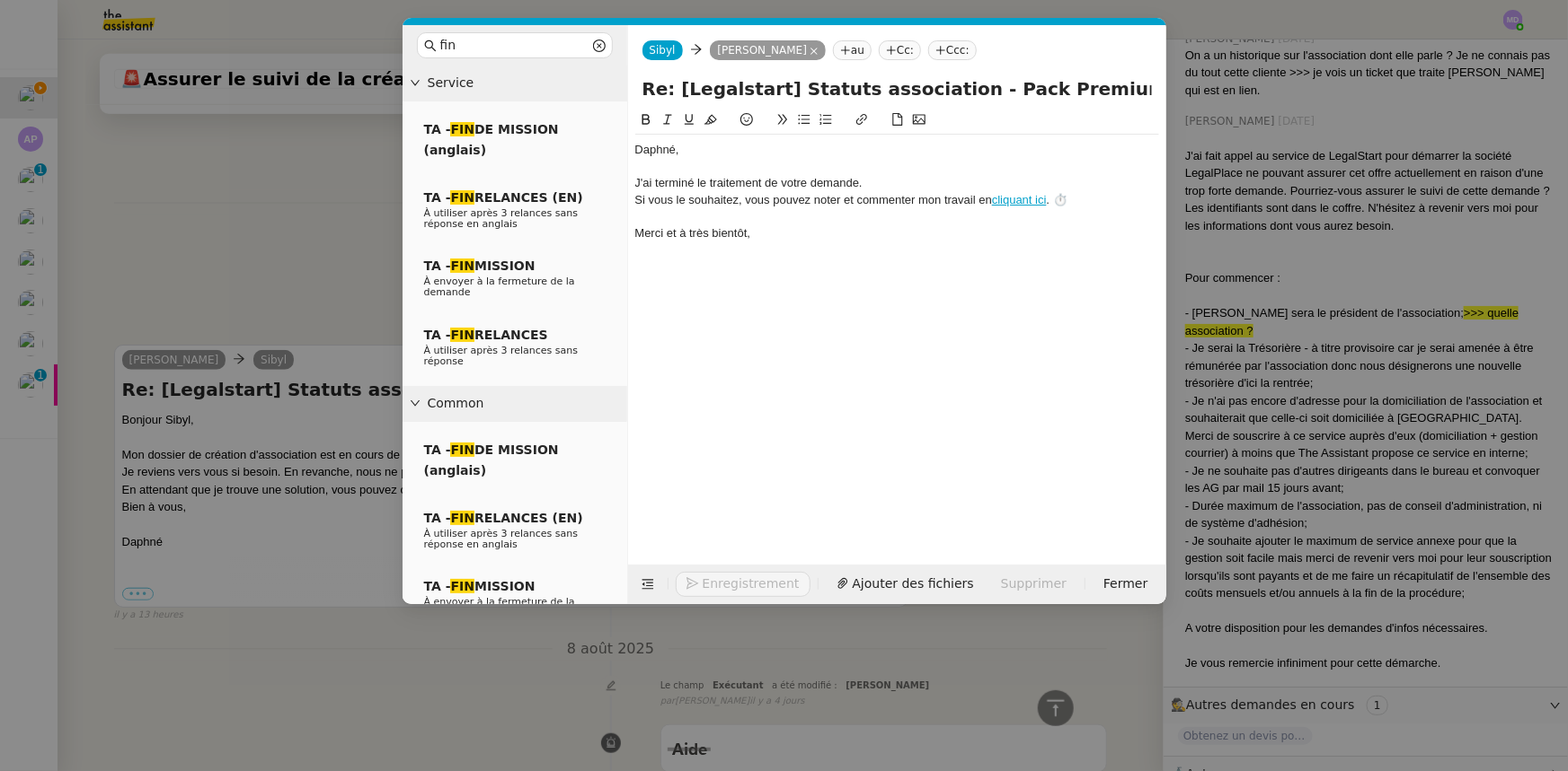
scroll to position [650, 0]
click at [637, 149] on div "﻿Daphné﻿," at bounding box center [896, 149] width 524 height 16
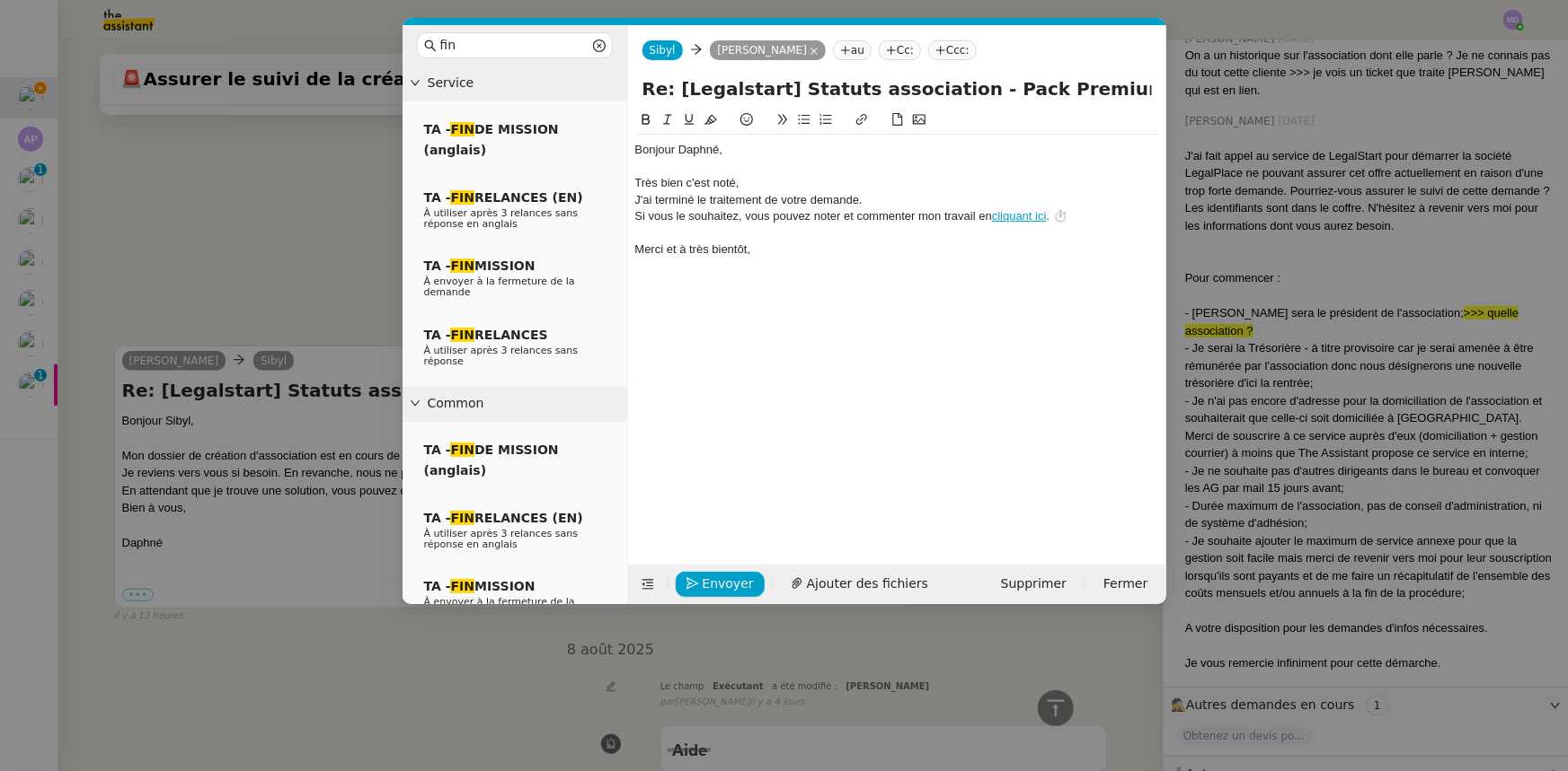
scroll to position [669, 0]
click at [799, 178] on div "Très bien, c'est noté." at bounding box center [896, 182] width 524 height 16
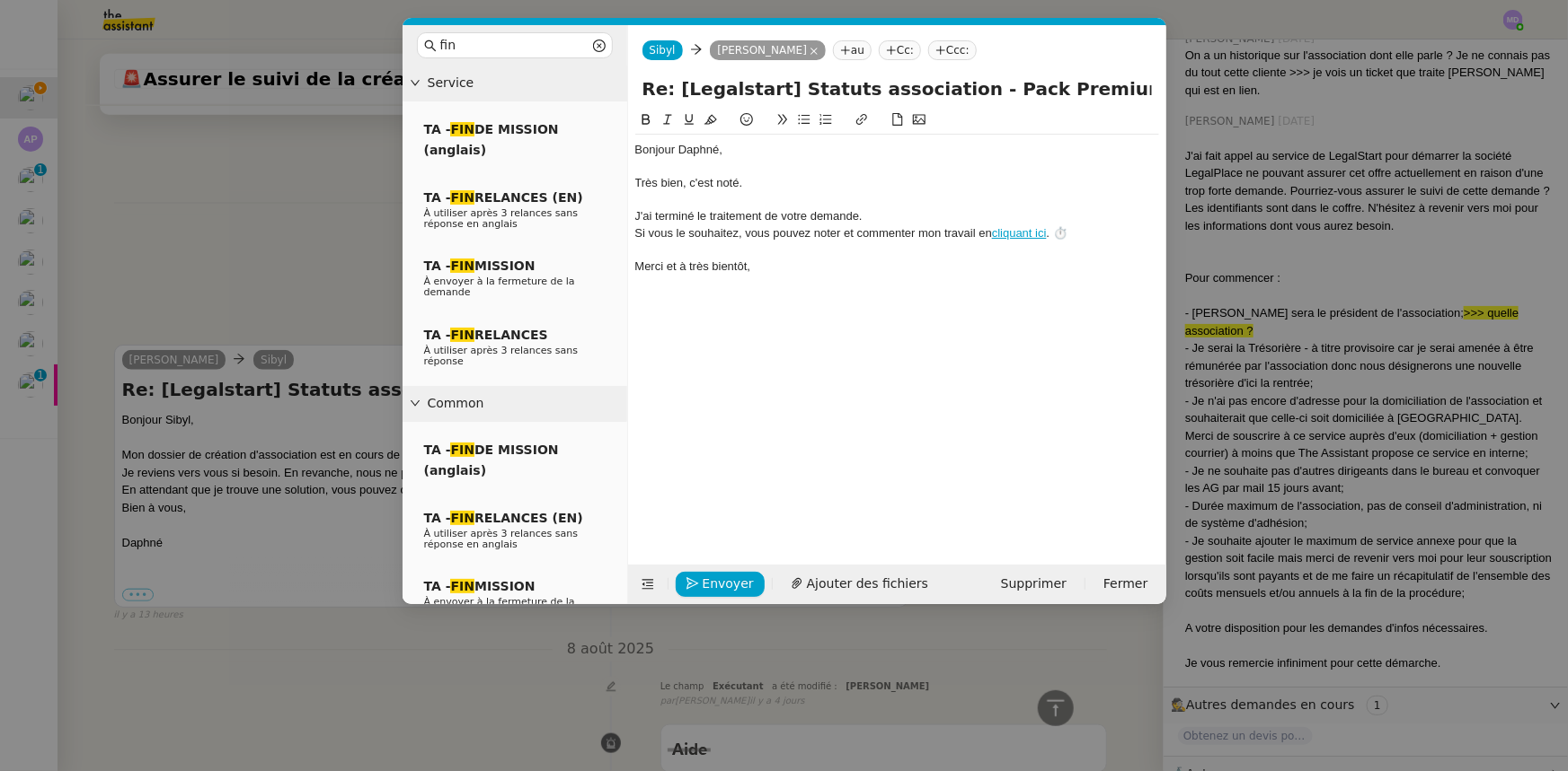
click at [350, 251] on nz-modal-container "fin Service TA - FIN DE MISSION (anglais) TA - FIN RELANCES (EN) À utiliser apr…" at bounding box center [784, 386] width 1568 height 771
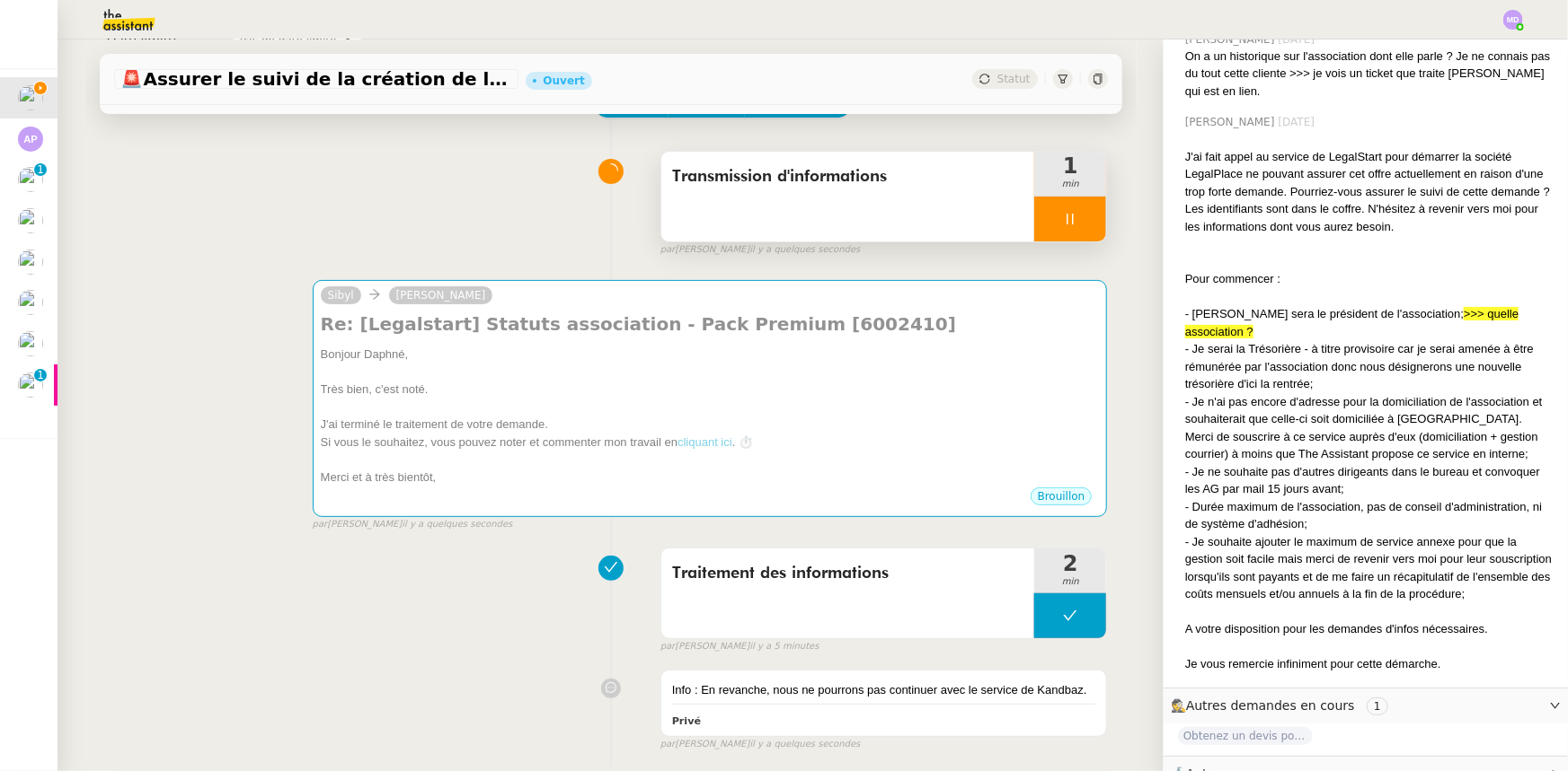
scroll to position [0, 0]
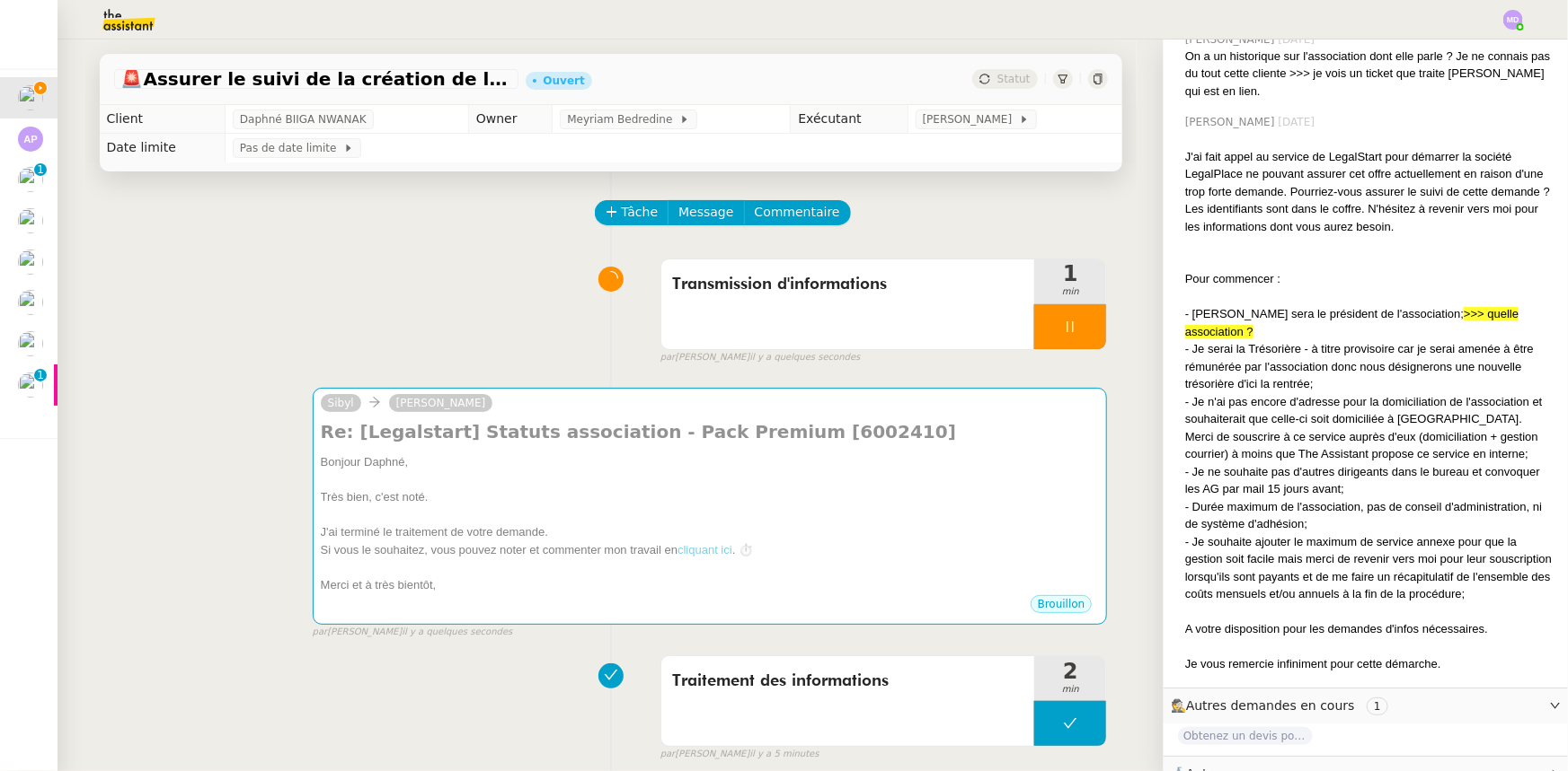
click at [1072, 338] on div at bounding box center [1069, 327] width 71 height 45
click at [1072, 338] on button at bounding box center [1088, 327] width 36 height 45
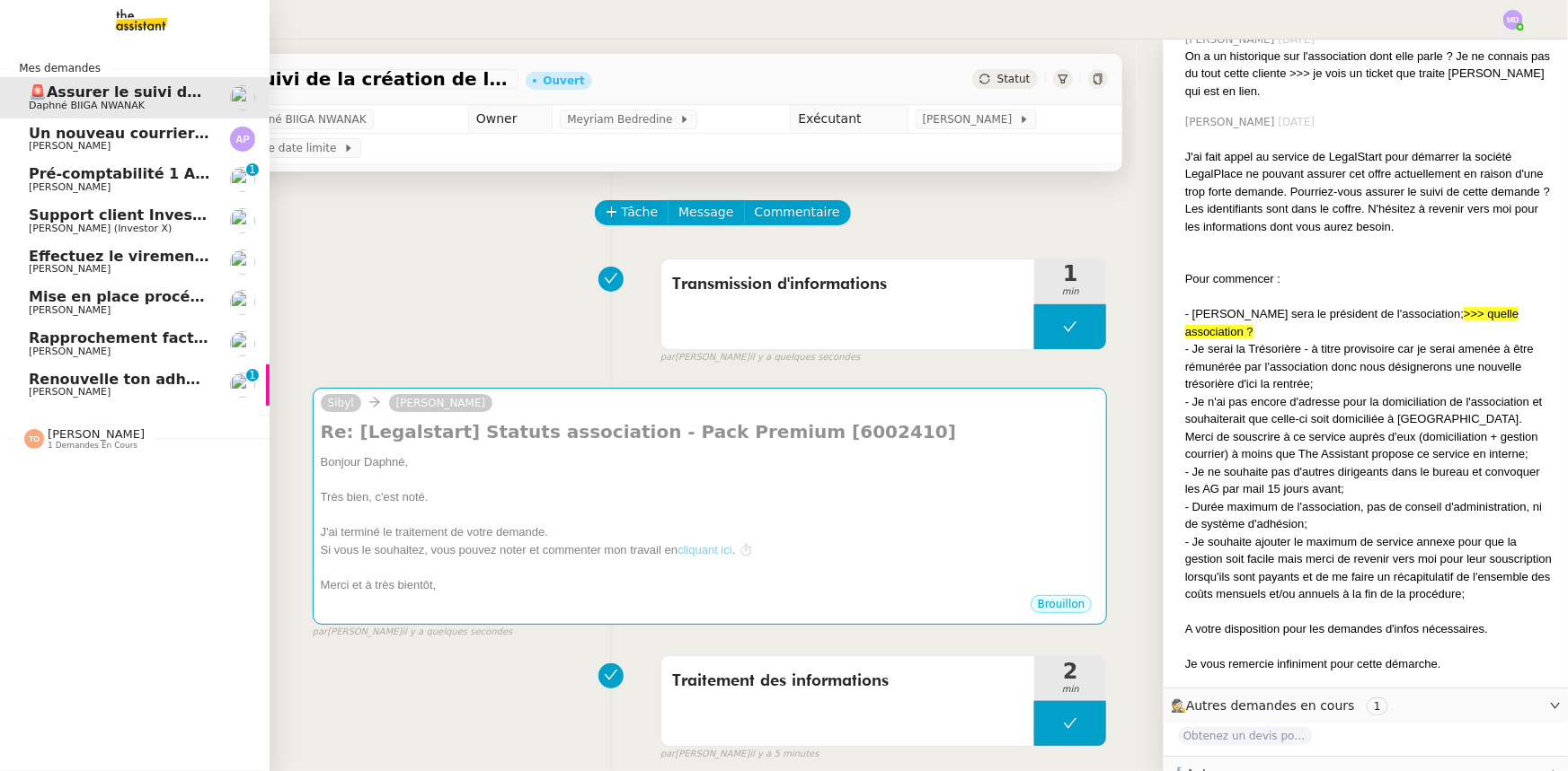
click at [116, 139] on span "Un nouveau courrier disponible en téléchargement 💌 (#3431412)" at bounding box center [297, 134] width 537 height 17
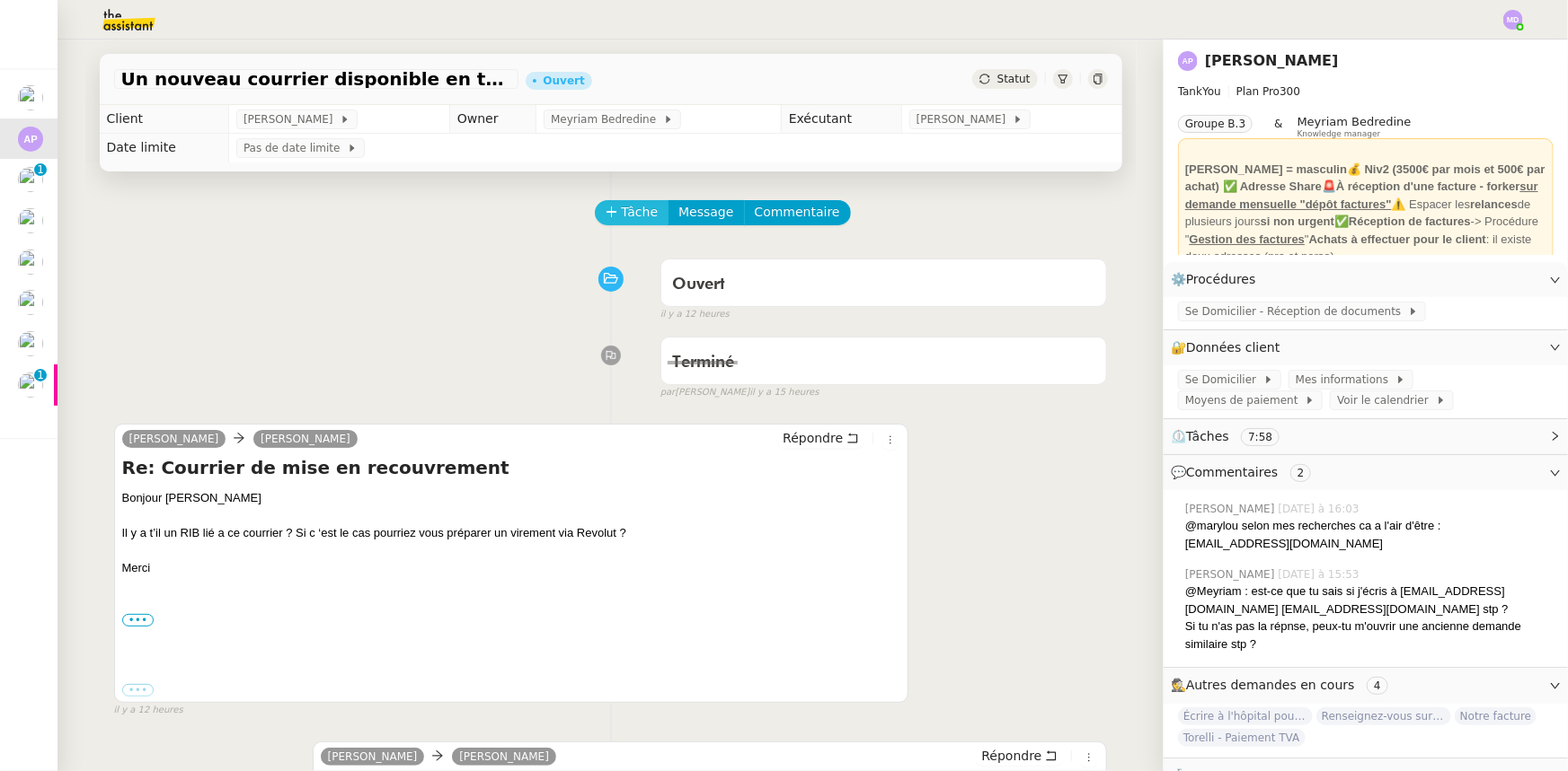
click at [622, 212] on span "Tâche" at bounding box center [640, 212] width 37 height 21
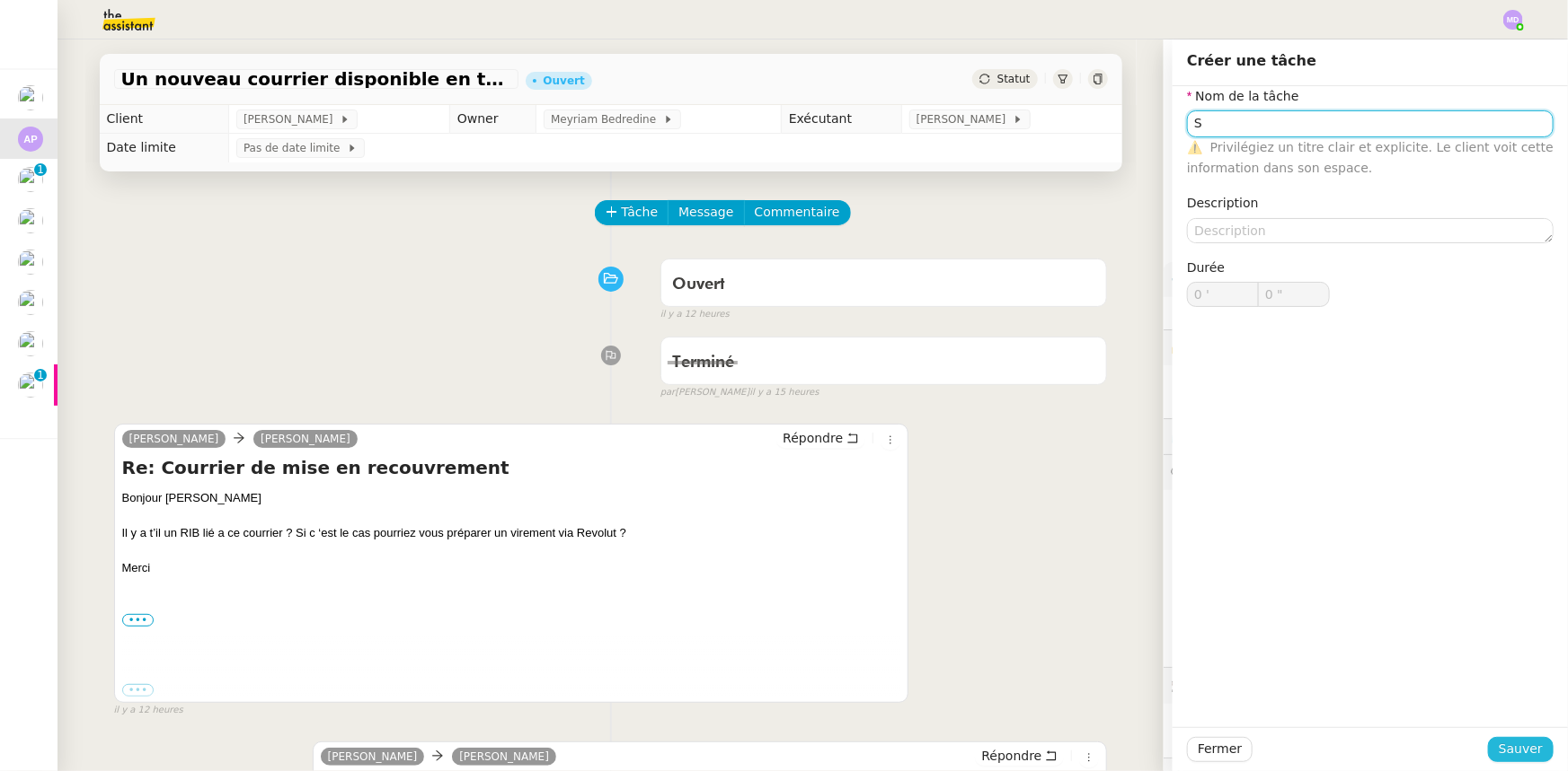
type input "S"
drag, startPoint x: 1531, startPoint y: 751, endPoint x: 1440, endPoint y: 724, distance: 94.9
click at [1528, 751] on button "Sauver" at bounding box center [1521, 749] width 66 height 25
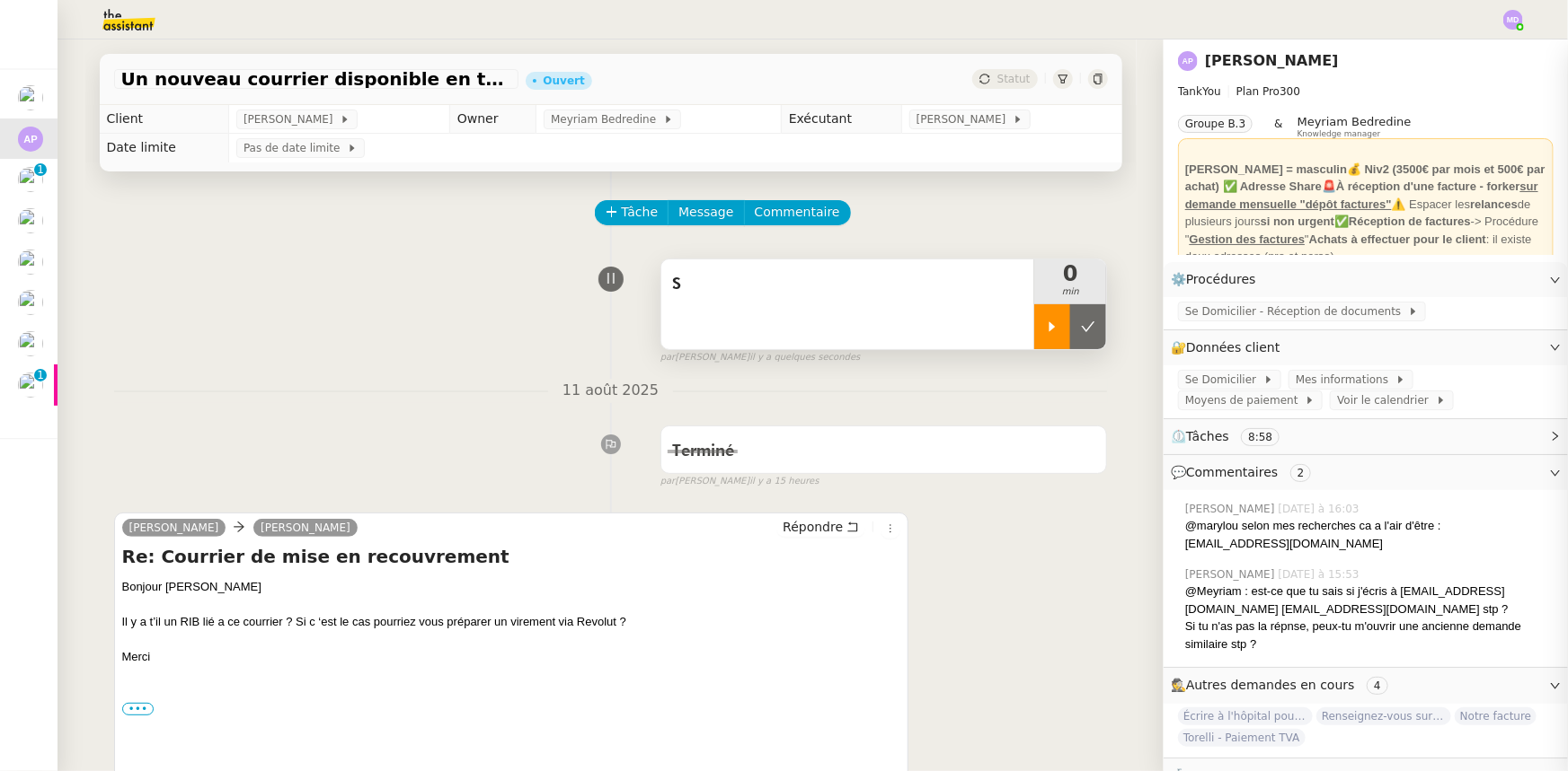
click at [1034, 311] on div at bounding box center [1052, 327] width 36 height 45
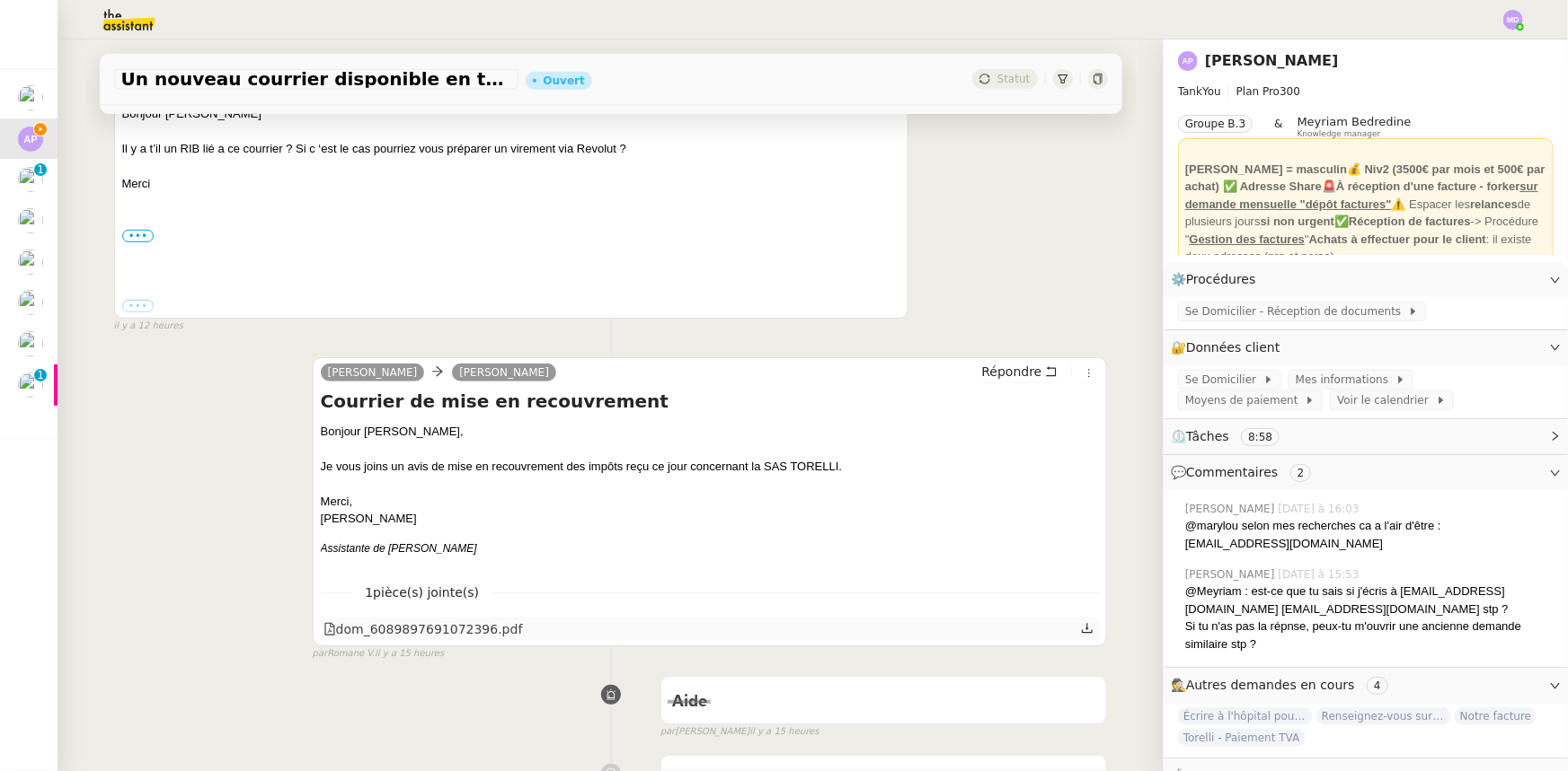
scroll to position [653, 0]
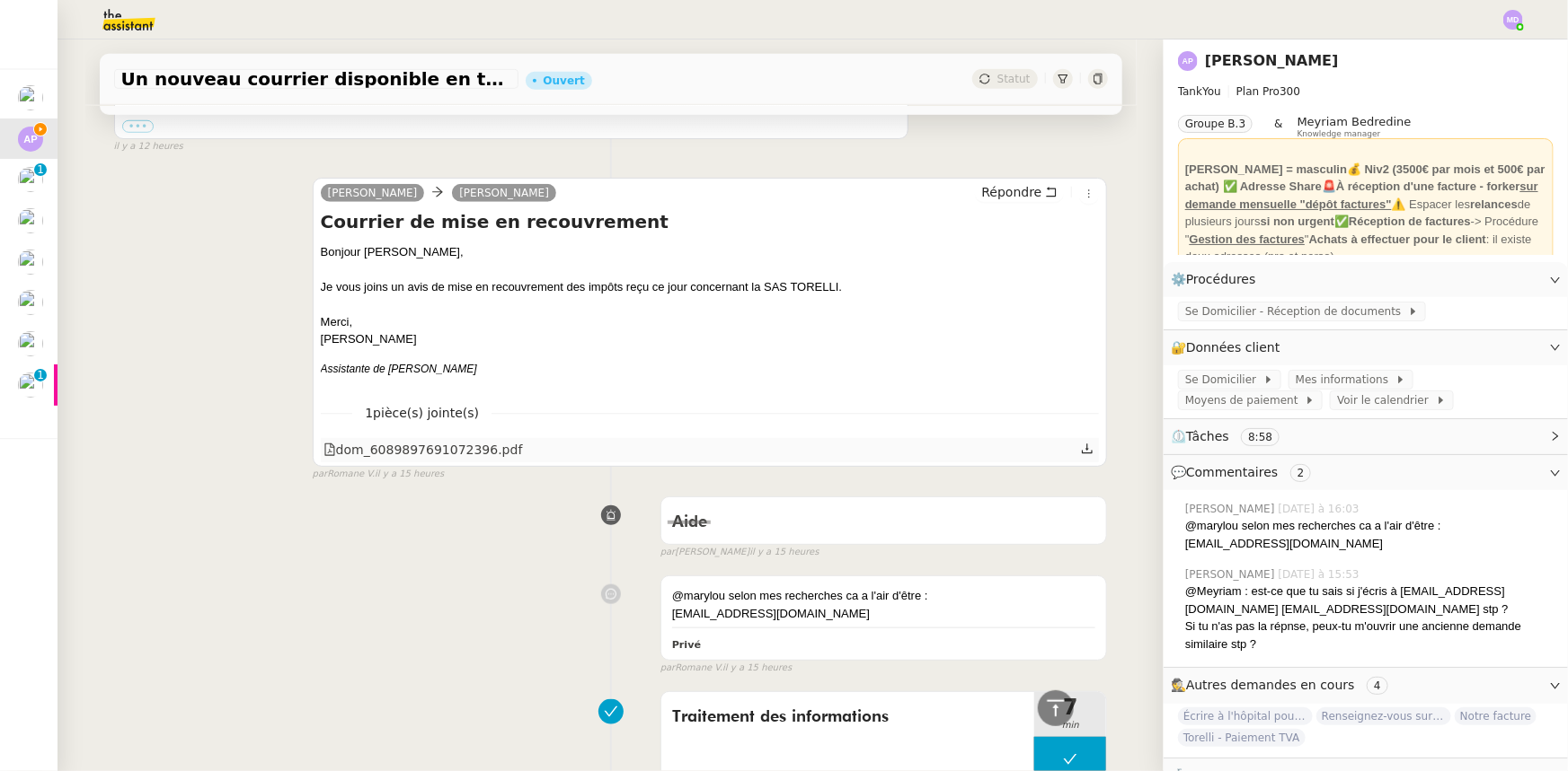
click at [1081, 455] on icon at bounding box center [1086, 448] width 12 height 12
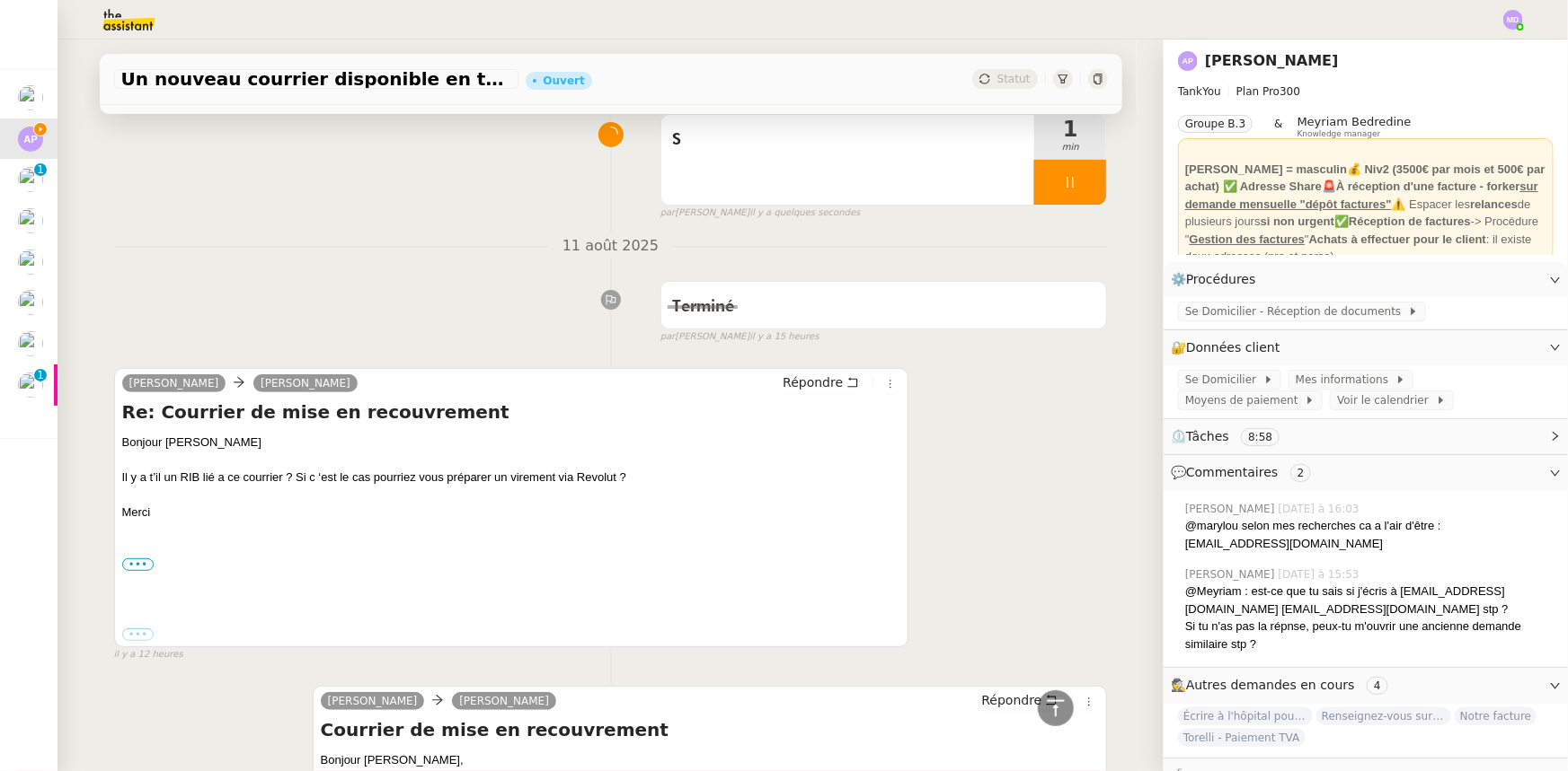
scroll to position [0, 0]
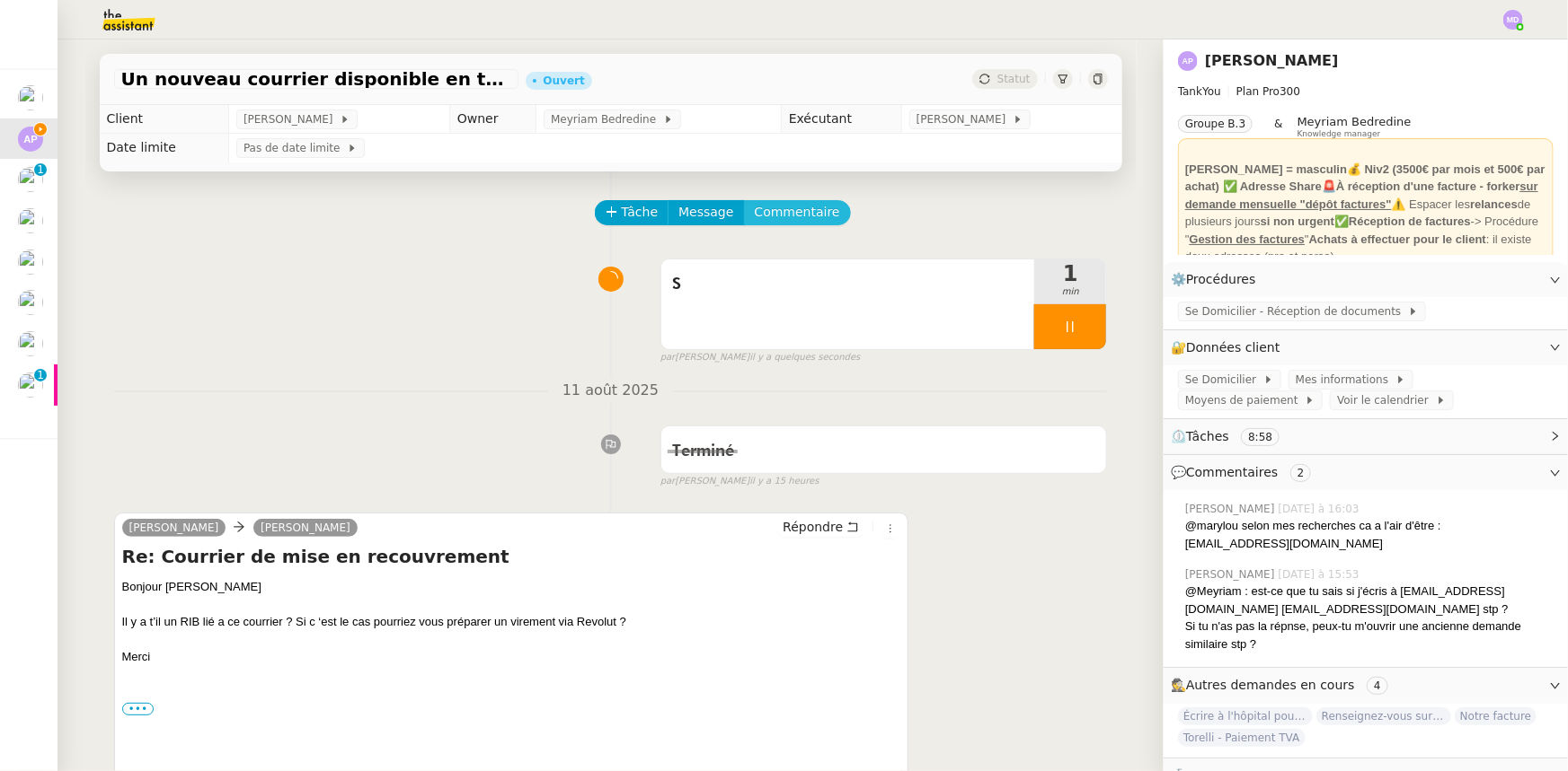
click at [770, 218] on span "Commentaire" at bounding box center [797, 212] width 86 height 21
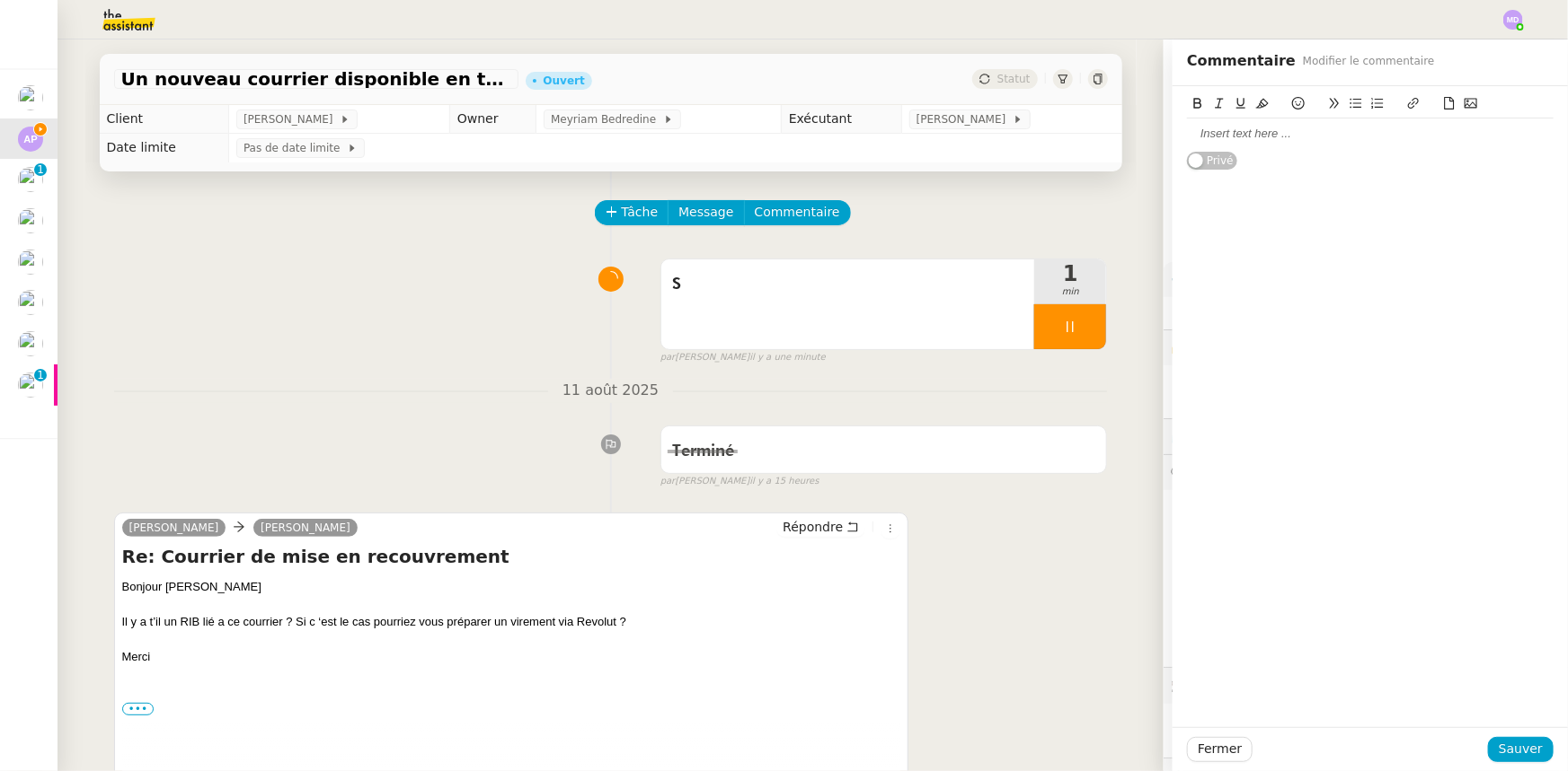
click at [1190, 129] on div at bounding box center [1370, 134] width 367 height 16
click at [1456, 166] on div "- compte bancaire: [FINANCIAL_ID] - références à préciser dans l'ordre de virem…" at bounding box center [1370, 175] width 367 height 33
drag, startPoint x: 1368, startPoint y: 164, endPoint x: 1360, endPoint y: 143, distance: 22.5
click at [1366, 153] on div "Virement à faire : - compte bancaire: [FINANCIAL_ID] - références à préciser da…" at bounding box center [1370, 166] width 367 height 97
click at [1359, 143] on div at bounding box center [1370, 150] width 367 height 16
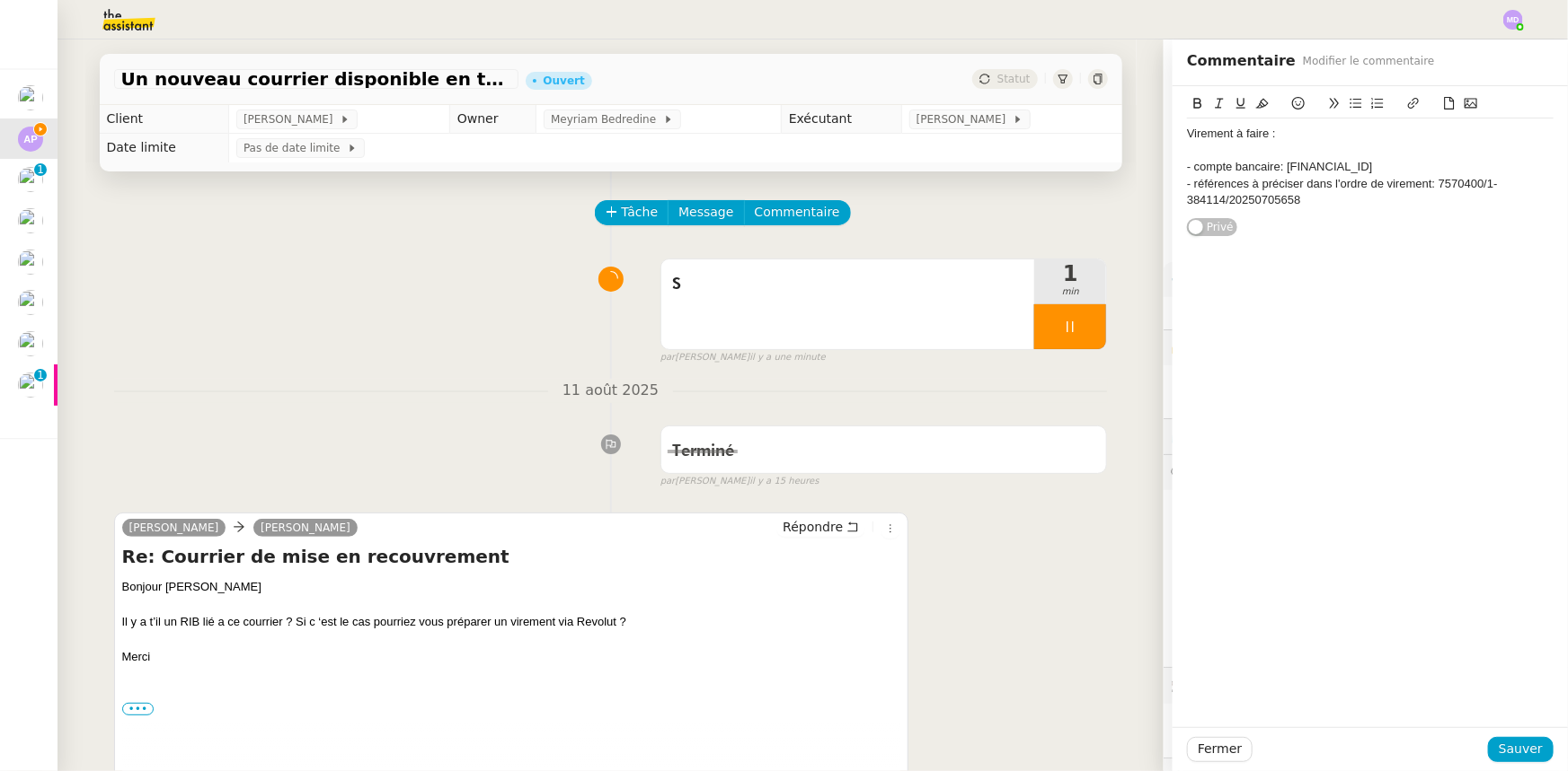
click at [1333, 137] on div "Virement à faire :" at bounding box center [1370, 134] width 367 height 16
click at [1507, 759] on span "Sauver" at bounding box center [1520, 749] width 44 height 21
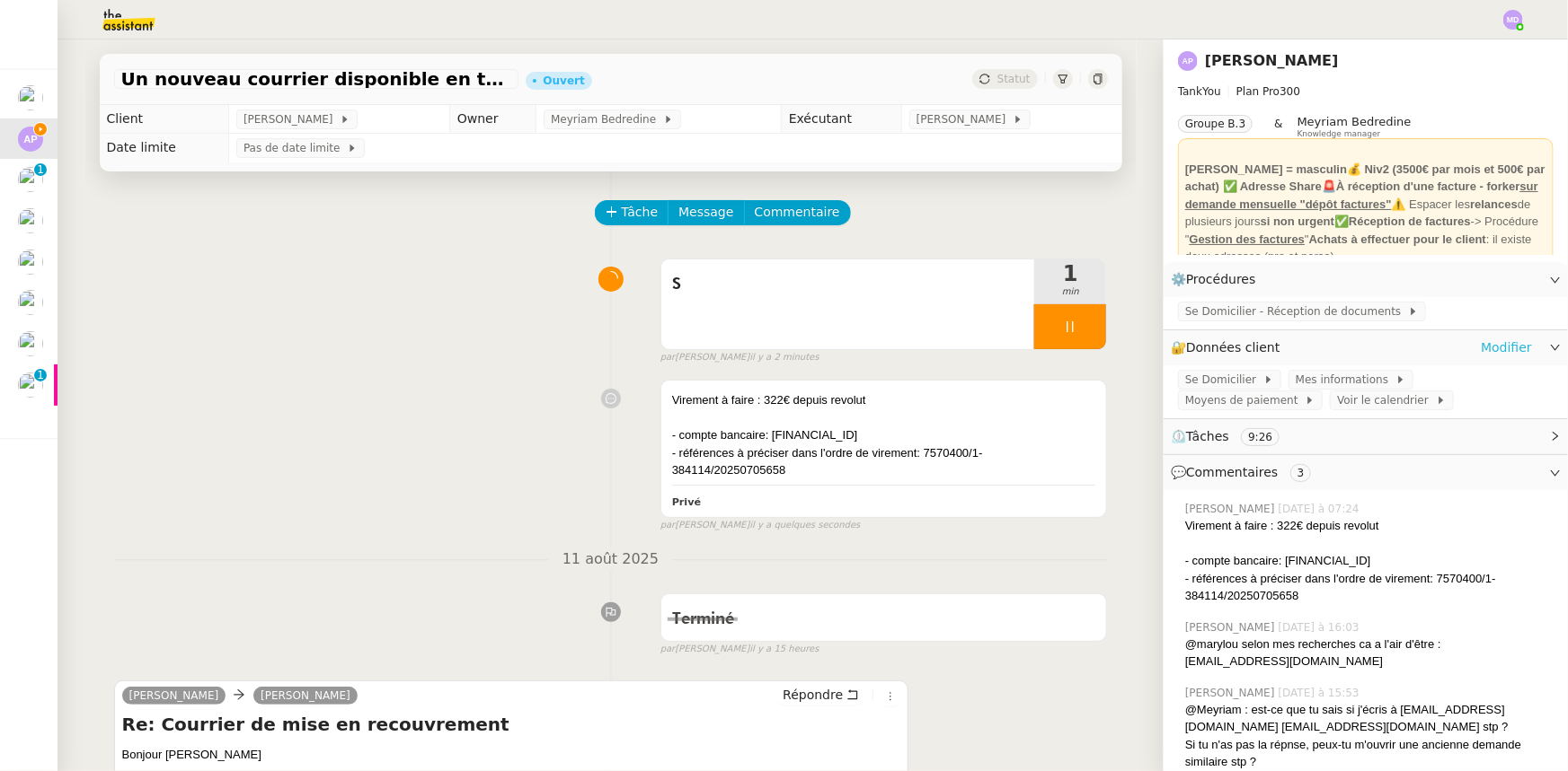
click at [1482, 350] on link "Modifier" at bounding box center [1506, 348] width 51 height 21
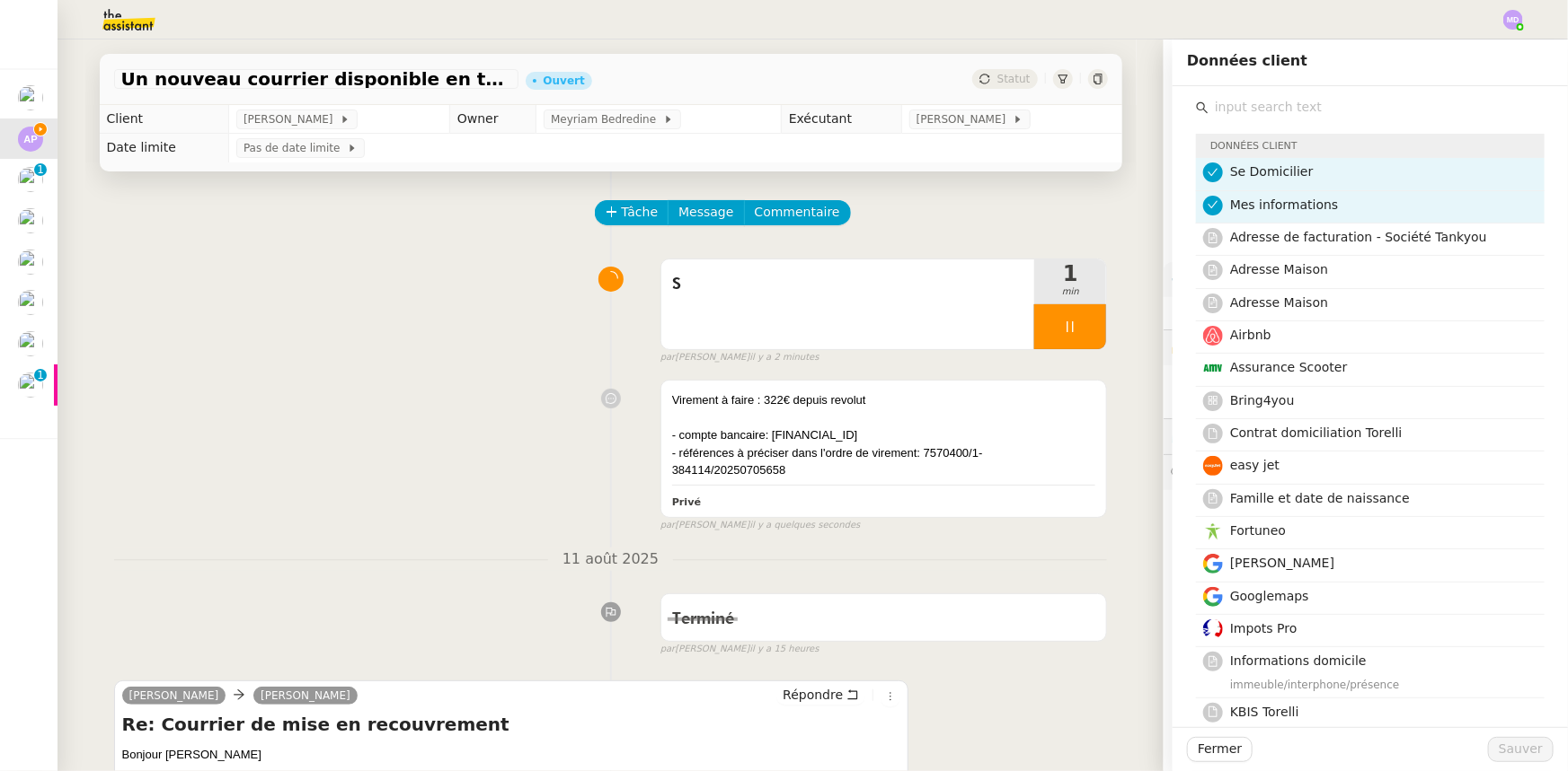
click at [1284, 117] on input "text" at bounding box center [1376, 107] width 336 height 24
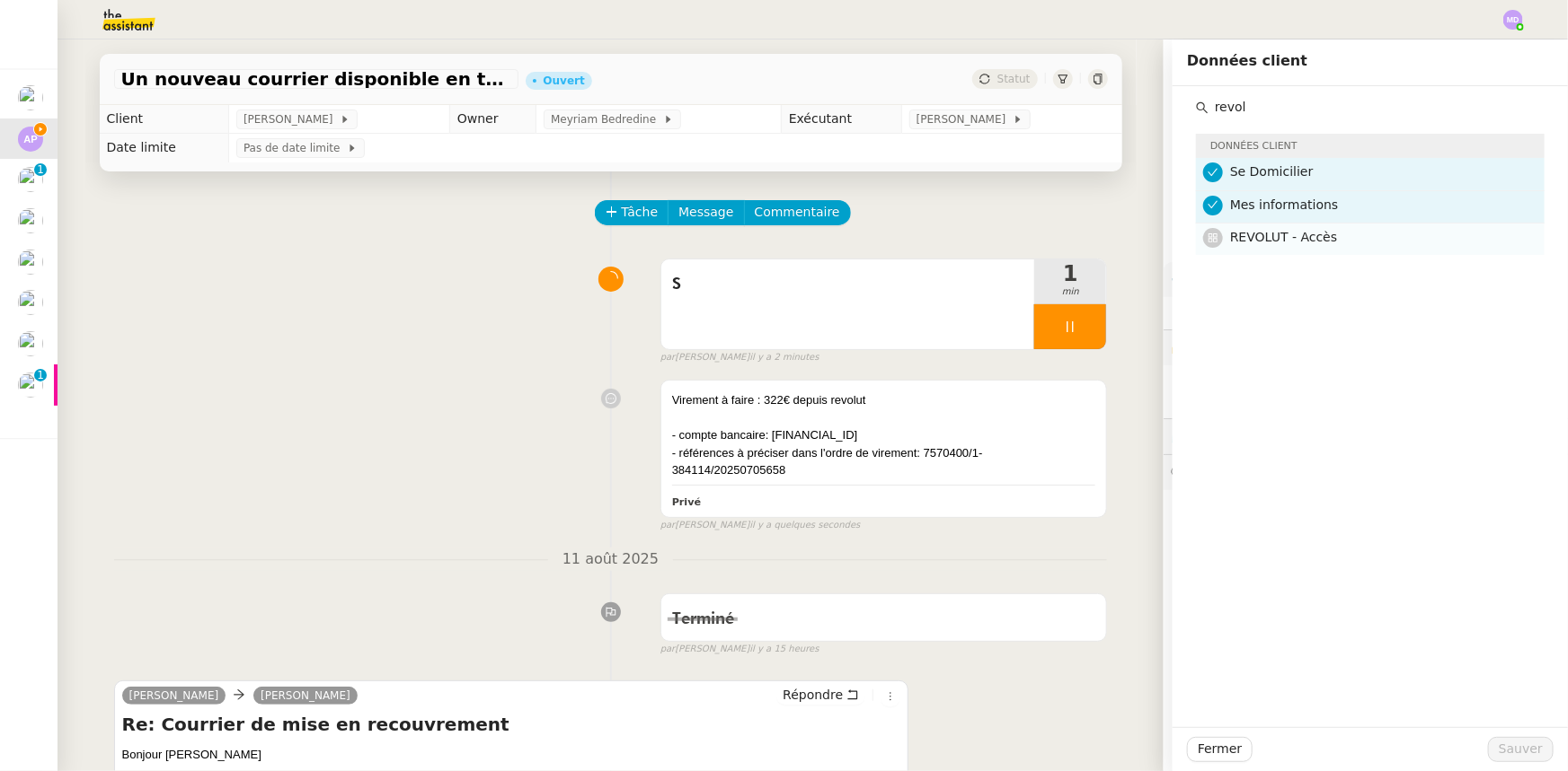
type input "revol"
click at [1321, 243] on h4 "REVOLUT - Accès" at bounding box center [1382, 238] width 304 height 21
click at [1523, 743] on span "Sauver" at bounding box center [1520, 749] width 44 height 21
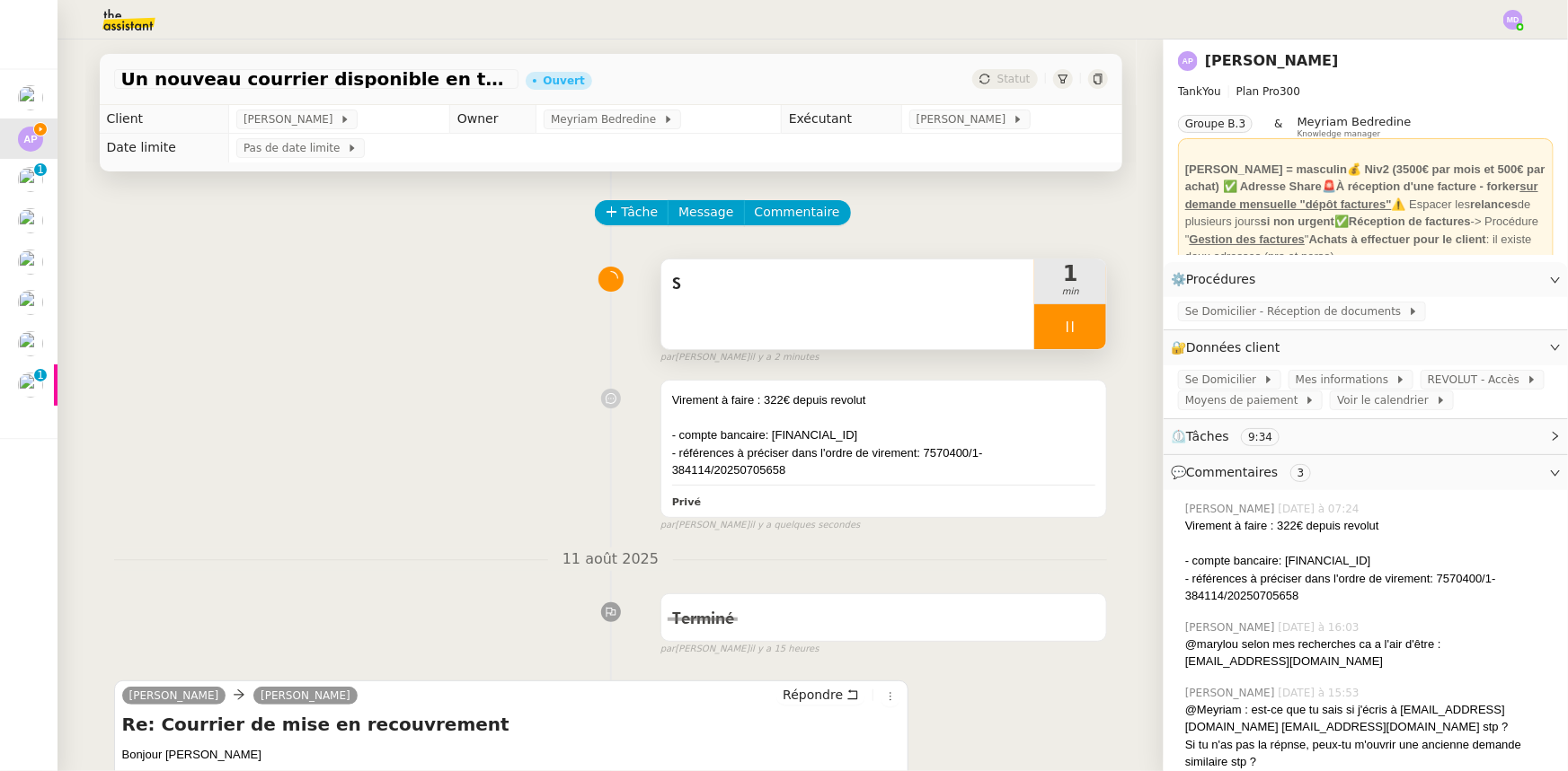
click at [816, 326] on div "S" at bounding box center [847, 305] width 373 height 90
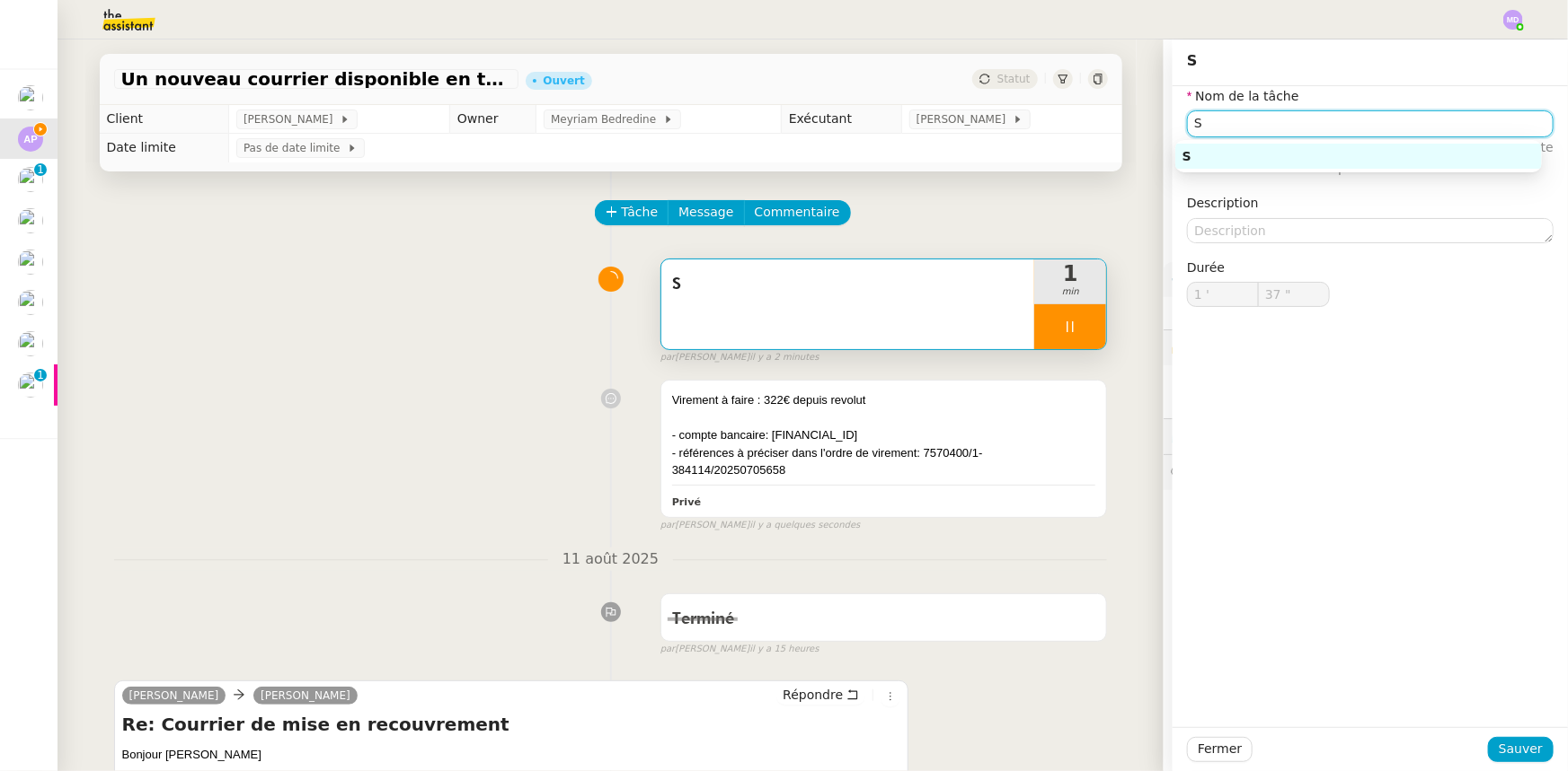
drag, startPoint x: 1203, startPoint y: 119, endPoint x: 1114, endPoint y: 118, distance: 89.0
click at [1114, 118] on app-ticket "Un nouveau courrier disponible en téléchargement 💌 (#3431412) Ouvert Statut Cli…" at bounding box center [812, 405] width 1510 height 732
type input "38 ""
type input "Trait"
type input "39 ""
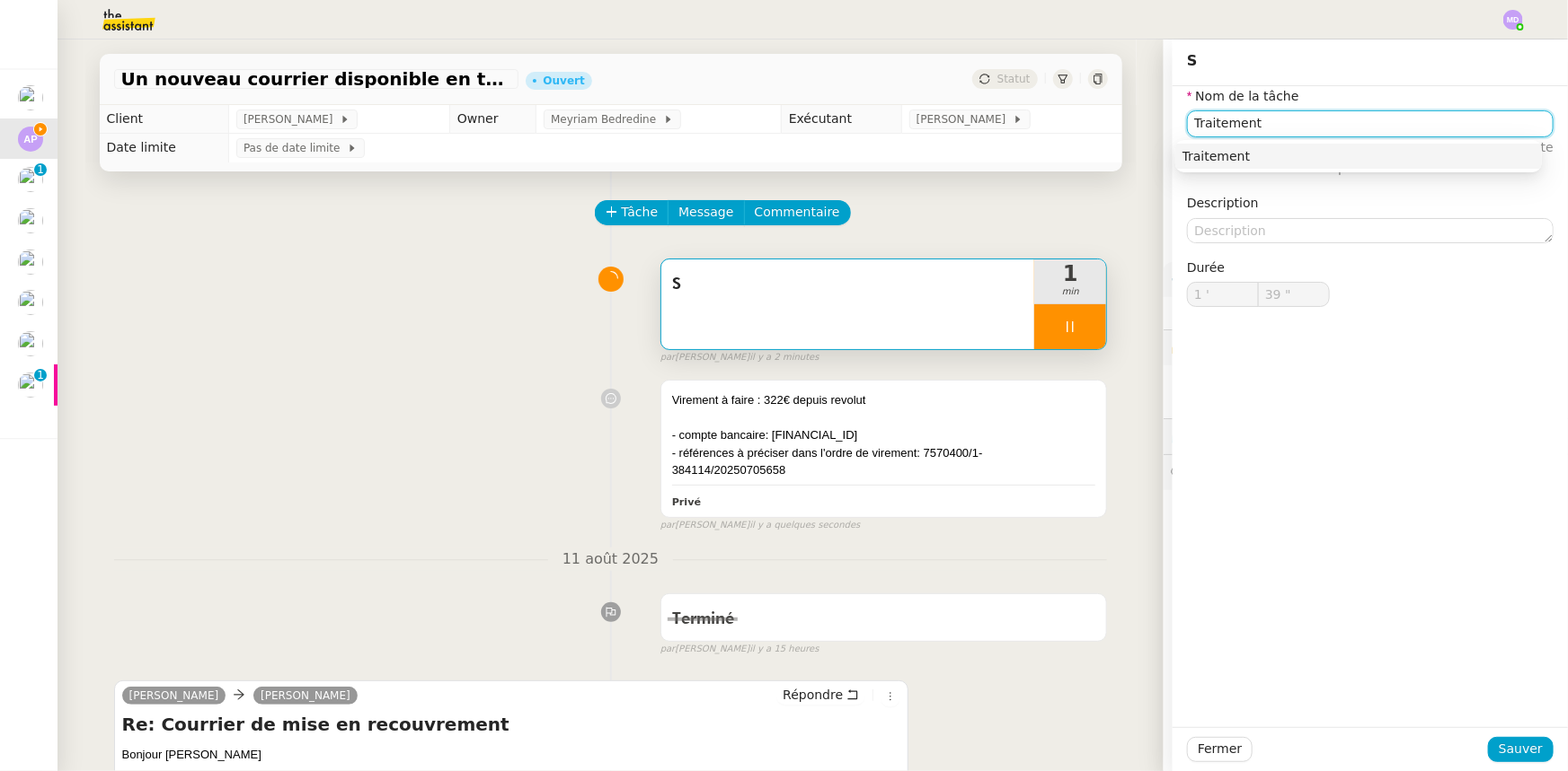
type input "Traitement e"
type input "40 ""
type input "Traitement des"
type input "41 ""
type input "Traitement des informatio"
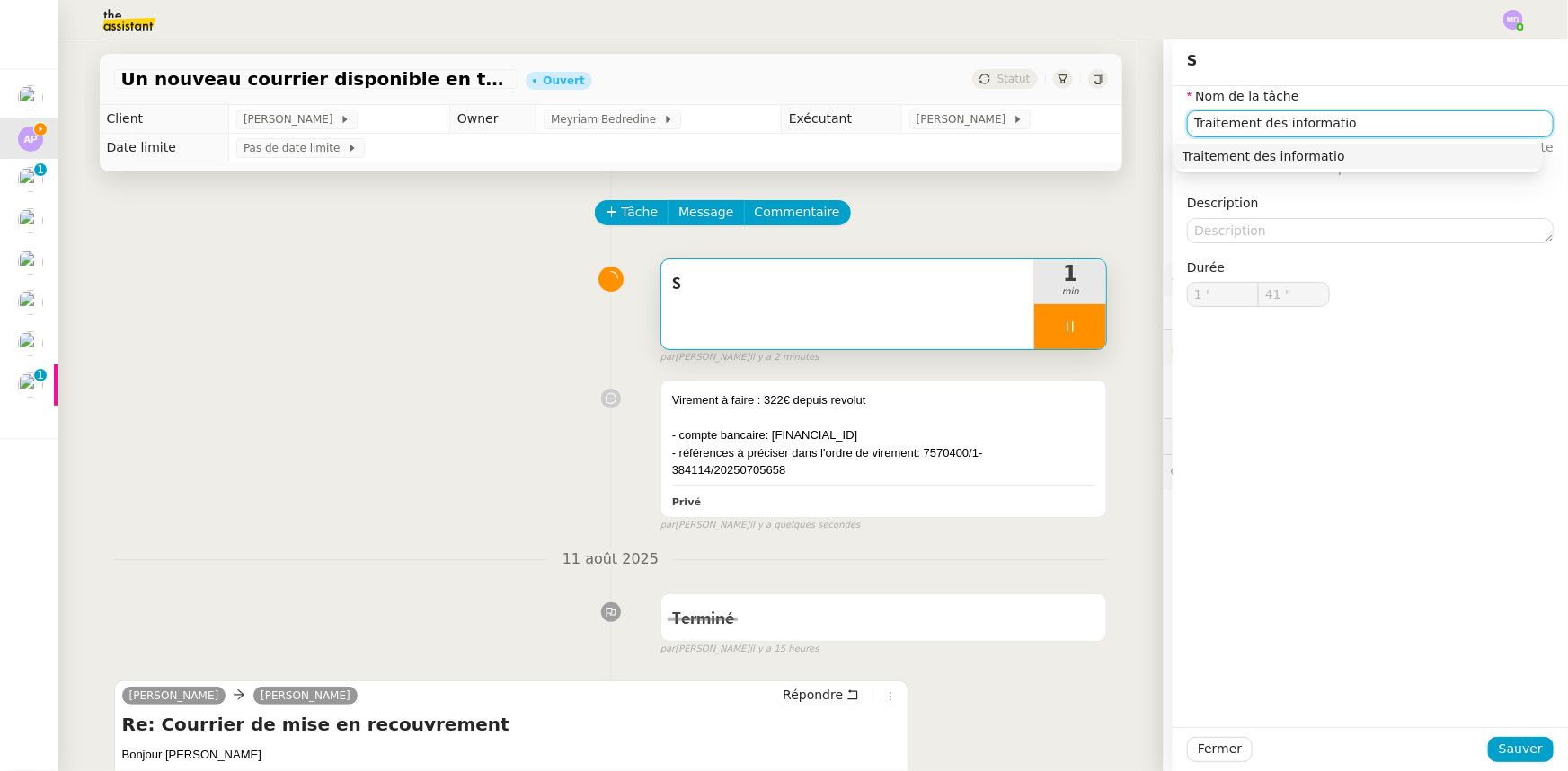
type input "42 ""
type input "Traitement des information"
type input "43 ""
type input "Traitement des informations"
click at [1210, 150] on div "Traitement des informations" at bounding box center [1358, 156] width 352 height 16
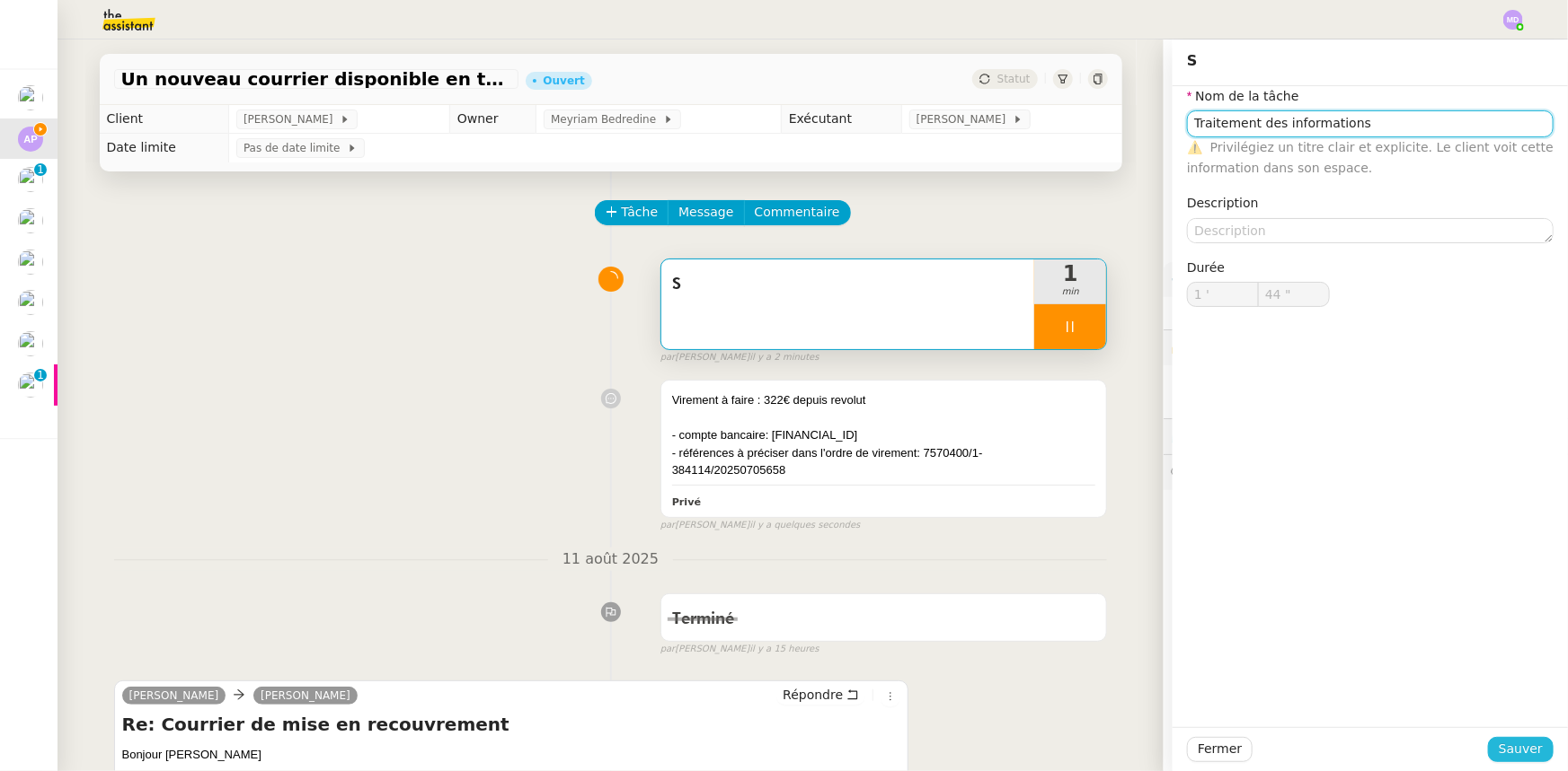
type input "45 ""
type input "Traitement des informations"
click at [1519, 747] on span "Sauver" at bounding box center [1520, 749] width 44 height 21
type input "46 ""
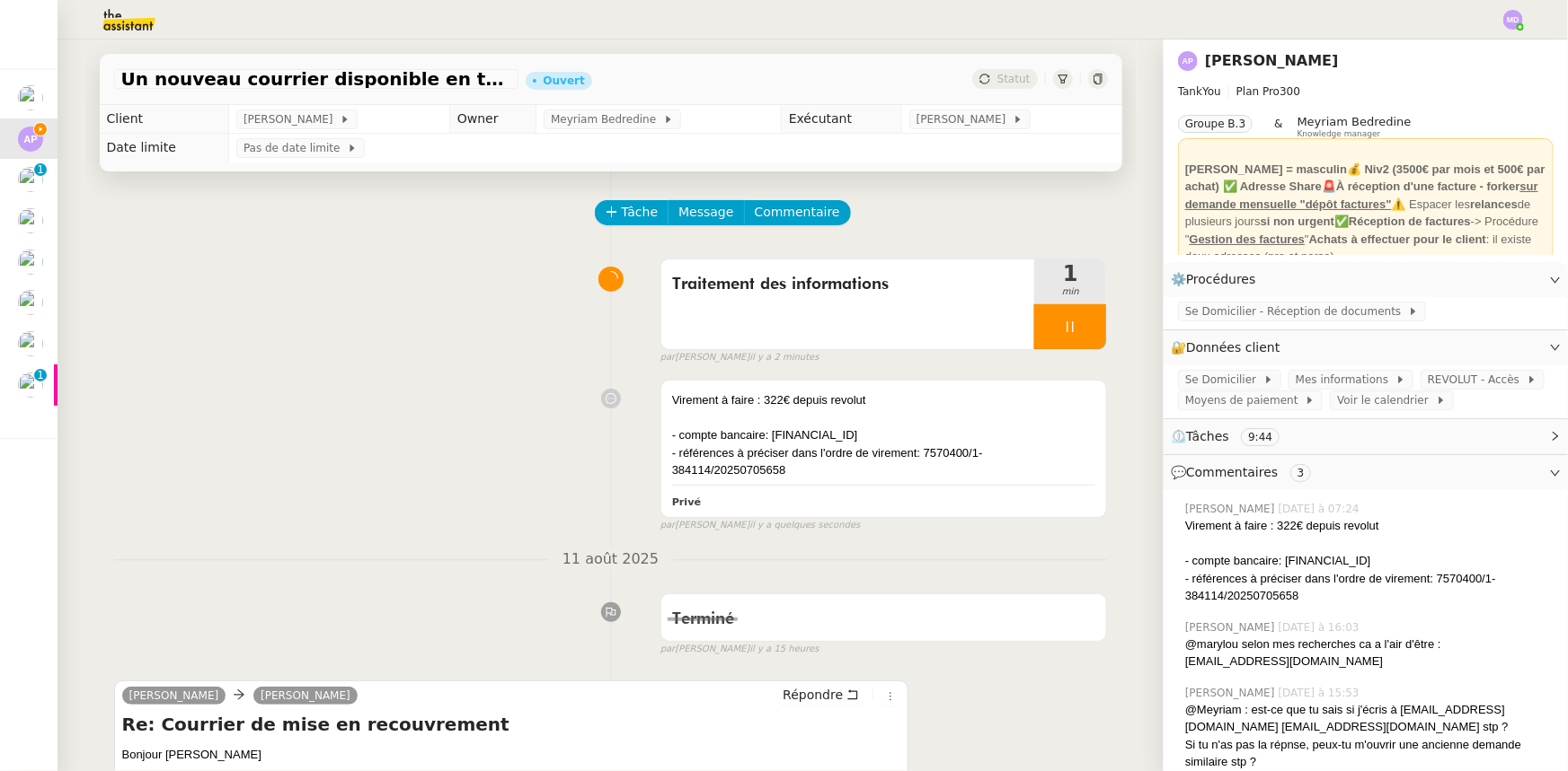
click at [103, 8] on img at bounding box center [115, 20] width 139 height 39
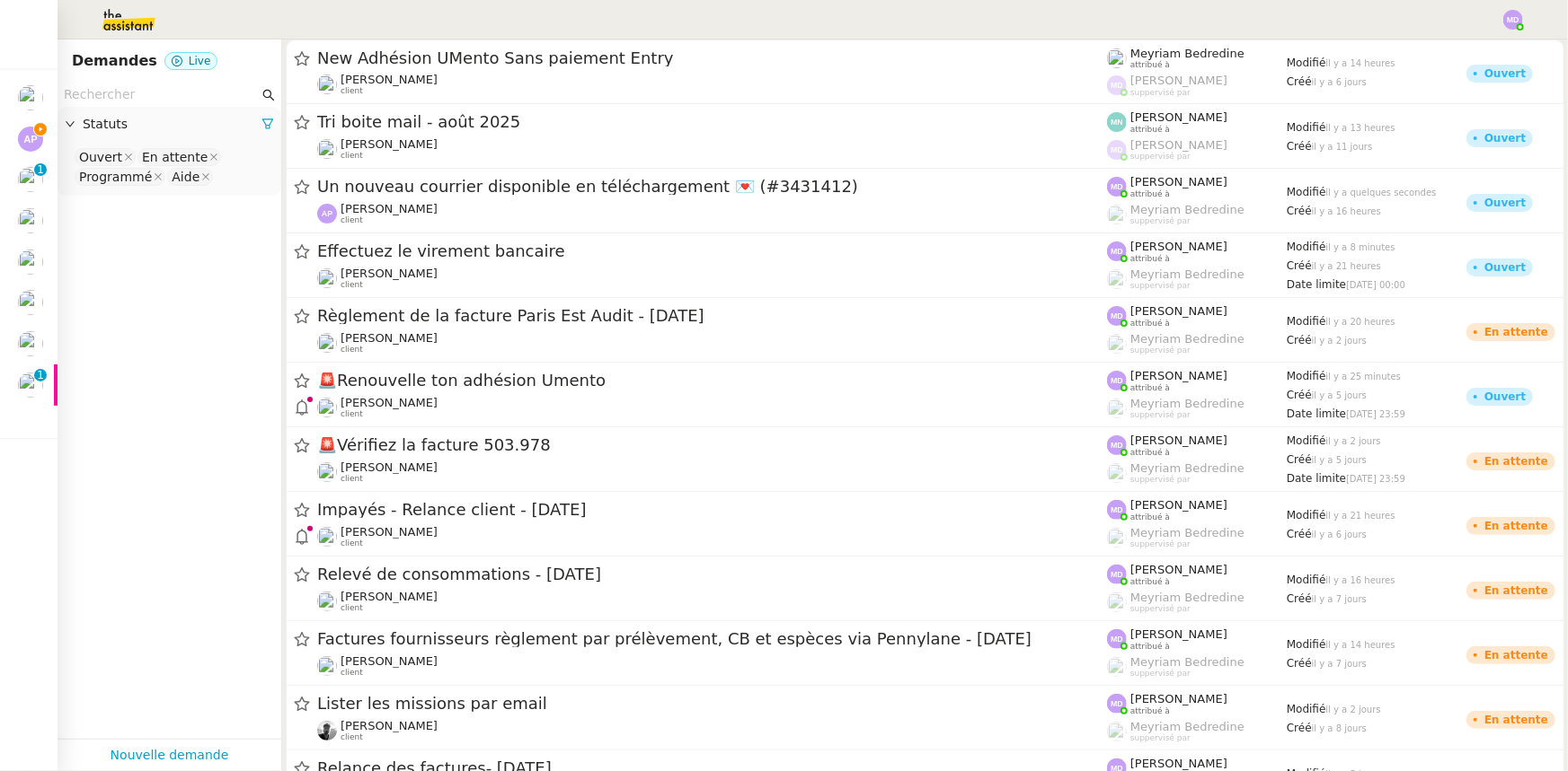
click at [140, 92] on input "text" at bounding box center [161, 95] width 195 height 21
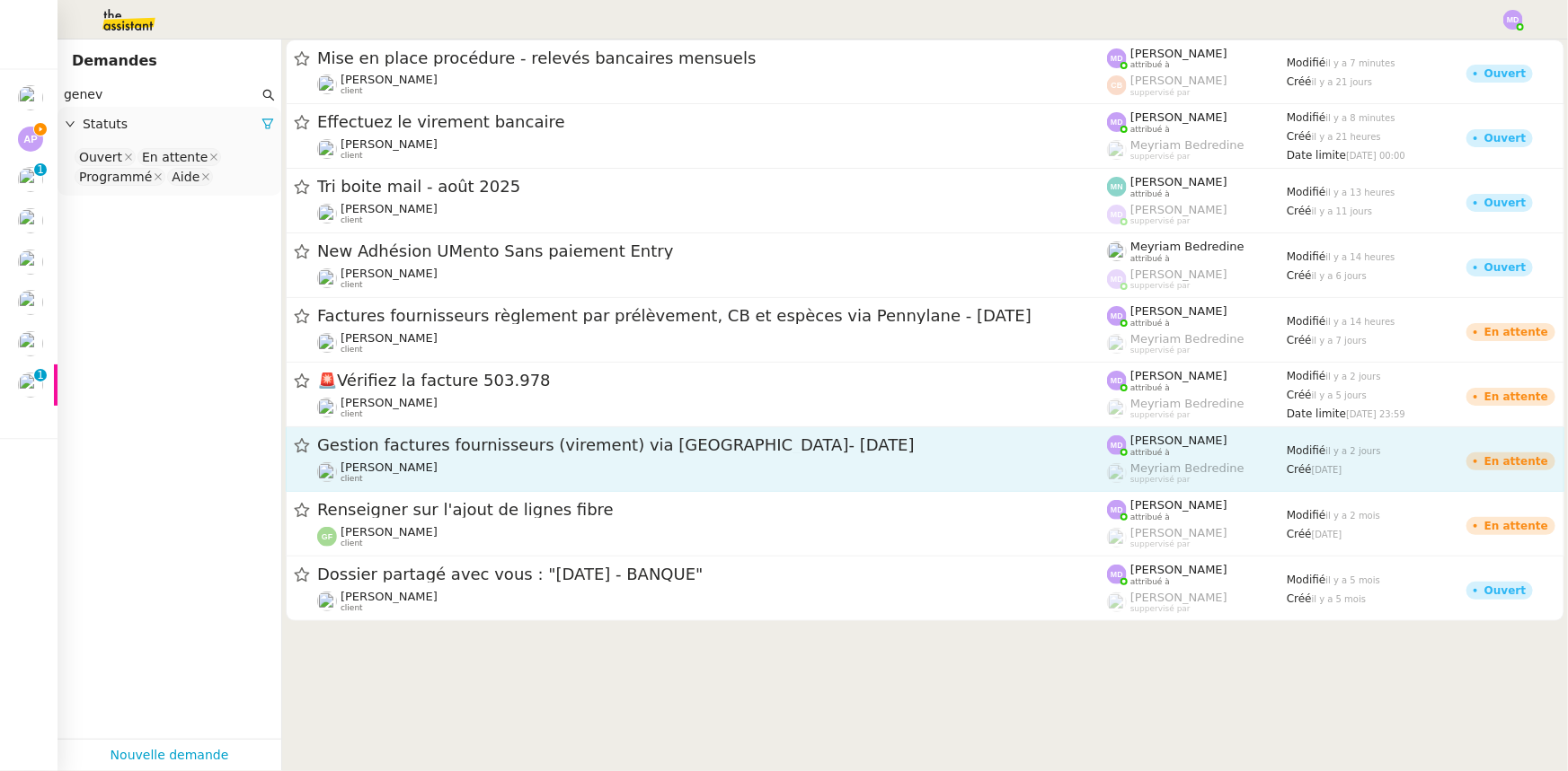
type input "genev"
click at [559, 453] on div "Gestion factures fournisseurs (virement) via [GEOGRAPHIC_DATA]- [DATE]" at bounding box center [712, 446] width 790 height 23
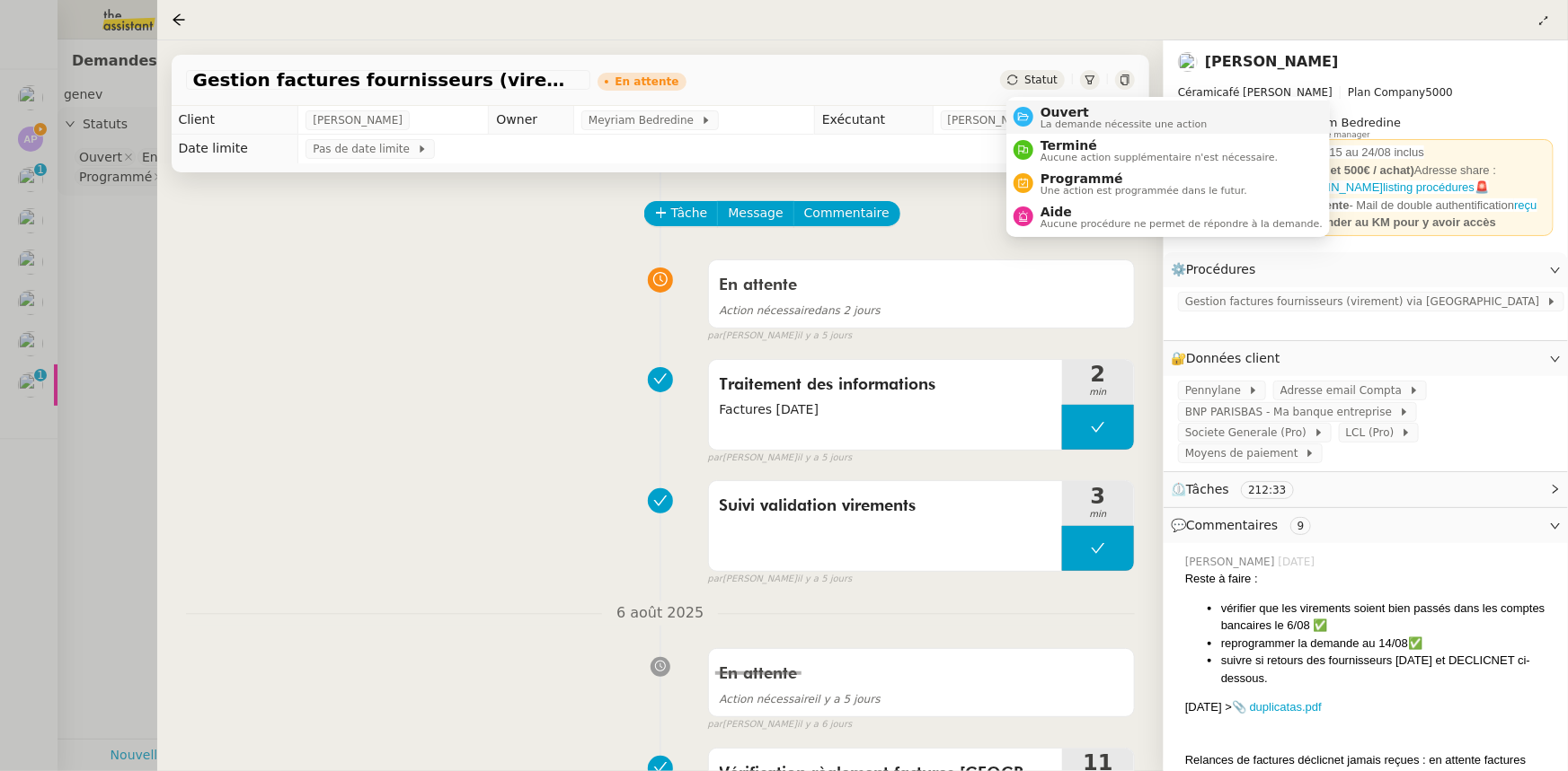
click at [1038, 102] on li "Ouvert La demande nécessite une action" at bounding box center [1168, 117] width 324 height 33
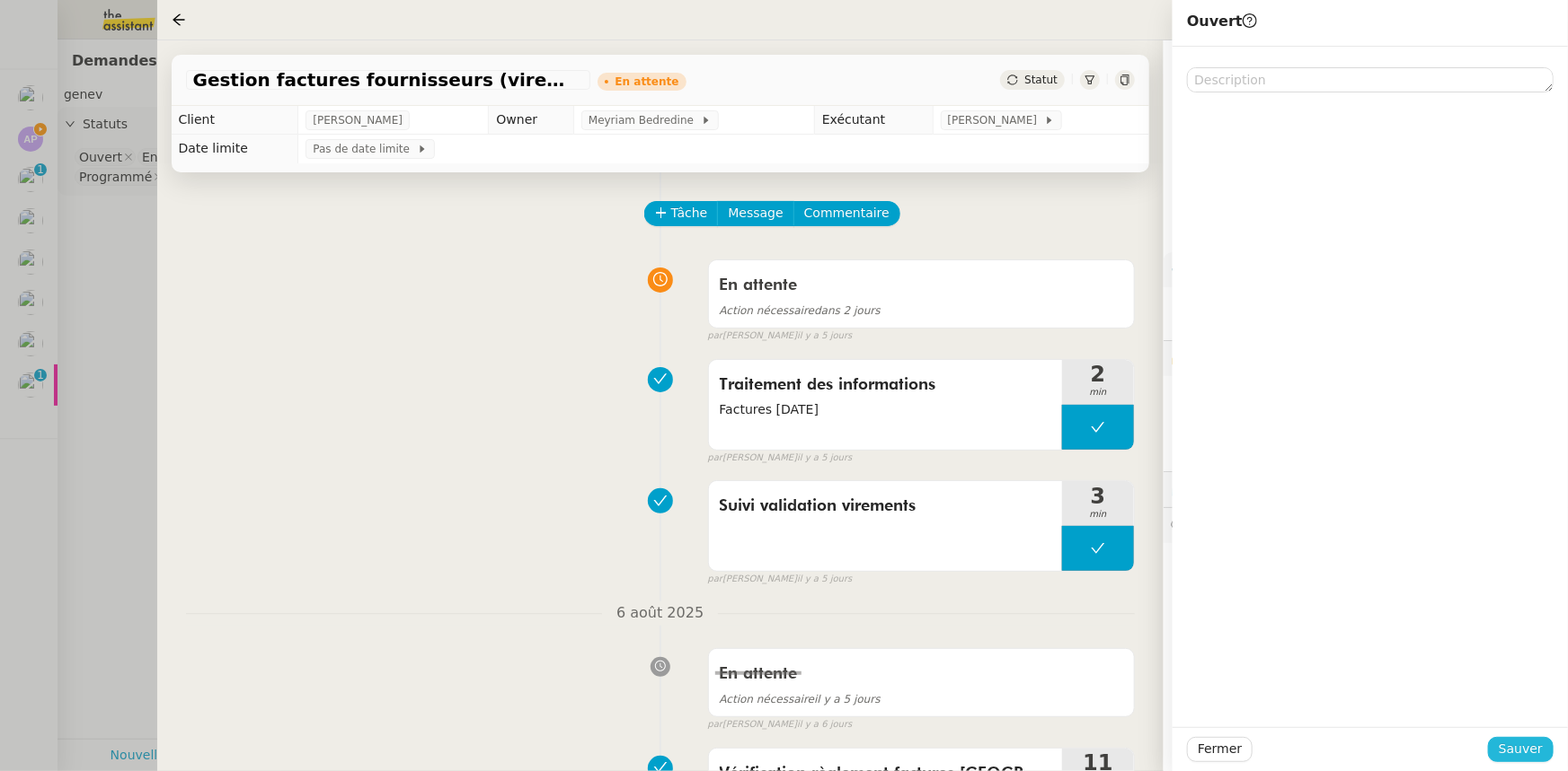
click at [1522, 749] on span "Sauver" at bounding box center [1520, 749] width 44 height 21
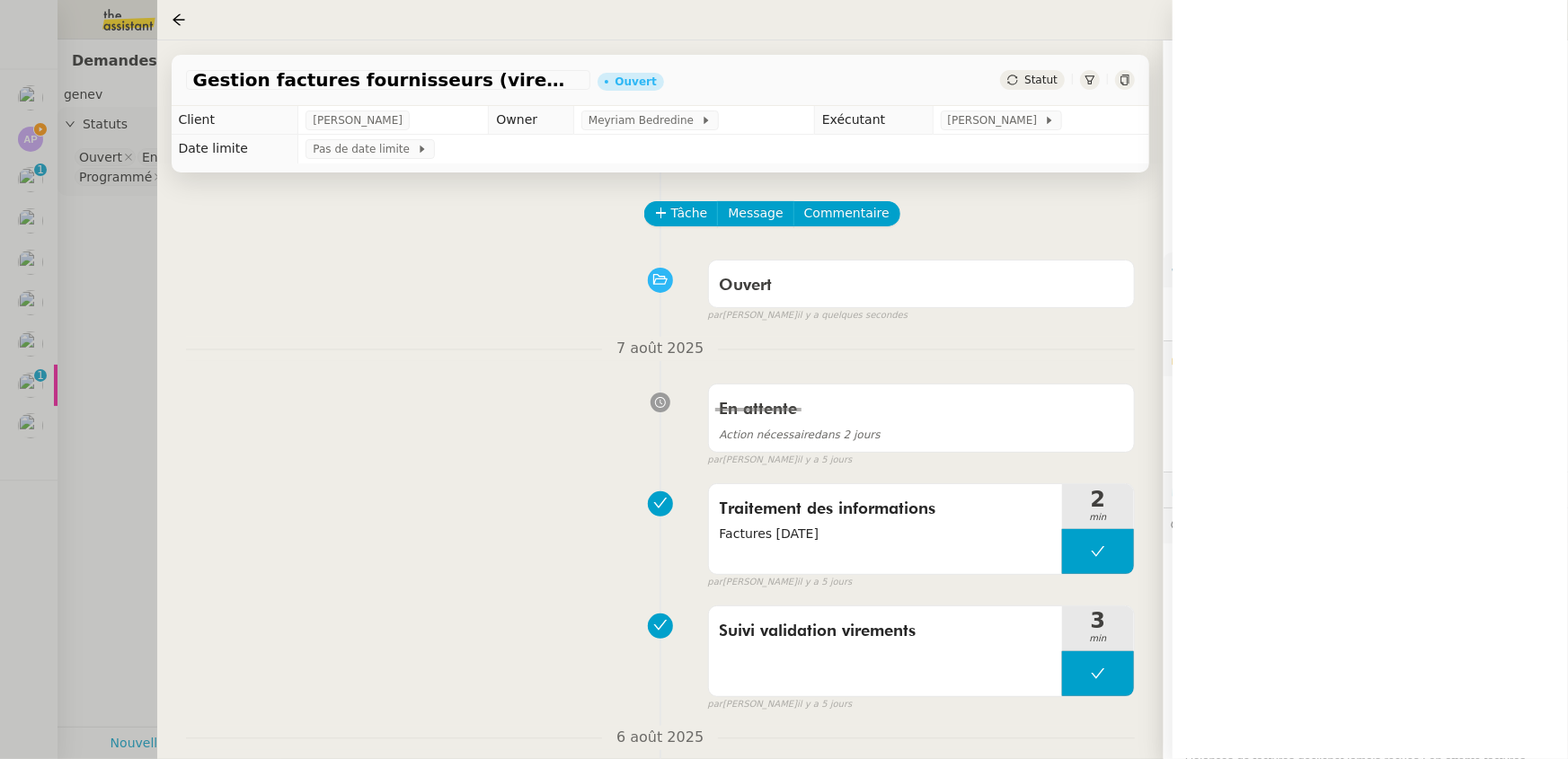
click at [86, 205] on div at bounding box center [784, 379] width 1568 height 759
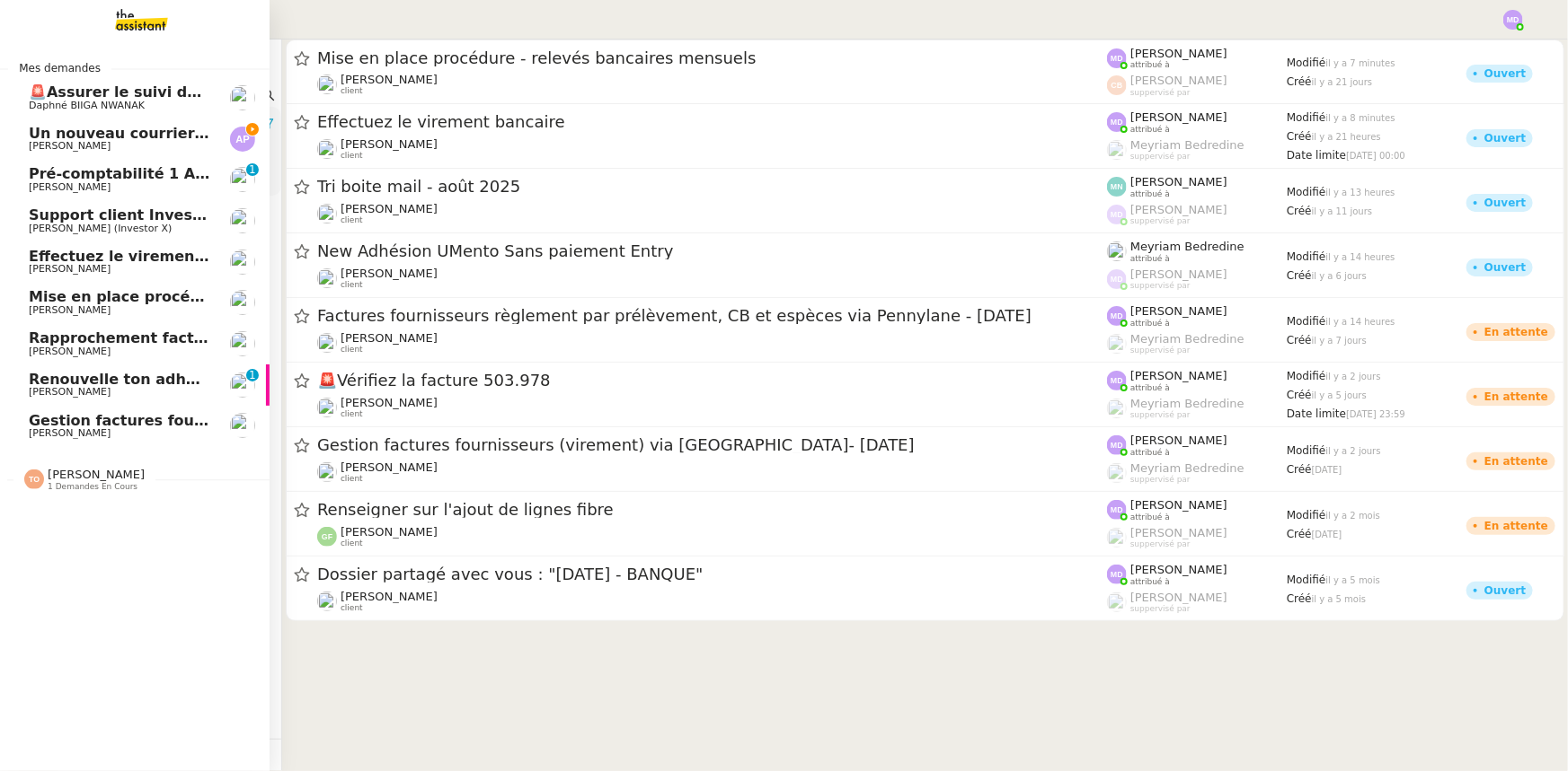
click at [50, 137] on span "Un nouveau courrier disponible en téléchargement 💌 (#3431412)" at bounding box center [297, 134] width 537 height 17
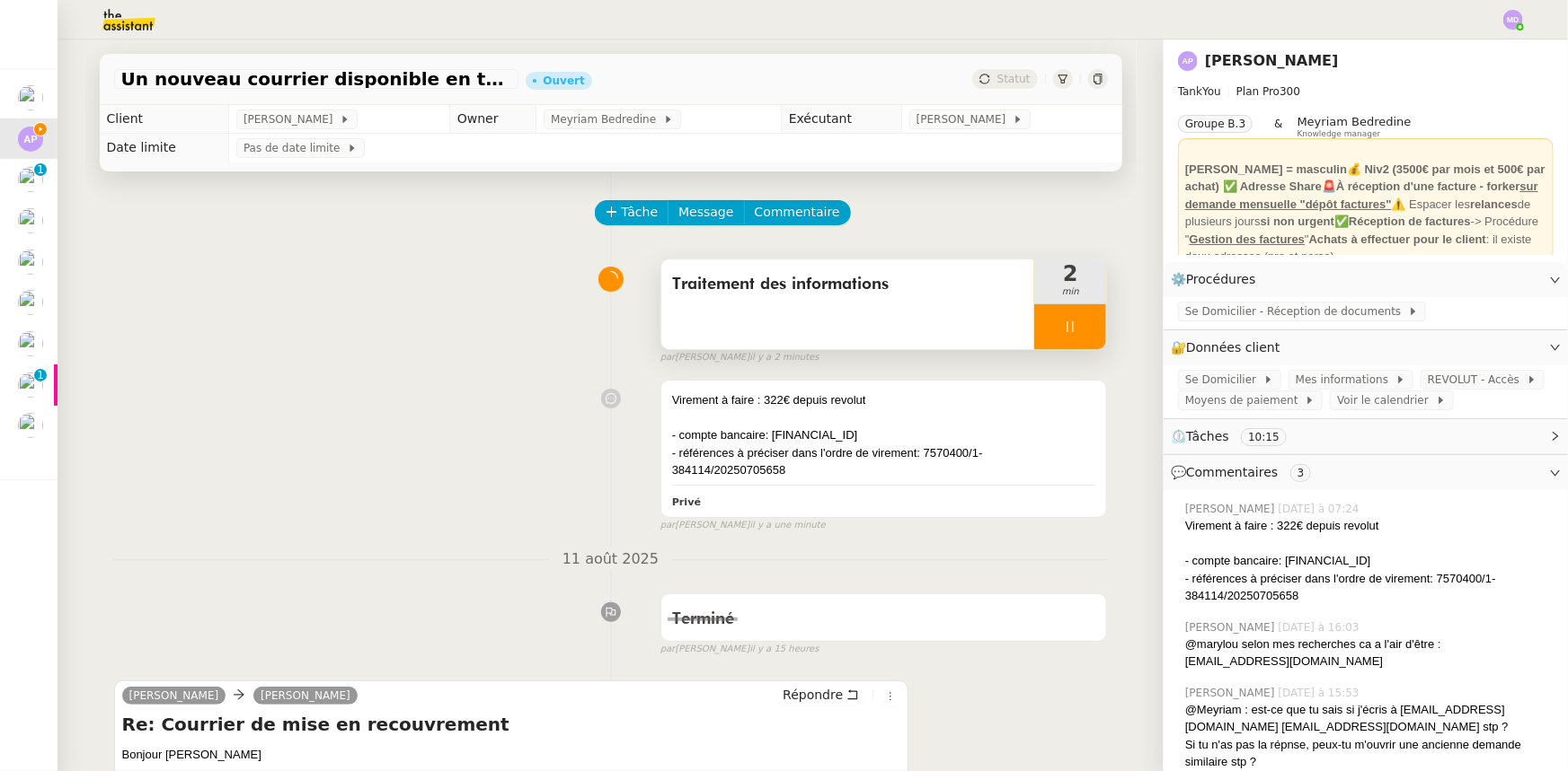
click at [1093, 324] on div at bounding box center [1069, 327] width 71 height 45
click at [1093, 324] on button at bounding box center [1088, 327] width 36 height 45
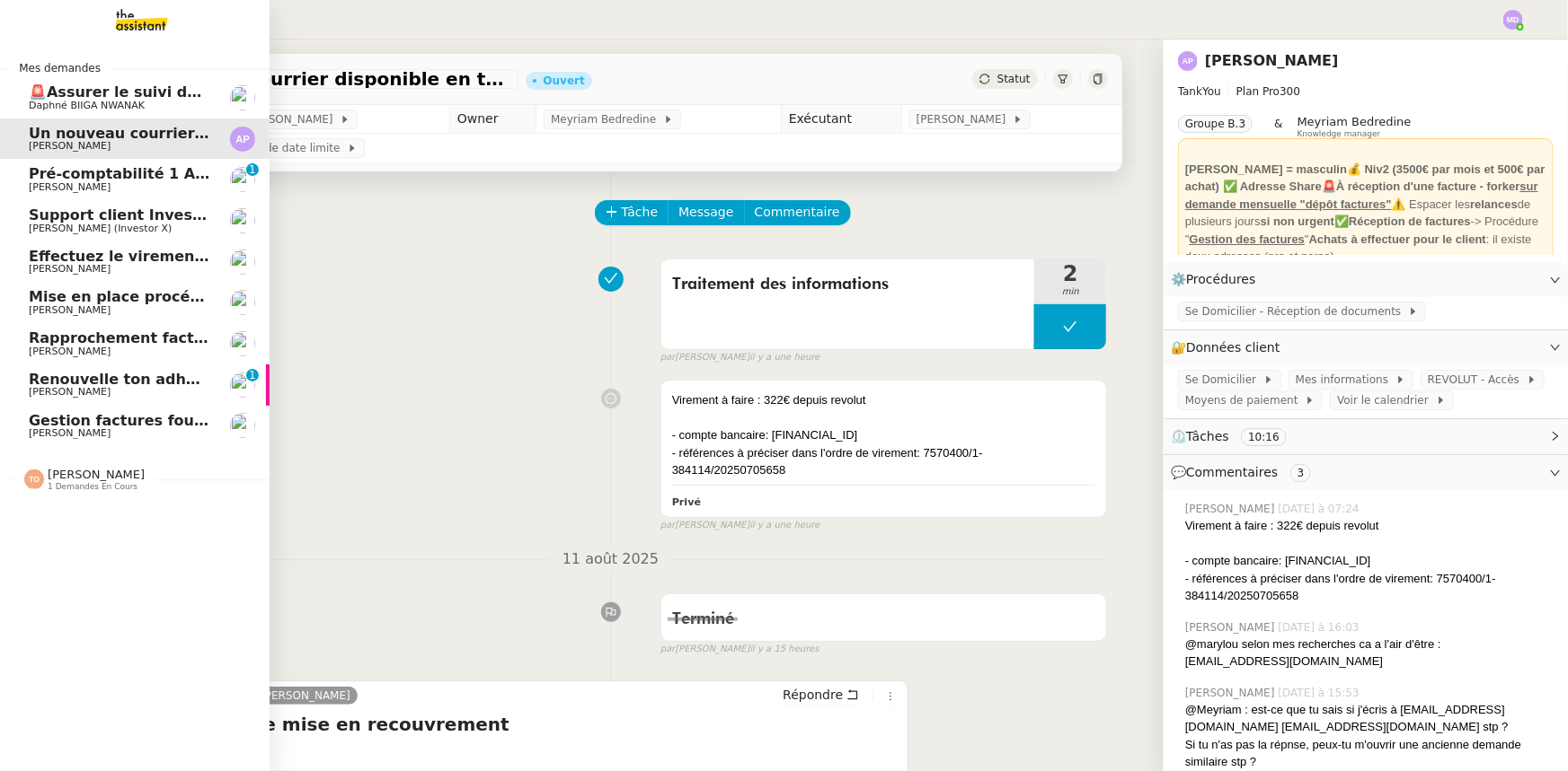
click at [124, 476] on div "Tatyana Orec 1 demandes en cours" at bounding box center [96, 480] width 97 height 24
click at [117, 511] on span "Renseigne-toi sur le financement BPI France" at bounding box center [214, 514] width 369 height 17
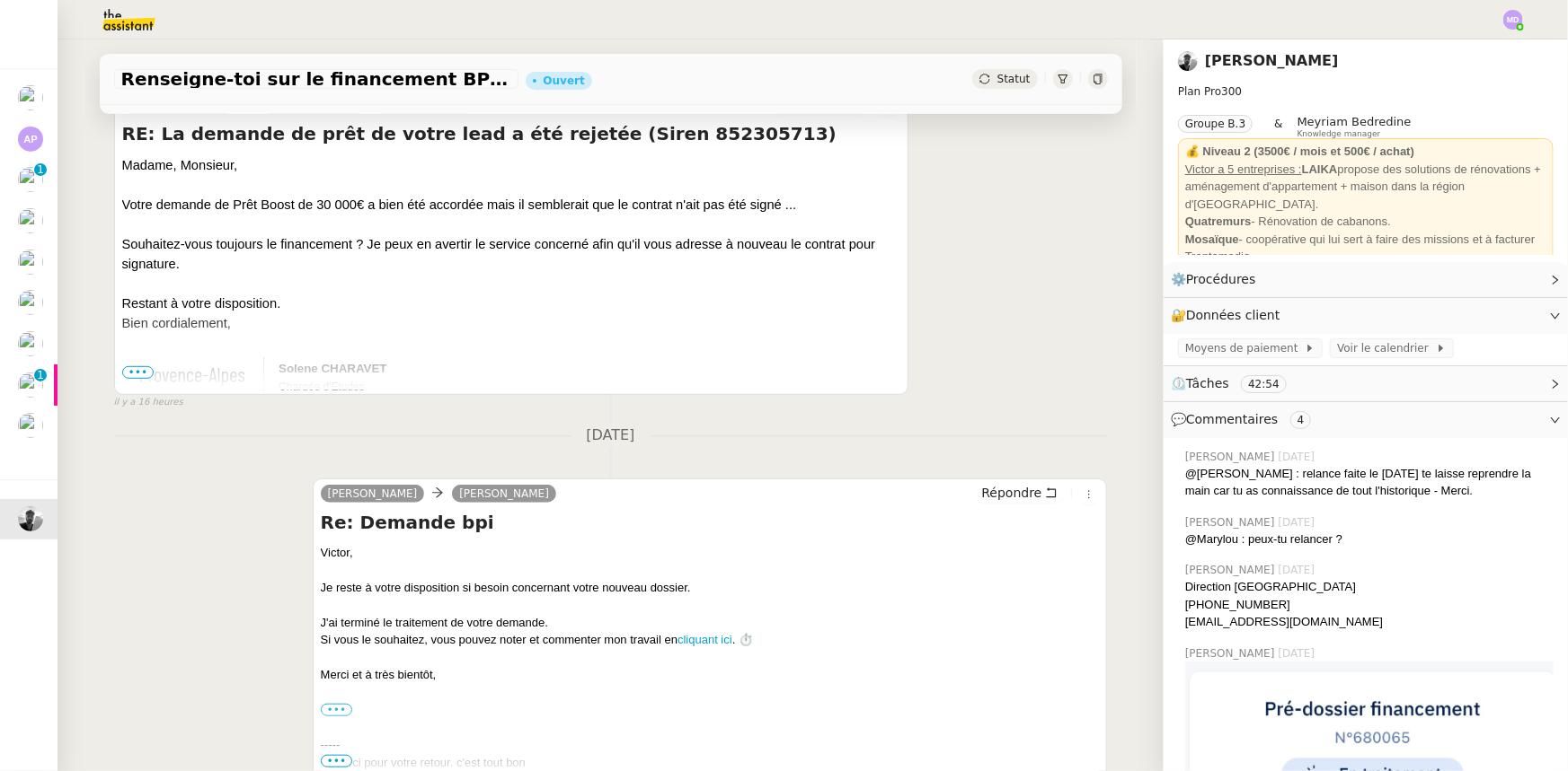
scroll to position [408, 0]
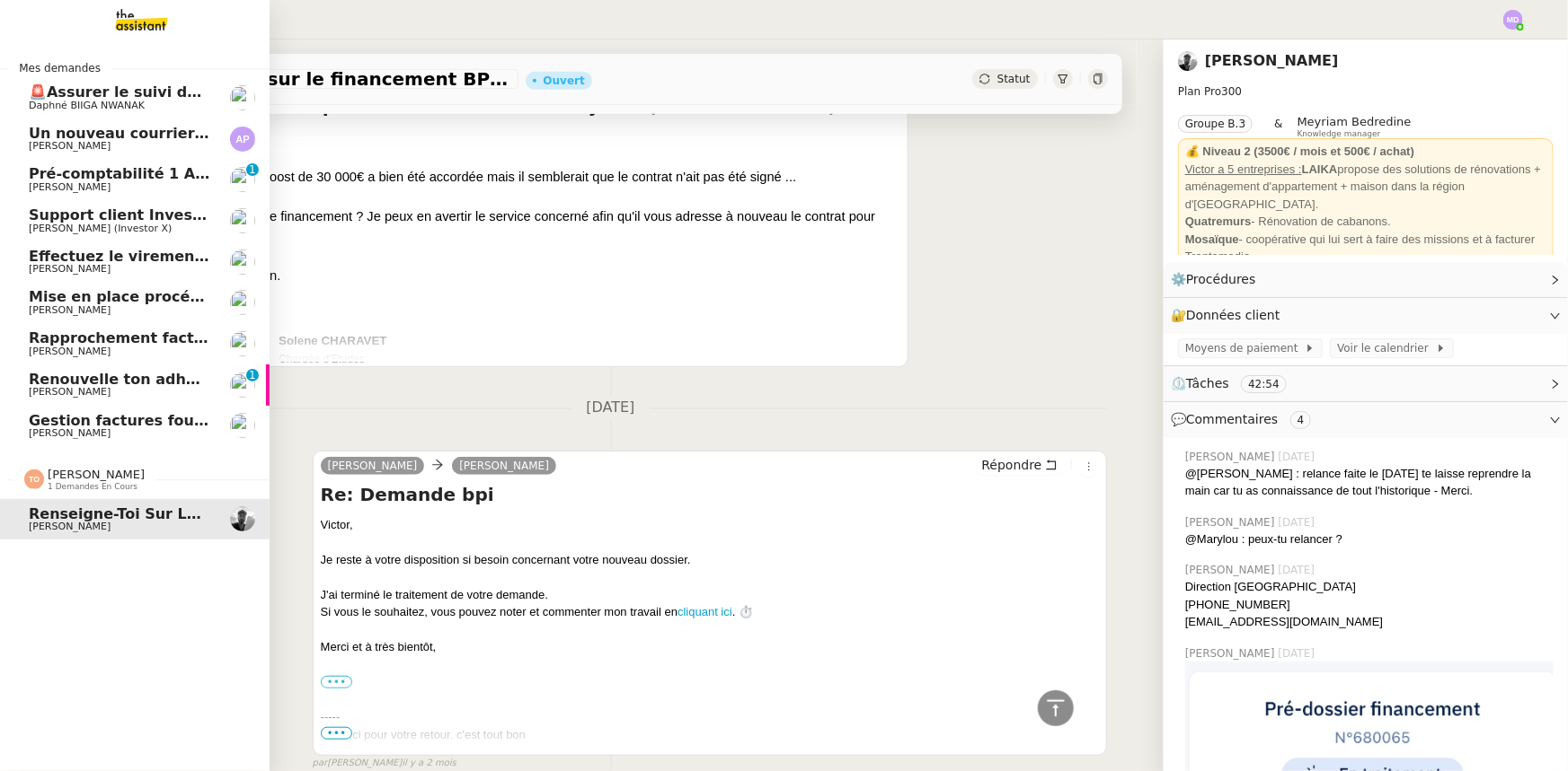
click at [82, 432] on span "[PERSON_NAME]" at bounding box center [70, 433] width 82 height 11
